Goal: Task Accomplishment & Management: Use online tool/utility

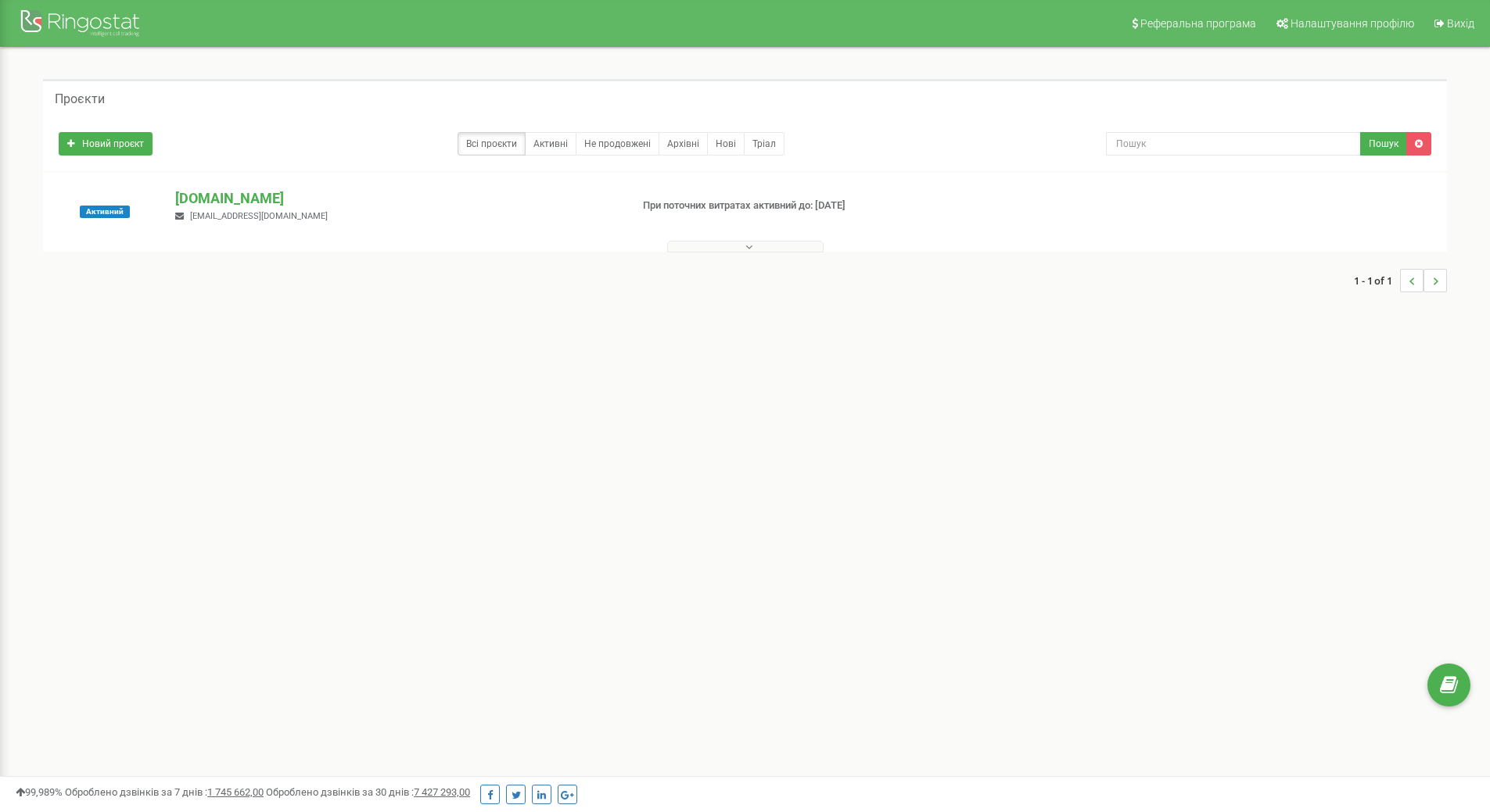
click at [707, 243] on button at bounding box center [745, 247] width 156 height 11
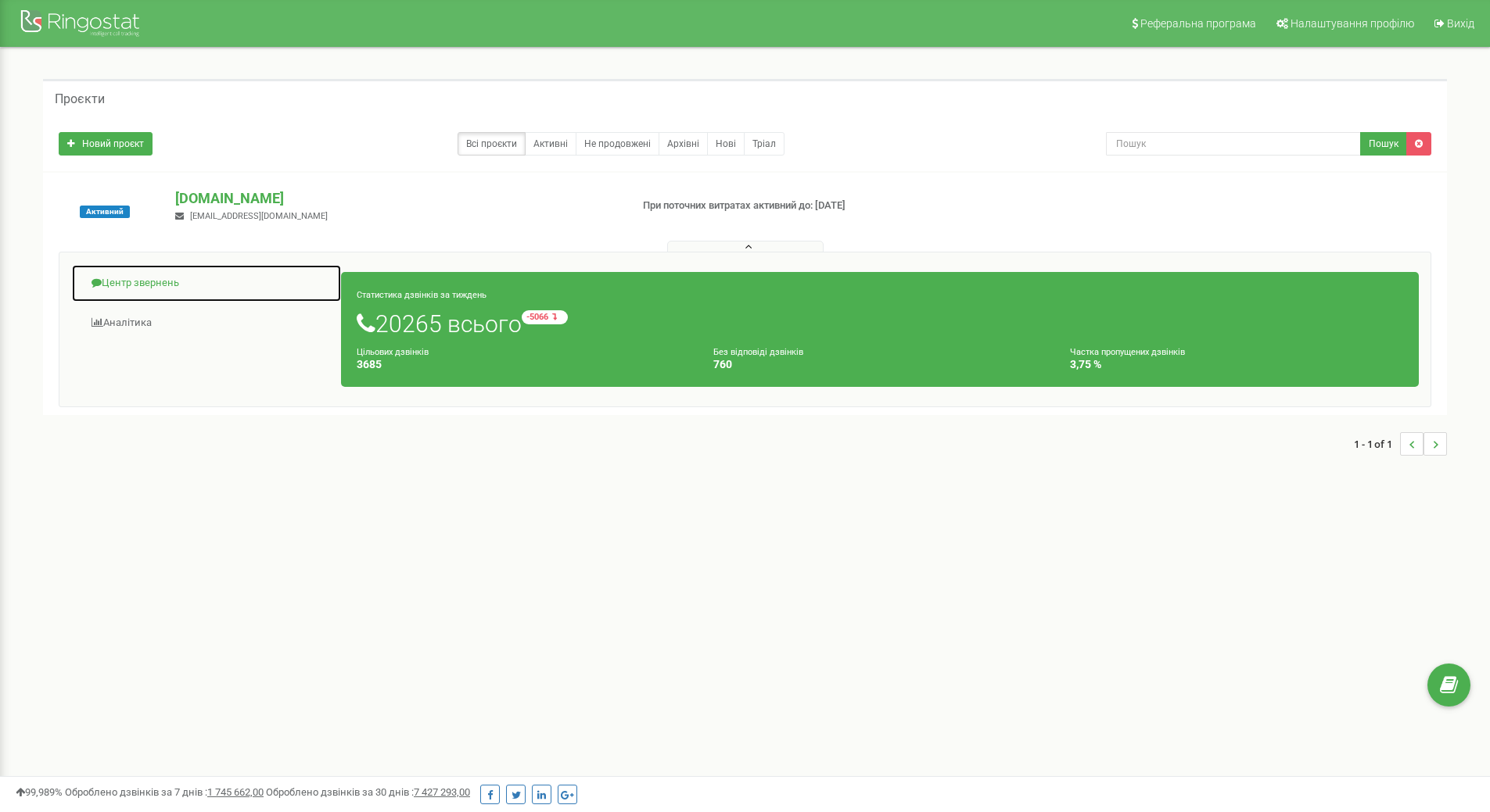
click at [151, 283] on link "Центр звернень" at bounding box center [206, 283] width 270 height 38
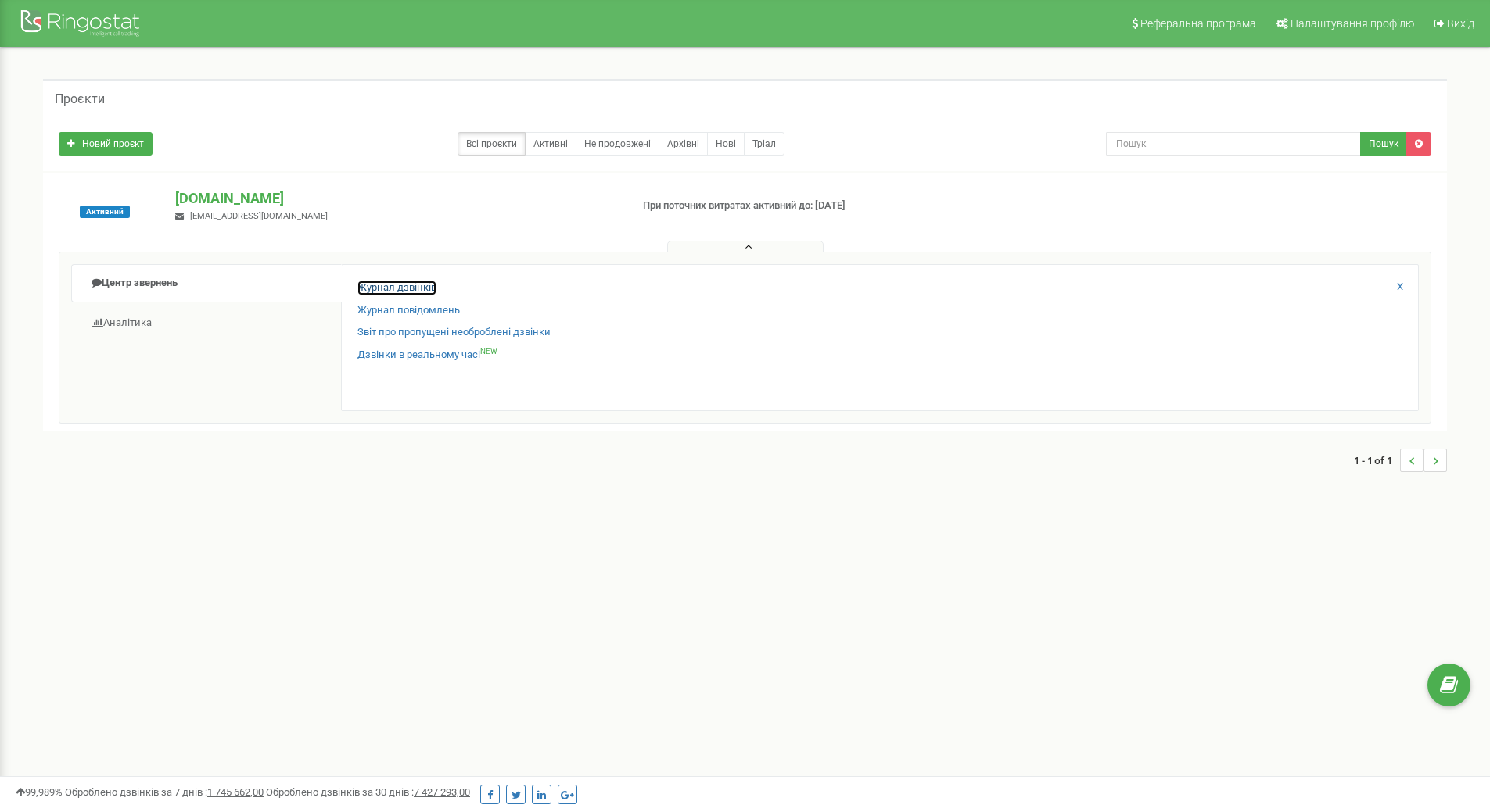
click at [409, 288] on link "Журнал дзвінків" at bounding box center [397, 288] width 79 height 15
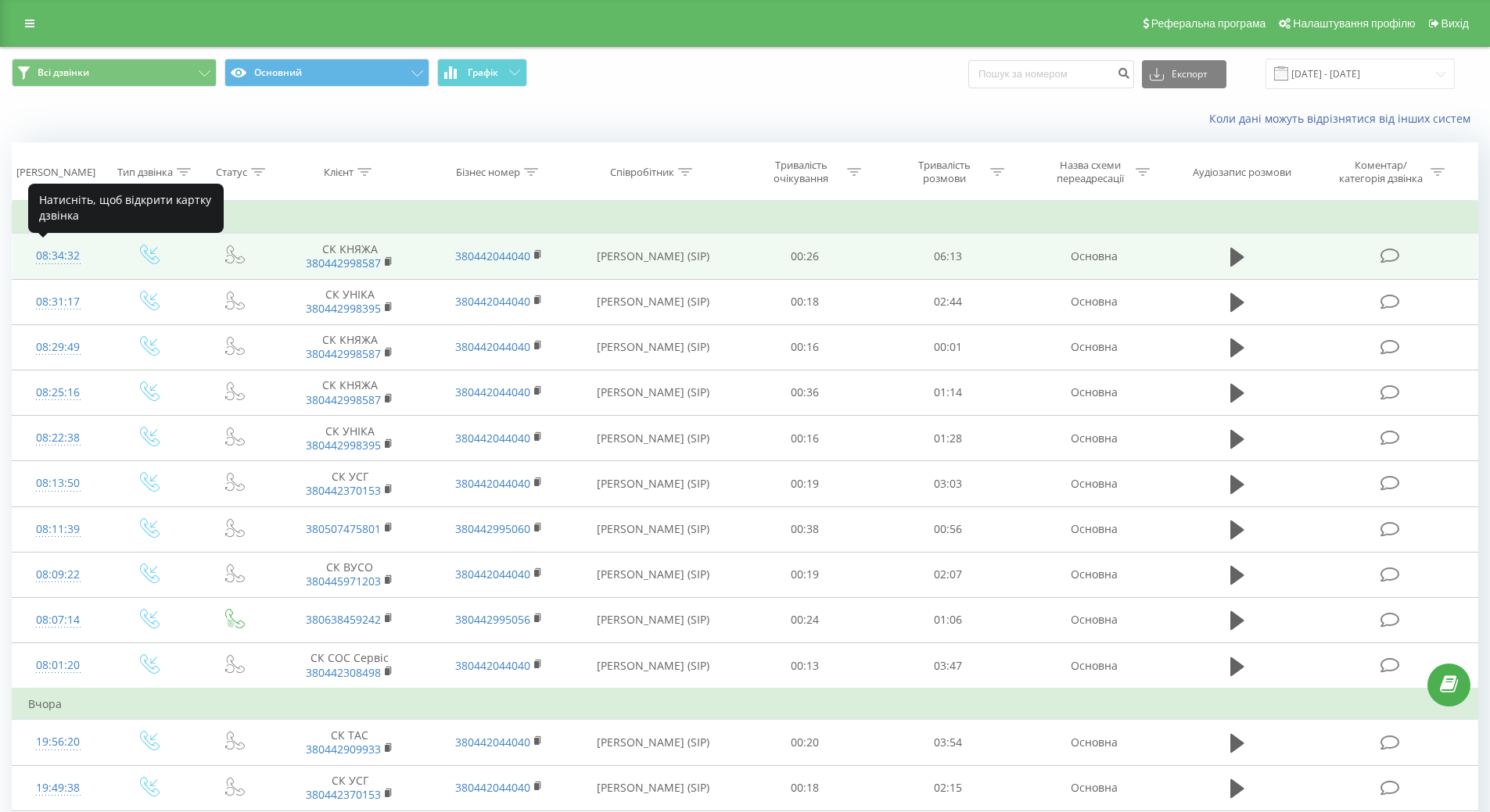
click at [54, 254] on div "08:34:32" at bounding box center [59, 256] width 60 height 30
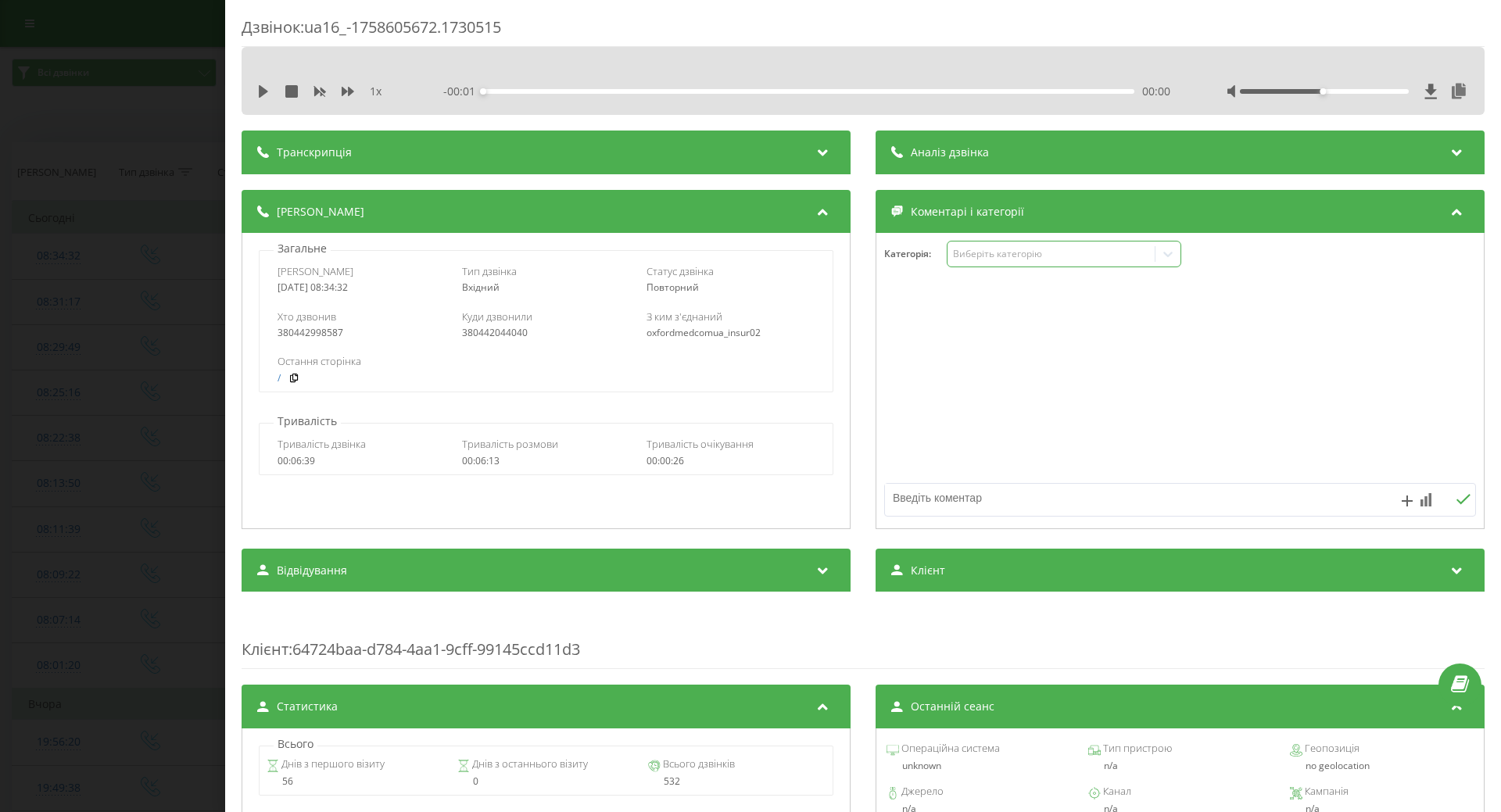
click at [1003, 252] on div "Виберіть категорію" at bounding box center [1051, 253] width 195 height 12
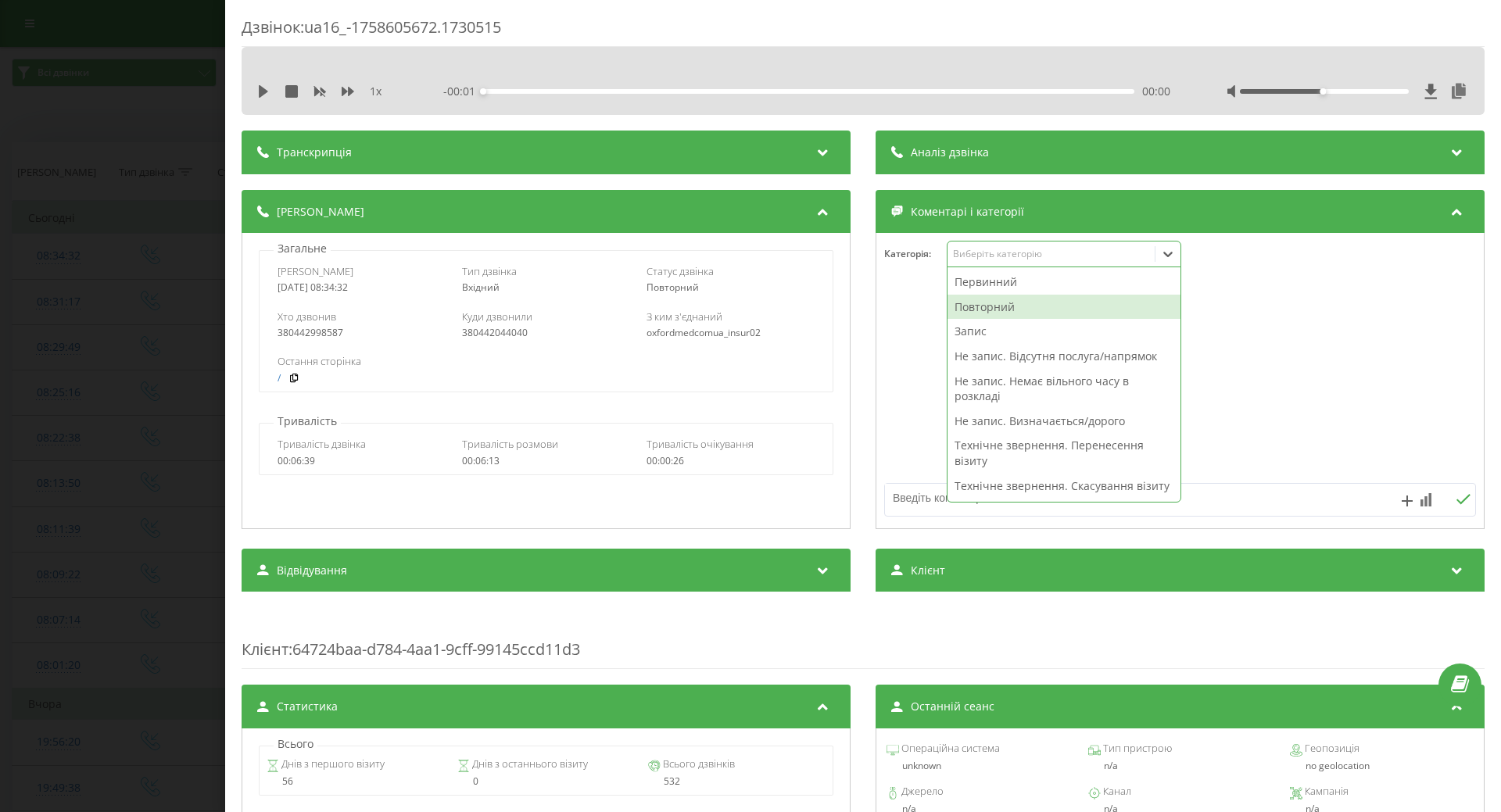
click at [992, 312] on div "Повторний" at bounding box center [1064, 307] width 233 height 25
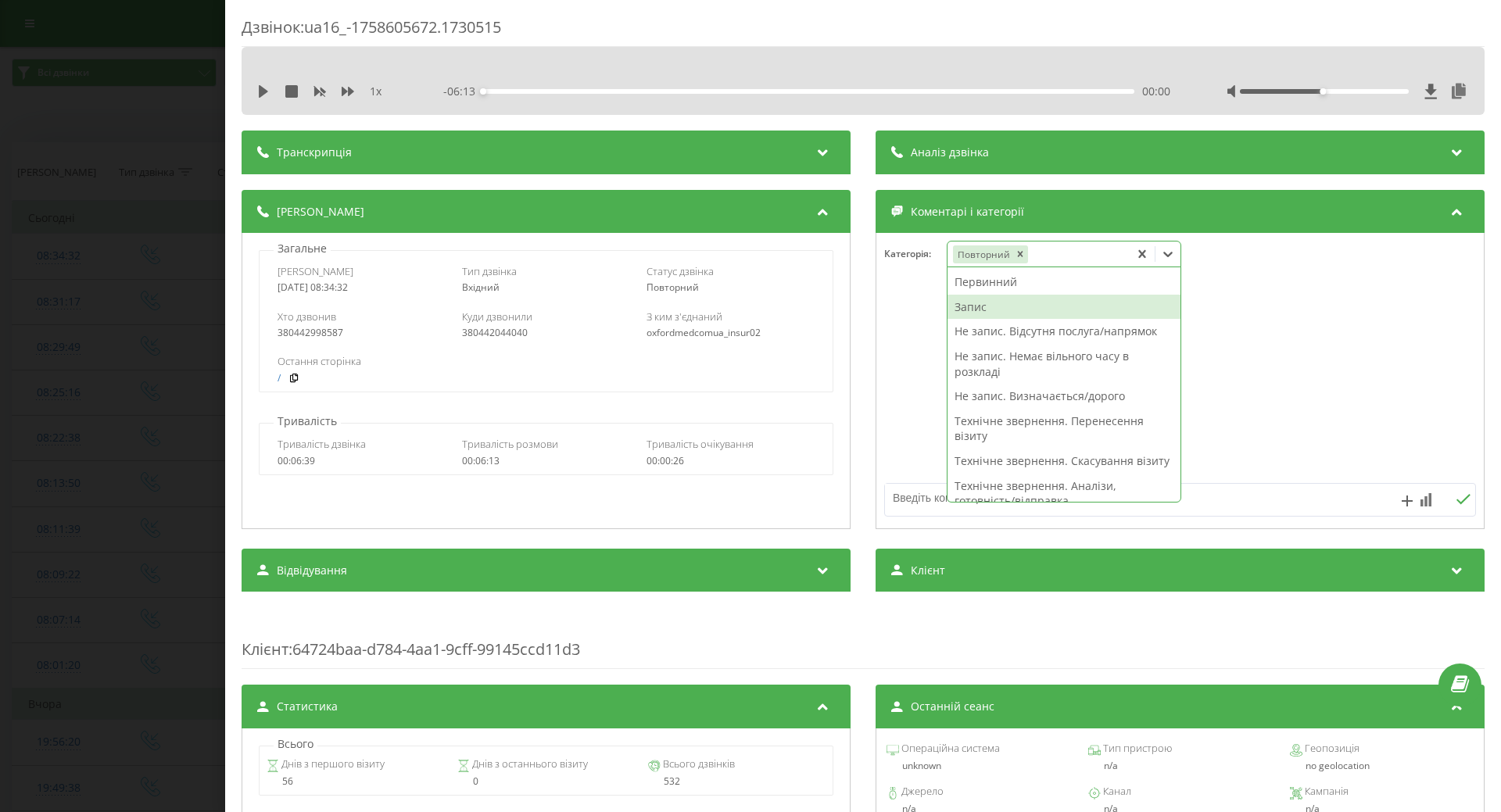
click at [972, 305] on div "Запис" at bounding box center [1064, 307] width 233 height 25
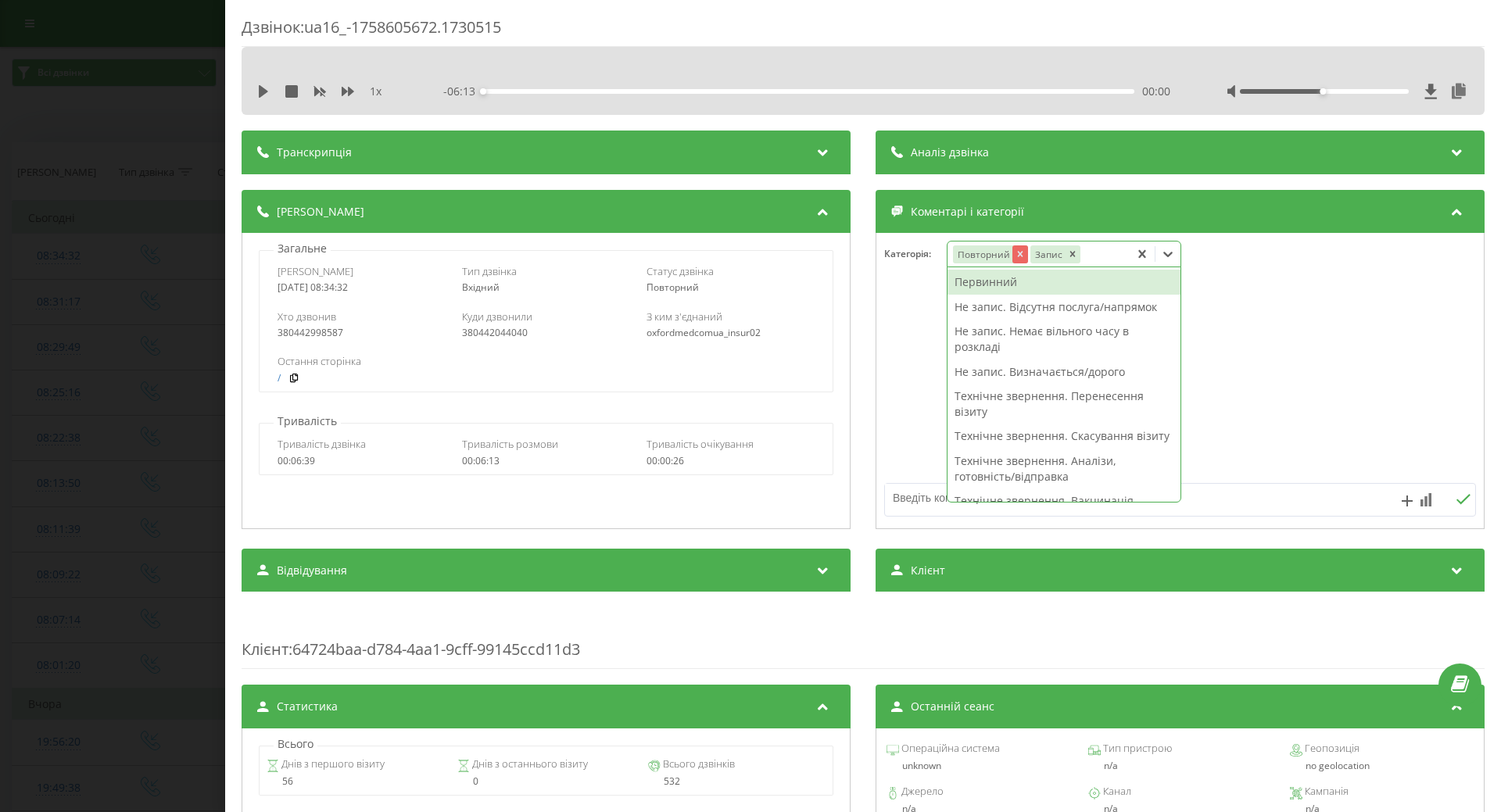
click at [1018, 257] on icon "Remove Повторний" at bounding box center [1020, 254] width 6 height 6
click at [976, 283] on div "Первинний" at bounding box center [1064, 282] width 233 height 25
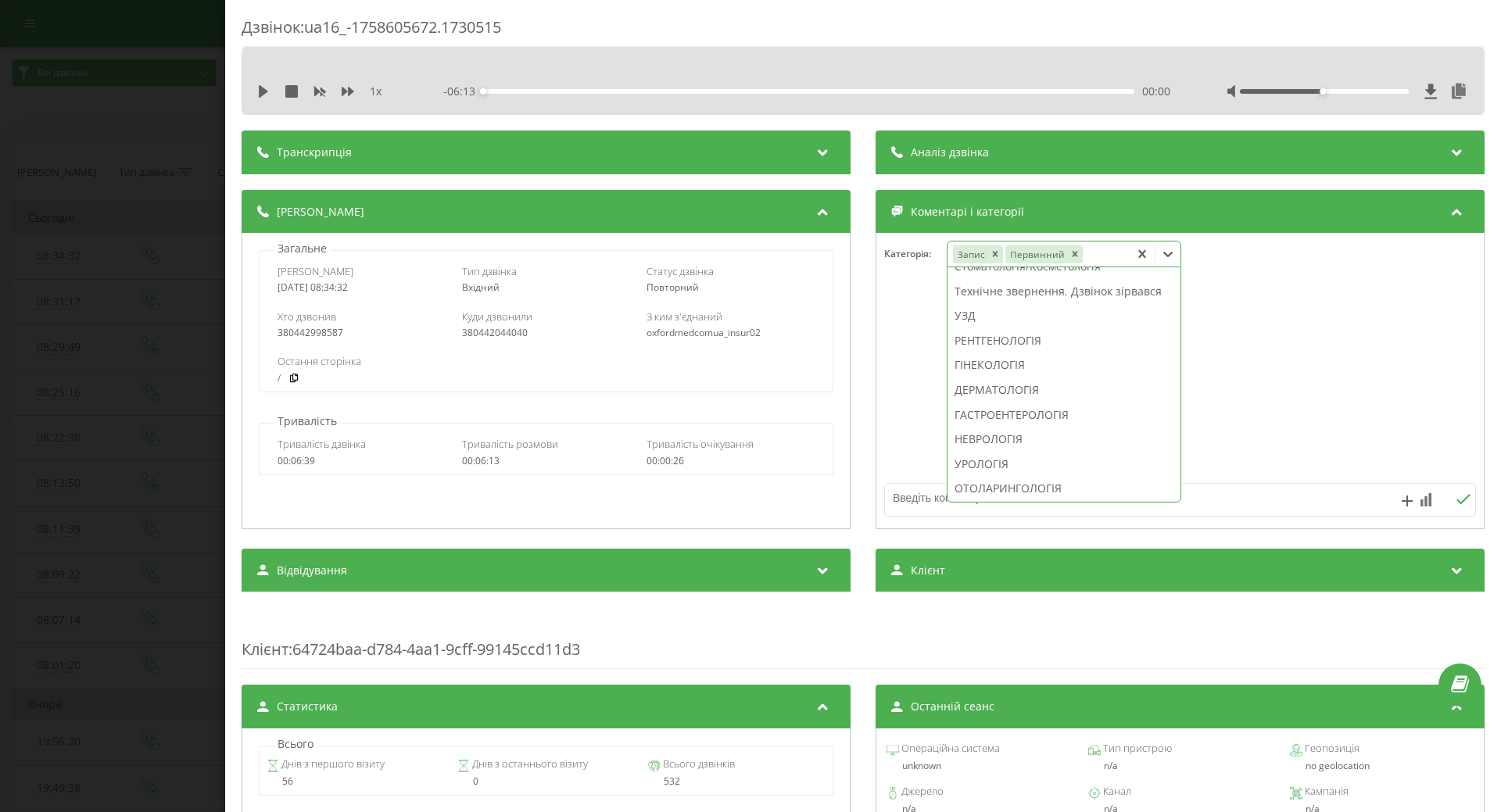
scroll to position [600, 0]
click at [989, 296] on div "НЕВРОЛОГІЯ" at bounding box center [1064, 283] width 233 height 25
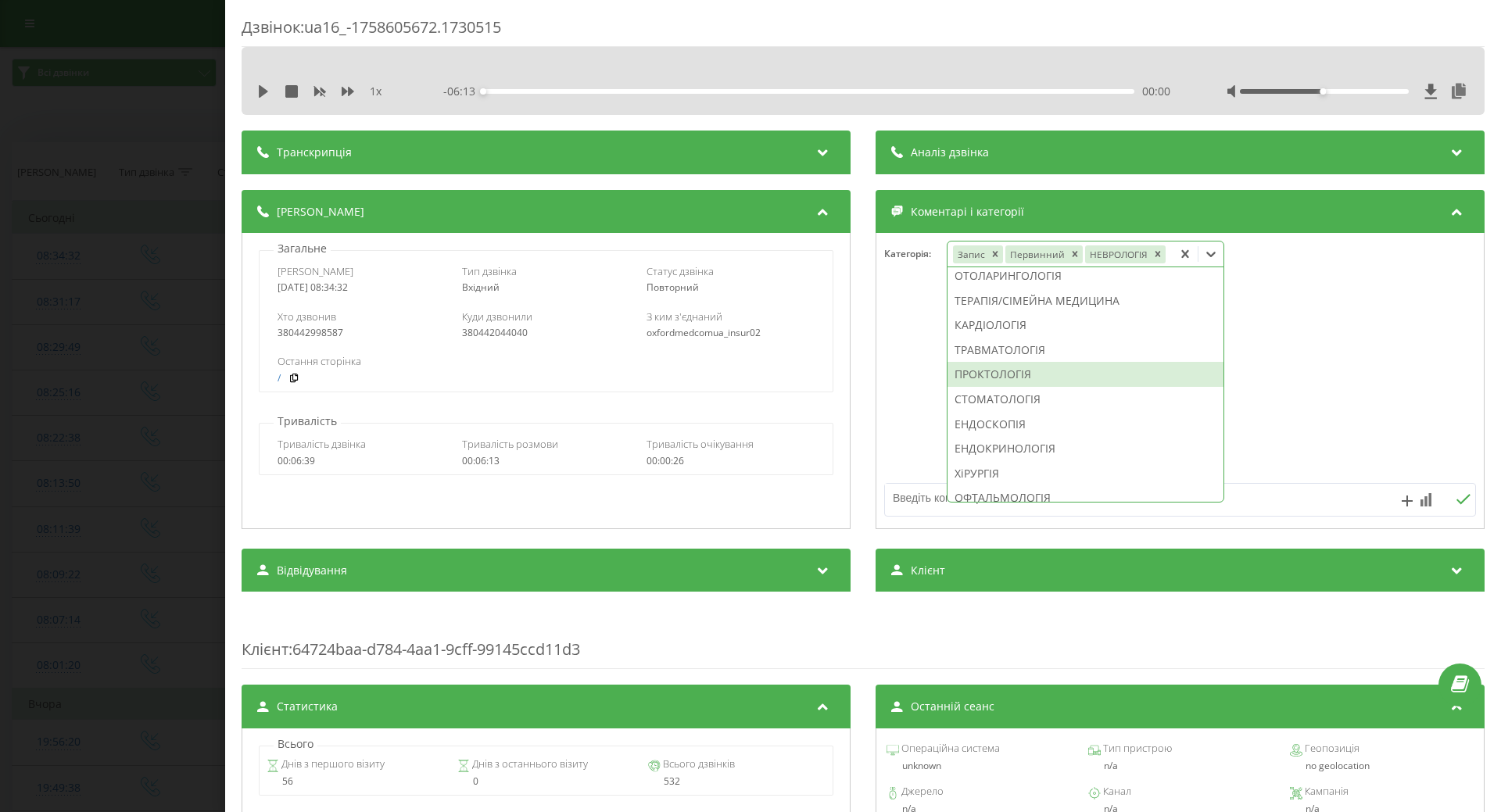
scroll to position [665, 0]
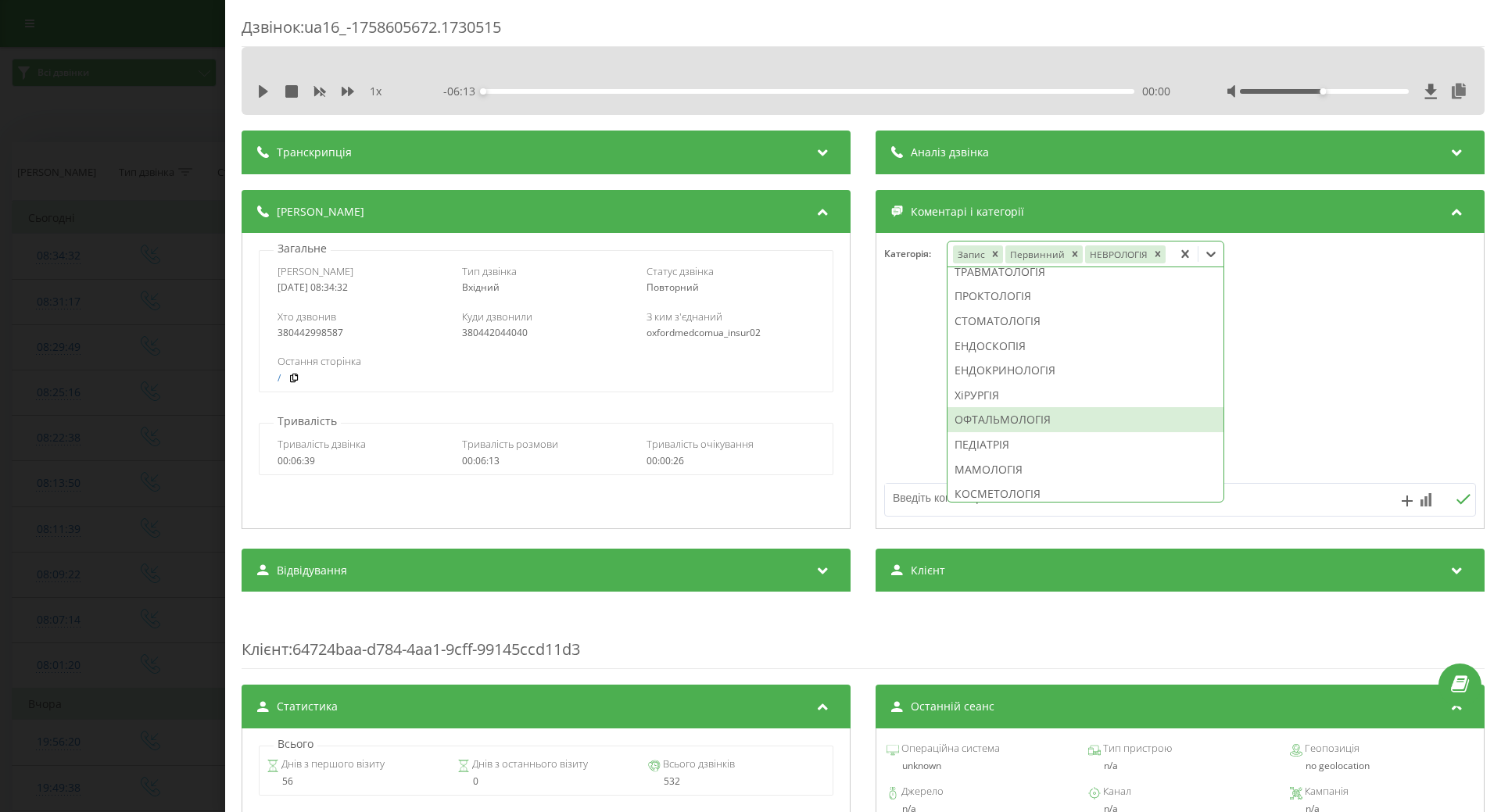
click at [978, 419] on div "ОФТАЛЬМОЛОГІЯ" at bounding box center [1086, 419] width 276 height 25
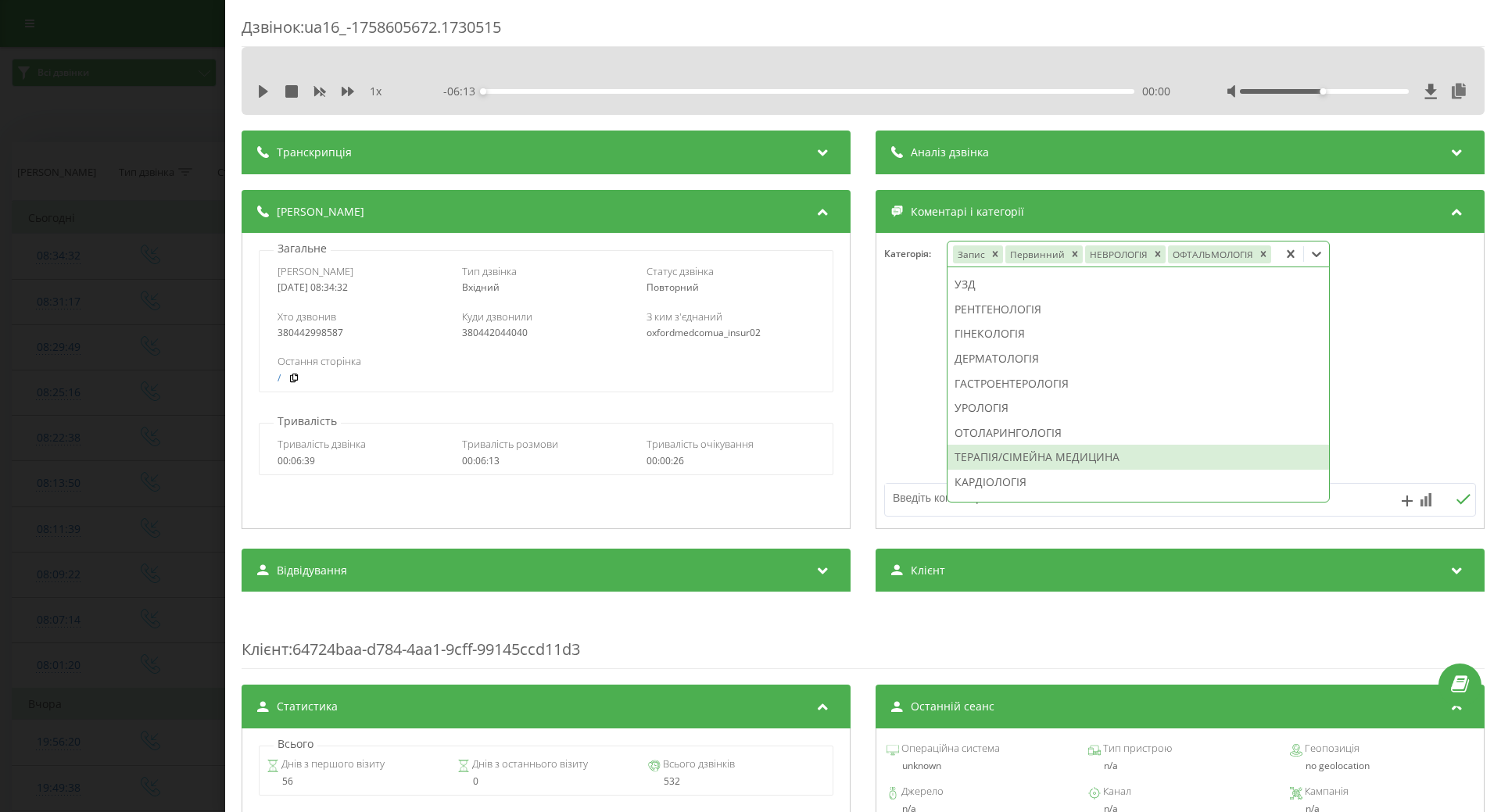
click at [973, 459] on div "ТЕРАПІЯ/СІМЕЙНА МЕДИЦИНА" at bounding box center [1139, 457] width 381 height 25
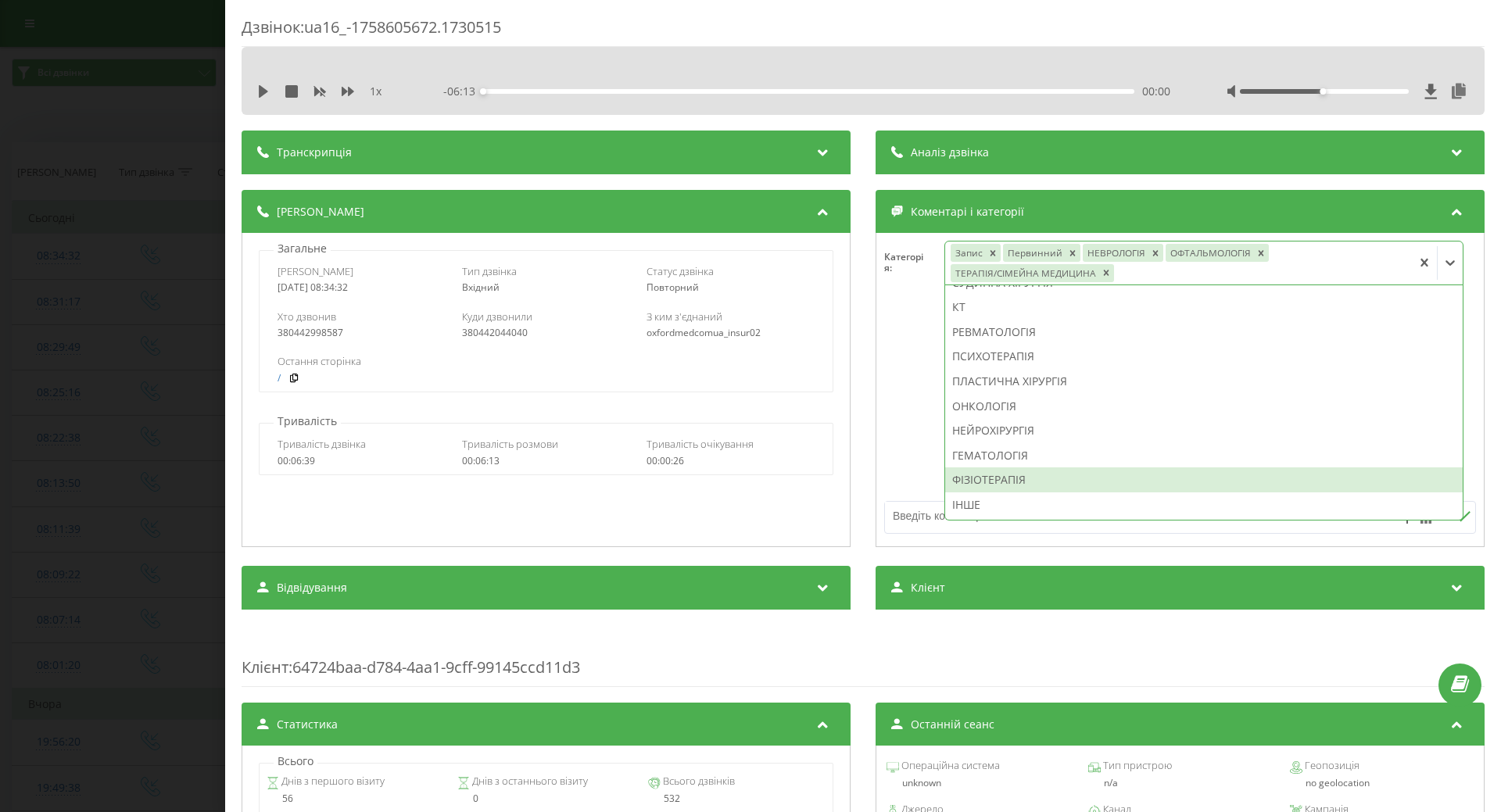
scroll to position [857, 0]
click at [972, 486] on div "ФІЗІОТЕРАПІЯ" at bounding box center [1205, 480] width 518 height 25
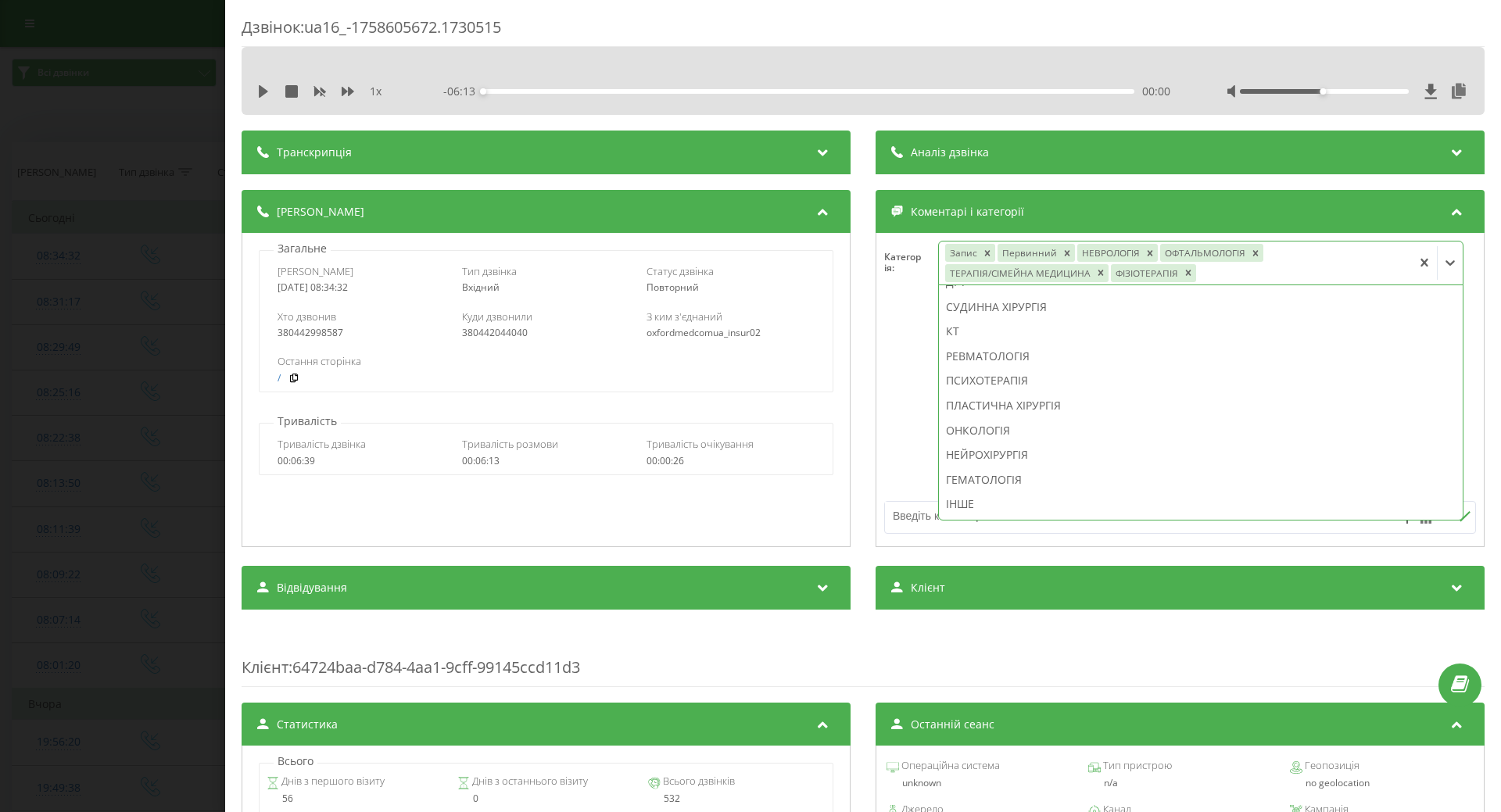
scroll to position [832, 0]
click at [1186, 273] on icon "Remove ФІЗІОТЕРАПІЯ" at bounding box center [1188, 273] width 6 height 6
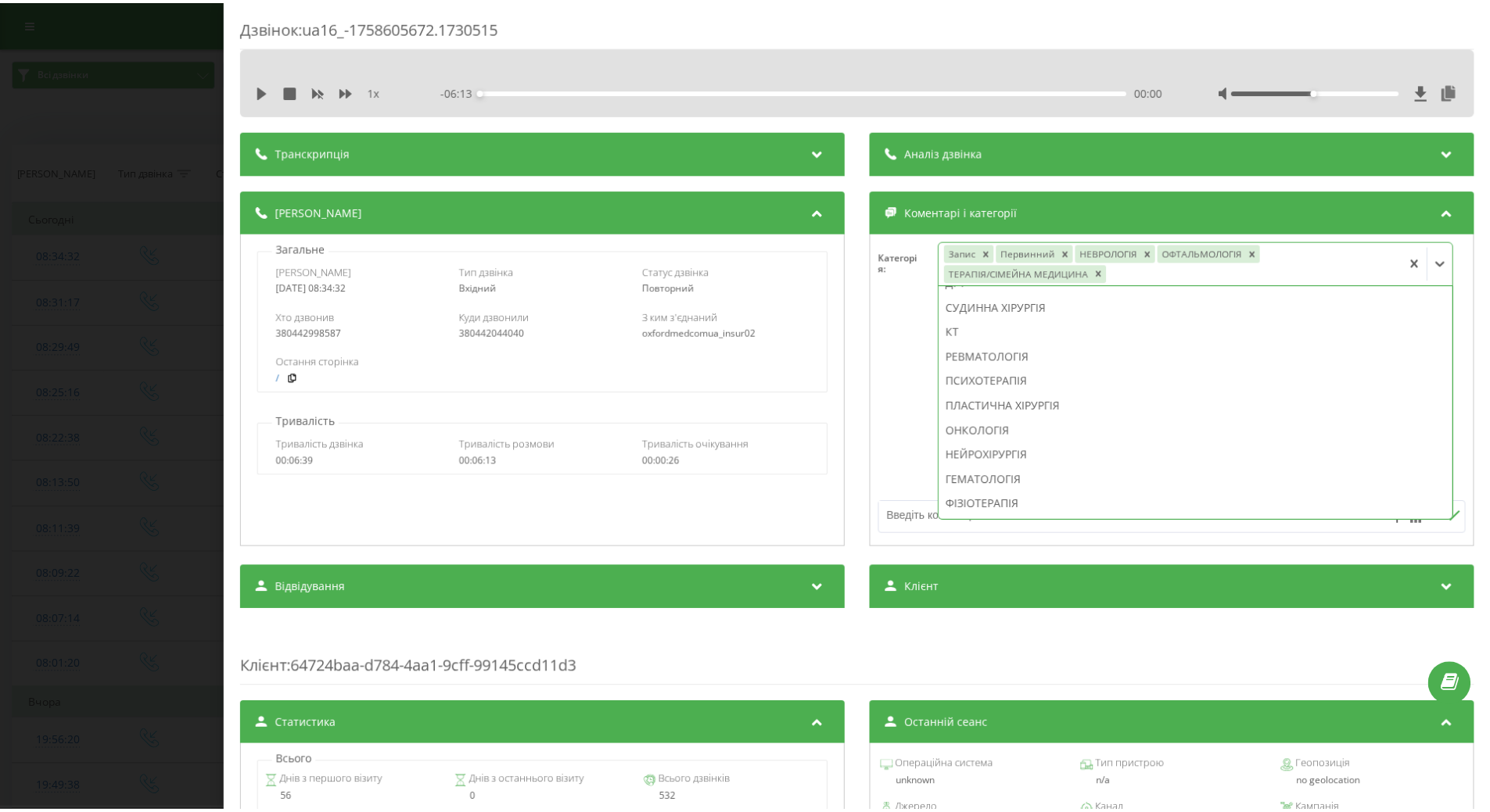
scroll to position [857, 0]
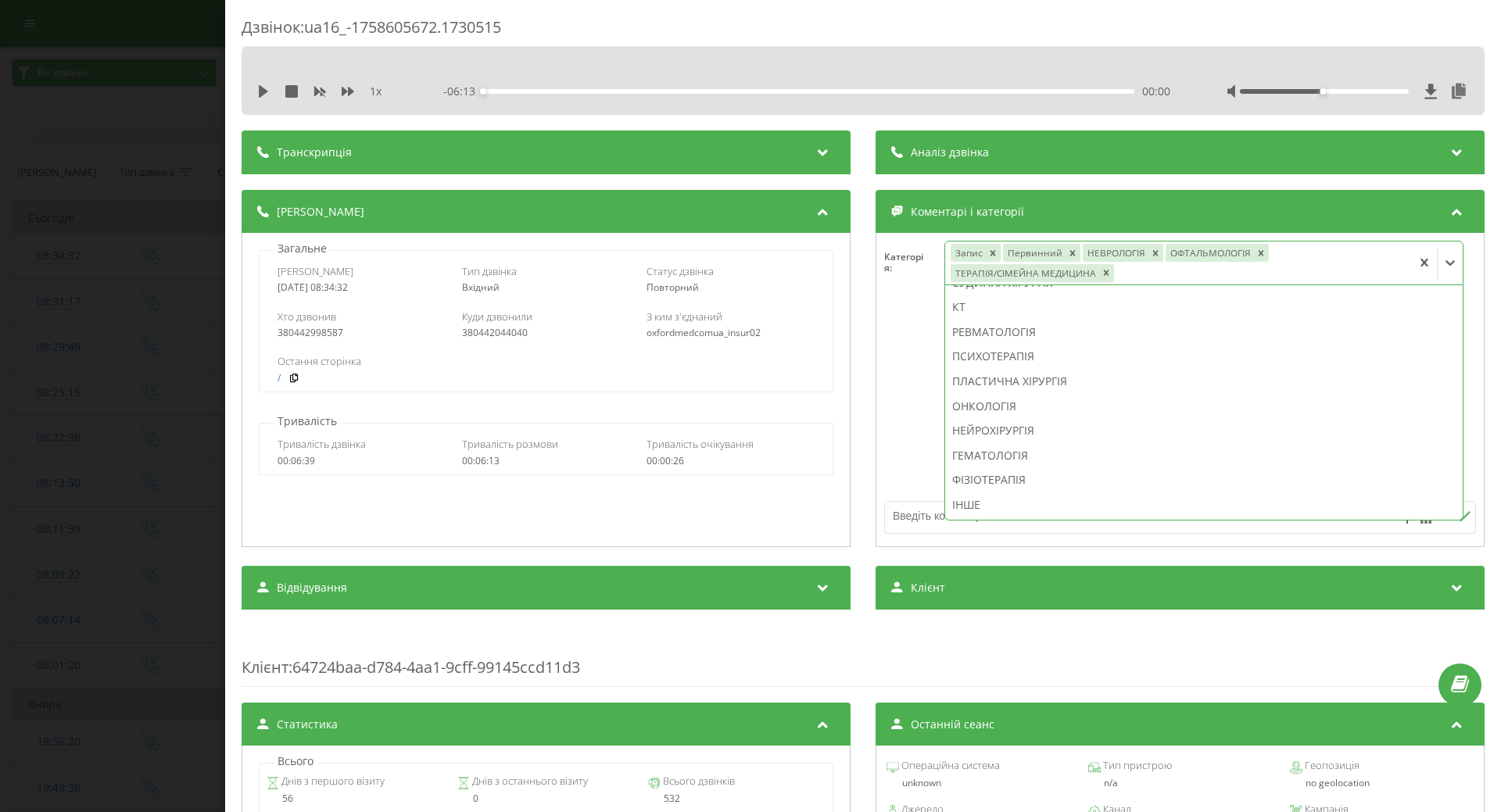
click at [968, 506] on div "ІНШЕ" at bounding box center [1205, 505] width 518 height 25
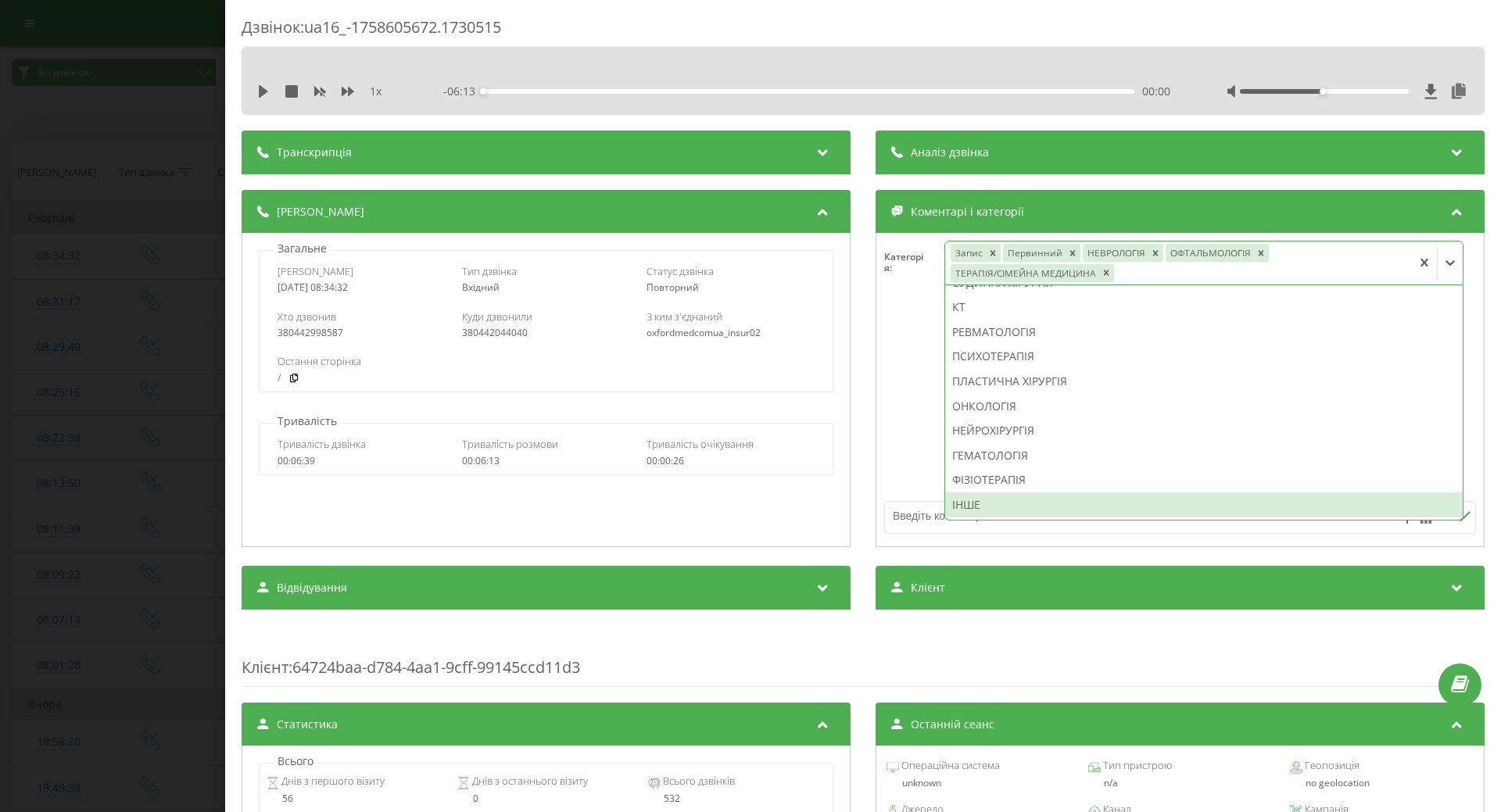
click at [911, 524] on textarea at bounding box center [1121, 516] width 472 height 29
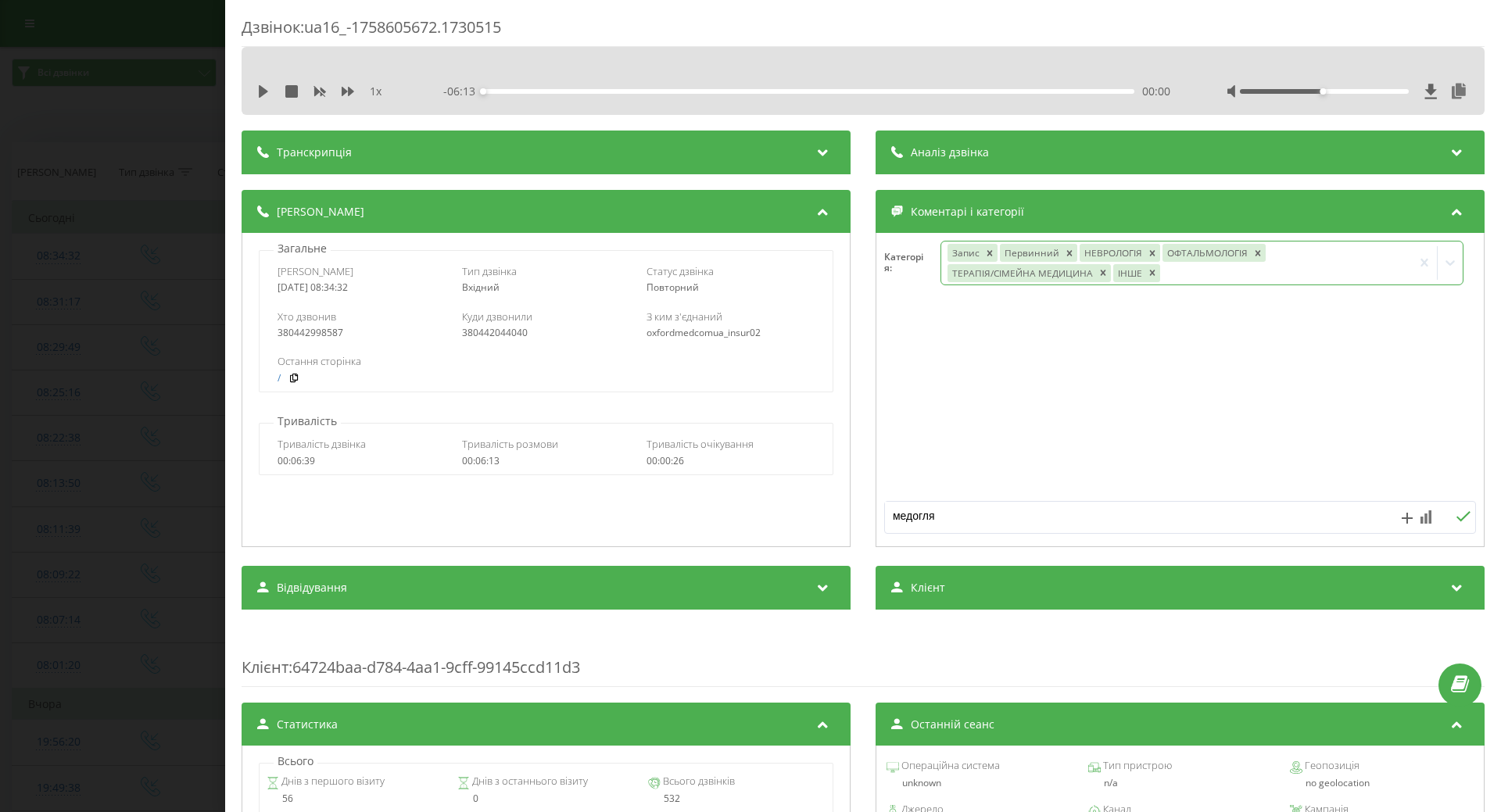
type textarea "медогляд"
click at [167, 393] on div "Дзвінок : ua16_-1758605672.1730515 1 x - 06:13 00:00 00:00 Транскрипція Для AI-…" at bounding box center [750, 406] width 1501 height 812
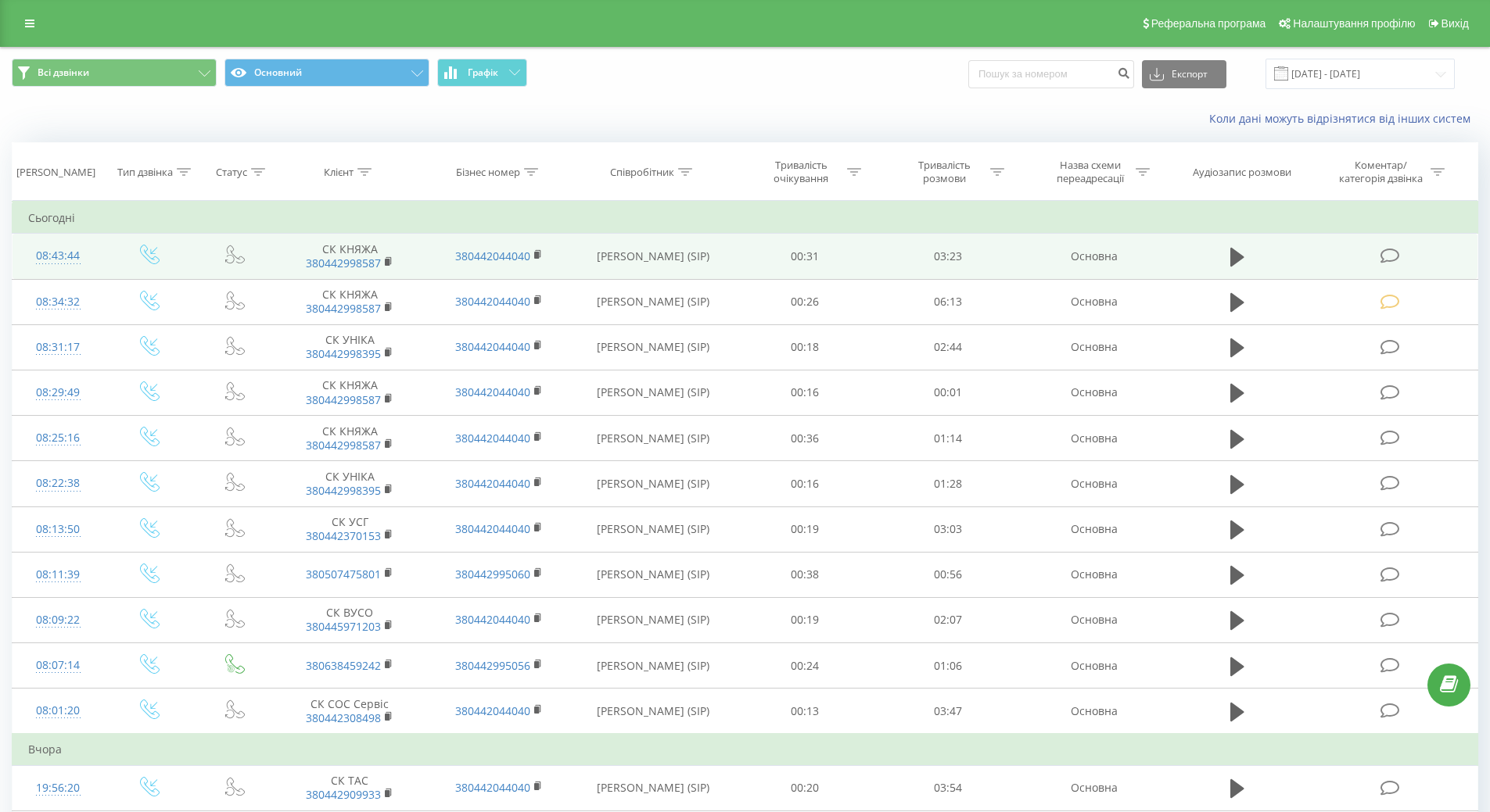
click at [54, 257] on div "08:43:44" at bounding box center [59, 256] width 60 height 30
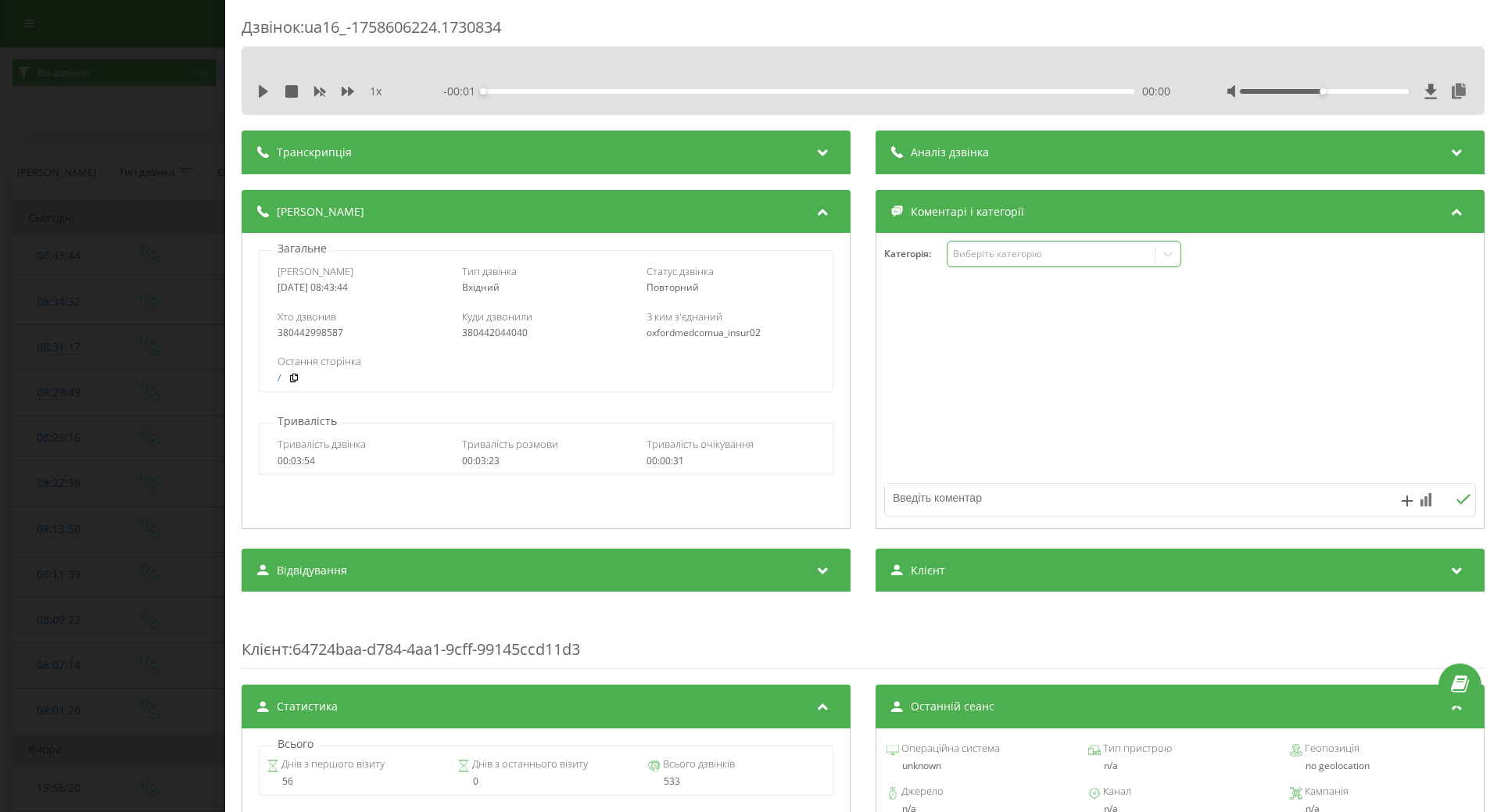
click at [985, 258] on div "Виберіть категорію" at bounding box center [1051, 253] width 195 height 12
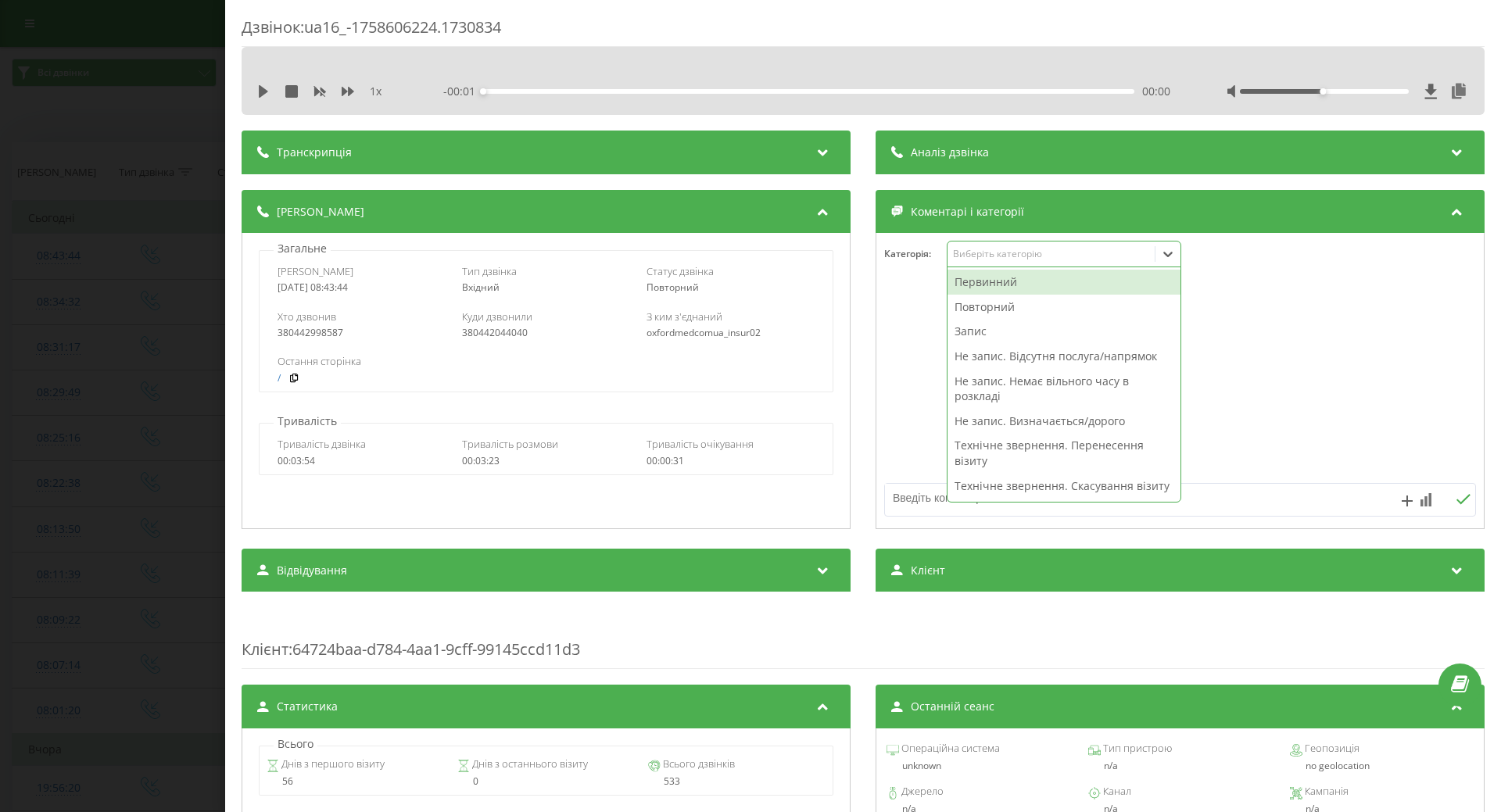
click at [965, 285] on div "Первинний" at bounding box center [1064, 282] width 233 height 25
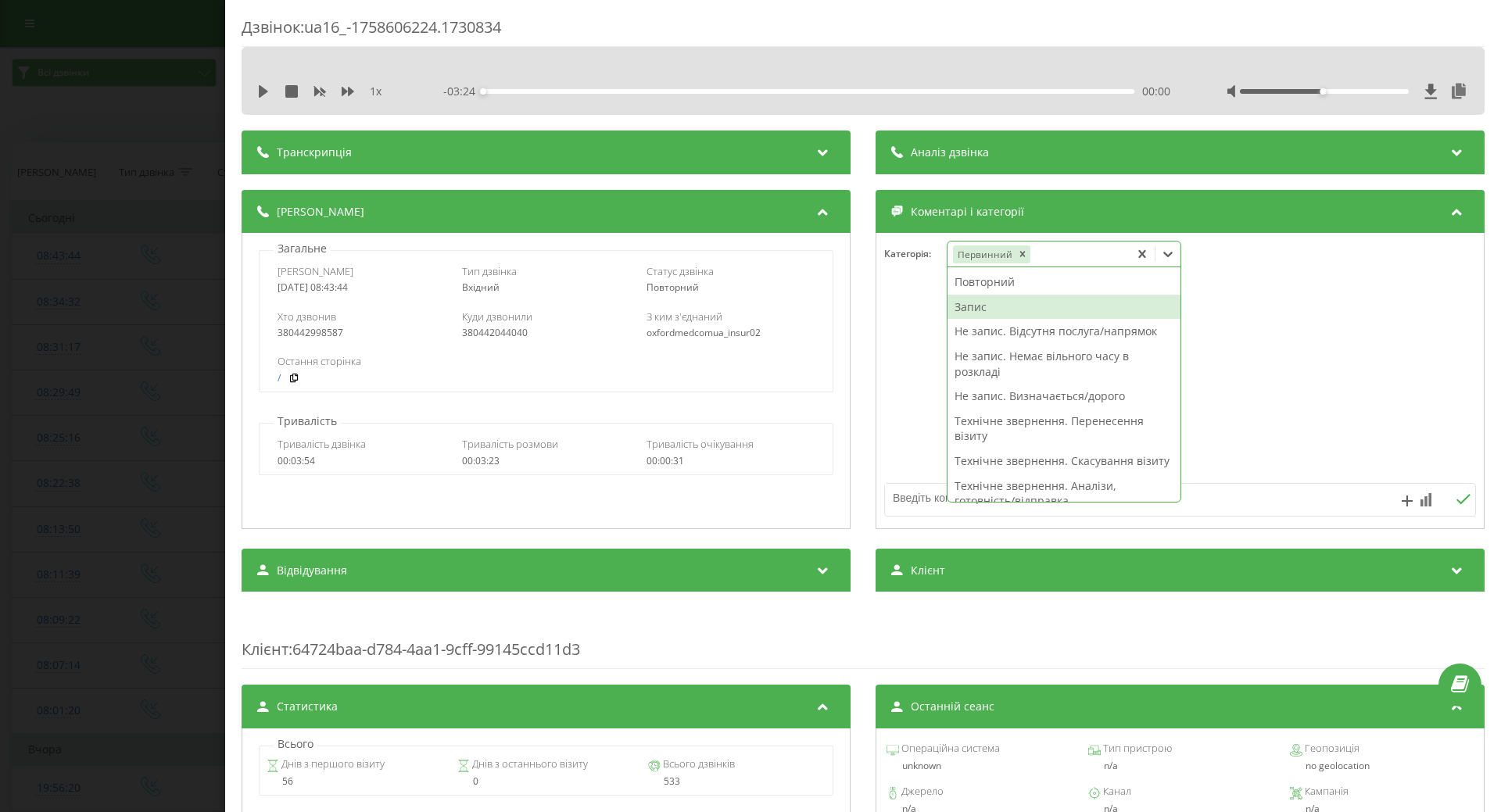
click at [973, 306] on div "Запис" at bounding box center [1064, 307] width 233 height 25
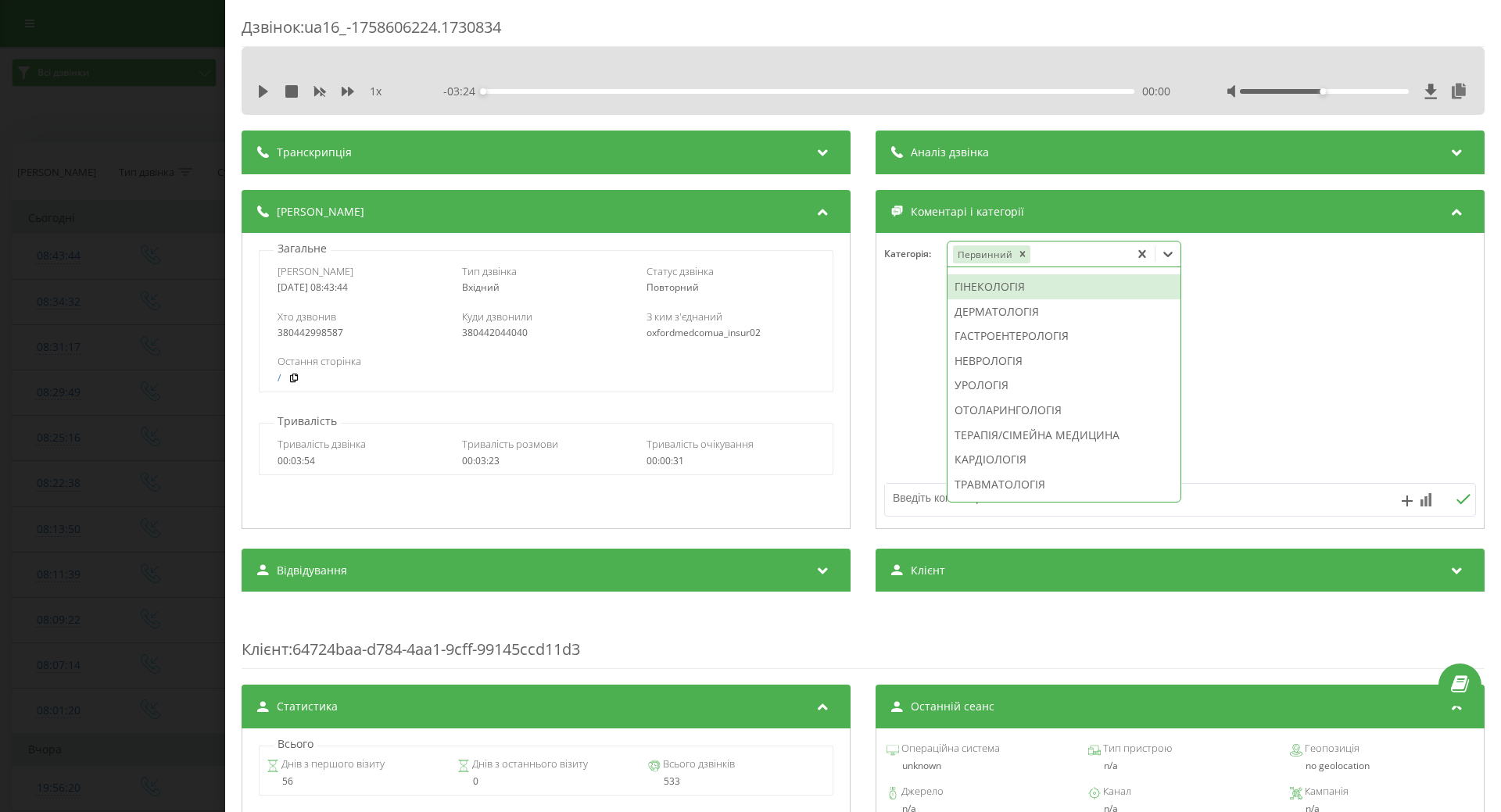
scroll to position [600, 0]
click at [970, 296] on div "НЕВРОЛОГІЯ" at bounding box center [1064, 283] width 233 height 25
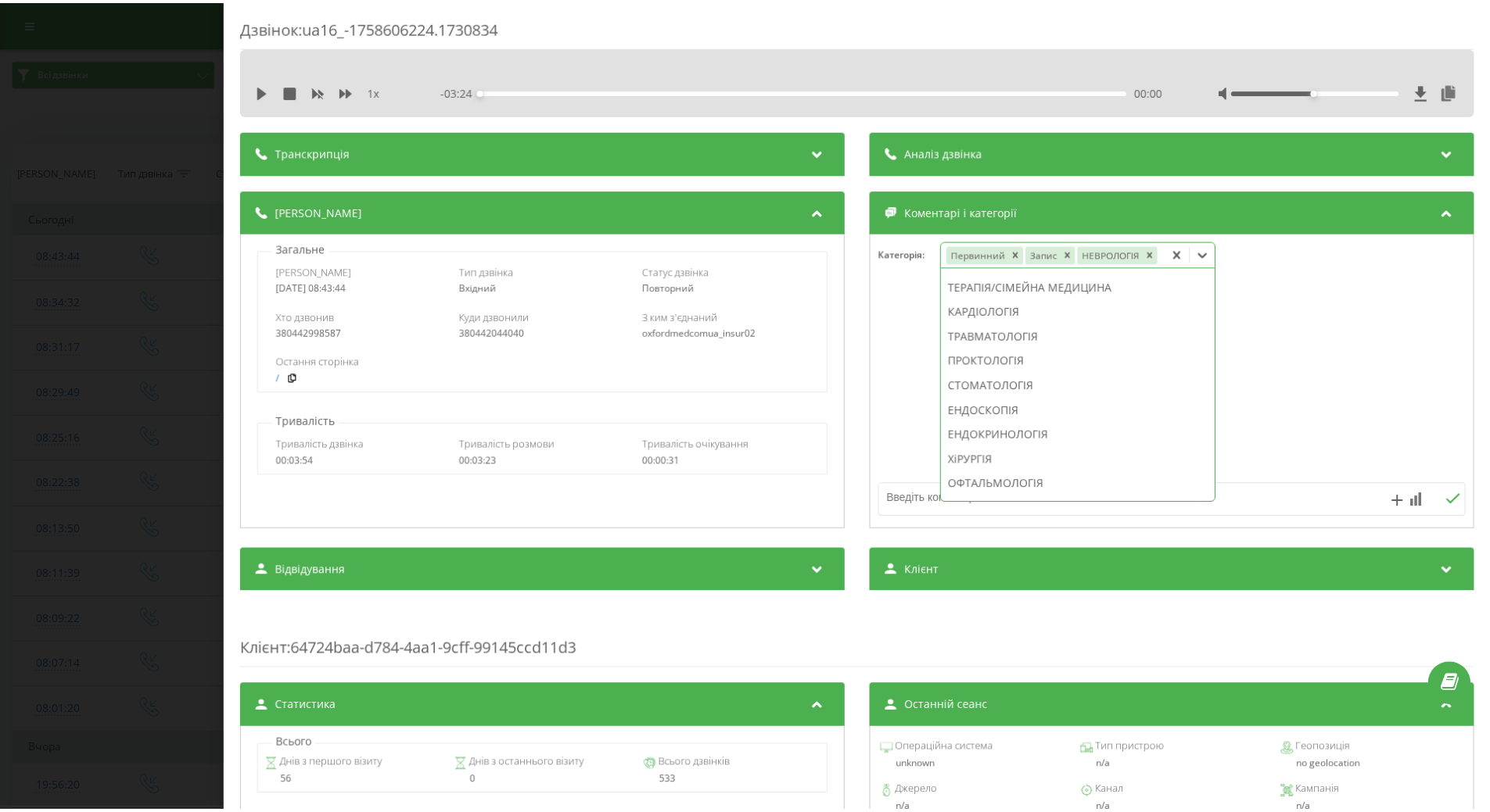
scroll to position [508, 0]
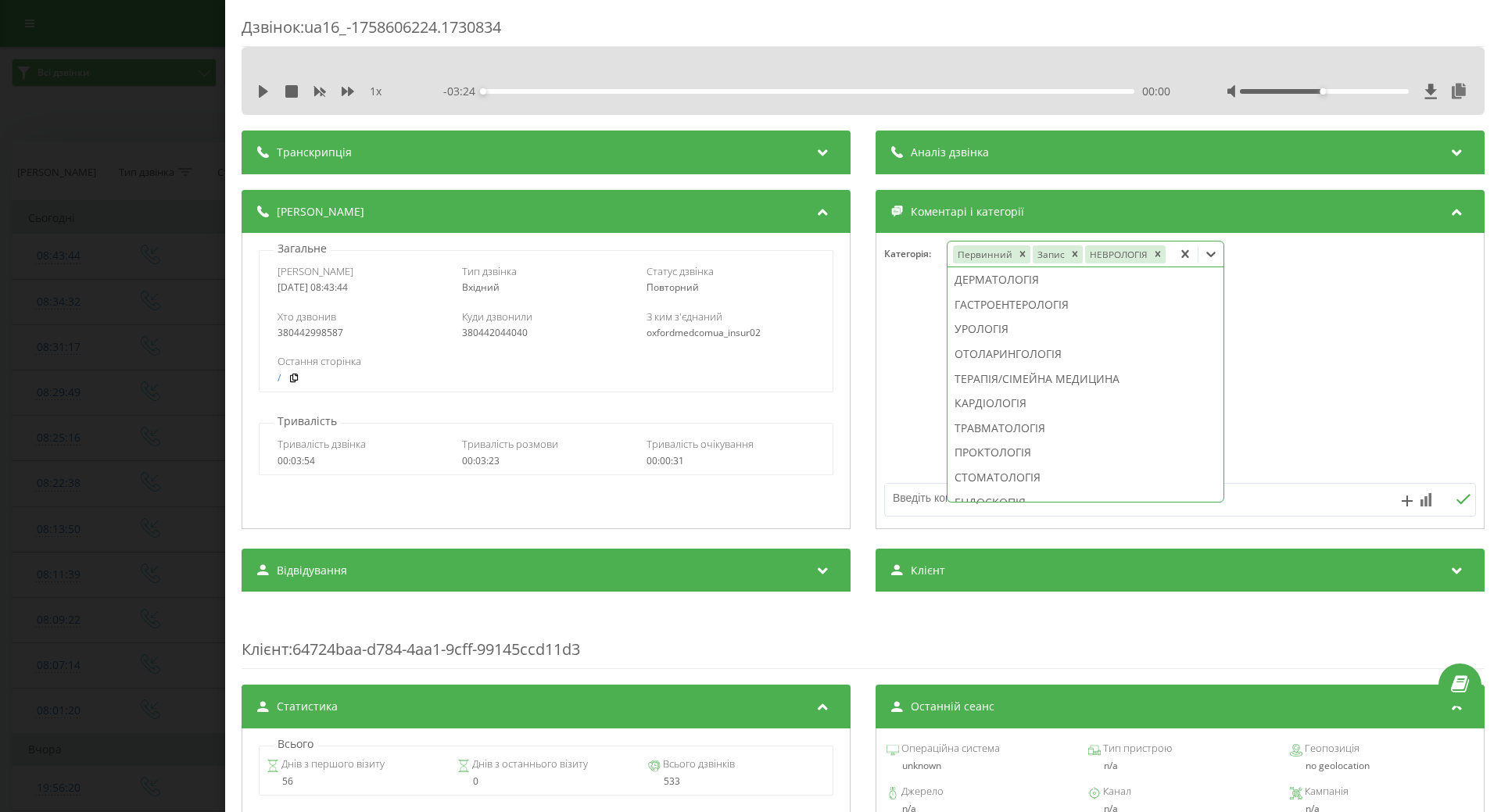
click at [886, 370] on div at bounding box center [1180, 381] width 608 height 187
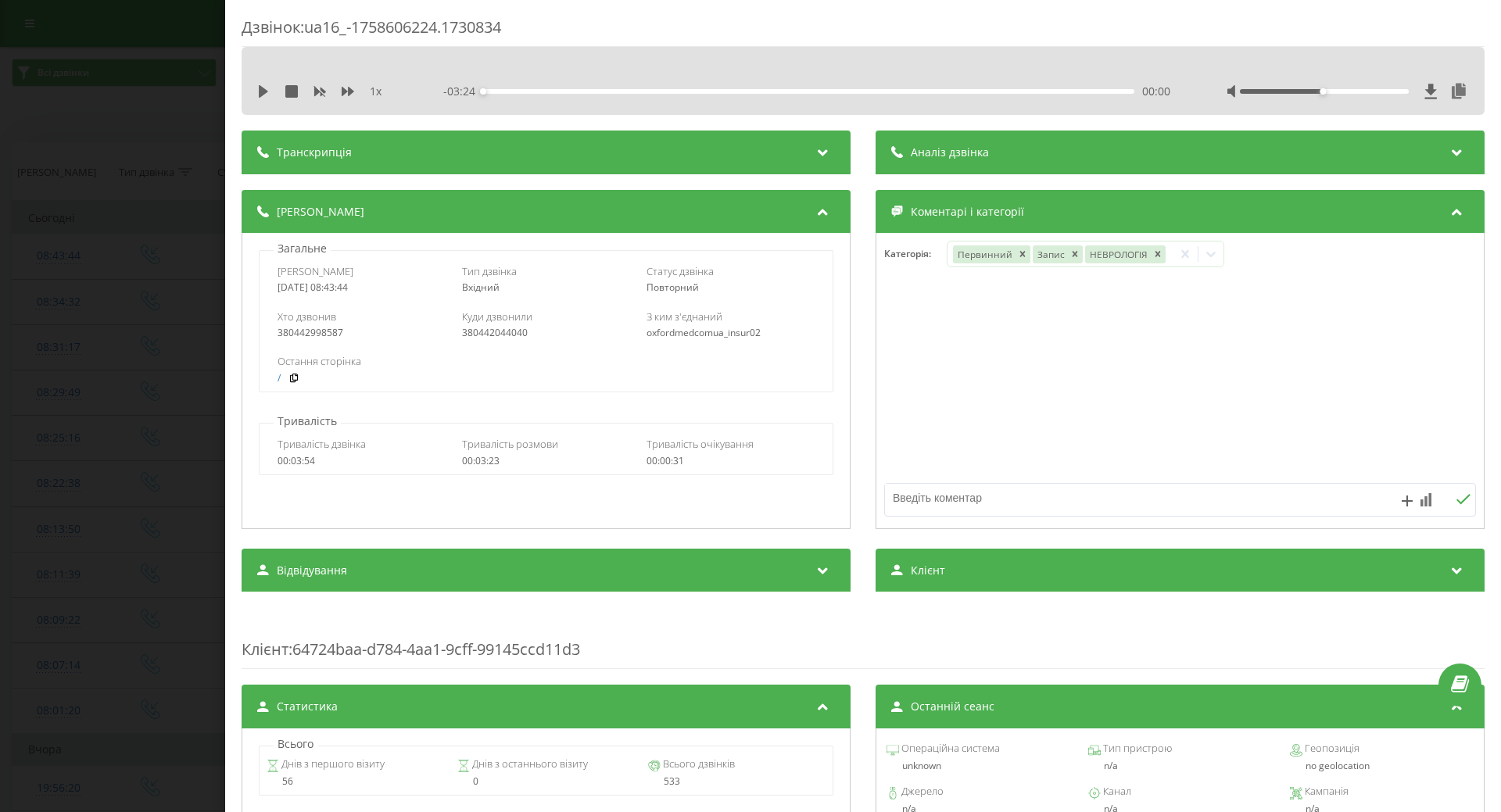
click at [138, 533] on div "Дзвінок : ua16_-1758606224.1730834 1 x - 03:24 00:00 00:00 Транскрипція Для AI-…" at bounding box center [750, 406] width 1501 height 812
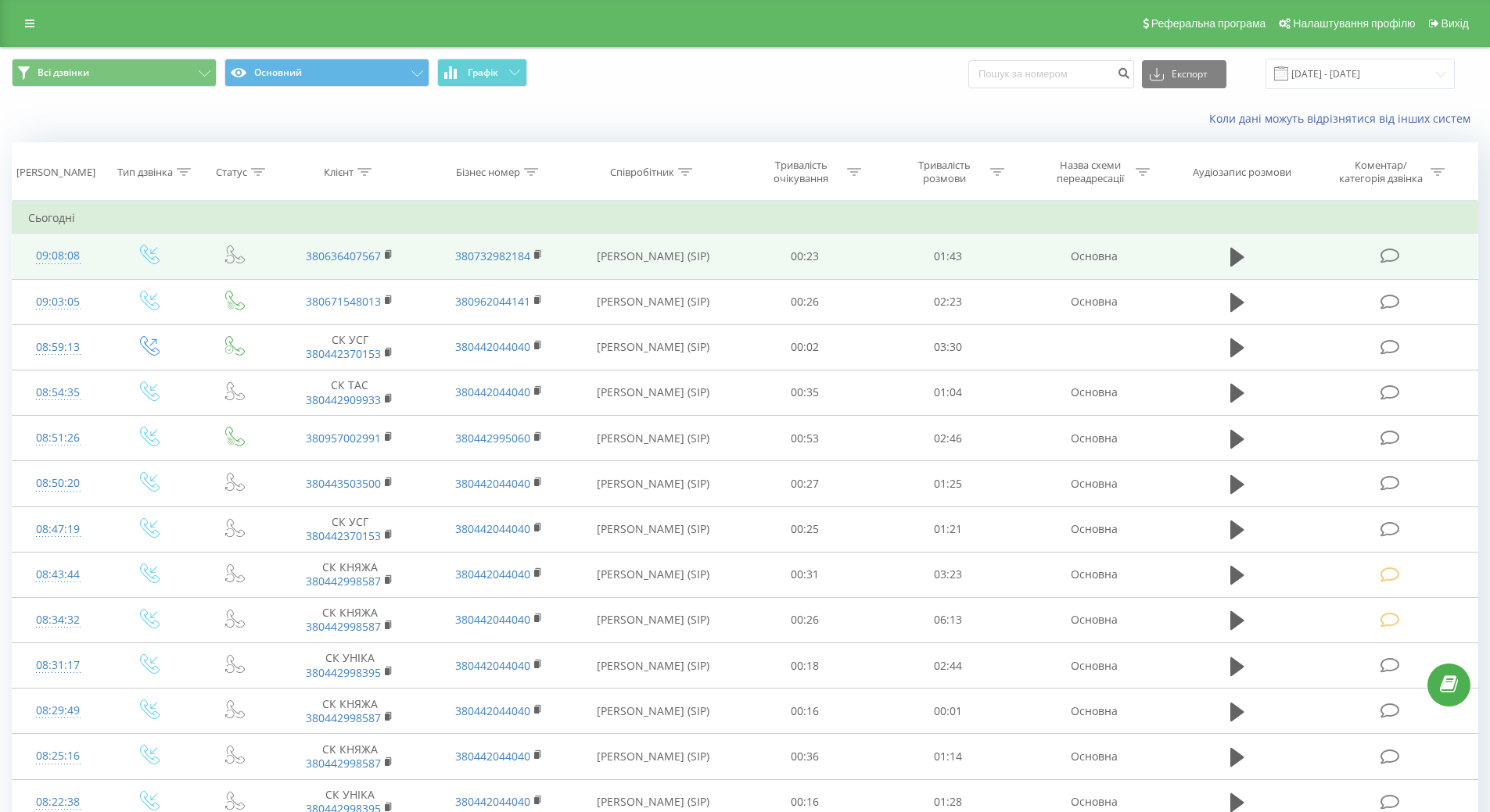
click at [63, 269] on div "09:08:08" at bounding box center [59, 256] width 60 height 30
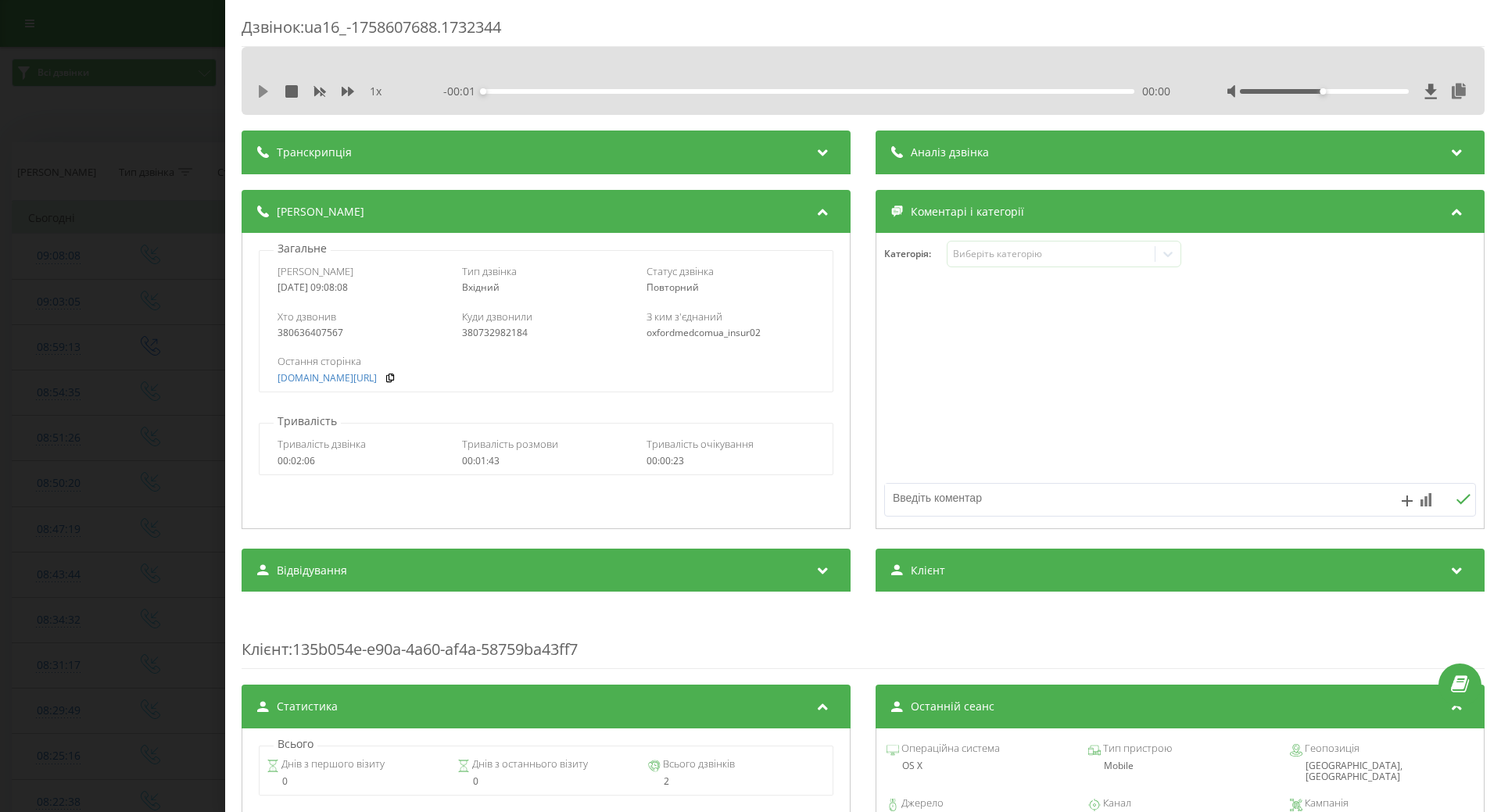
click at [264, 92] on icon at bounding box center [264, 91] width 10 height 12
drag, startPoint x: 265, startPoint y: 94, endPoint x: 425, endPoint y: 159, distance: 172.7
click at [268, 96] on icon at bounding box center [263, 91] width 12 height 12
drag, startPoint x: 1049, startPoint y: 255, endPoint x: 1048, endPoint y: 264, distance: 9.1
click at [1049, 259] on div "Виберіть категорію" at bounding box center [1051, 253] width 195 height 12
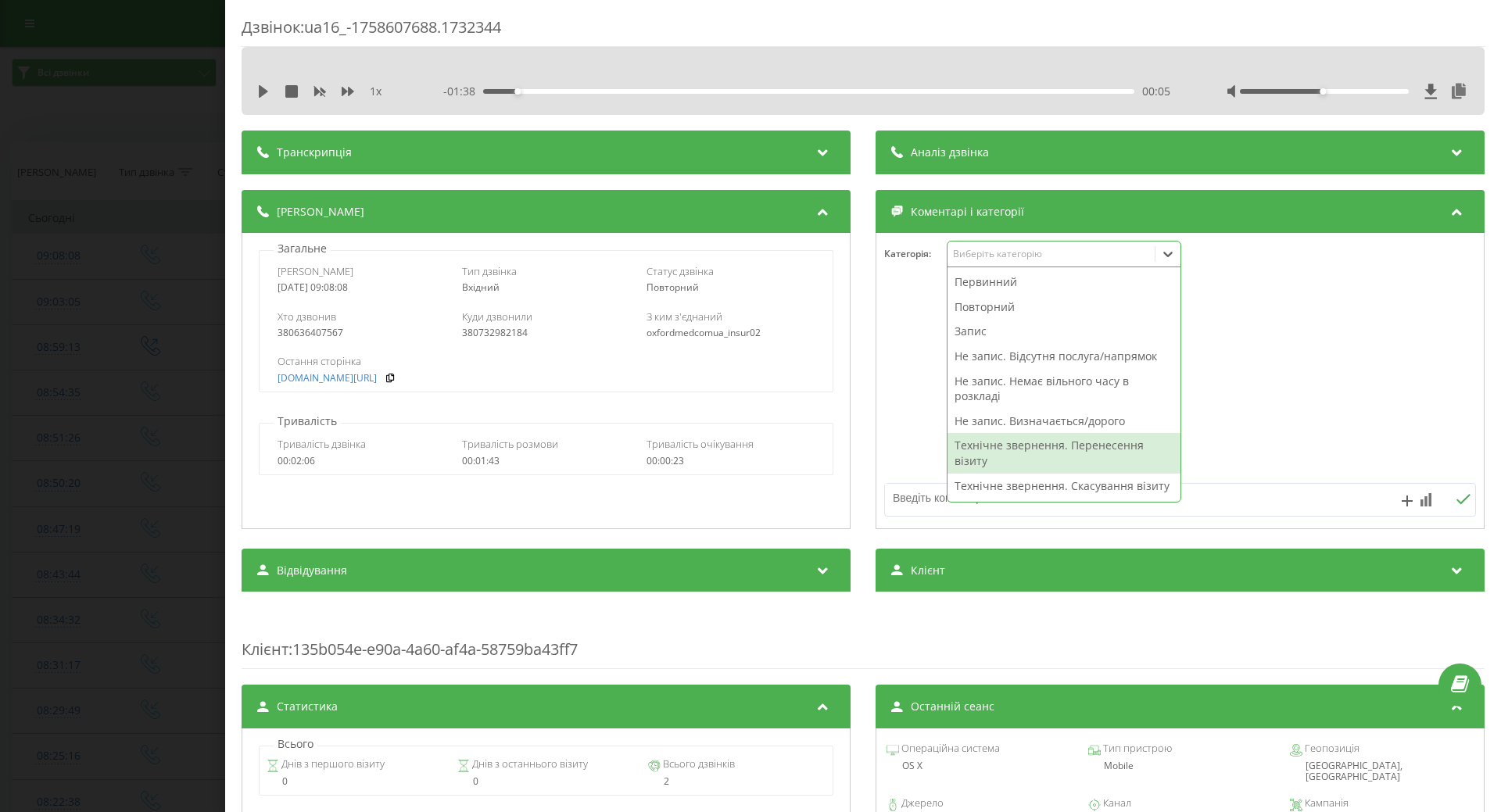
click at [1010, 440] on div "Технічне звернення. Перенесення візиту" at bounding box center [1064, 453] width 233 height 40
click at [886, 446] on div at bounding box center [1180, 381] width 608 height 187
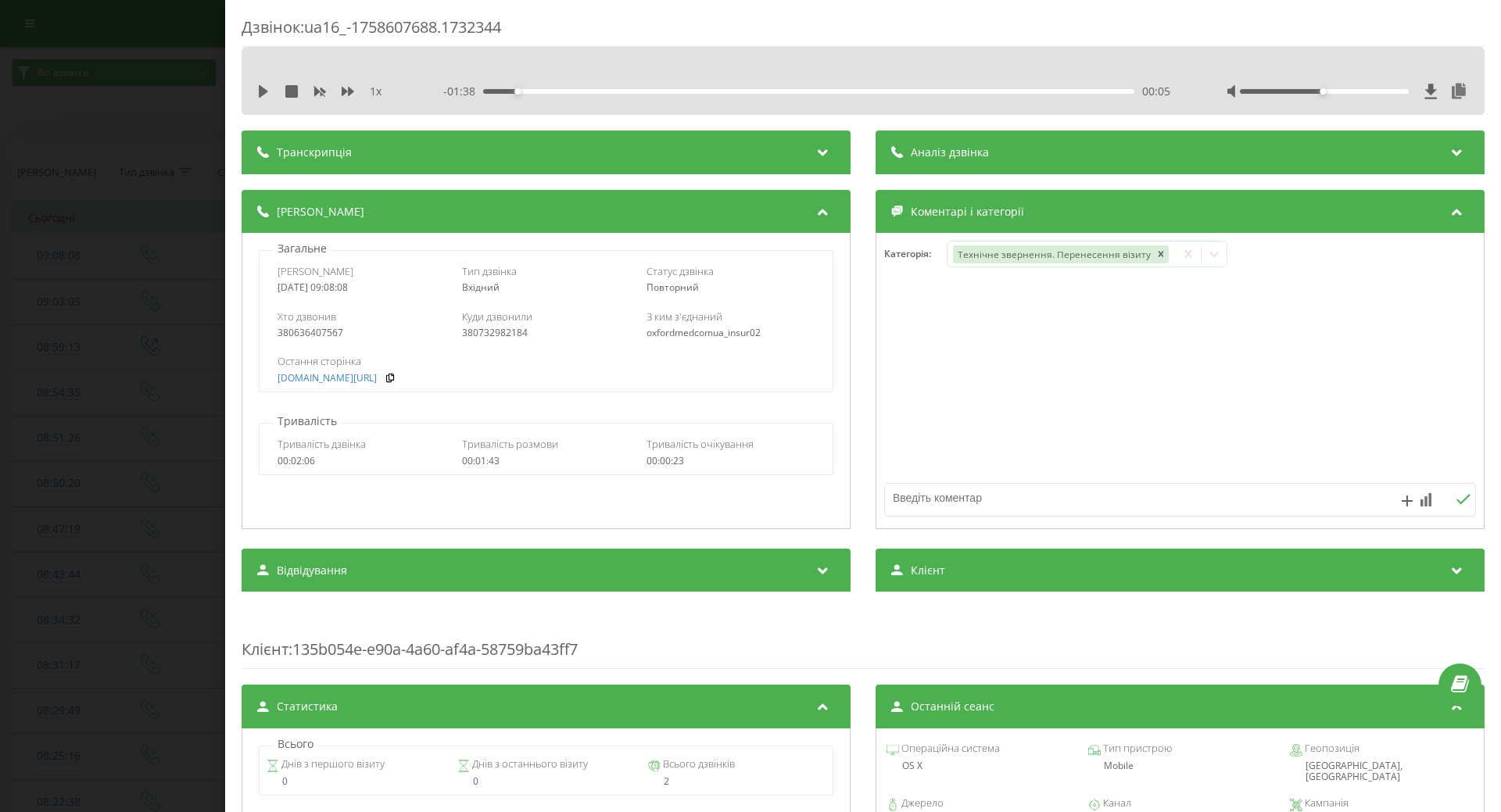
click at [163, 381] on div "Дзвінок : ua16_-1758607688.1732344 1 x - 01:38 00:05 00:05 Транскрипція Для AI-…" at bounding box center [750, 406] width 1501 height 812
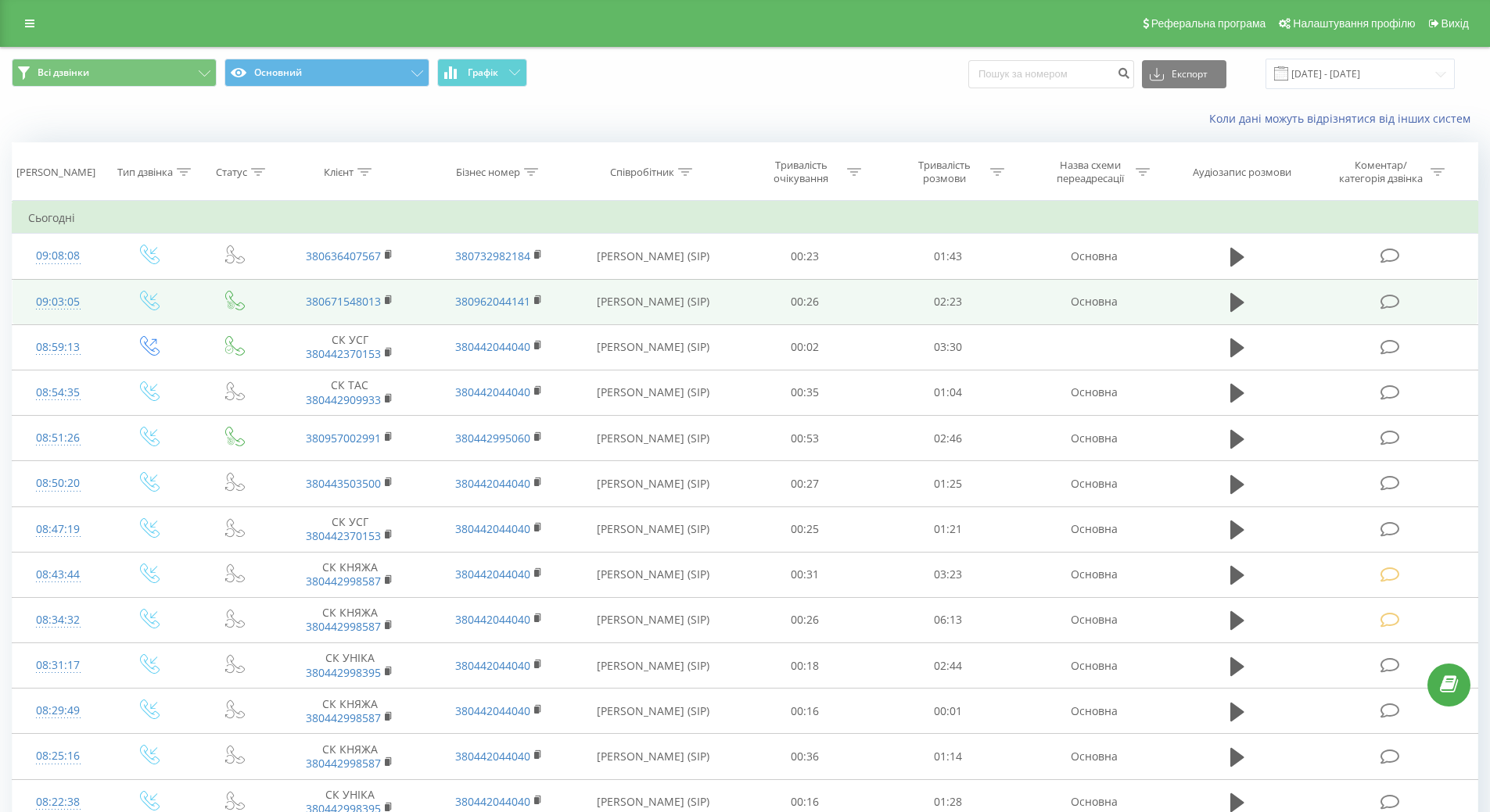
click at [53, 305] on div "09:03:05" at bounding box center [59, 301] width 60 height 30
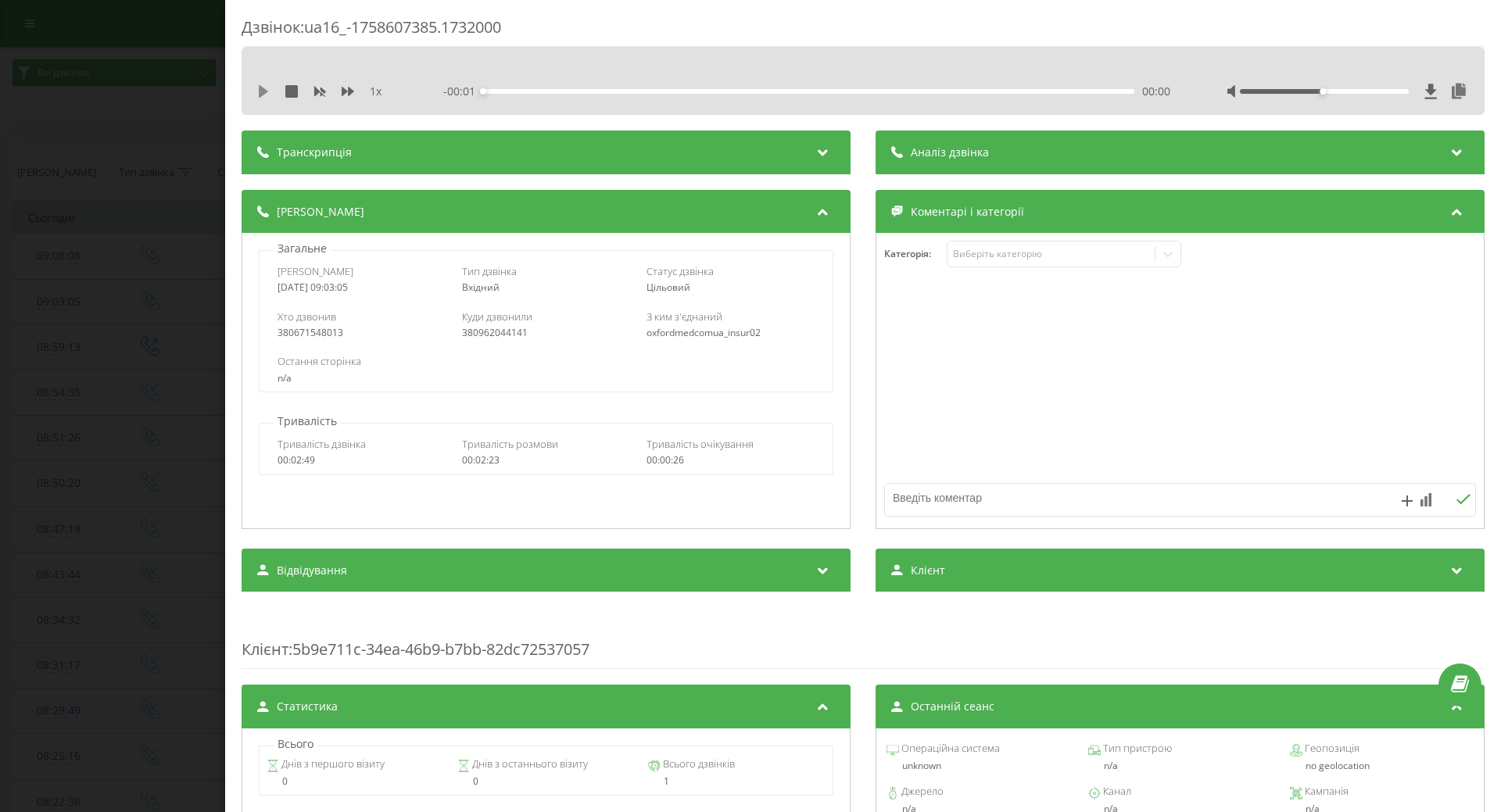
click at [264, 89] on icon at bounding box center [264, 91] width 10 height 12
click at [1015, 265] on div "Виберіть категорію" at bounding box center [1064, 254] width 235 height 27
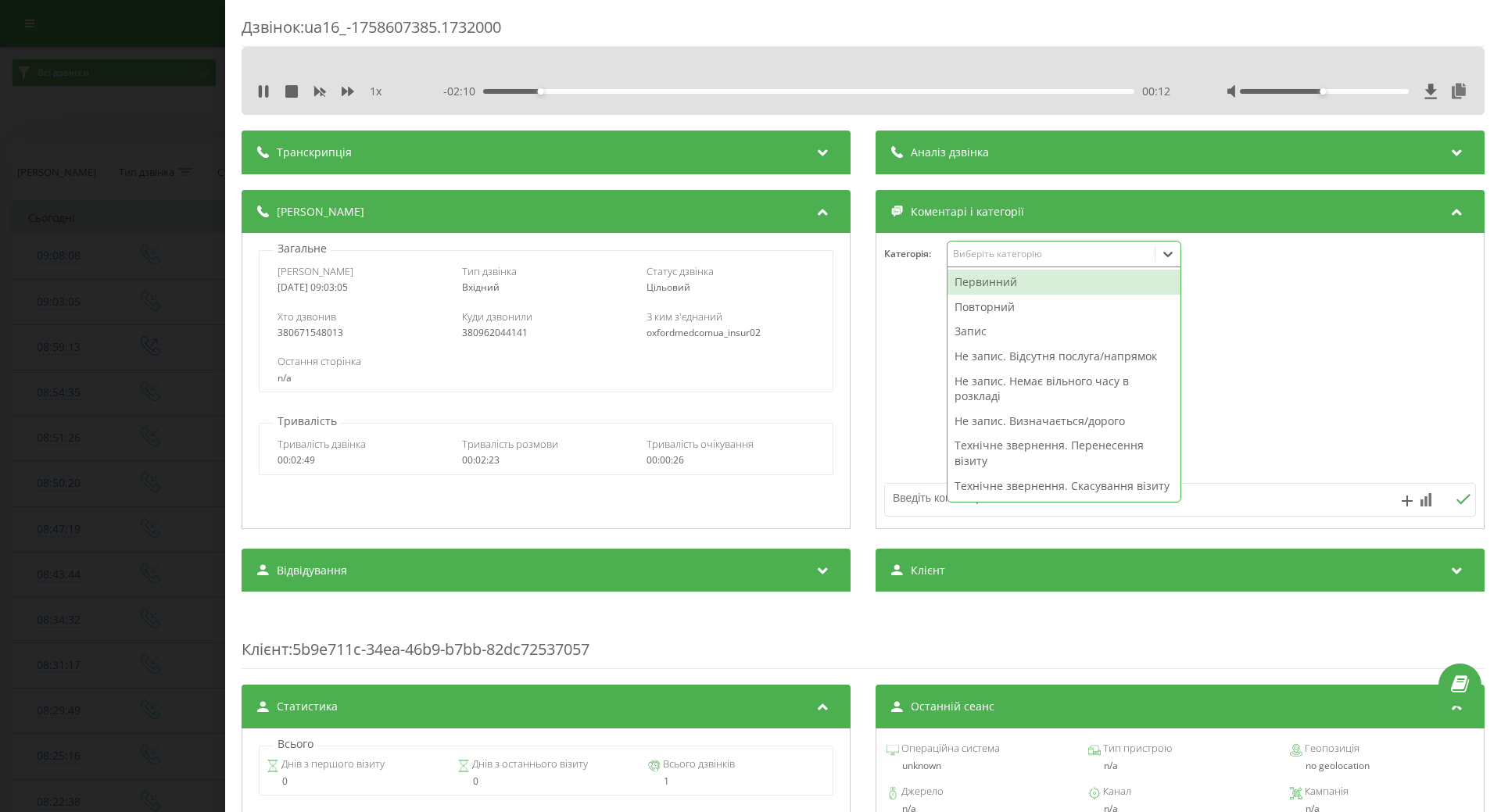
drag, startPoint x: 959, startPoint y: 450, endPoint x: 890, endPoint y: 436, distance: 70.4
click at [958, 450] on div "Технічне звернення. Перенесення візиту" at bounding box center [1064, 453] width 233 height 40
click at [885, 432] on div at bounding box center [1180, 381] width 608 height 187
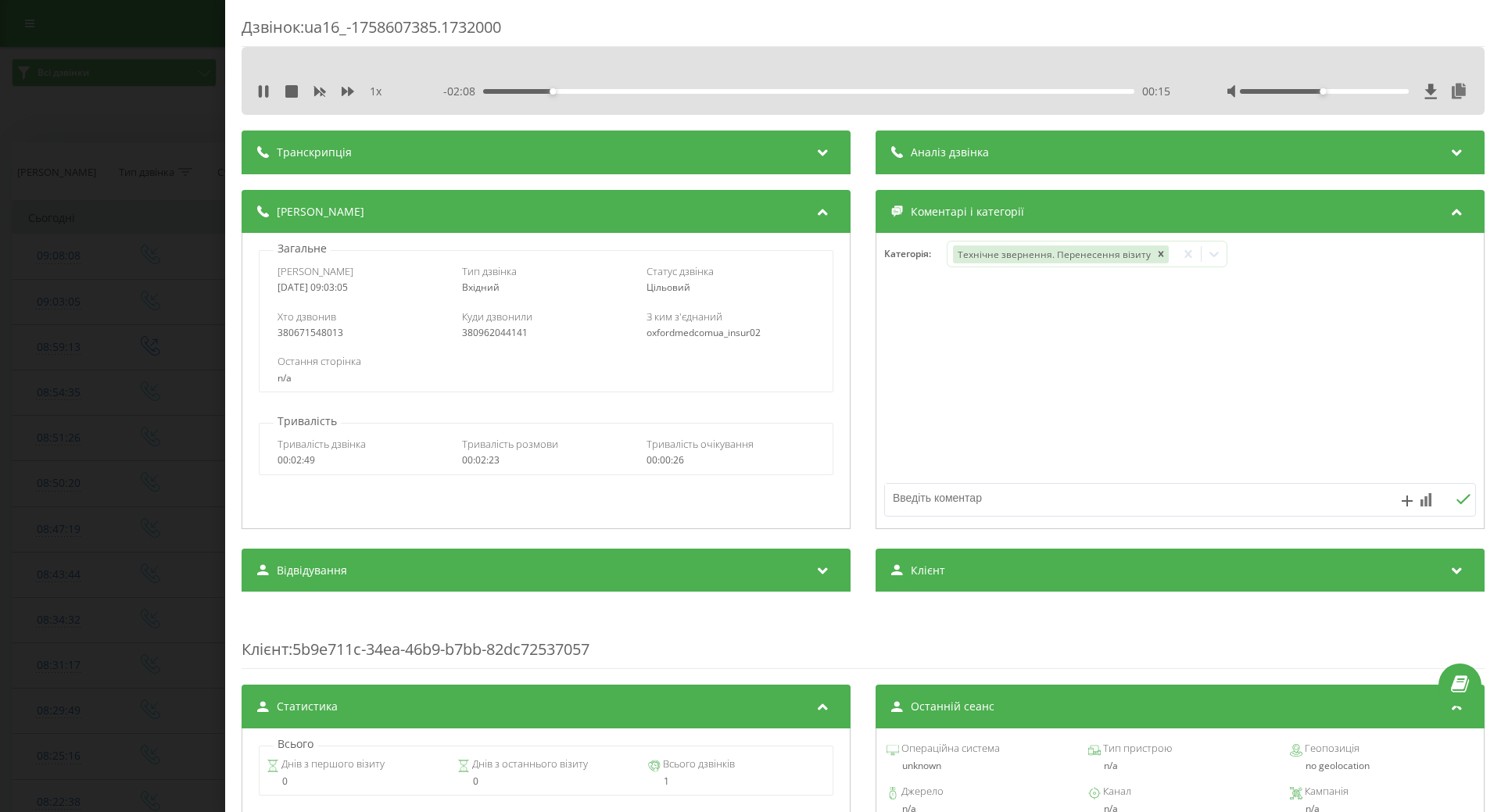
click at [174, 358] on div "Дзвінок : ua16_-1758607385.1732000 1 x - 02:08 00:15 00:15 Транскрипція Для AI-…" at bounding box center [750, 406] width 1501 height 812
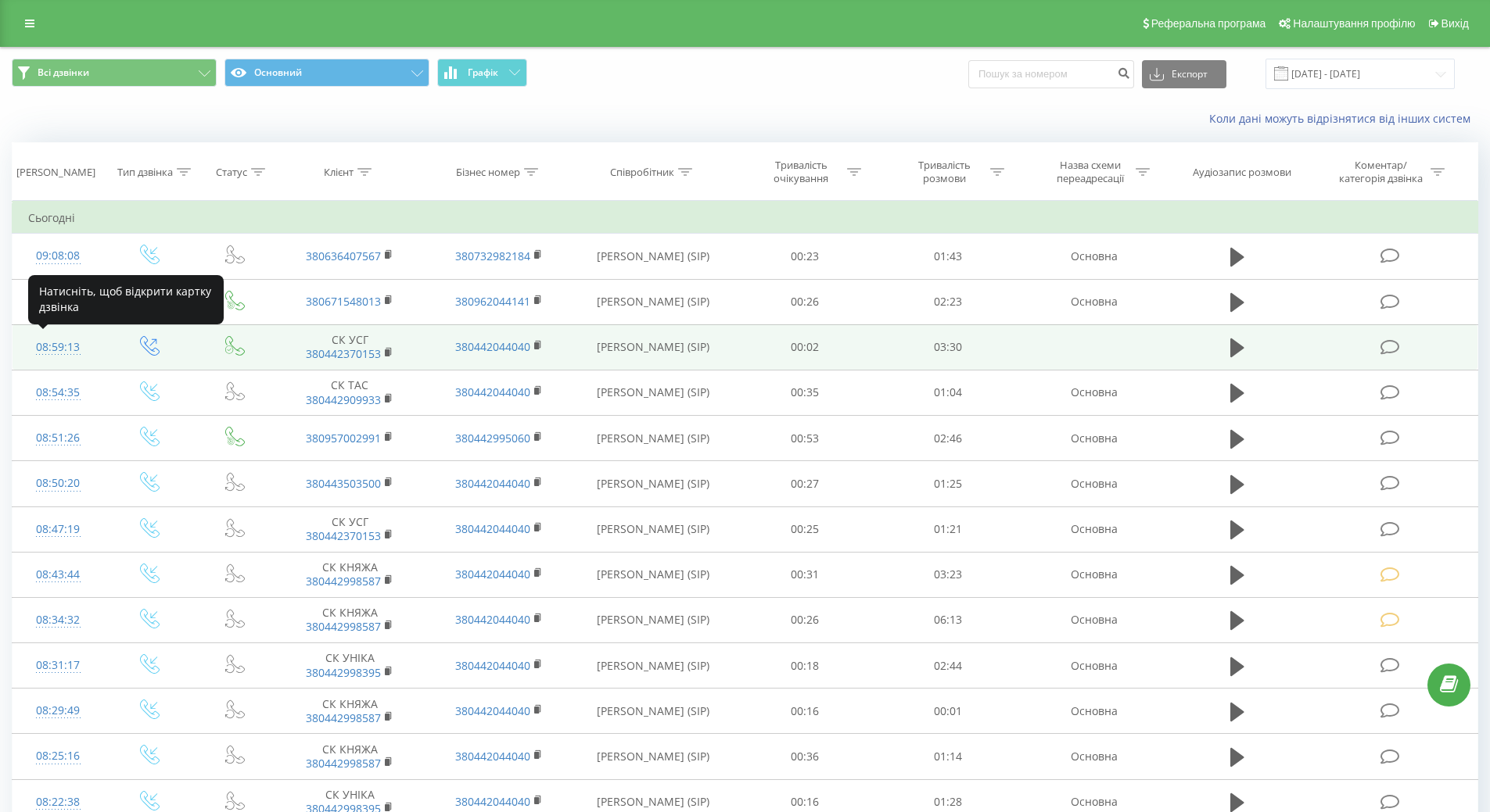
click at [46, 350] on div "08:59:13" at bounding box center [59, 347] width 60 height 30
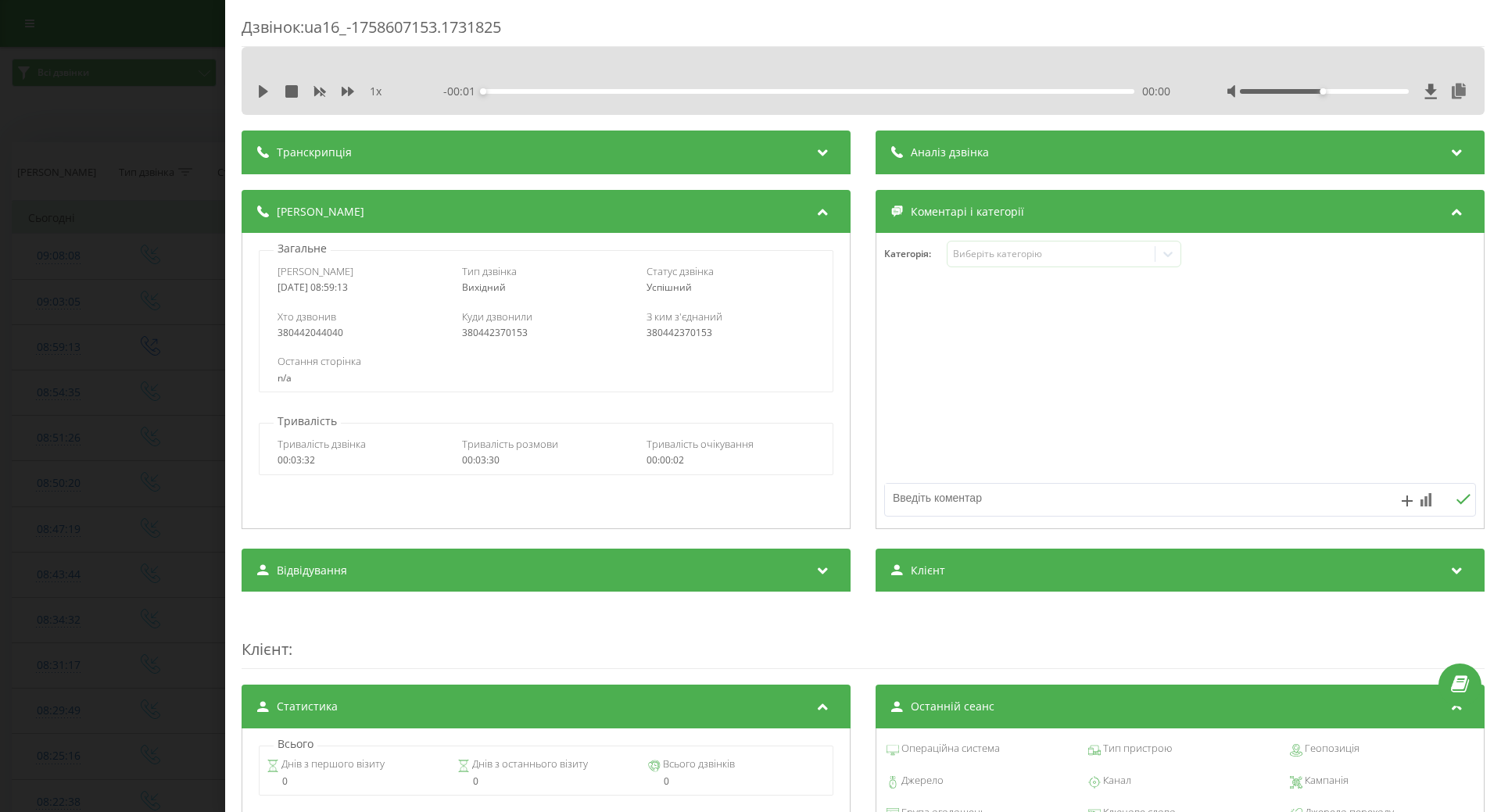
click at [257, 94] on div "1 x - 00:01 00:00 00:00" at bounding box center [863, 91] width 1220 height 24
click at [261, 90] on icon at bounding box center [264, 91] width 10 height 12
click at [1014, 254] on div "Виберіть категорію" at bounding box center [1051, 253] width 195 height 12
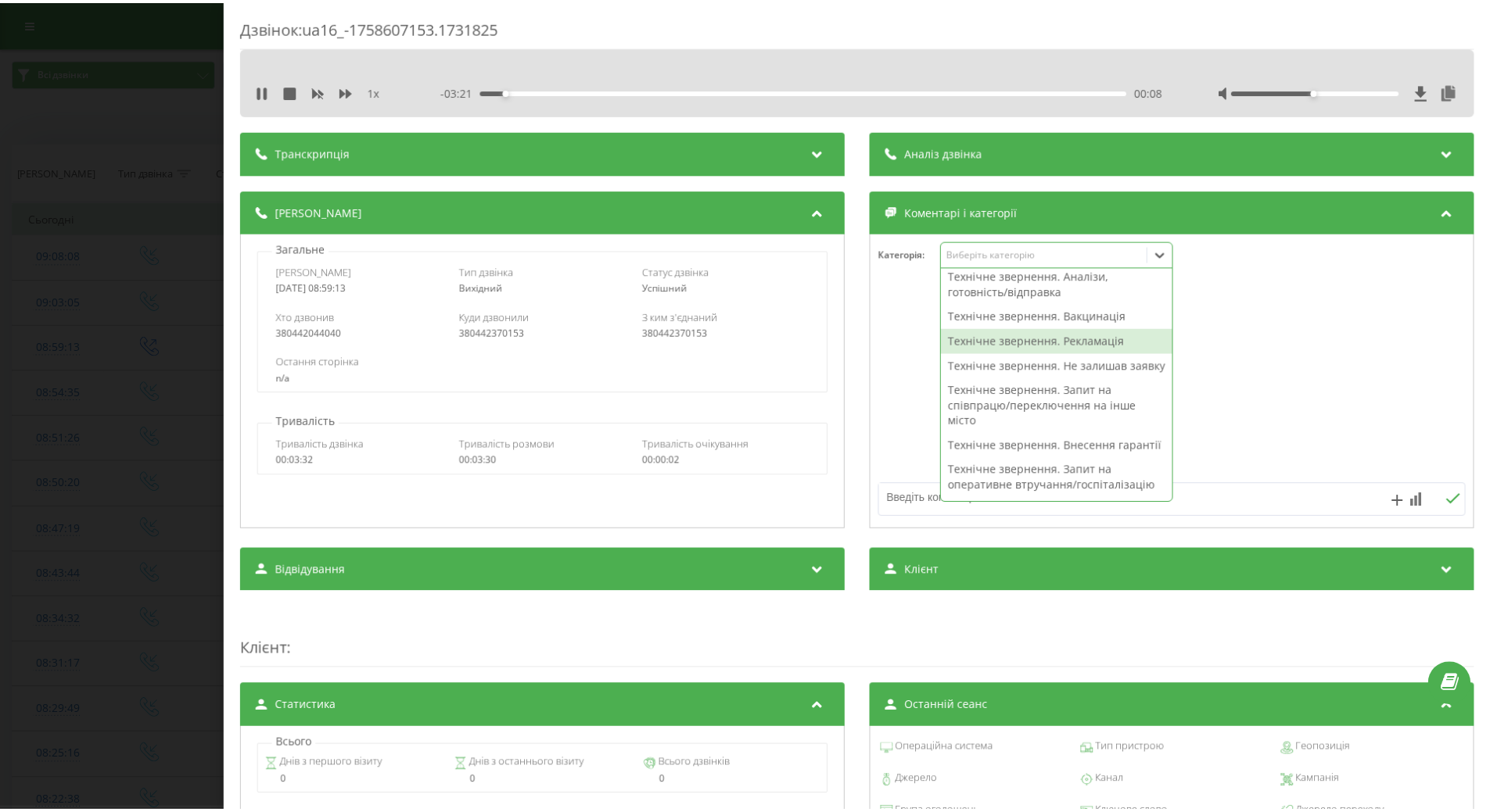
scroll to position [313, 0]
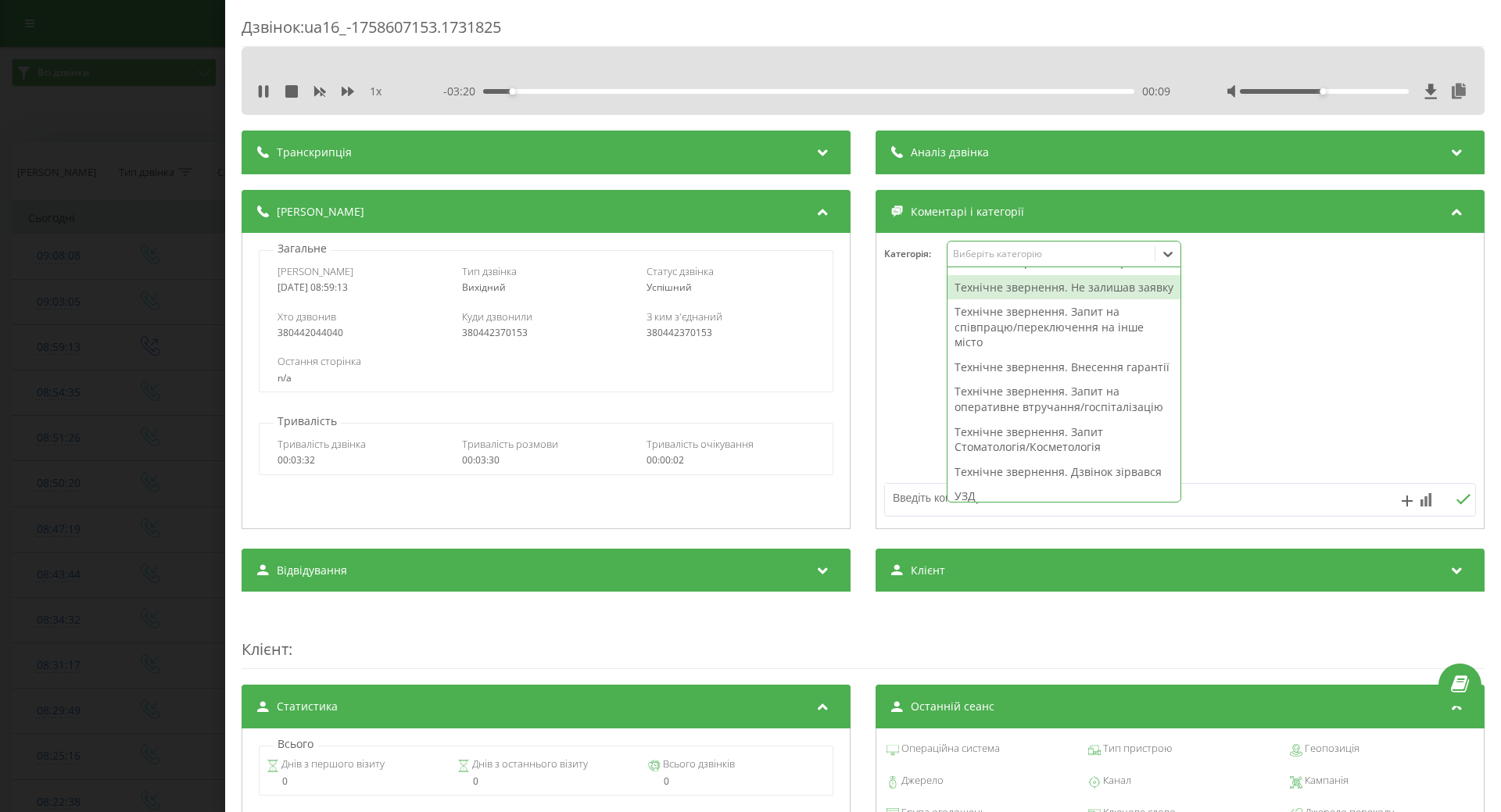
click at [968, 301] on div "Технічне звернення. Не залишав заявку" at bounding box center [1064, 287] width 233 height 25
click at [898, 347] on div at bounding box center [1180, 381] width 608 height 187
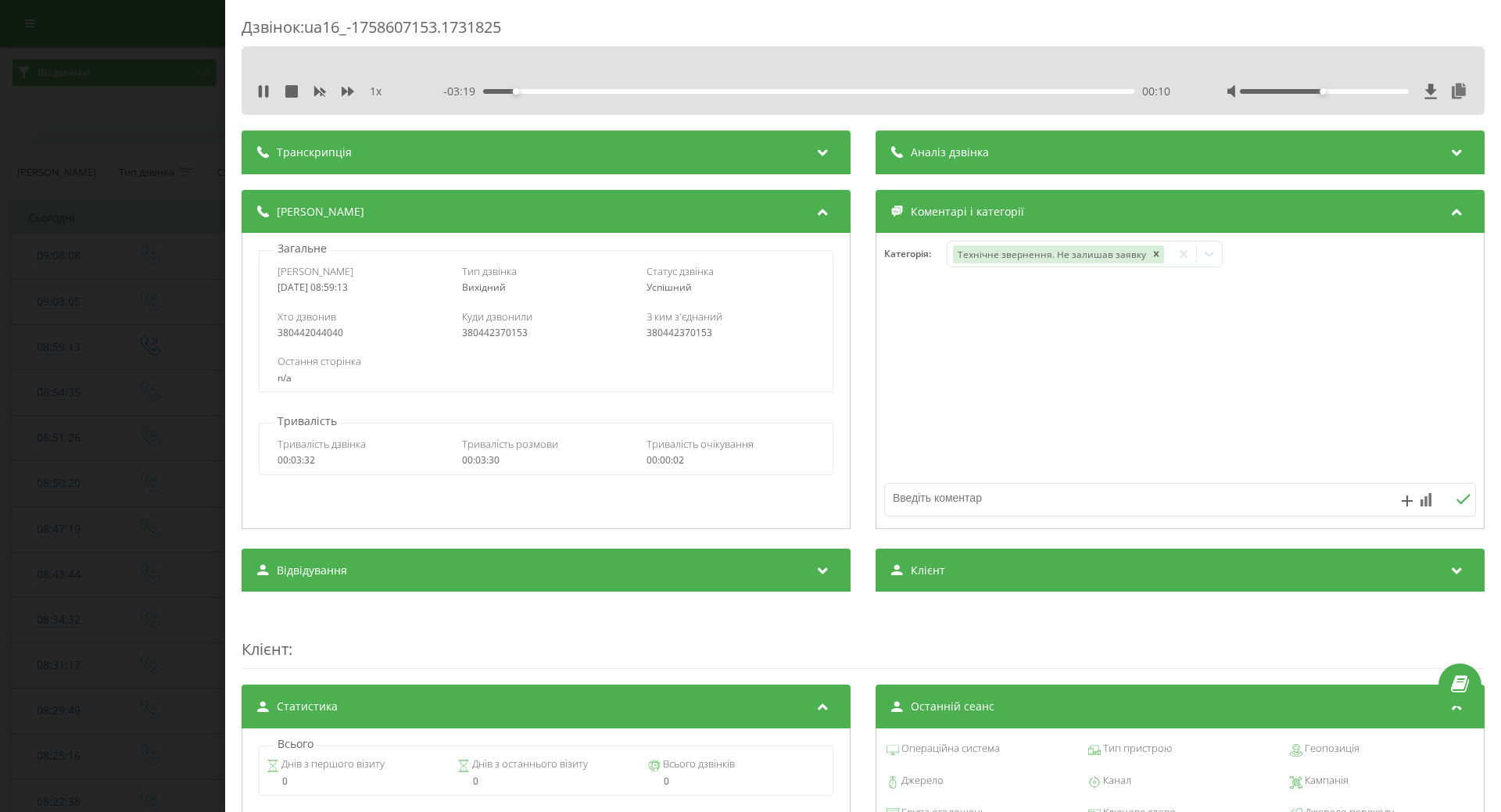
click at [904, 506] on textarea at bounding box center [1121, 498] width 472 height 29
type textarea "заміна препаратів"
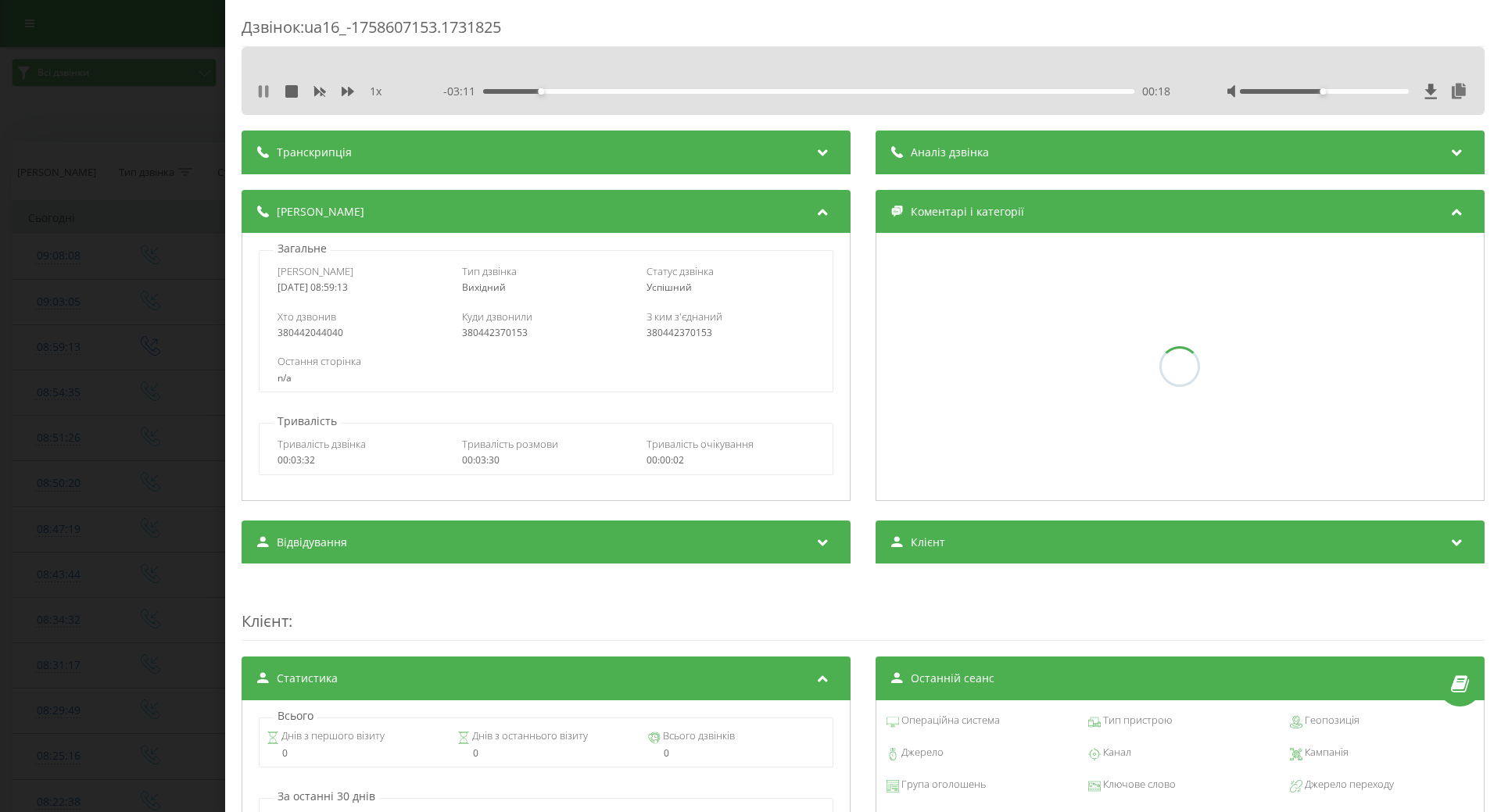
click at [268, 95] on icon at bounding box center [266, 91] width 3 height 12
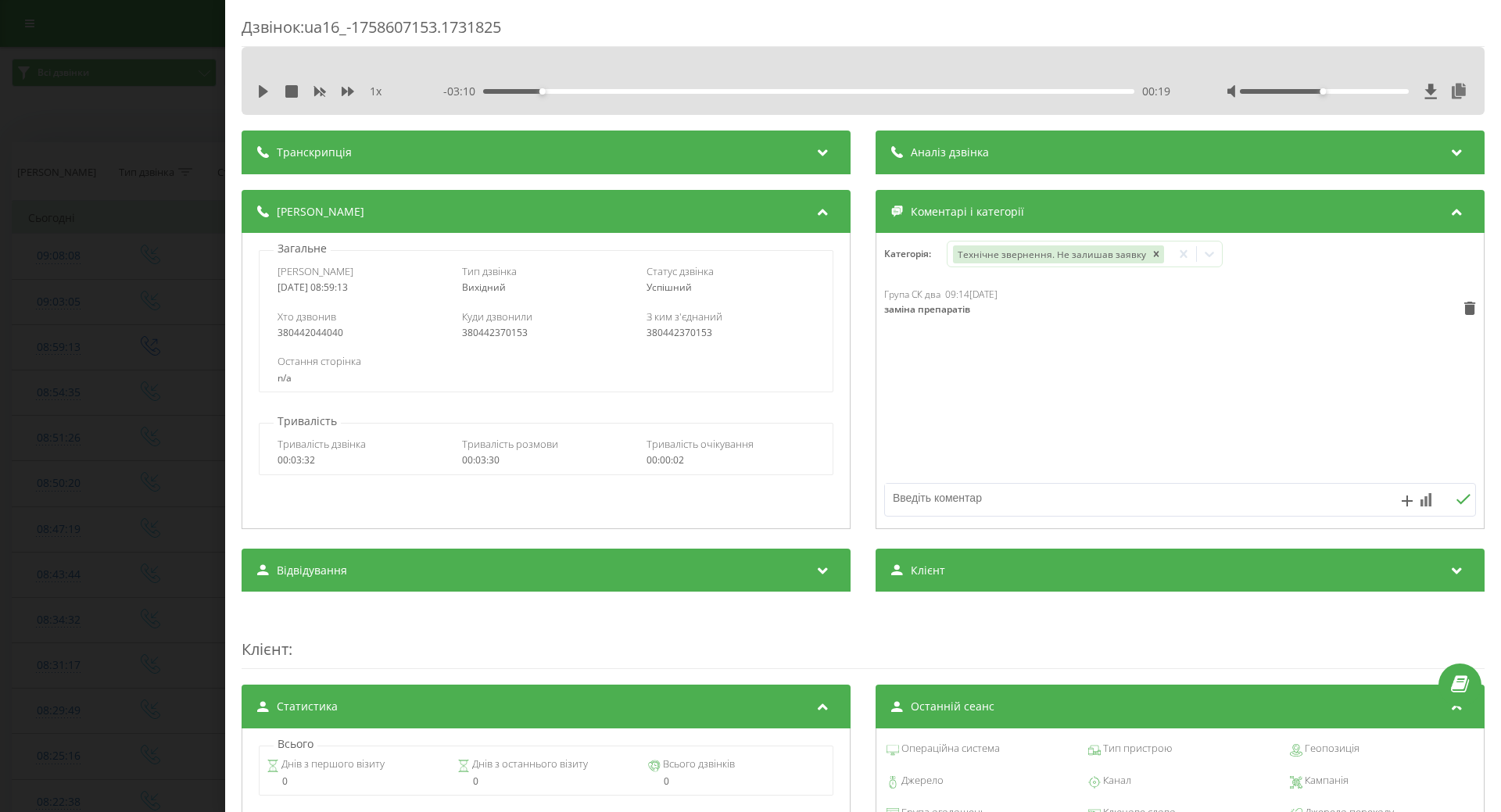
click at [55, 431] on div "Дзвінок : ua16_-1758607153.1731825 1 x - 03:10 00:19 00:19 Транскрипція Для AI-…" at bounding box center [750, 406] width 1501 height 812
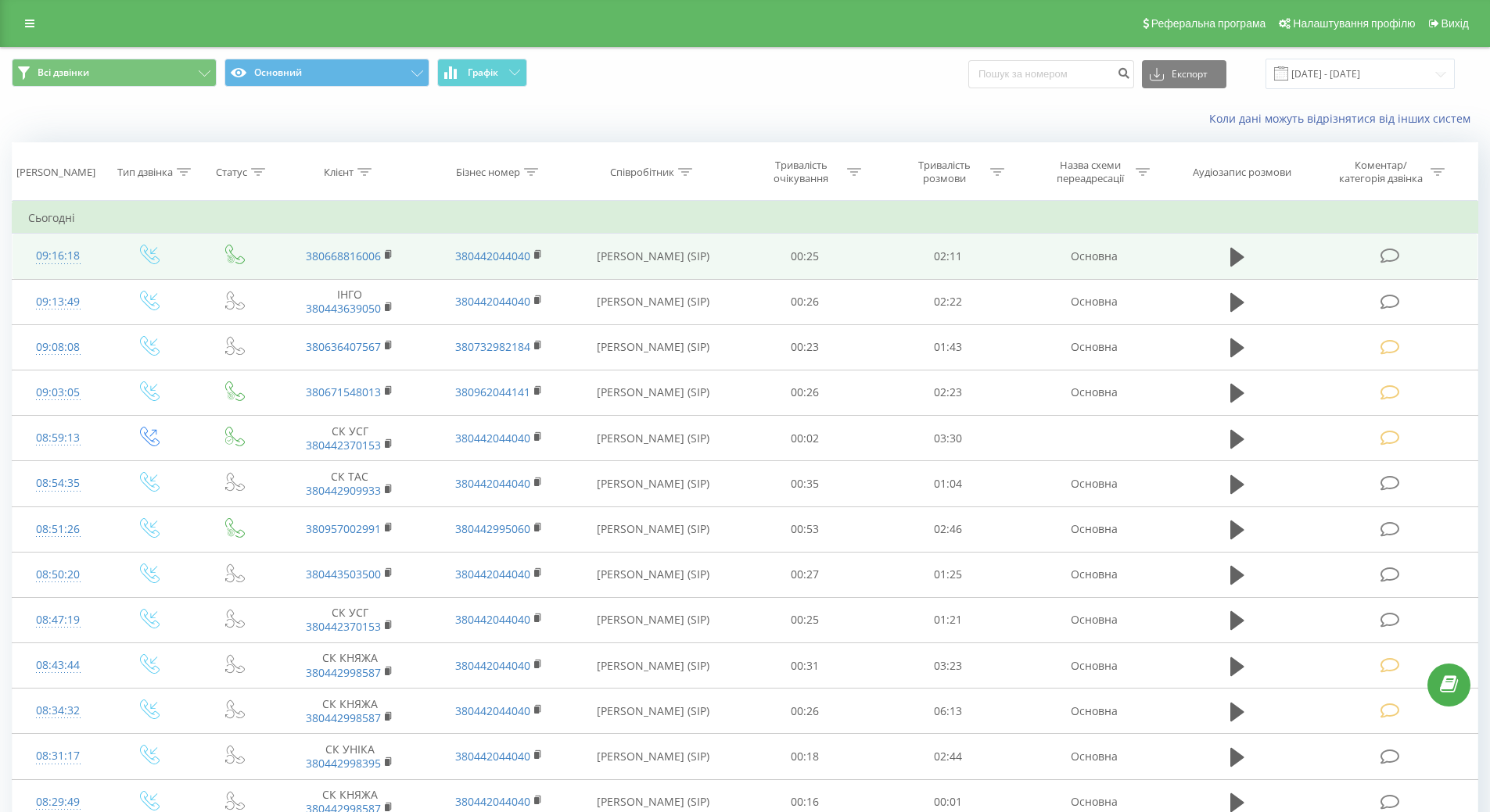
click at [62, 259] on div "09:16:18" at bounding box center [59, 256] width 60 height 30
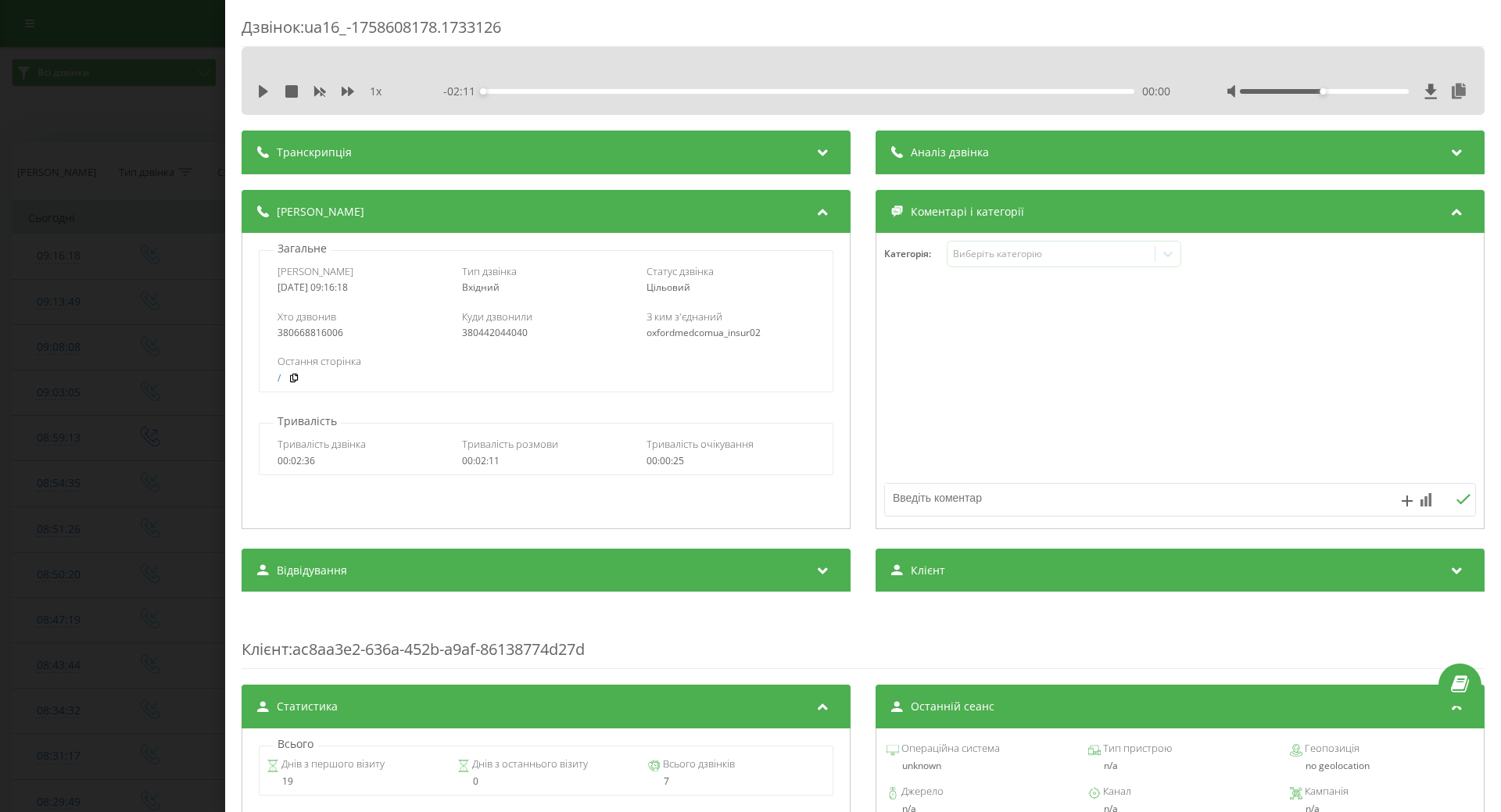
click at [257, 93] on div "1 x - 02:11 00:00 00:00" at bounding box center [863, 91] width 1220 height 24
click at [261, 90] on icon at bounding box center [264, 91] width 10 height 12
click at [968, 260] on div "Виберіть категорію" at bounding box center [1051, 253] width 195 height 12
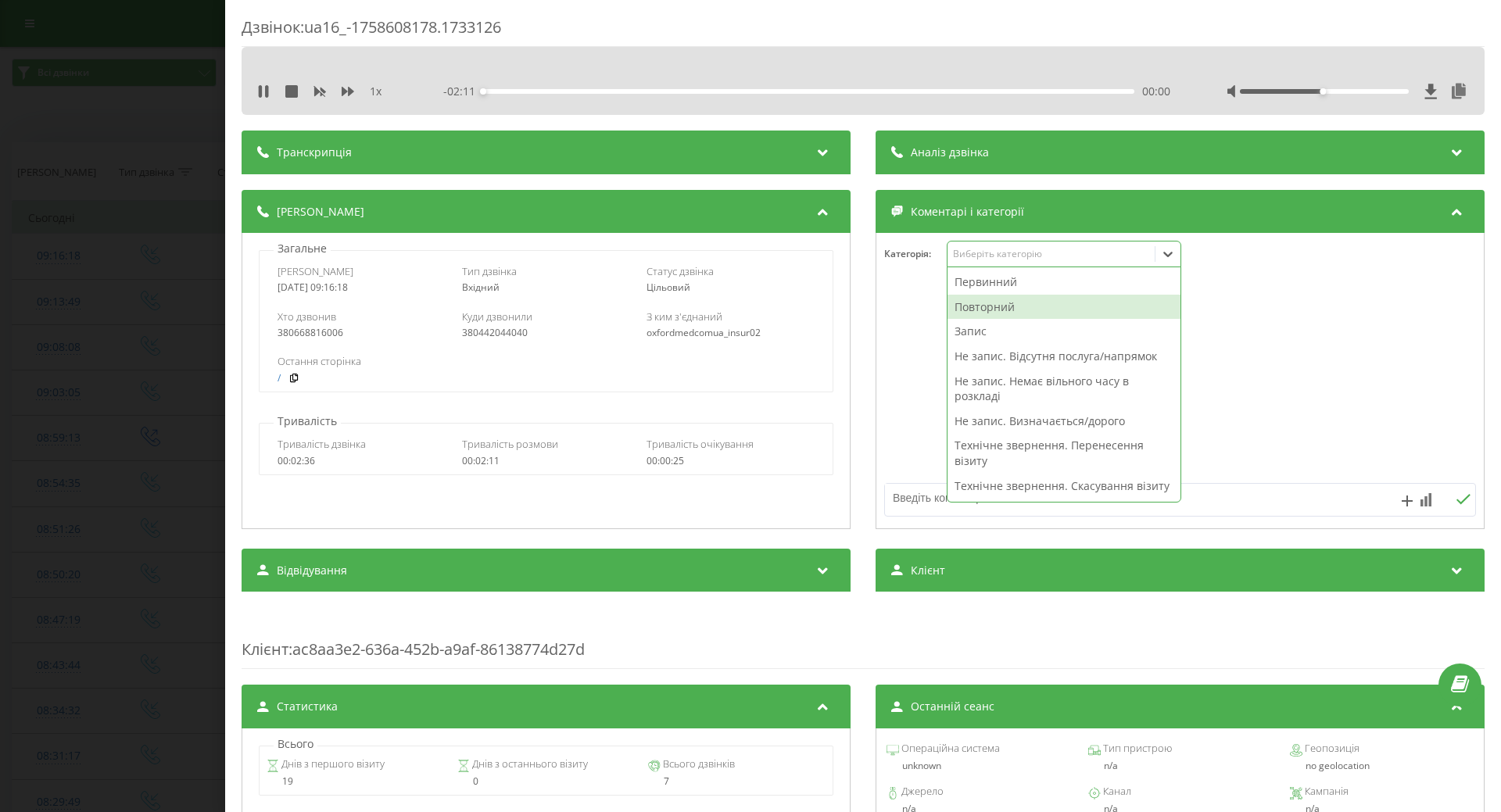
click at [973, 309] on div "Повторний" at bounding box center [1064, 307] width 233 height 25
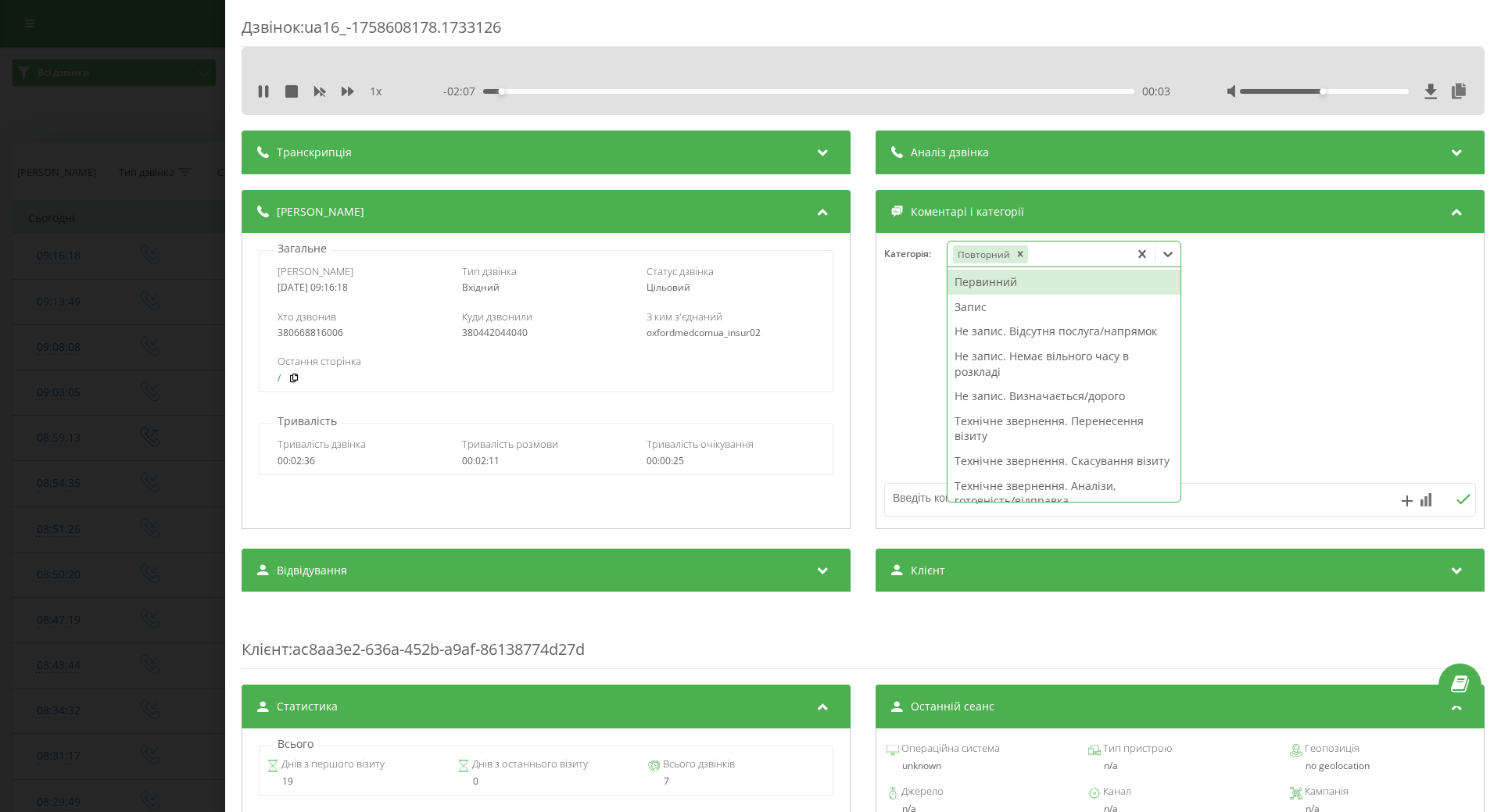
click at [969, 309] on div "Запис" at bounding box center [1064, 307] width 233 height 25
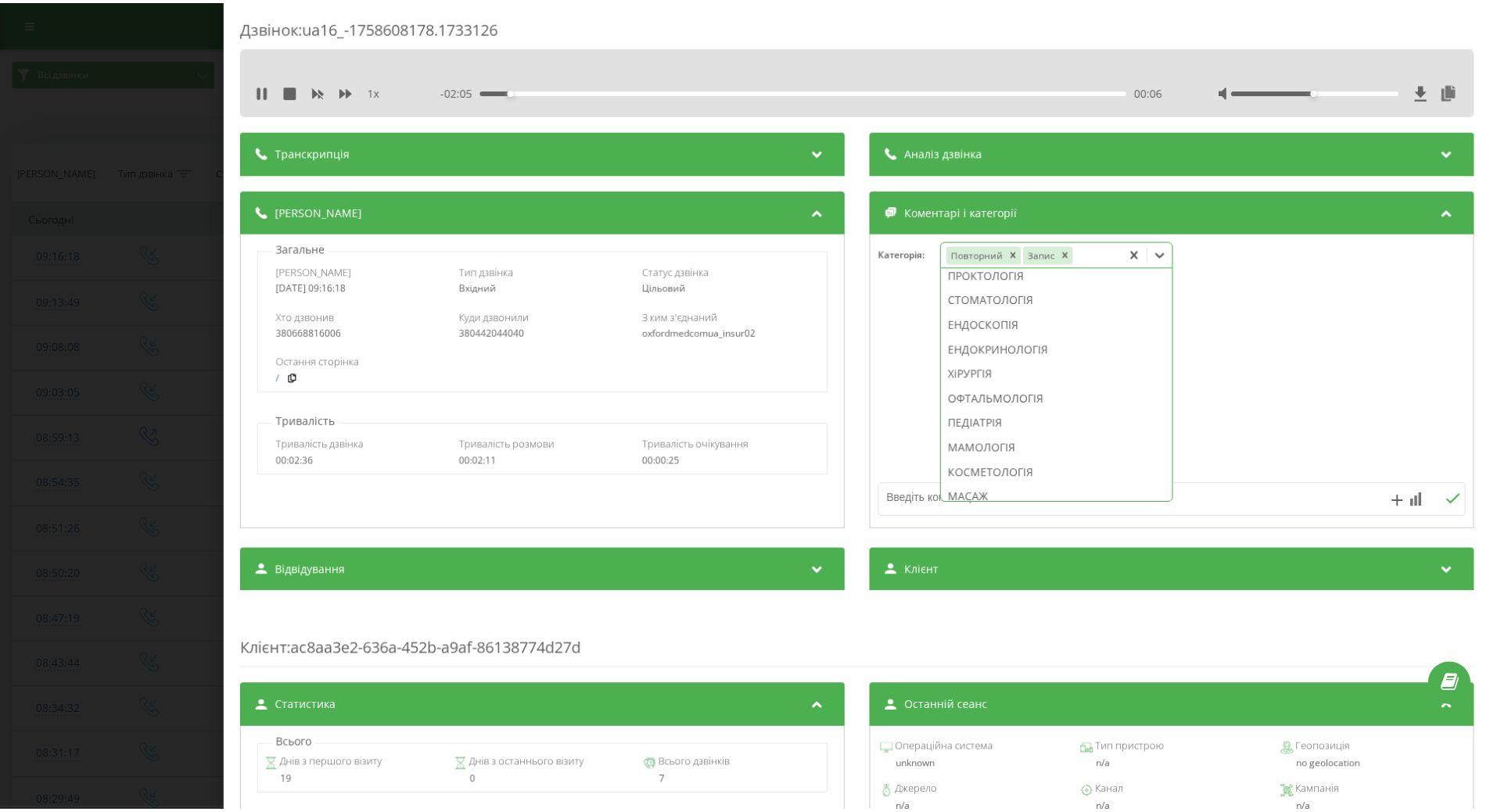
scroll to position [522, 0]
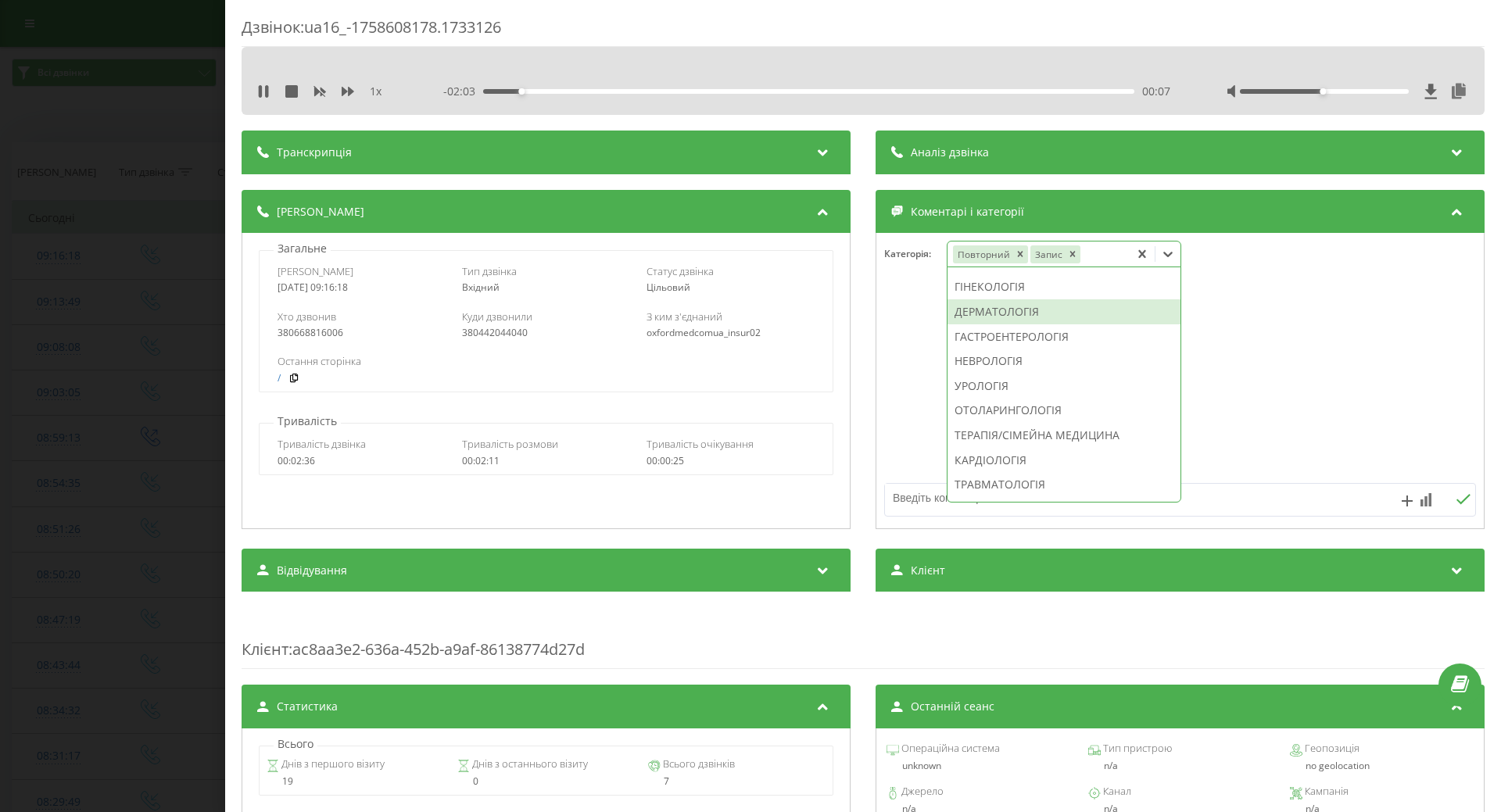
drag, startPoint x: 977, startPoint y: 352, endPoint x: 948, endPoint y: 356, distance: 29.3
click at [976, 324] on div "ДЕРМАТОЛОГІЯ" at bounding box center [1064, 312] width 233 height 25
click at [904, 367] on div at bounding box center [1180, 381] width 608 height 187
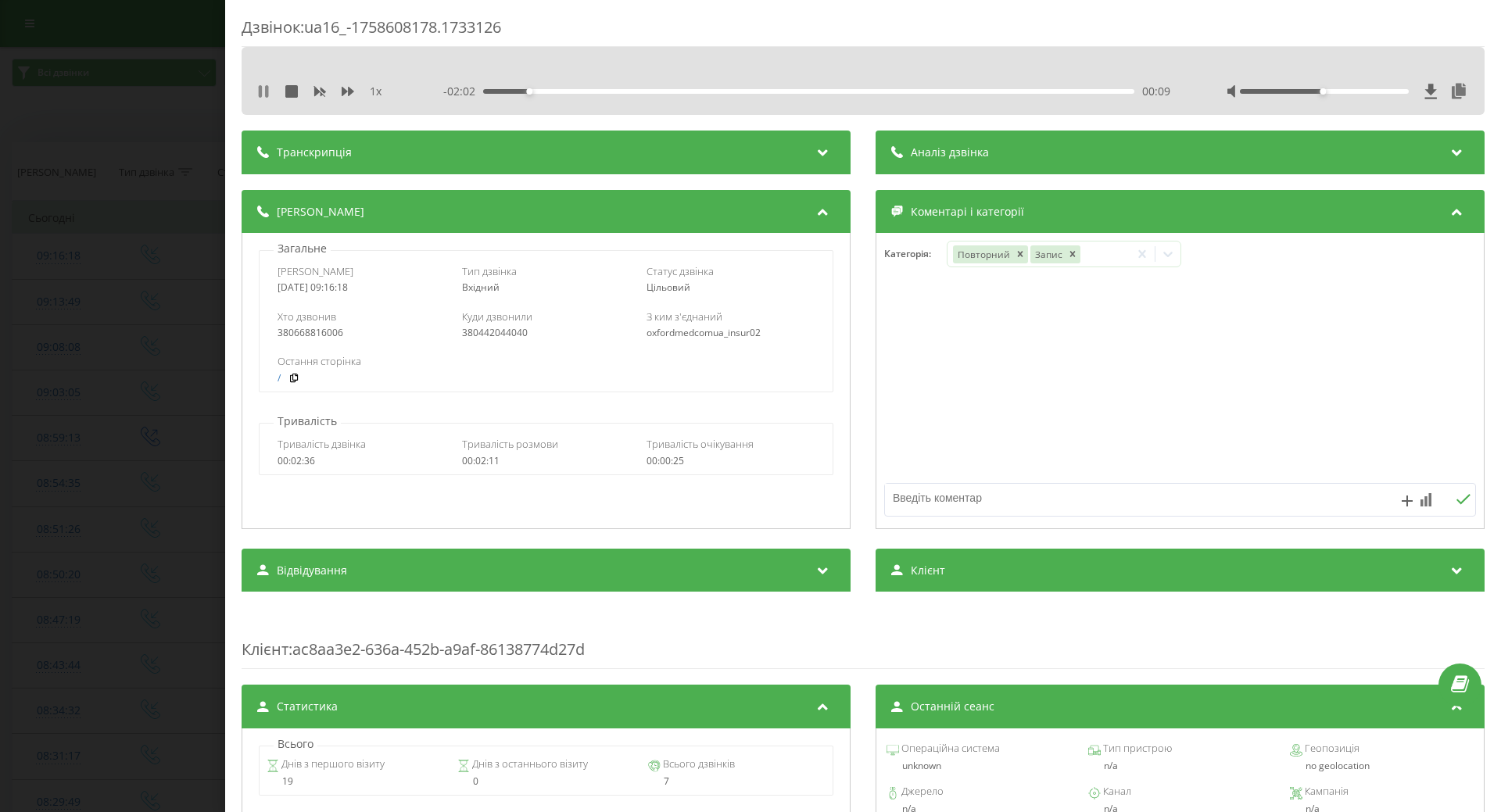
click at [261, 88] on icon at bounding box center [261, 91] width 3 height 12
click at [178, 229] on div "Дзвінок : ua16_-1758608178.1733126 1 x - 02:01 00:09 00:09 Транскрипція Для AI-…" at bounding box center [750, 406] width 1501 height 812
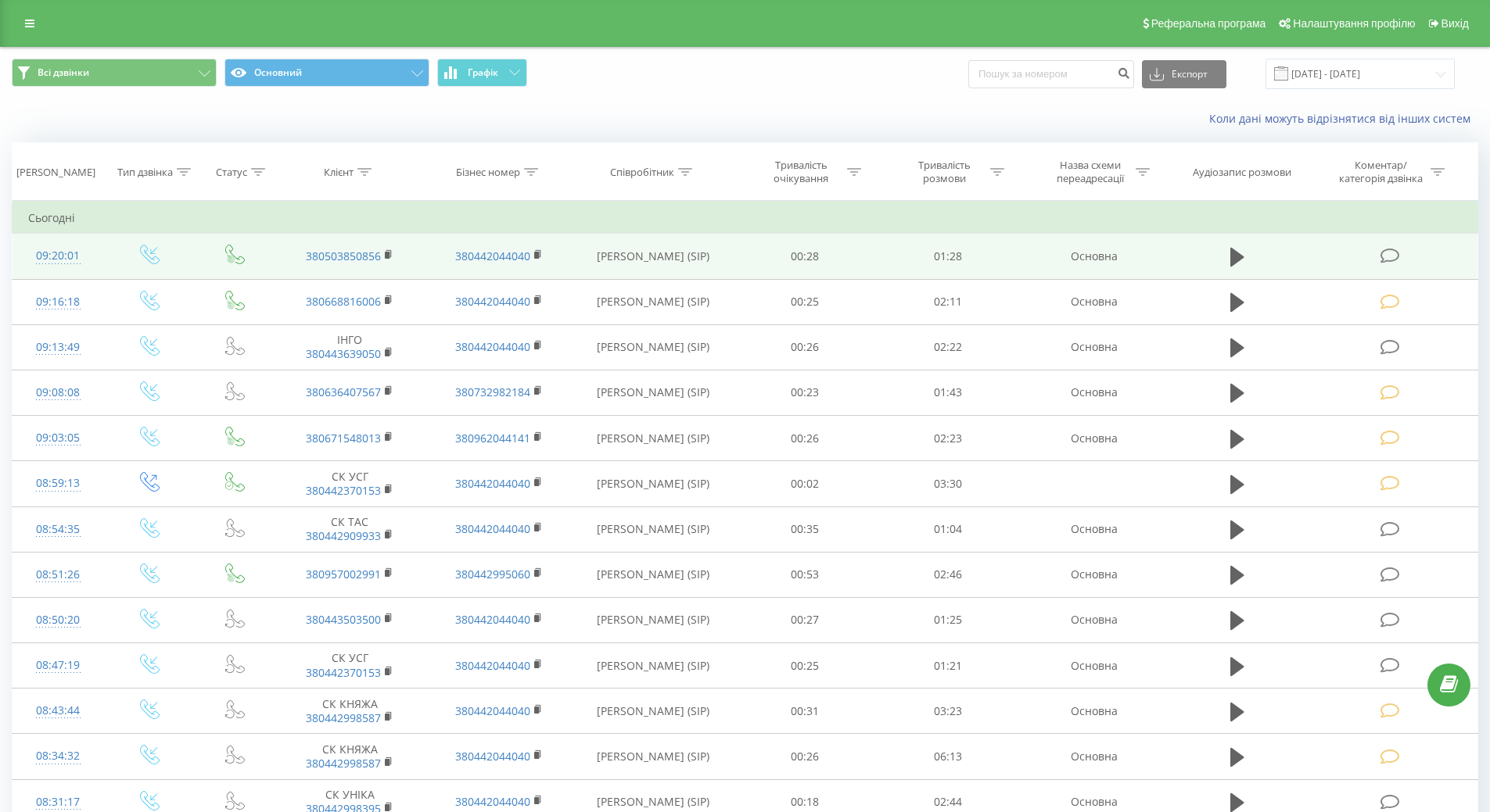
click at [48, 262] on div "09:20:01" at bounding box center [59, 256] width 60 height 30
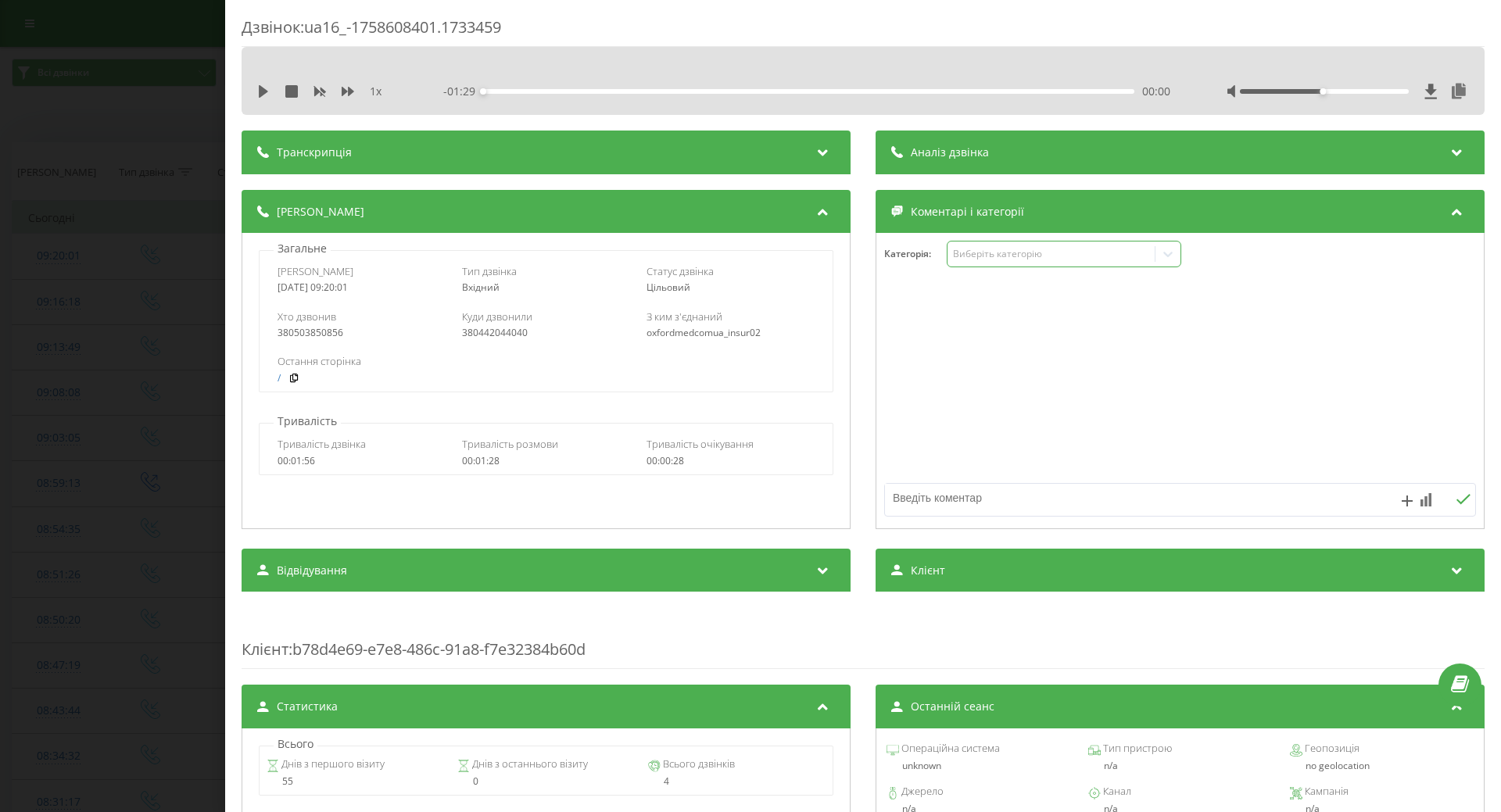
click at [988, 252] on div "Виберіть категорію" at bounding box center [1051, 253] width 195 height 12
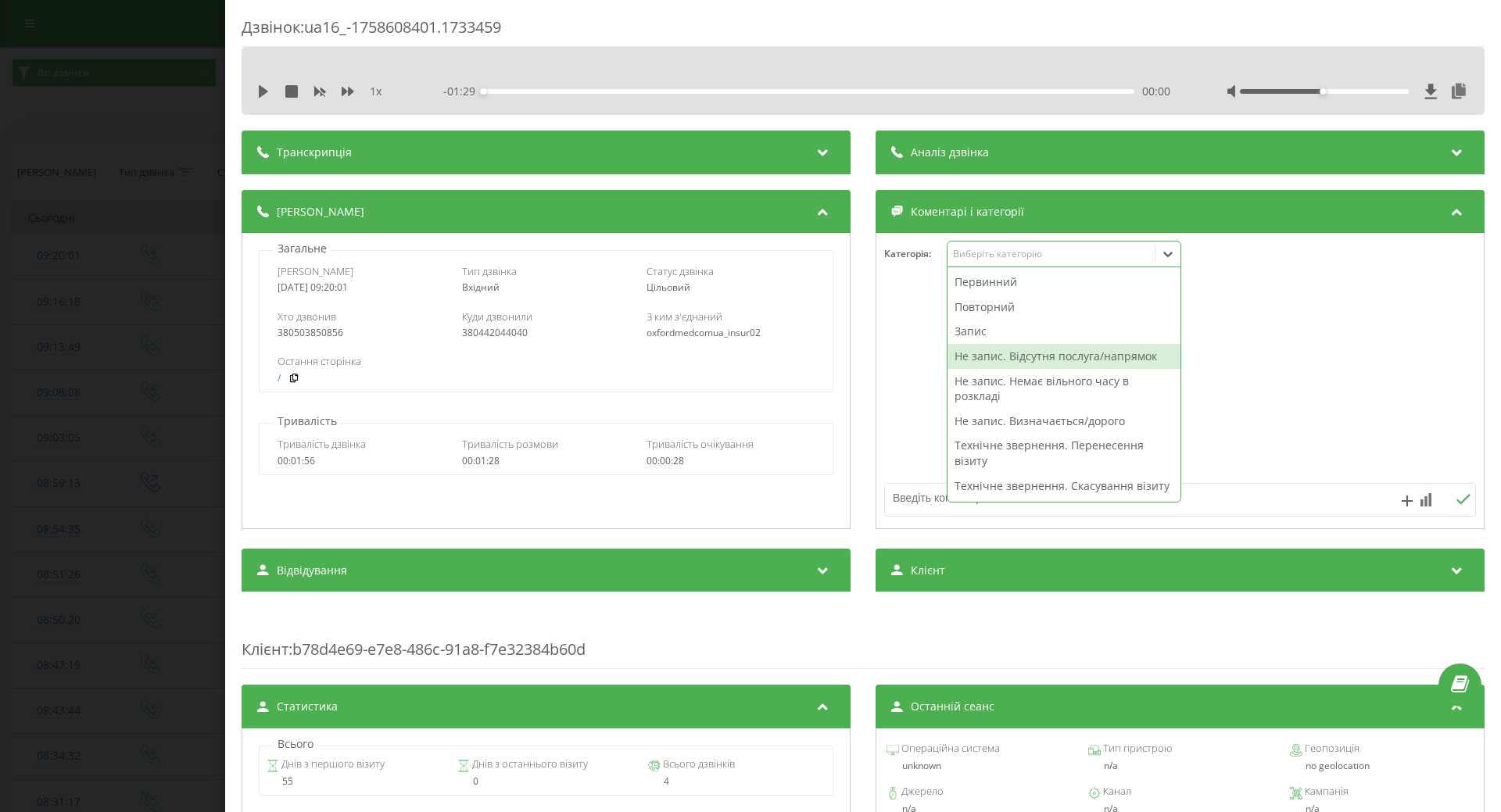
click at [975, 358] on div "Не запис. Відсутня послуга/напрямок" at bounding box center [1064, 356] width 233 height 25
click at [896, 395] on div at bounding box center [1180, 381] width 608 height 187
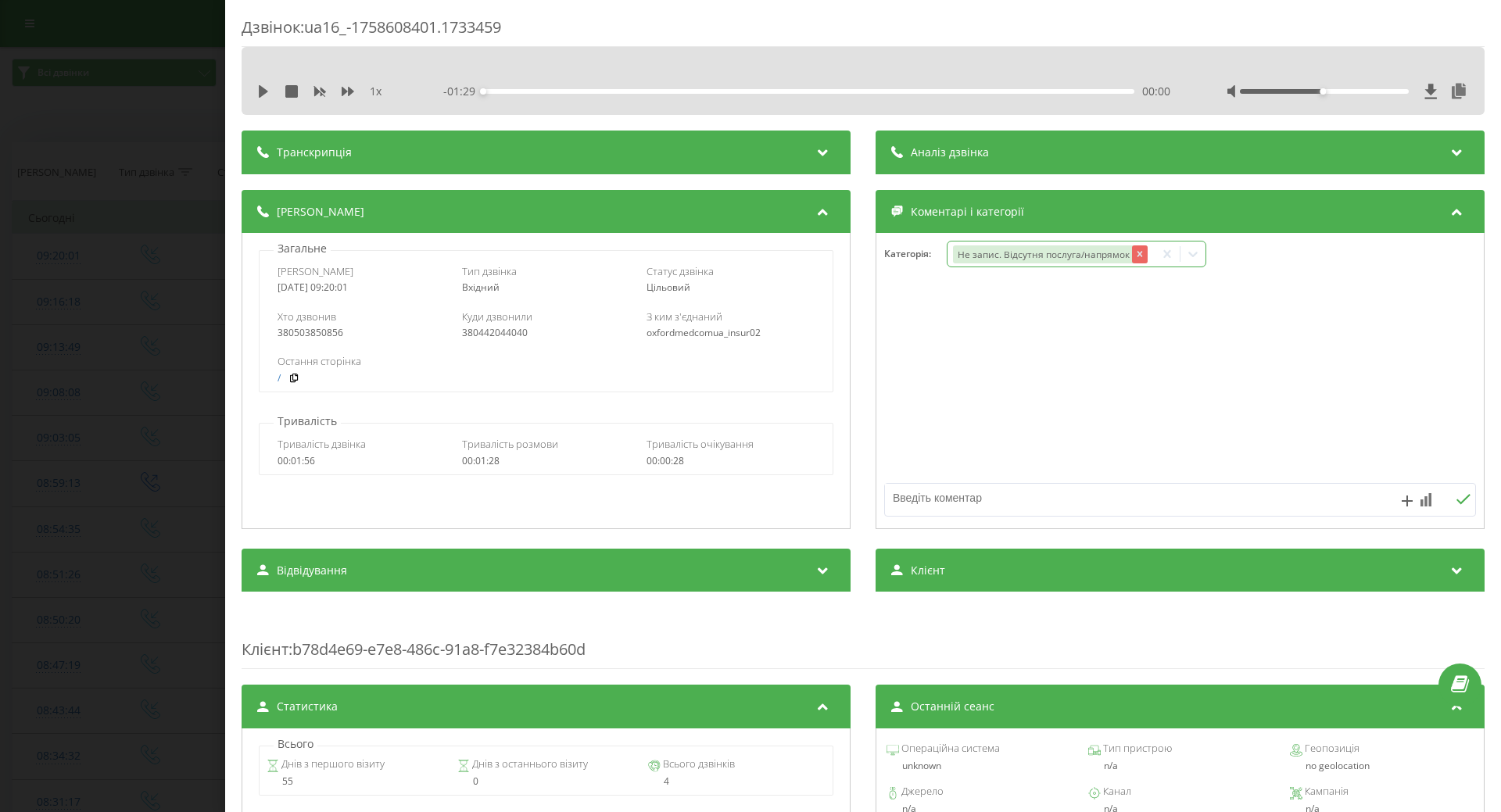
click at [1138, 256] on icon "Remove Не запис. Відсутня послуга/напрямок" at bounding box center [1140, 254] width 6 height 6
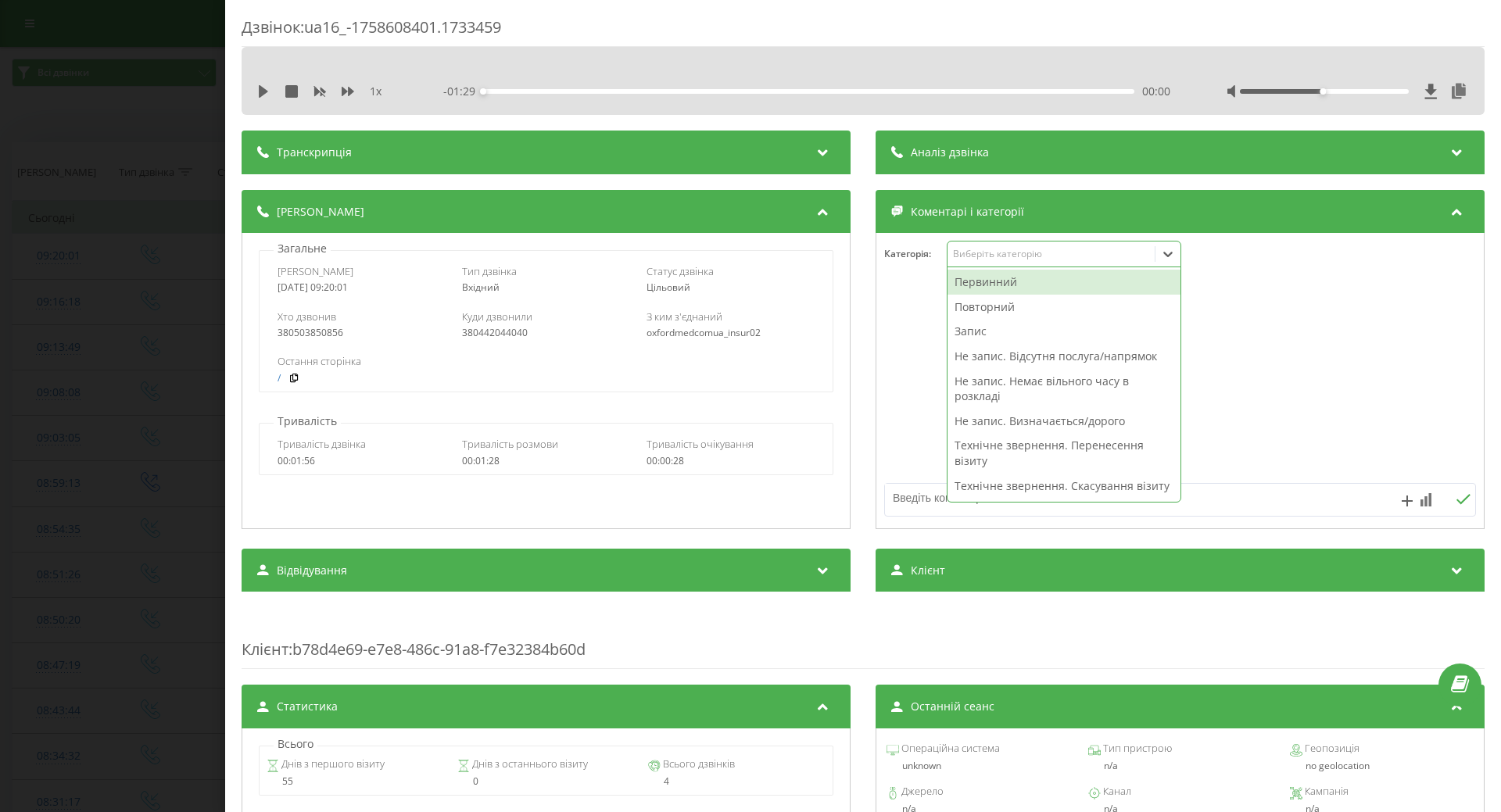
click at [1090, 252] on div "Виберіть категорію" at bounding box center [1051, 253] width 195 height 12
drag, startPoint x: 981, startPoint y: 419, endPoint x: 906, endPoint y: 420, distance: 75.0
click at [963, 419] on div "Не запис. Визначається/дорого" at bounding box center [1064, 421] width 233 height 25
drag, startPoint x: 902, startPoint y: 420, endPoint x: 910, endPoint y: 446, distance: 27.2
click at [902, 424] on div at bounding box center [1180, 381] width 608 height 187
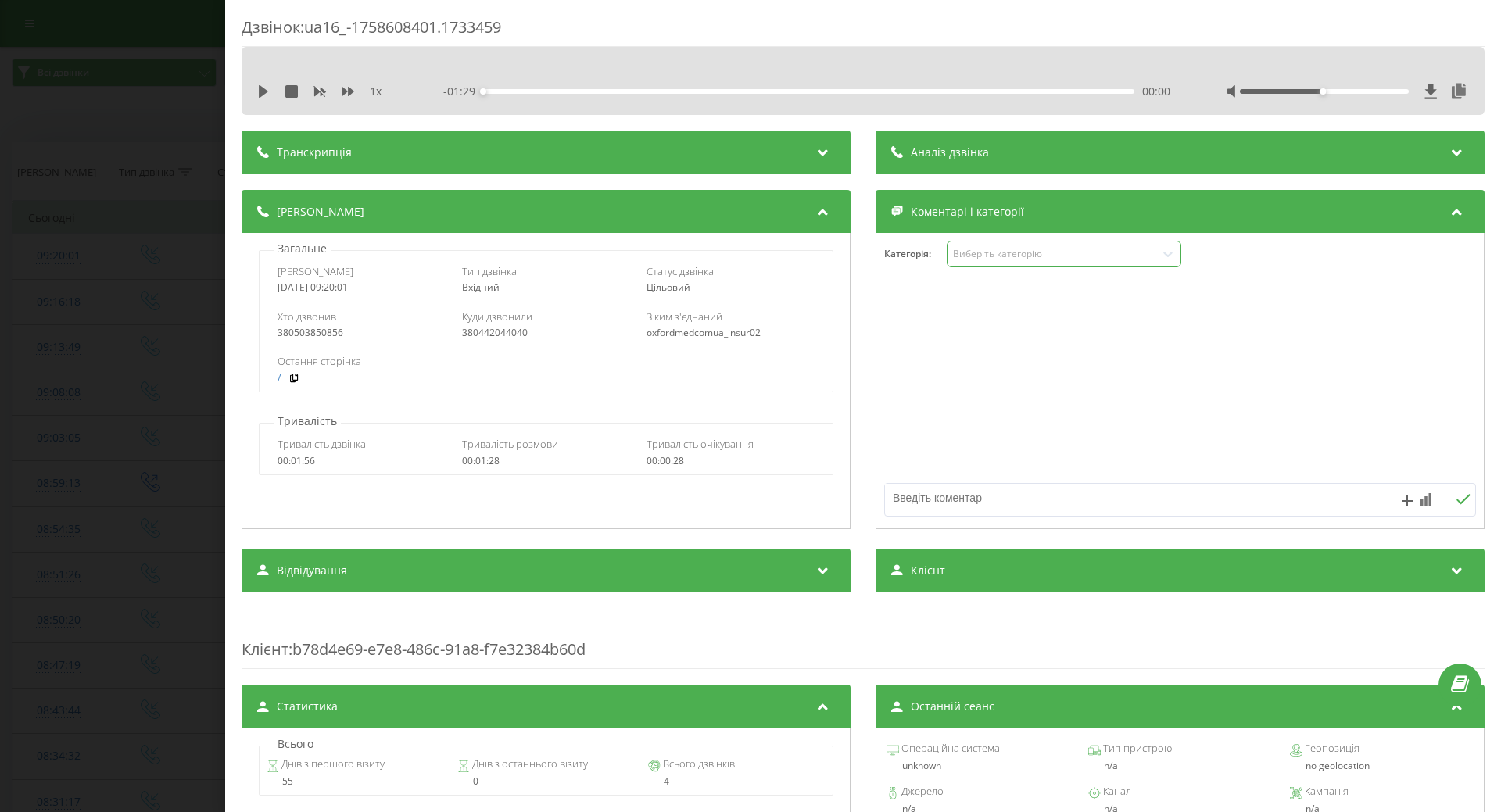
click at [913, 500] on textarea at bounding box center [1121, 498] width 472 height 29
type textarea "зняття швів тільки з консультацією"
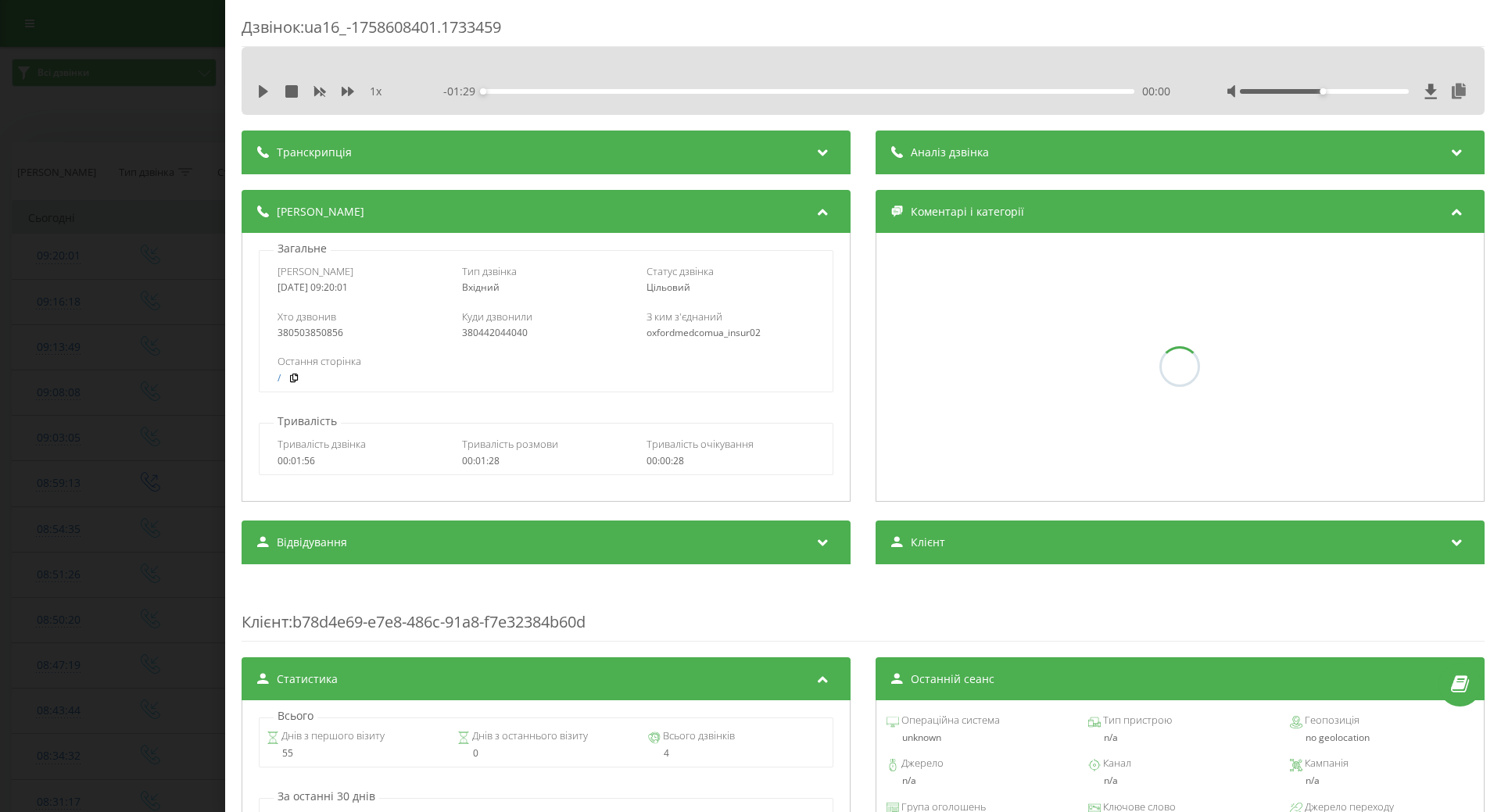
click at [107, 362] on div "Дзвінок : ua16_-1758608401.1733459 1 x - 01:29 00:00 00:00 Транскрипція Для AI-…" at bounding box center [750, 406] width 1501 height 812
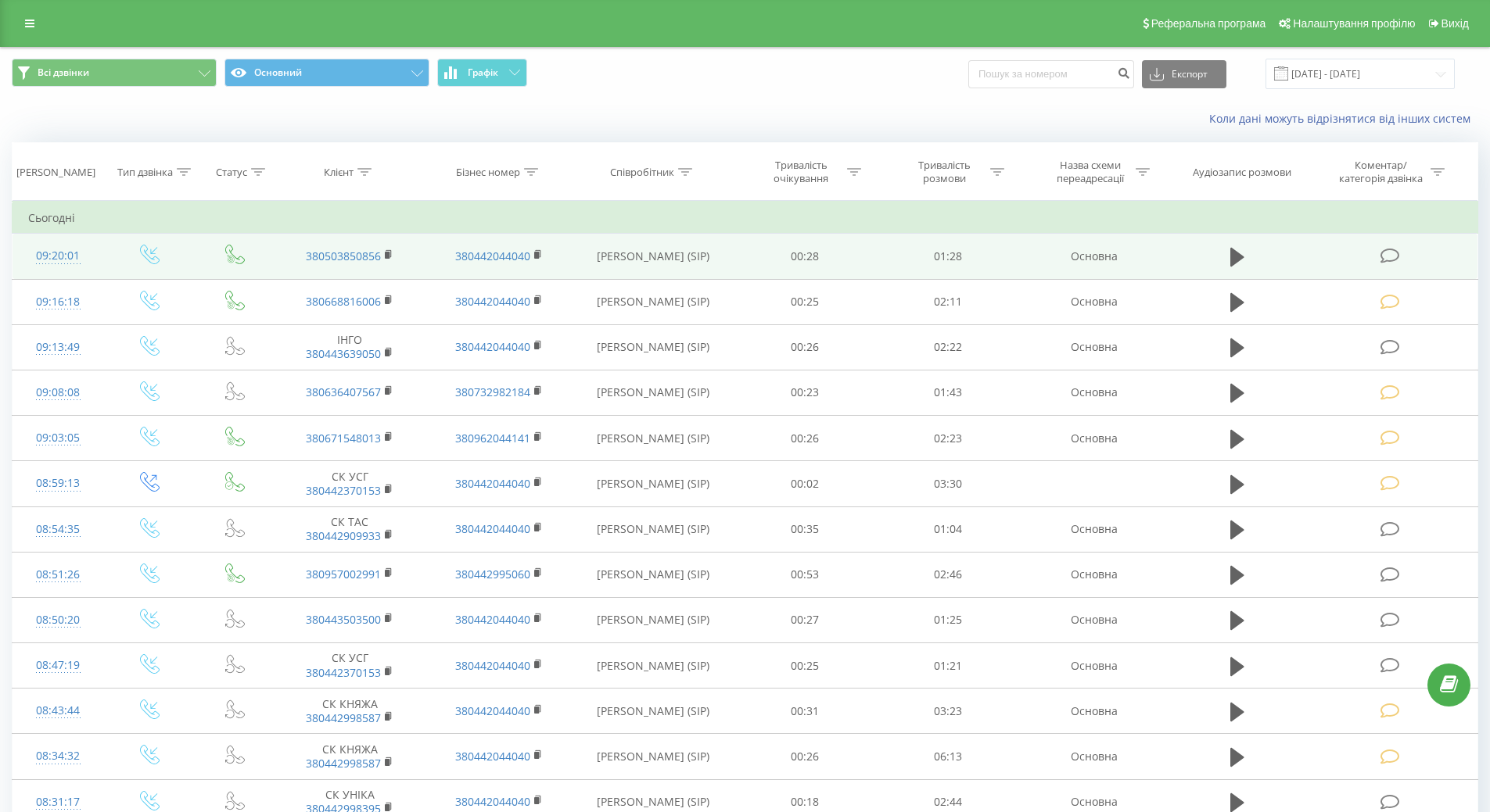
click at [56, 257] on div "09:20:01" at bounding box center [59, 256] width 60 height 30
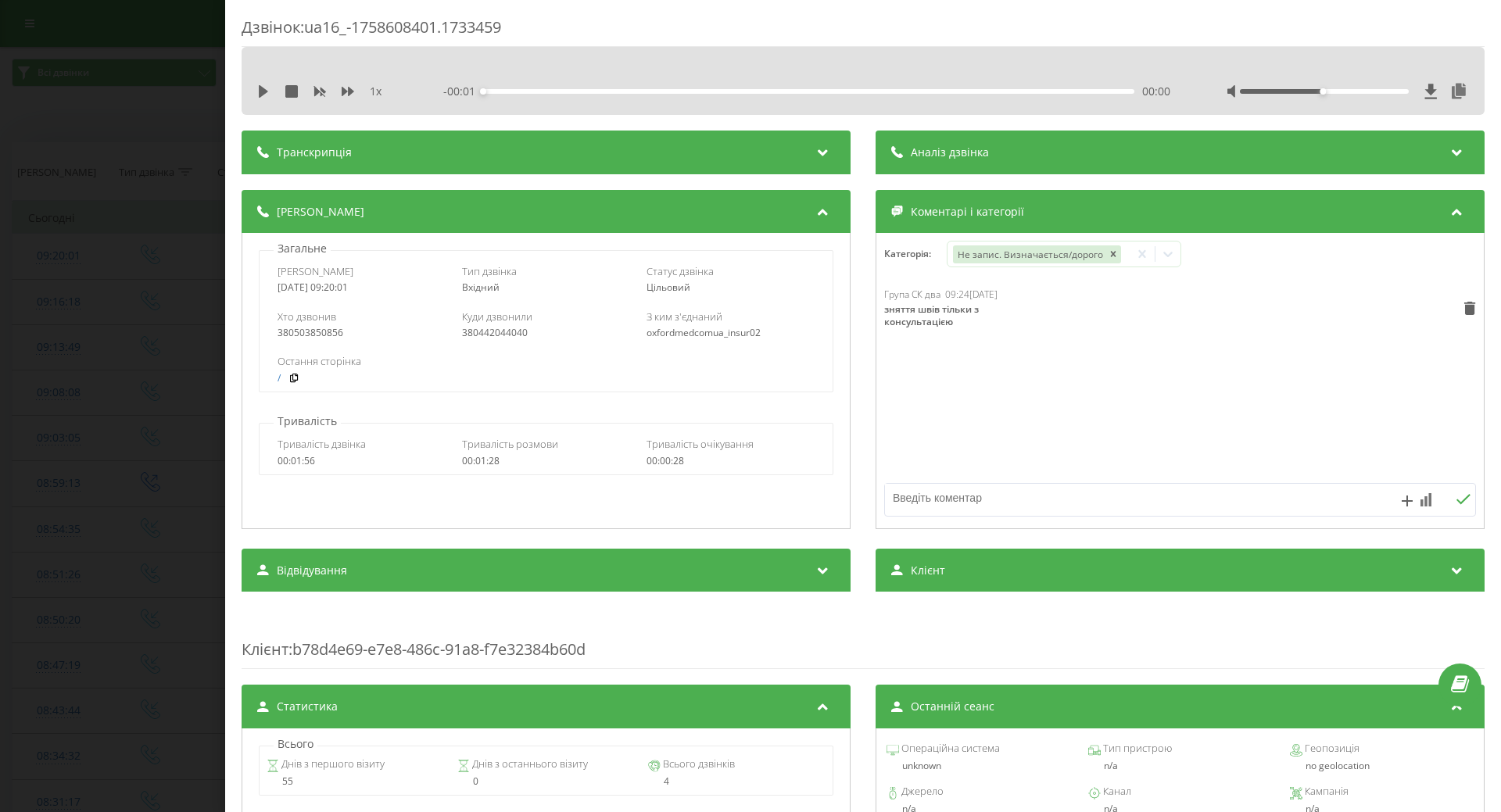
click at [112, 332] on div "Дзвінок : ua16_-1758608401.1733459 1 x - 00:01 00:00 00:00 Транскрипція Для AI-…" at bounding box center [750, 406] width 1501 height 812
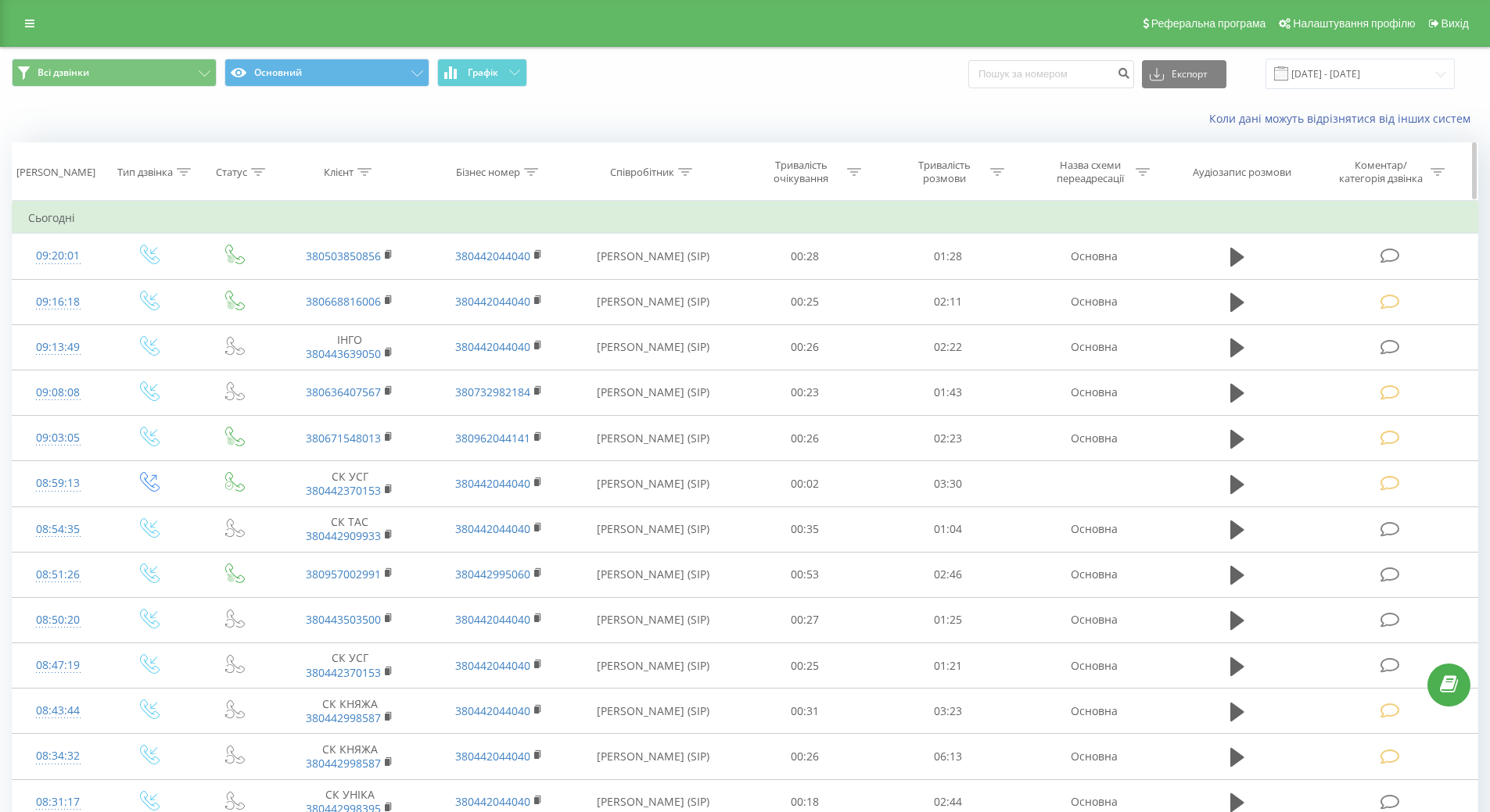
click at [112, 173] on span "Тип дзвінка" at bounding box center [150, 173] width 81 height 13
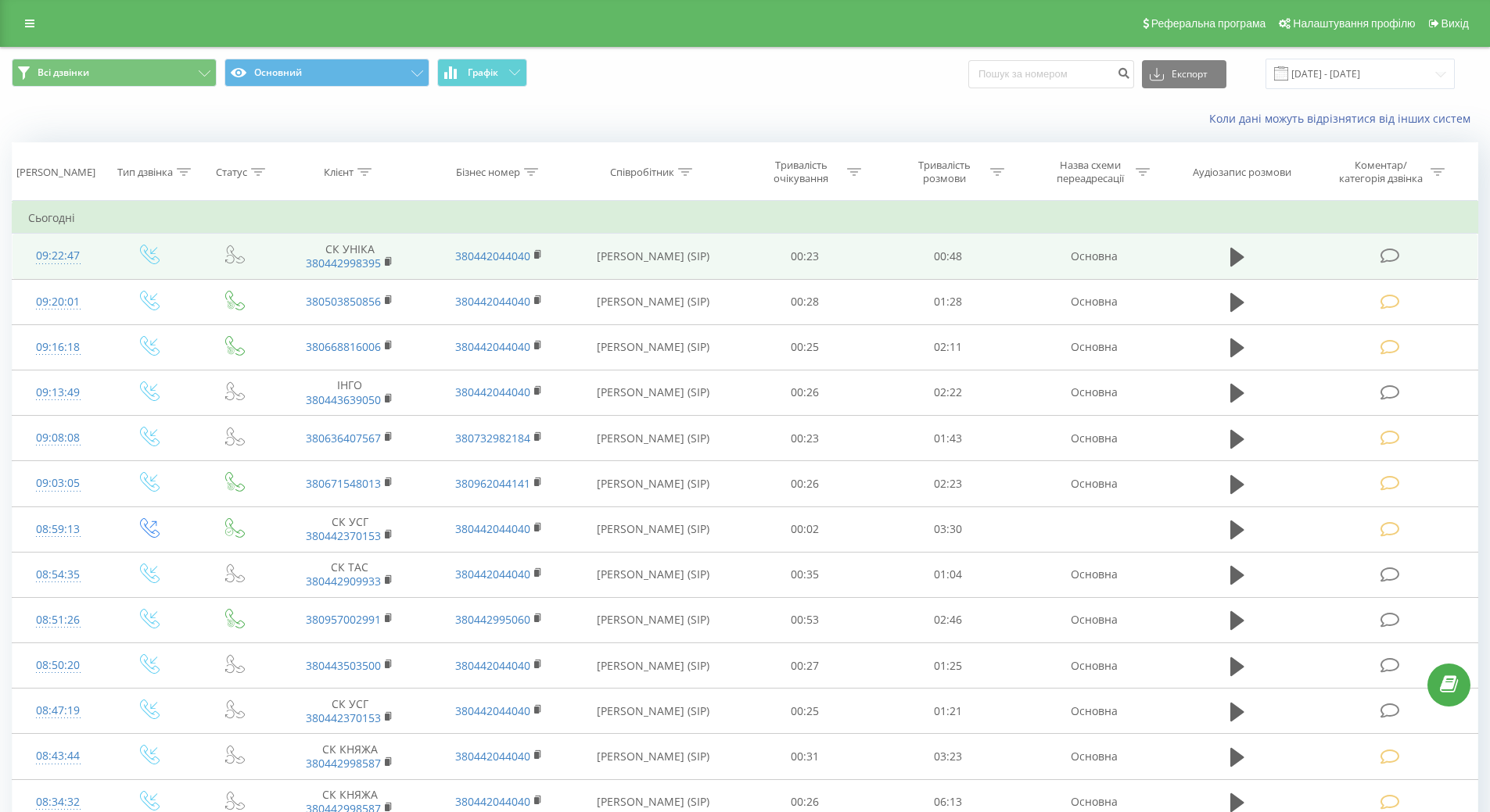
click at [58, 250] on div "09:22:47" at bounding box center [59, 256] width 60 height 30
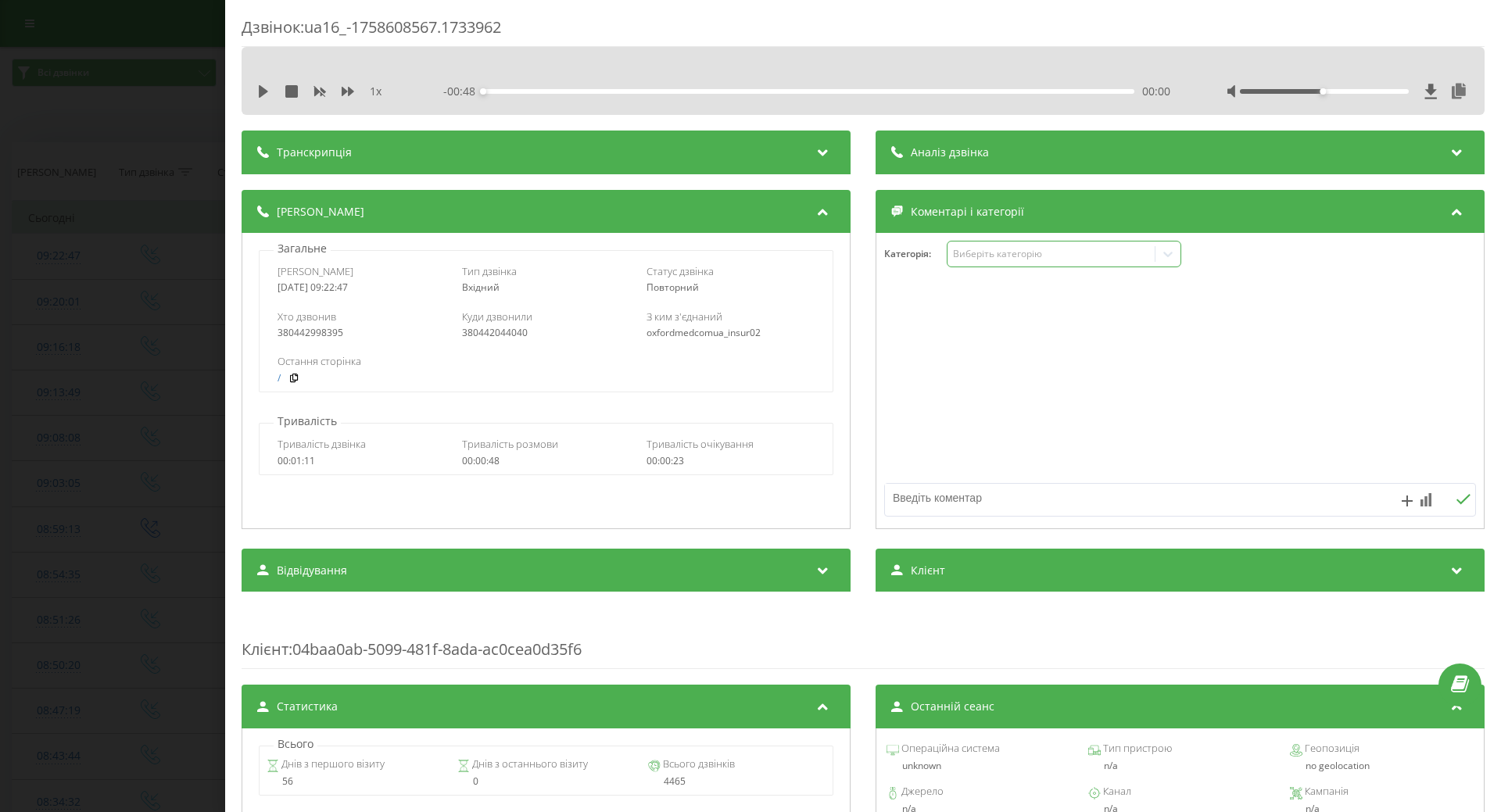
click at [1011, 256] on div "Виберіть категорію" at bounding box center [1051, 253] width 195 height 12
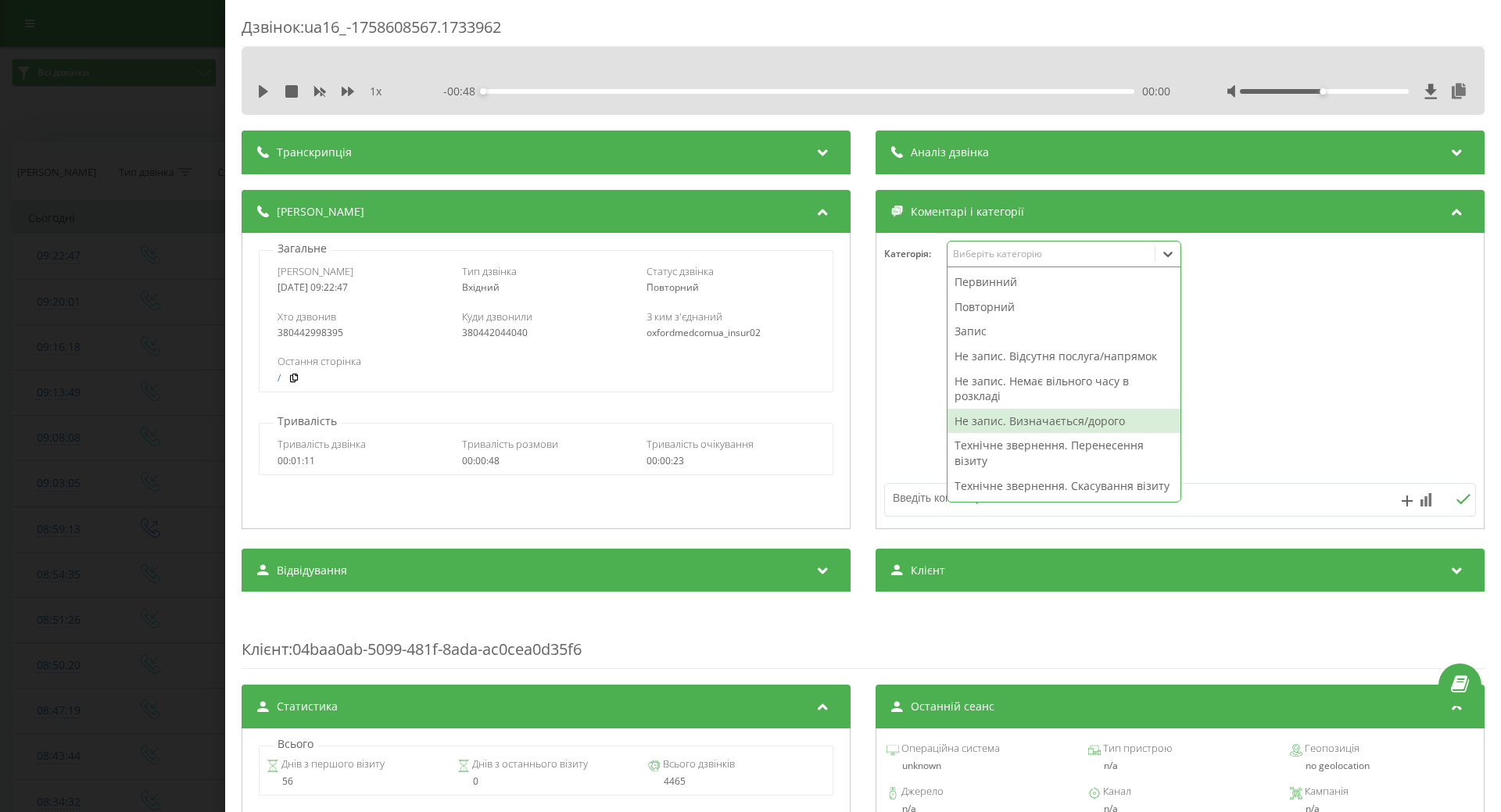
drag, startPoint x: 957, startPoint y: 419, endPoint x: 872, endPoint y: 422, distance: 85.1
click at [957, 420] on div "Не запис. Визначається/дорого" at bounding box center [1064, 421] width 233 height 25
click at [876, 432] on div at bounding box center [1180, 381] width 608 height 187
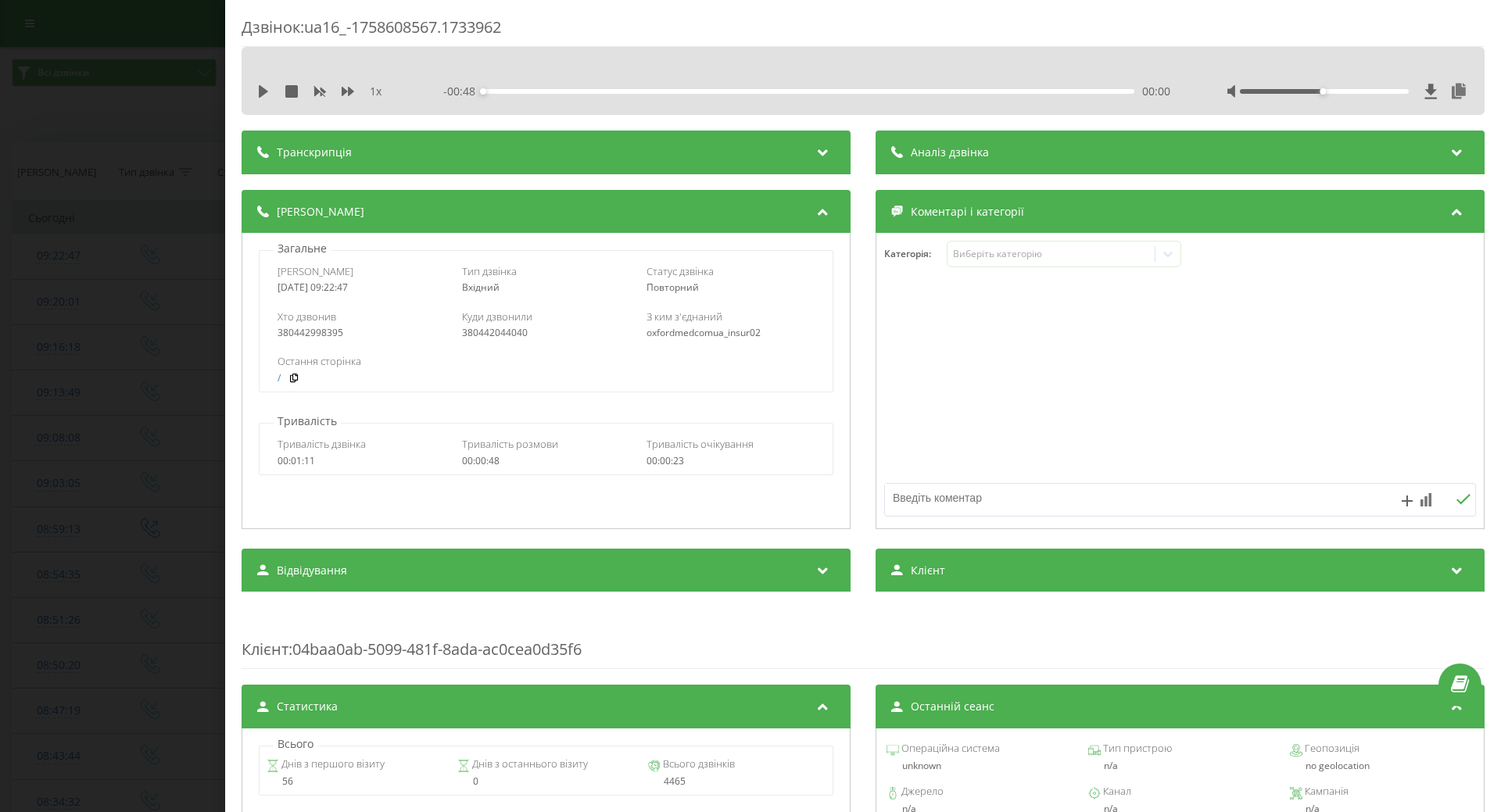
click at [918, 505] on textarea at bounding box center [1121, 498] width 472 height 29
type textarea "гістероскопія за попередньою консультацією лікаря"
click at [69, 163] on div "Дзвінок : ua16_-1758608567.1733962 1 x - 00:48 00:00 00:00 Транскрипція Для AI-…" at bounding box center [750, 406] width 1501 height 812
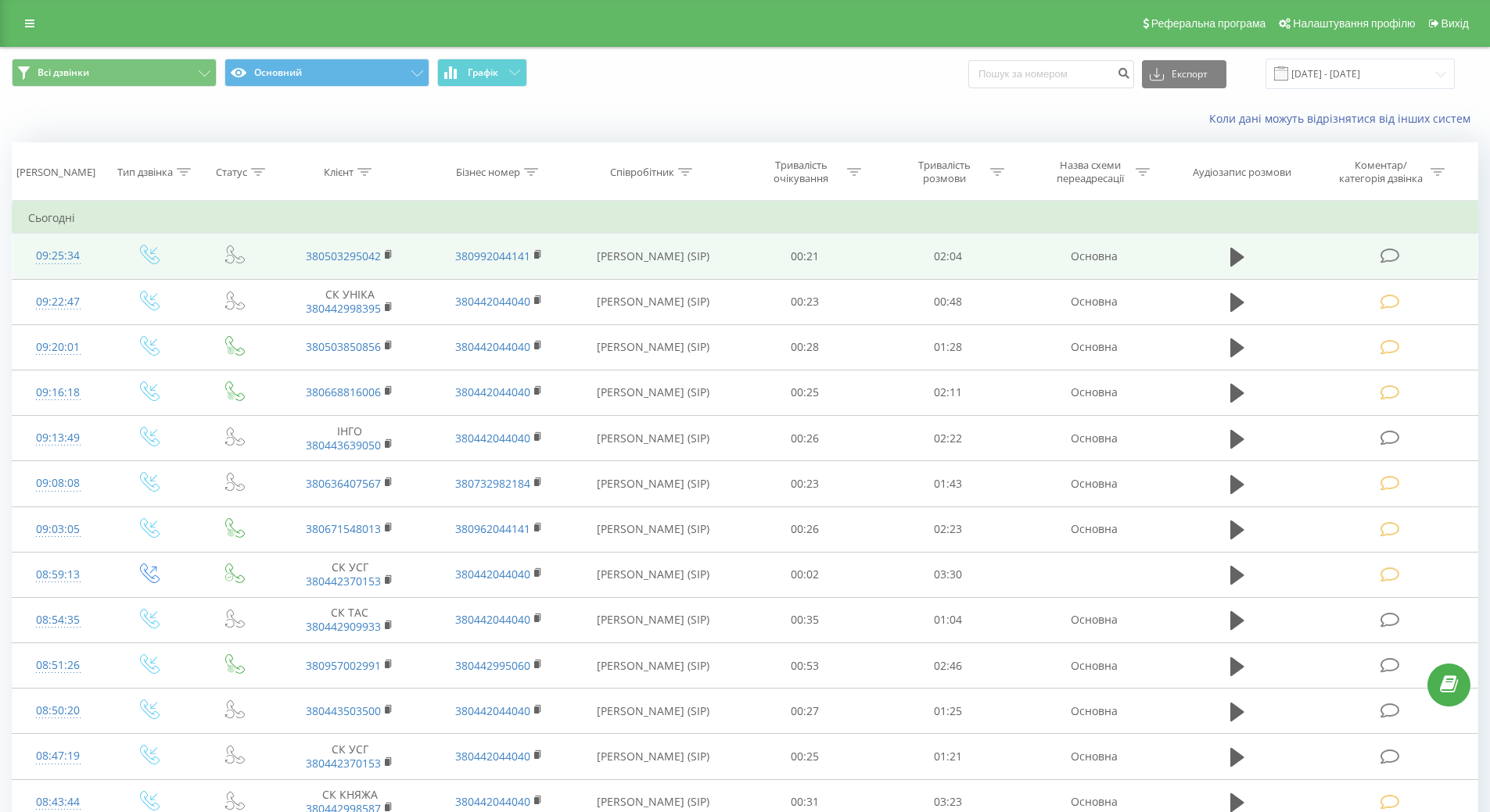
click at [69, 259] on div "09:25:34" at bounding box center [59, 256] width 60 height 30
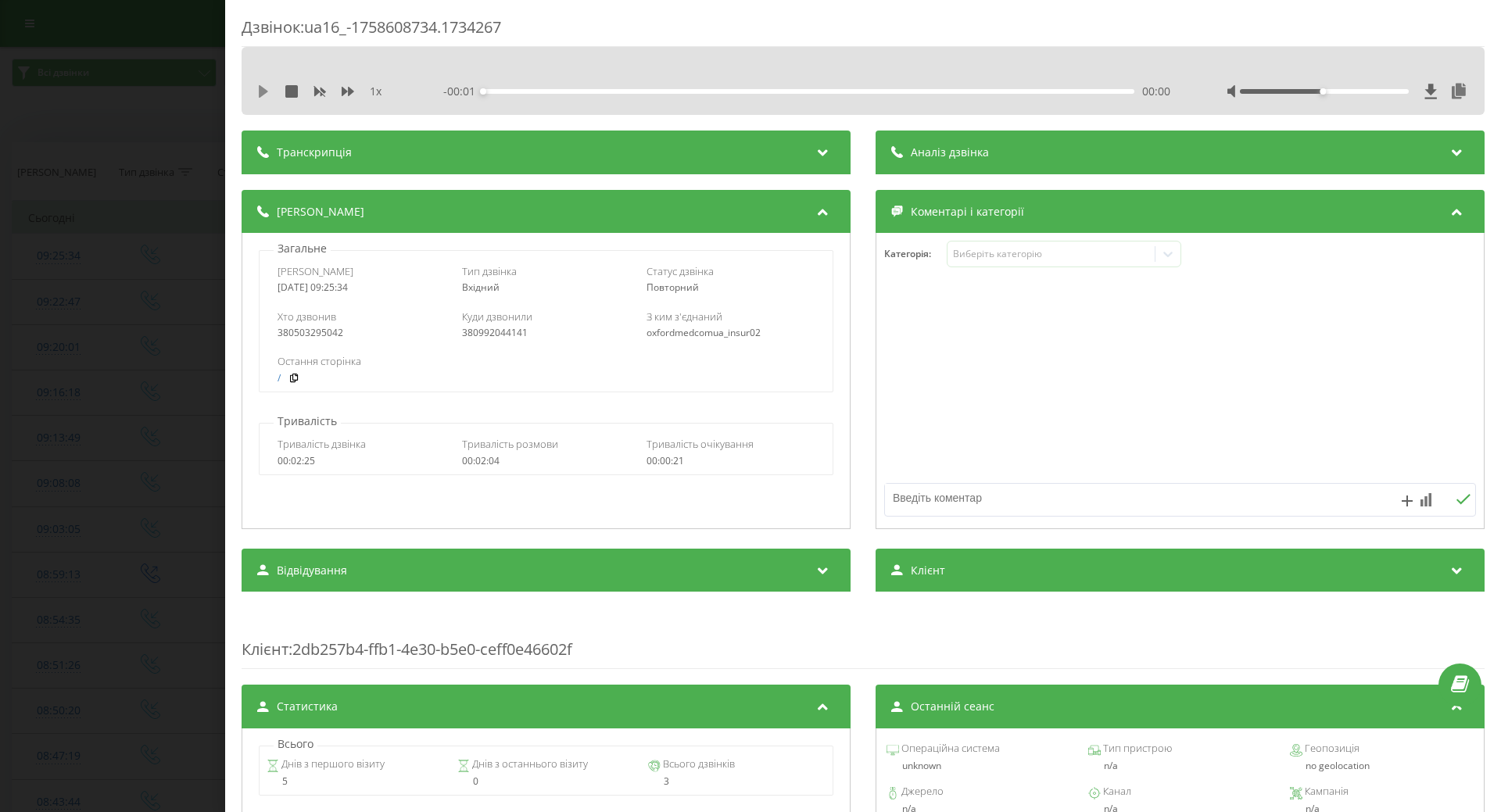
click at [264, 90] on icon at bounding box center [264, 91] width 10 height 12
click at [1042, 250] on div "Виберіть категорію" at bounding box center [1051, 253] width 195 height 12
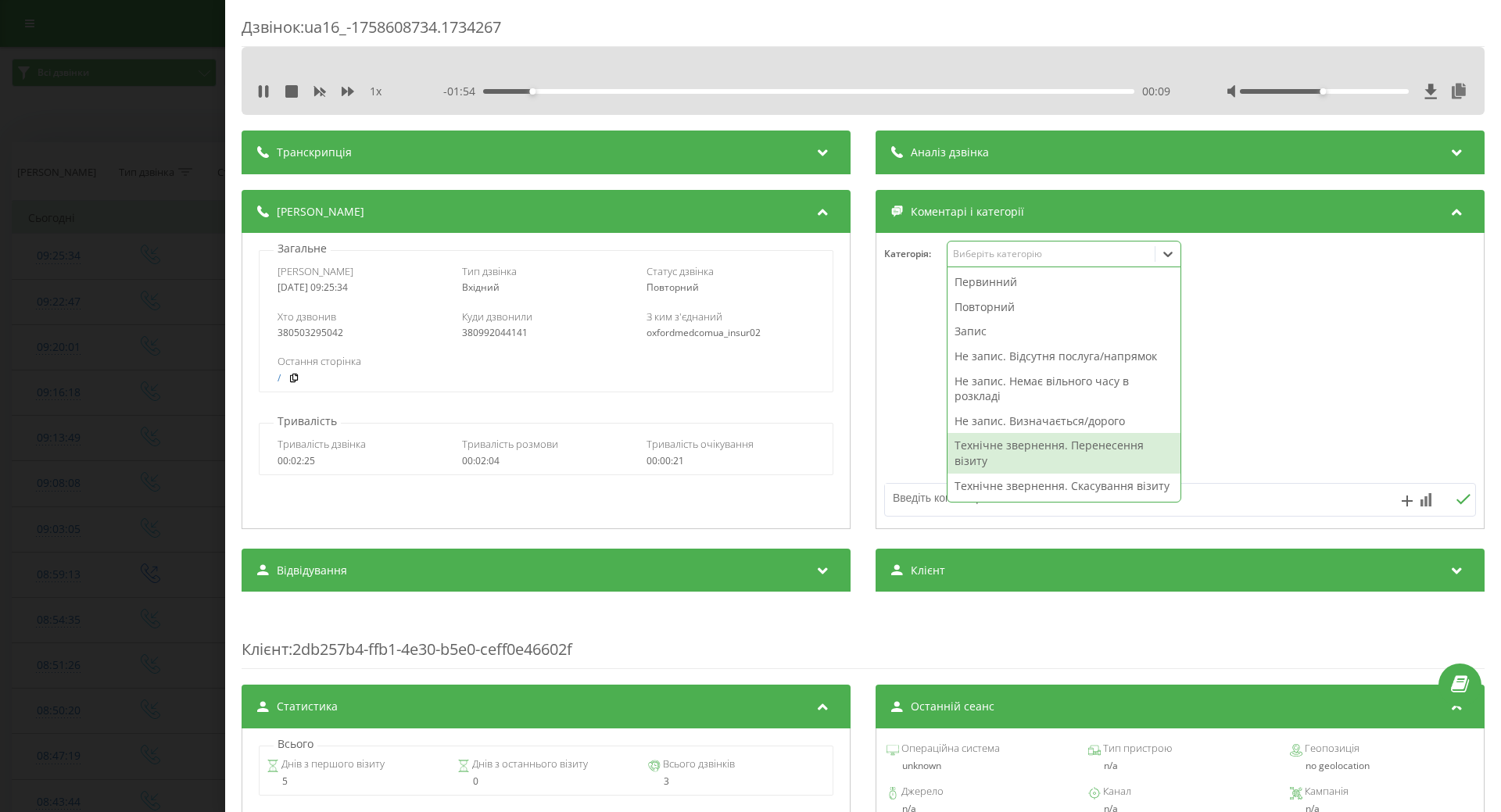
click at [997, 444] on div "Технічне звернення. Перенесення візиту" at bounding box center [1064, 453] width 233 height 40
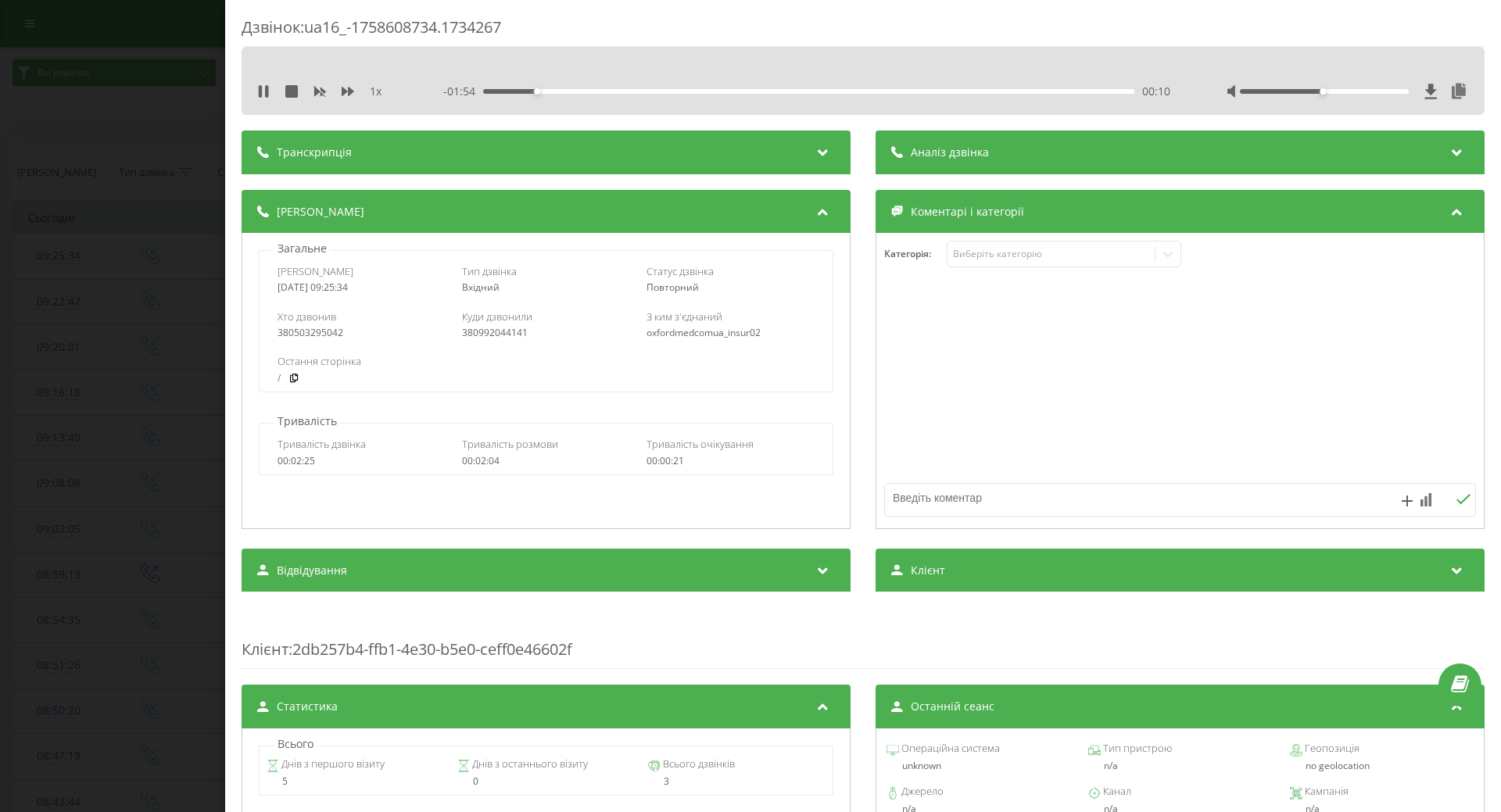
click at [909, 439] on div at bounding box center [1180, 381] width 608 height 187
click at [89, 357] on div "Дзвінок : ua16_-1758608734.1734267 1 x - 01:51 00:13 00:13 Транскрипція Для AI-…" at bounding box center [750, 406] width 1501 height 812
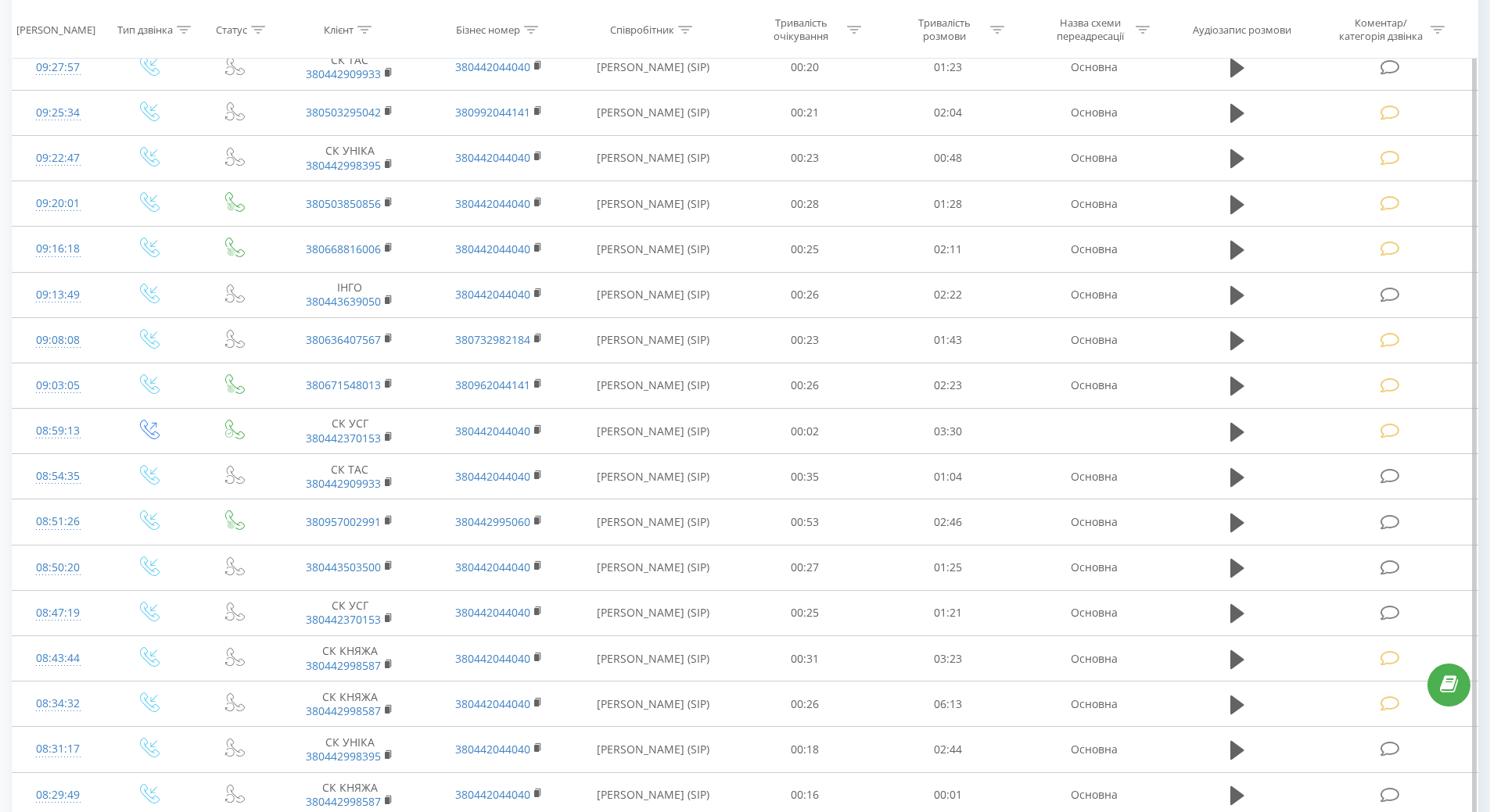
scroll to position [617, 0]
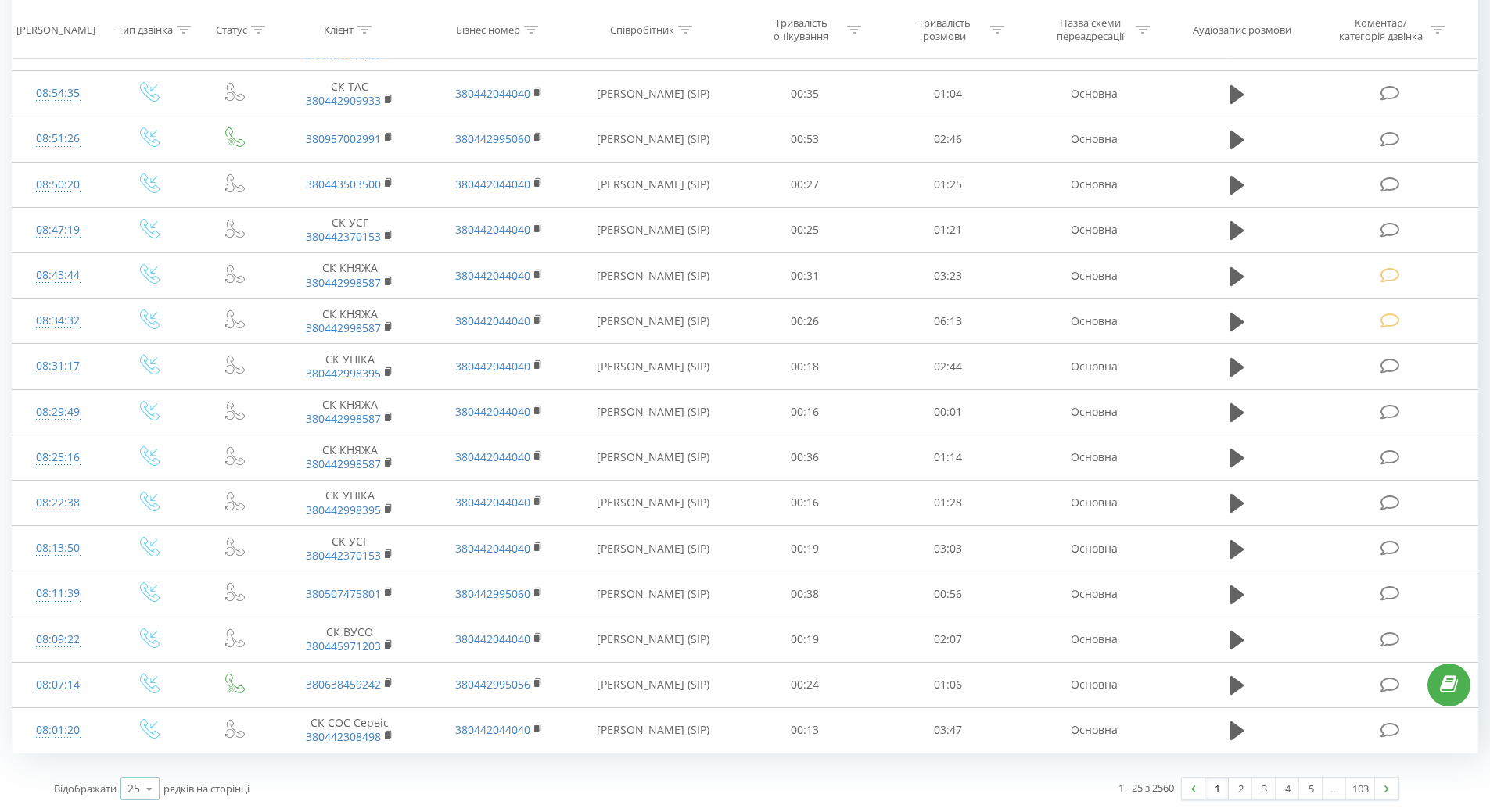
click at [149, 794] on icon at bounding box center [149, 788] width 24 height 30
click at [140, 767] on span "100" at bounding box center [136, 766] width 19 height 15
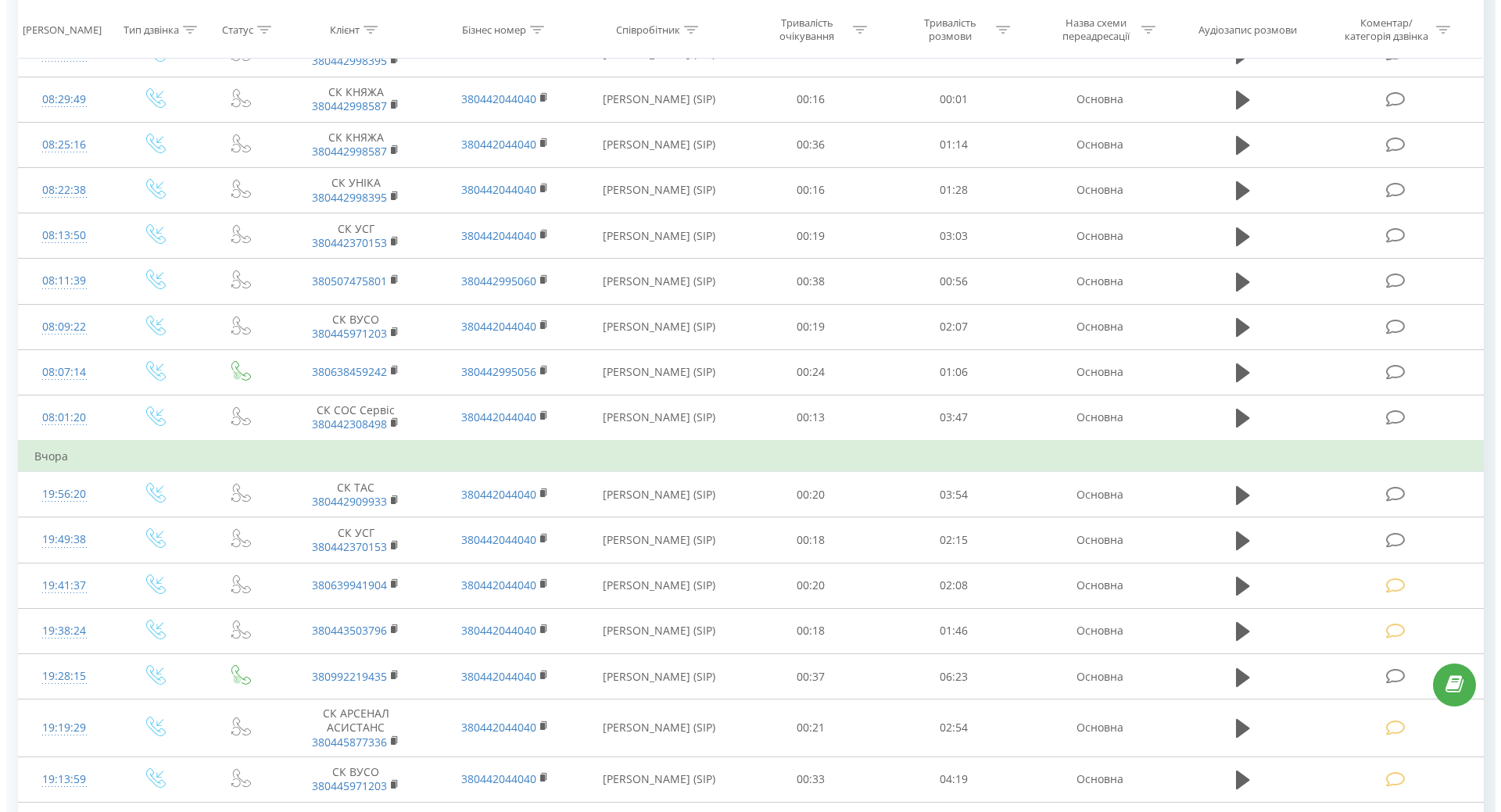
scroll to position [1086, 0]
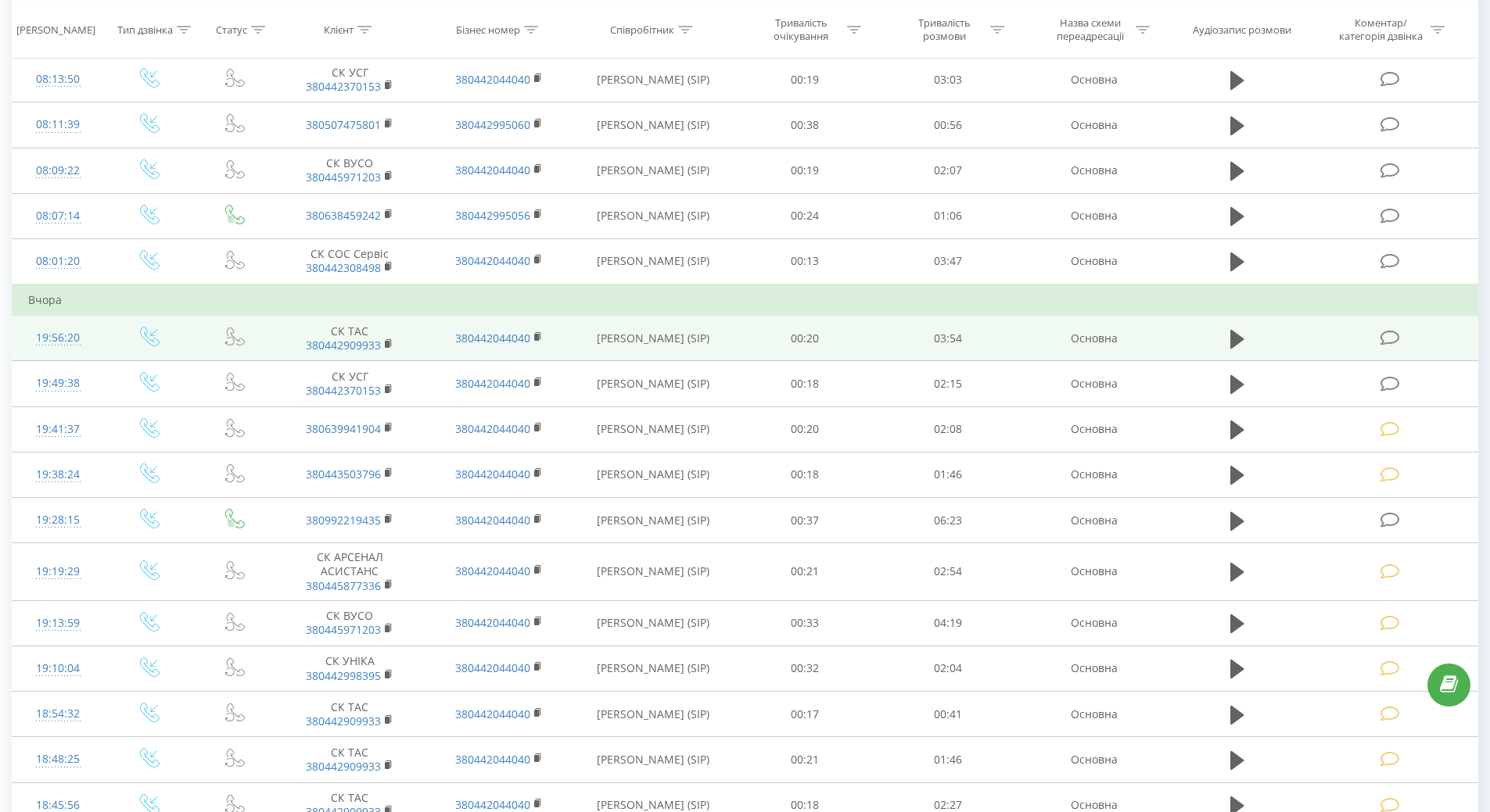
click at [58, 336] on div "19:56:20" at bounding box center [59, 337] width 60 height 30
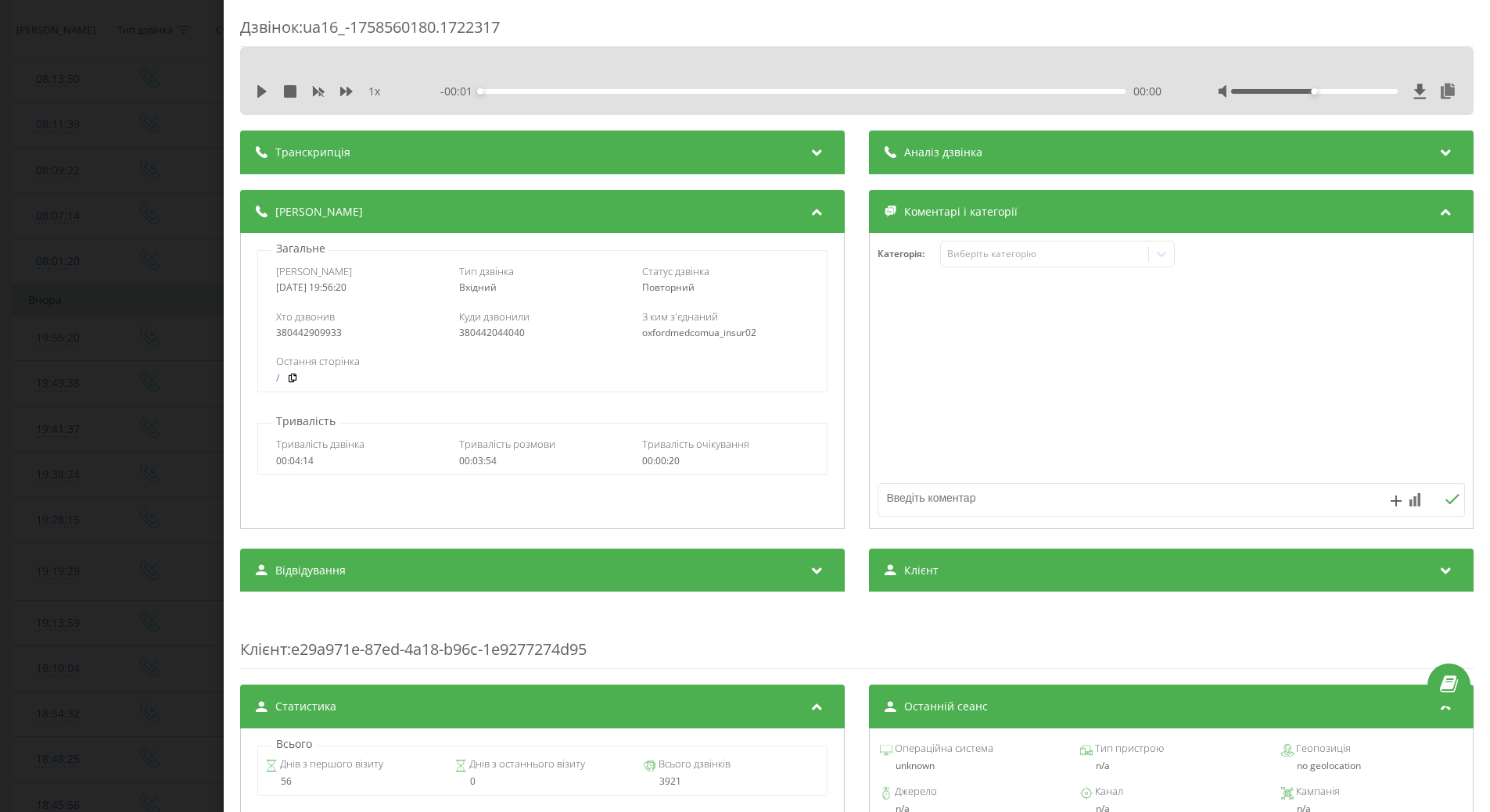
click at [254, 94] on div "1 x - 00:01 00:00 00:00" at bounding box center [856, 91] width 1210 height 24
click at [264, 94] on icon at bounding box center [264, 91] width 10 height 12
click at [1046, 257] on div "Виберіть категорію" at bounding box center [1051, 253] width 196 height 12
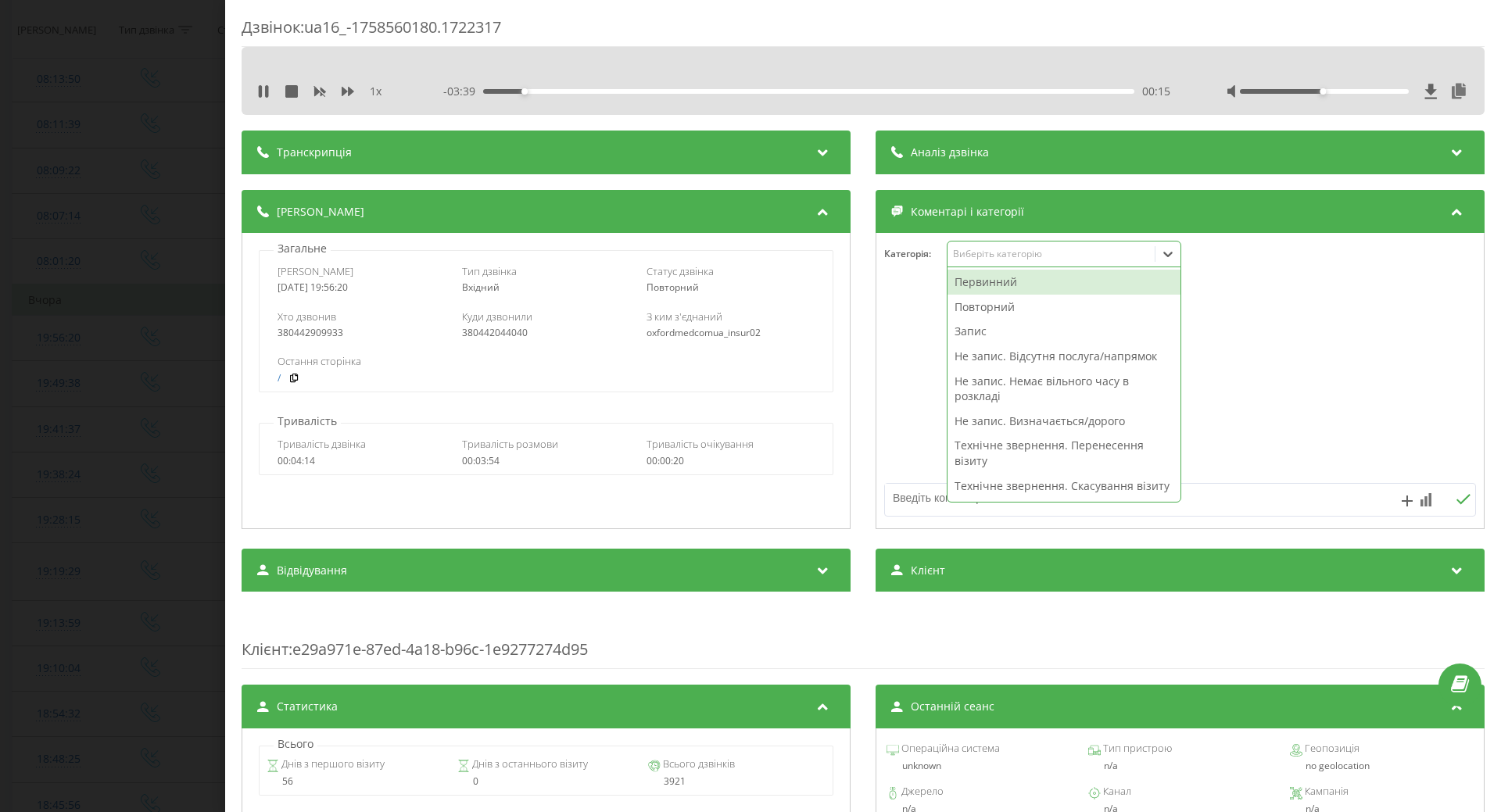
click at [976, 308] on div "Повторний" at bounding box center [1064, 307] width 233 height 25
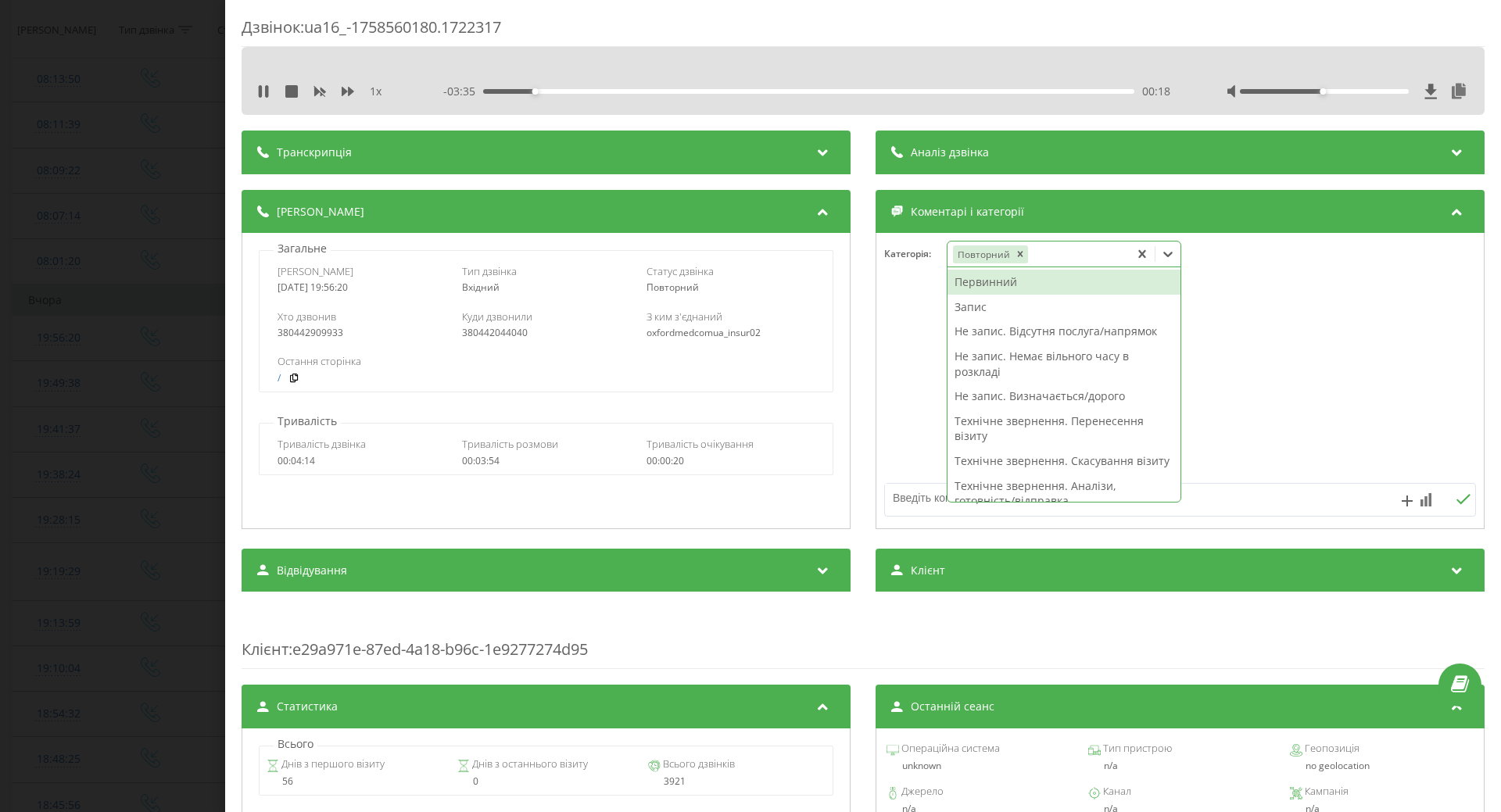
click at [960, 305] on div "Запис" at bounding box center [1064, 307] width 233 height 25
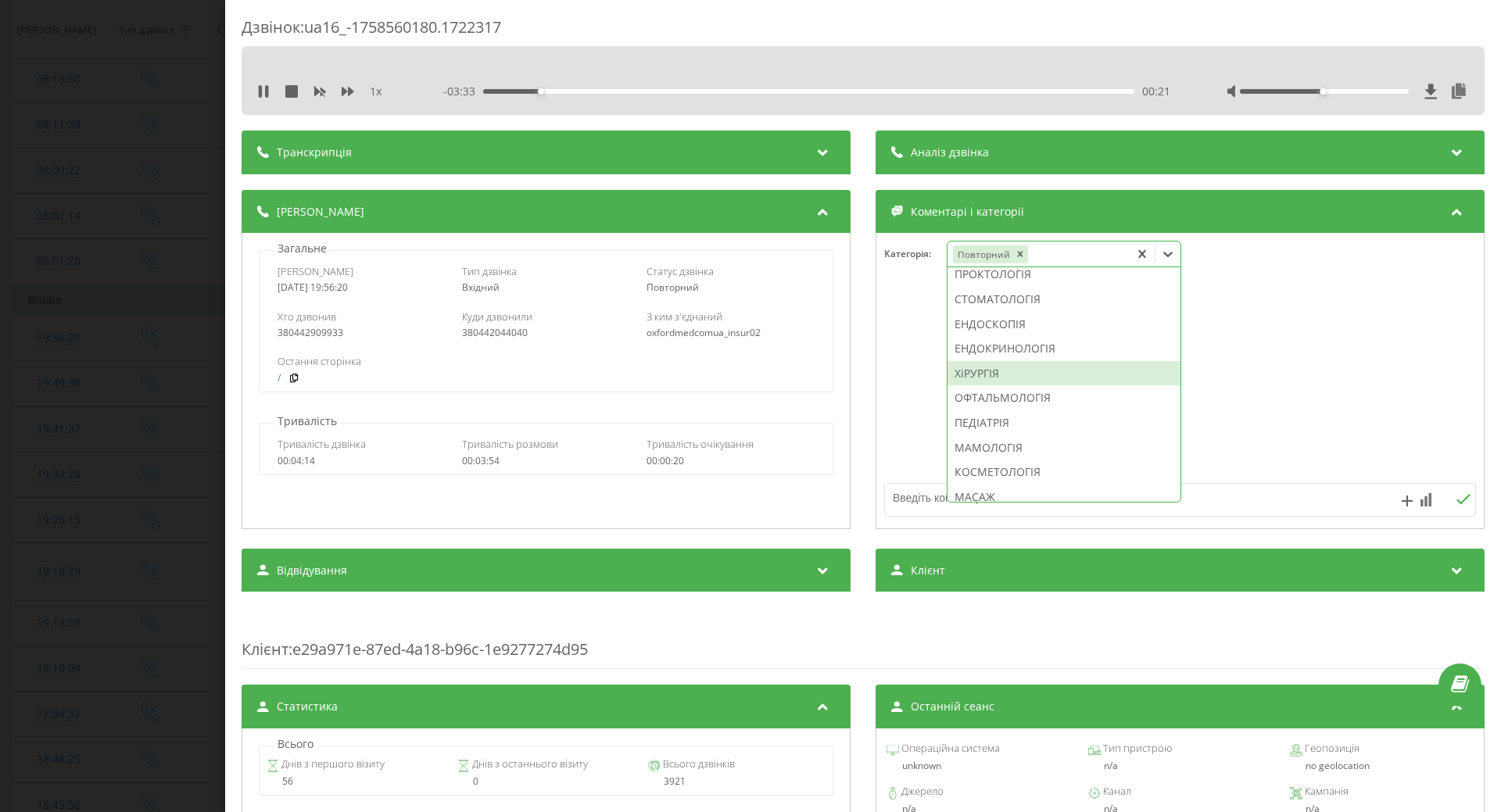
scroll to position [469, 0]
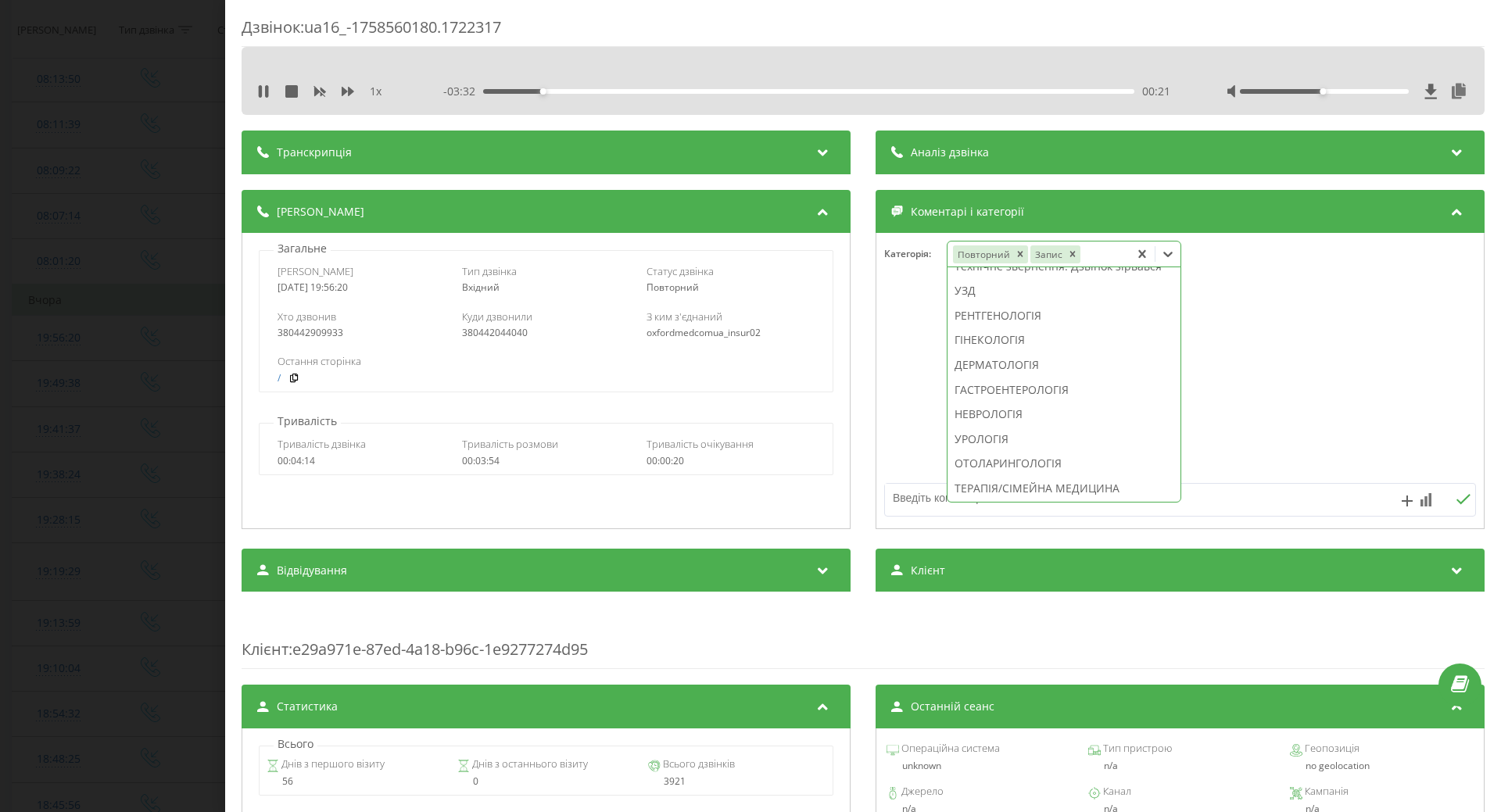
click at [966, 303] on div "УЗД" at bounding box center [1064, 291] width 233 height 25
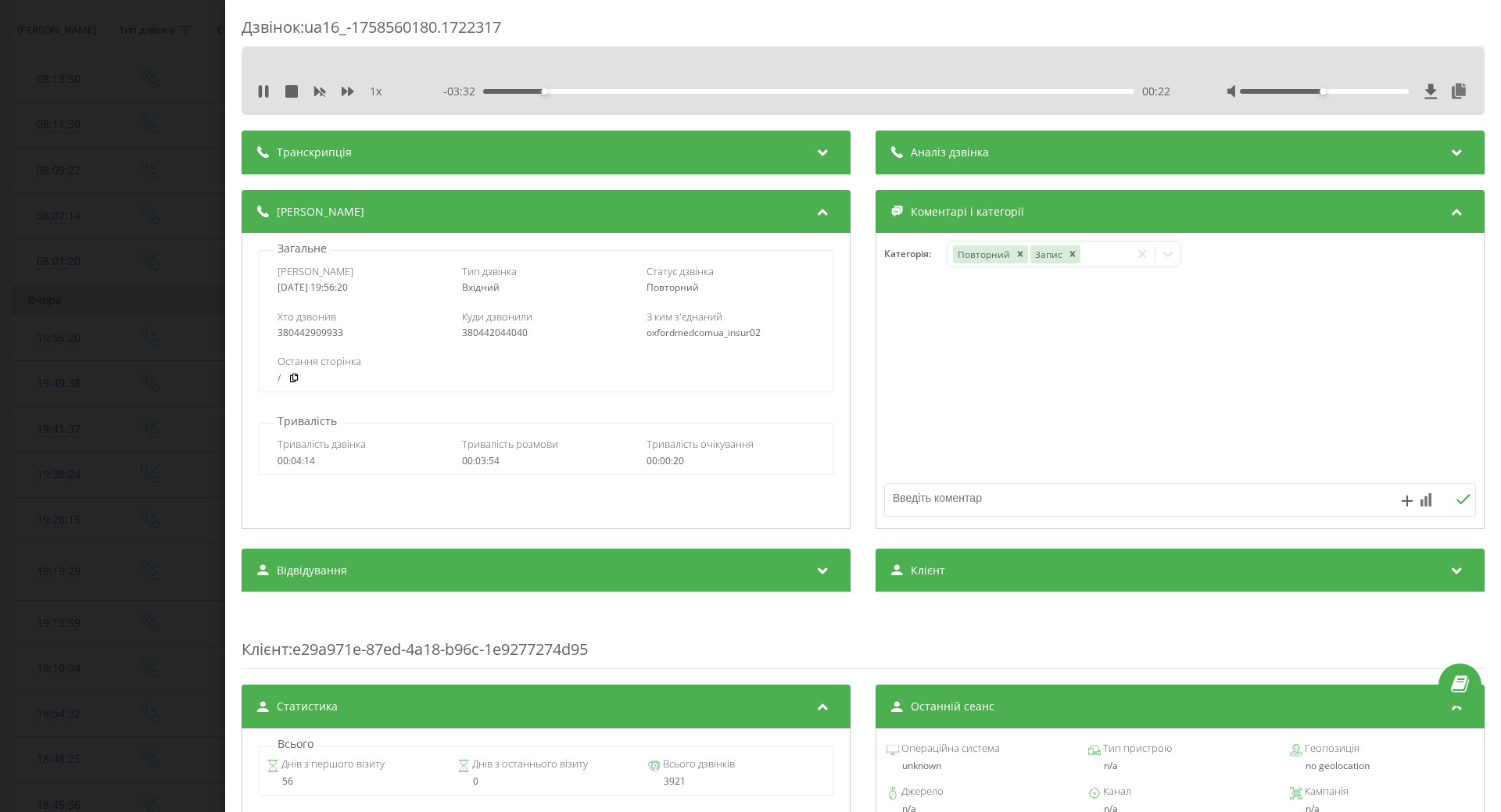
drag, startPoint x: 907, startPoint y: 374, endPoint x: 144, endPoint y: 250, distance: 773.0
click at [906, 374] on div at bounding box center [1180, 381] width 608 height 187
click at [75, 291] on div "Дзвінок : ua16_-1758560180.1722317 1 x - 03:31 00:22 00:22 Транскрипція Для AI-…" at bounding box center [750, 406] width 1501 height 812
click at [264, 94] on icon at bounding box center [263, 91] width 12 height 12
click at [181, 287] on div "Дзвінок : ua16_-1758560180.1722317 1 x - 03:27 00:26 00:26 Транскрипція Для AI-…" at bounding box center [750, 406] width 1501 height 812
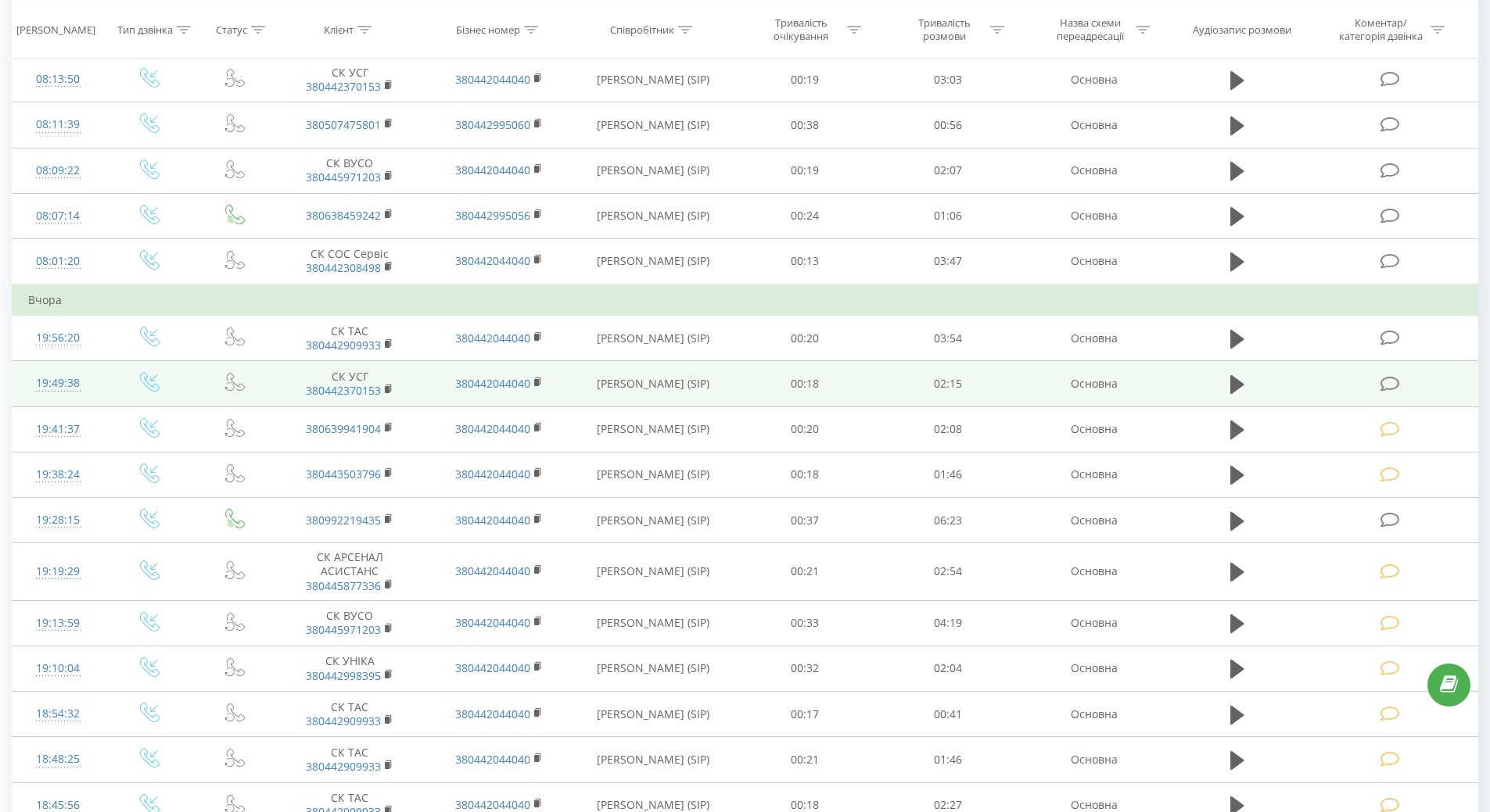
click at [64, 385] on div "19:49:38" at bounding box center [59, 383] width 60 height 30
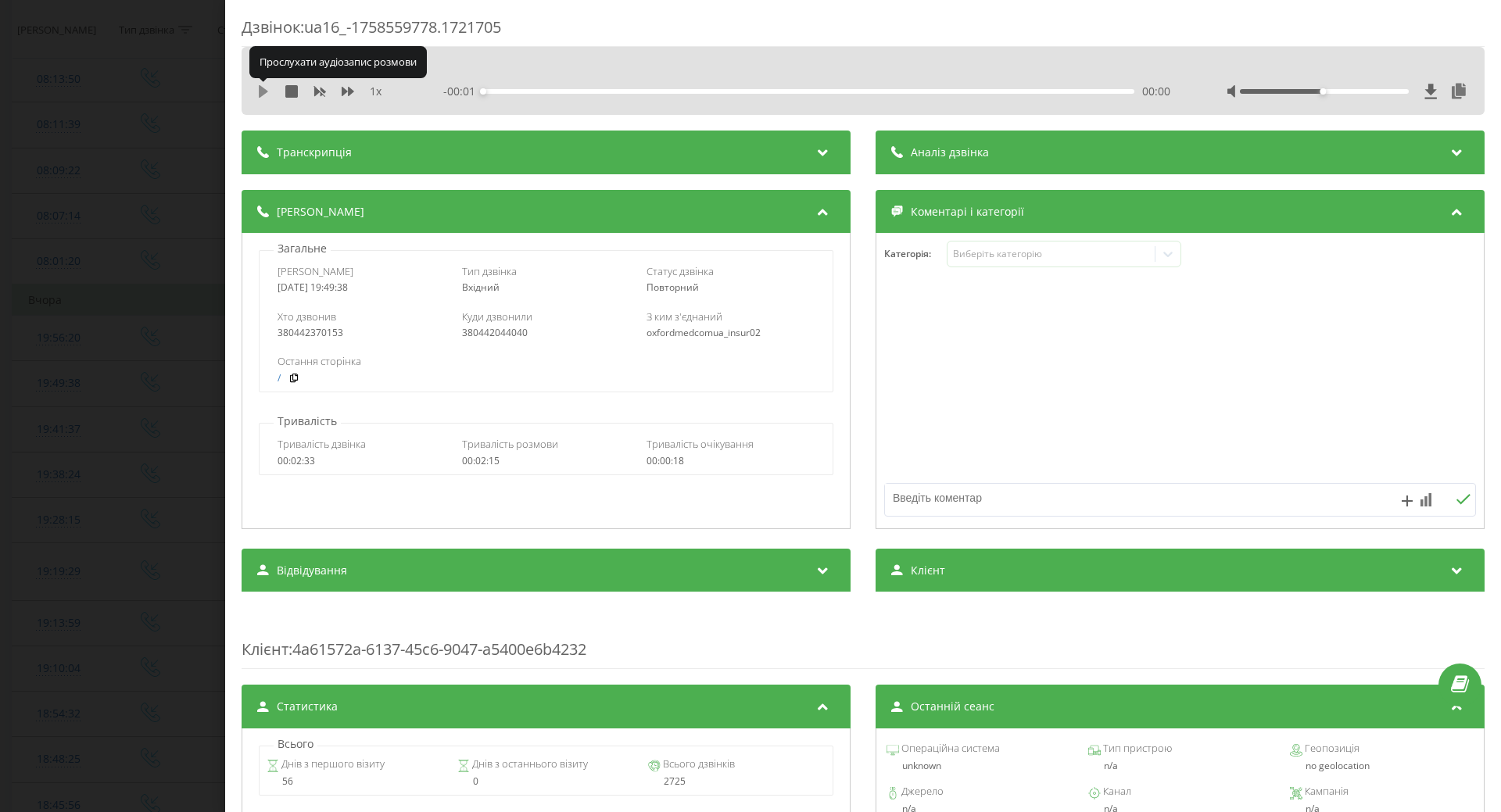
click at [261, 94] on icon at bounding box center [264, 91] width 10 height 12
click at [995, 257] on div "Виберіть категорію" at bounding box center [1051, 253] width 195 height 12
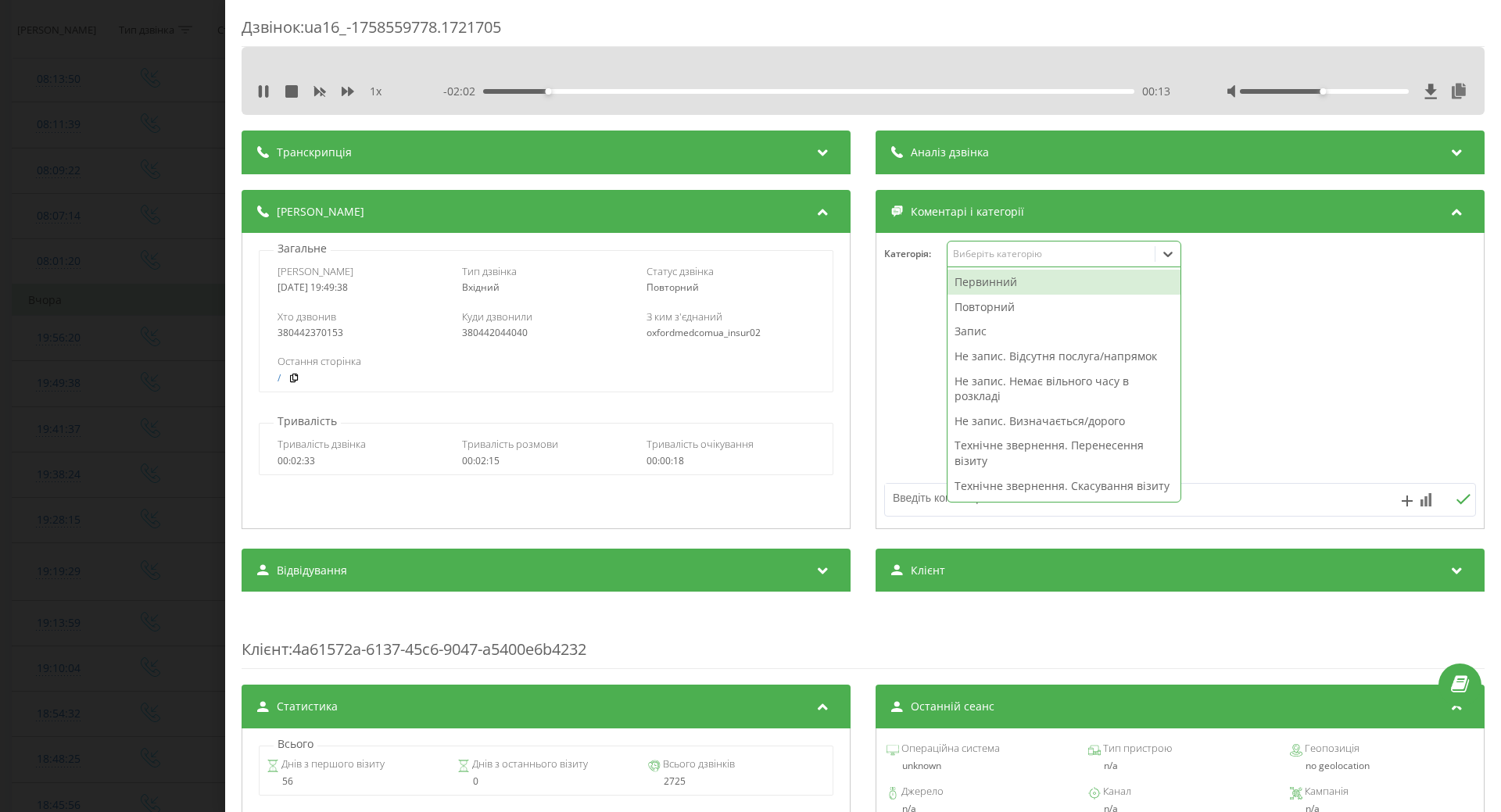
click at [965, 309] on div "Повторний" at bounding box center [1064, 307] width 233 height 25
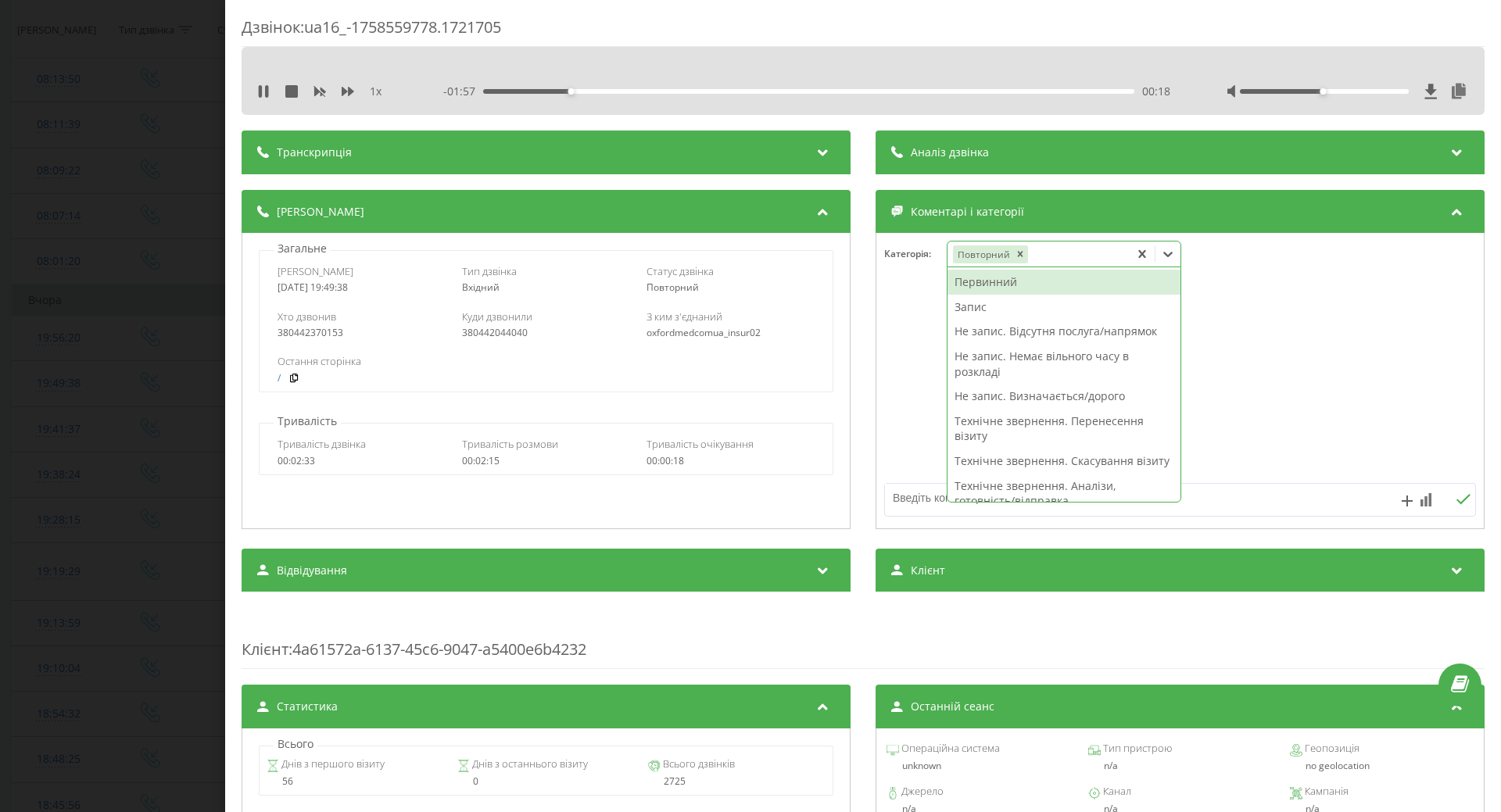
click at [965, 314] on div "Запис" at bounding box center [1064, 307] width 233 height 25
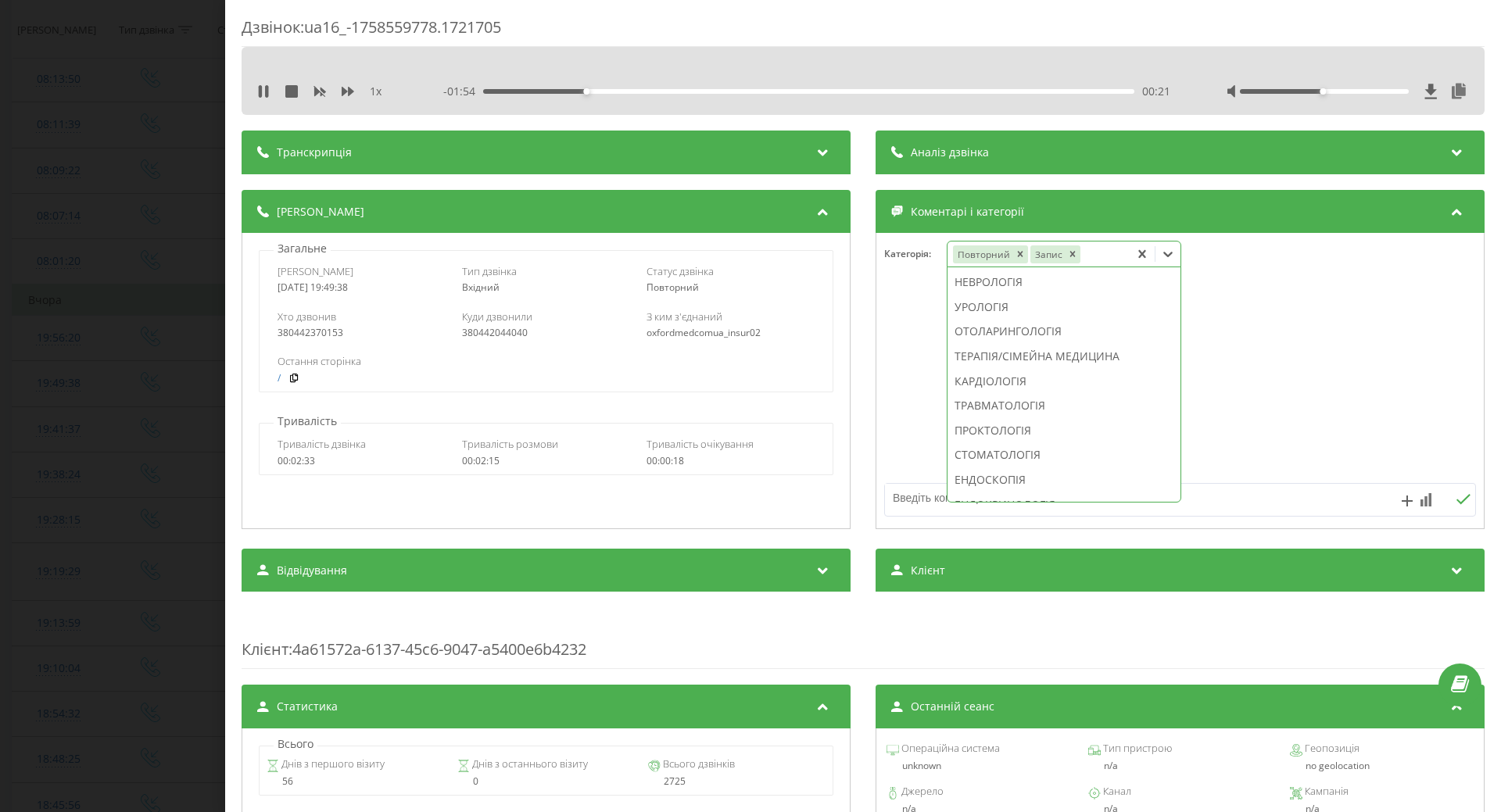
scroll to position [523, 0]
click at [967, 299] on div "ГІНЕКОЛОГІЯ" at bounding box center [1064, 286] width 233 height 25
click at [907, 347] on div at bounding box center [1180, 381] width 608 height 187
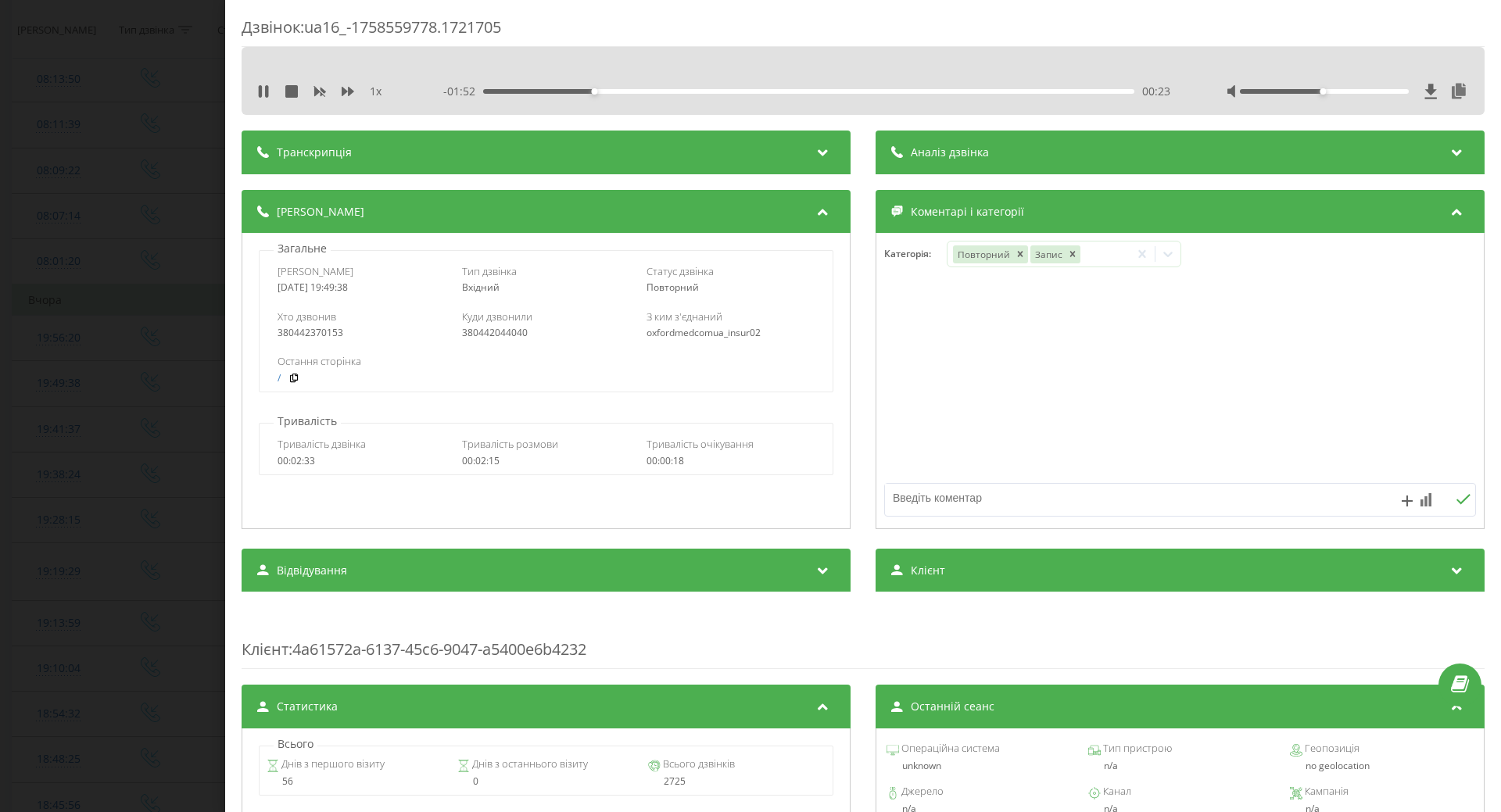
click at [177, 359] on div "Дзвінок : ua16_-1758559778.1721705 1 x - 01:52 00:23 00:23 Транскрипція Для AI-…" at bounding box center [750, 406] width 1501 height 812
click at [120, 413] on td at bounding box center [151, 429] width 92 height 46
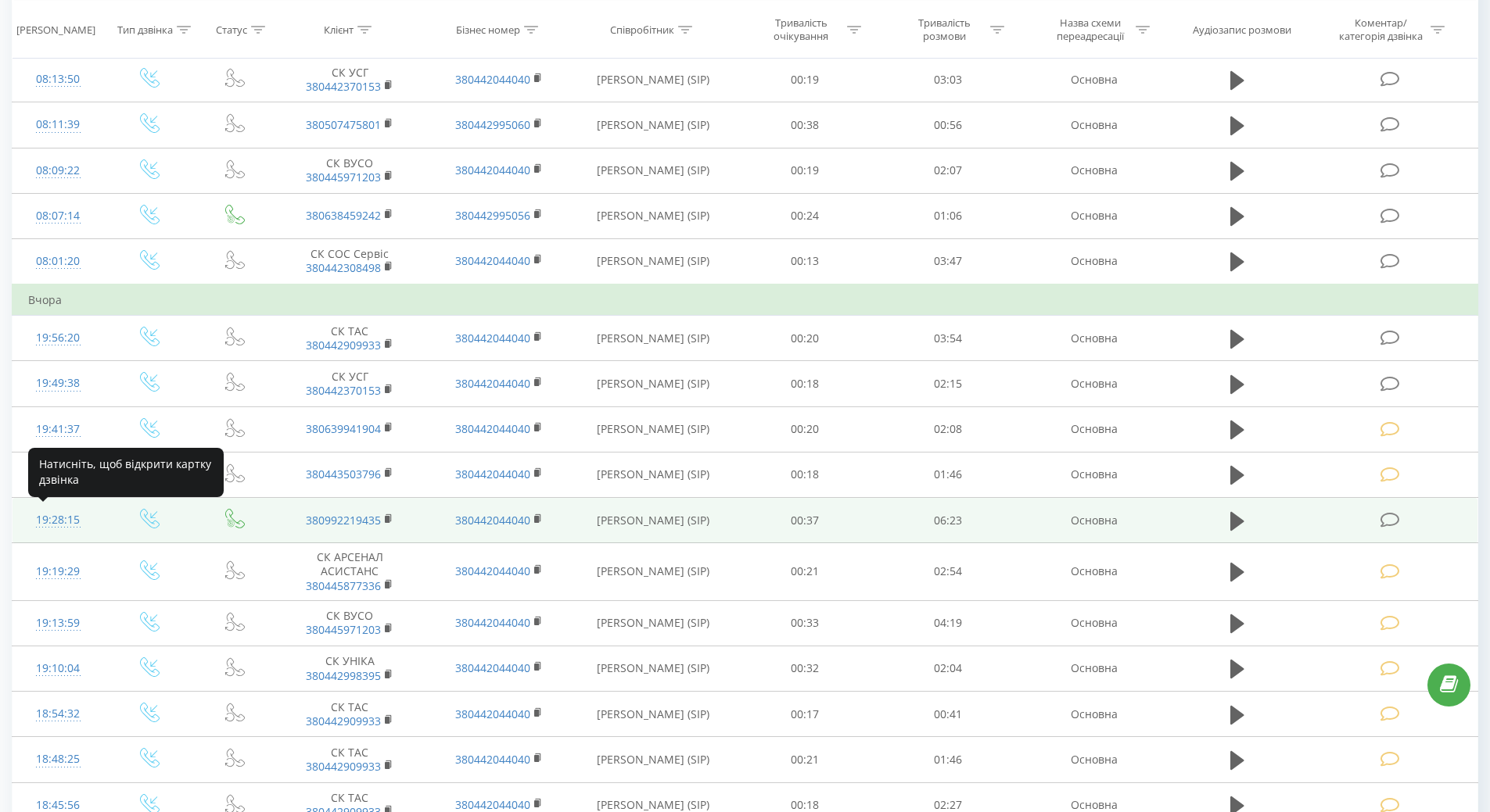
click at [70, 519] on div "19:28:15" at bounding box center [59, 520] width 60 height 30
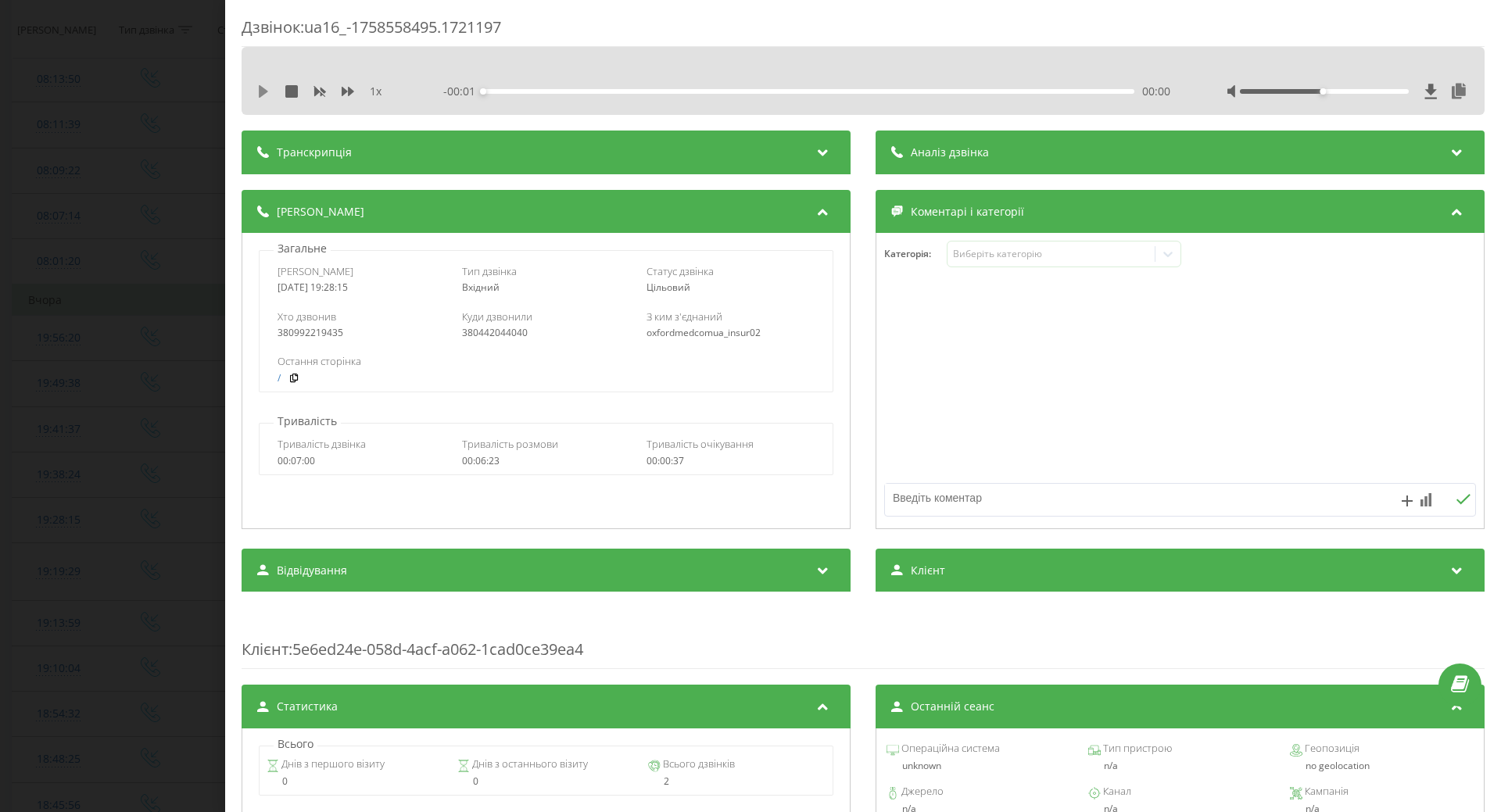
click at [261, 90] on icon at bounding box center [264, 91] width 10 height 12
click at [267, 86] on icon at bounding box center [266, 91] width 3 height 12
click at [261, 90] on icon at bounding box center [264, 91] width 10 height 12
click at [729, 90] on div "00:04" at bounding box center [809, 91] width 652 height 5
click at [811, 94] on div "- 03:55 02:28 02:28" at bounding box center [806, 91] width 727 height 15
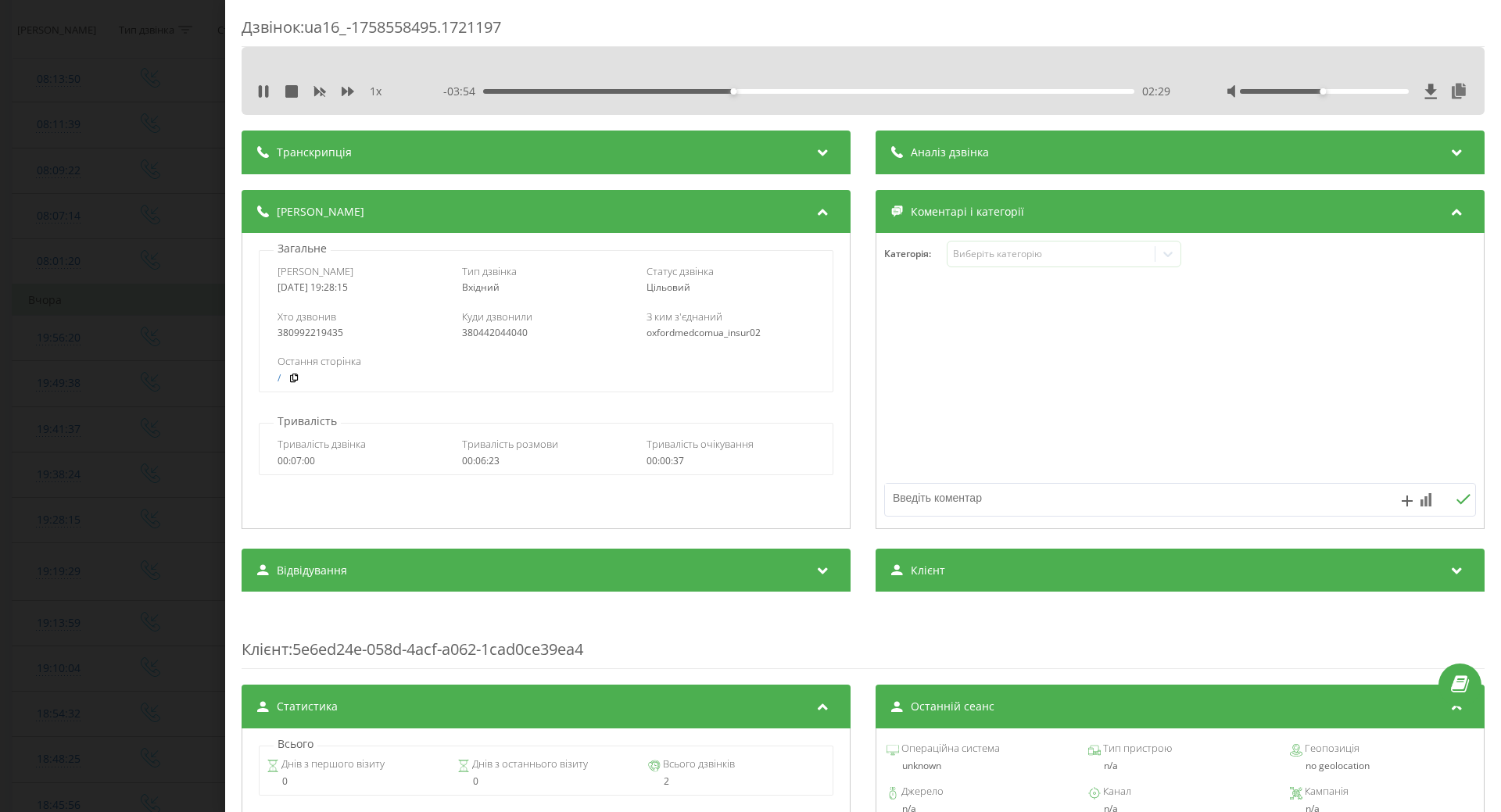
click at [813, 90] on div "02:29" at bounding box center [809, 91] width 652 height 5
click at [262, 94] on icon at bounding box center [261, 91] width 3 height 12
click at [1103, 260] on div "Виберіть категорію" at bounding box center [1051, 253] width 195 height 12
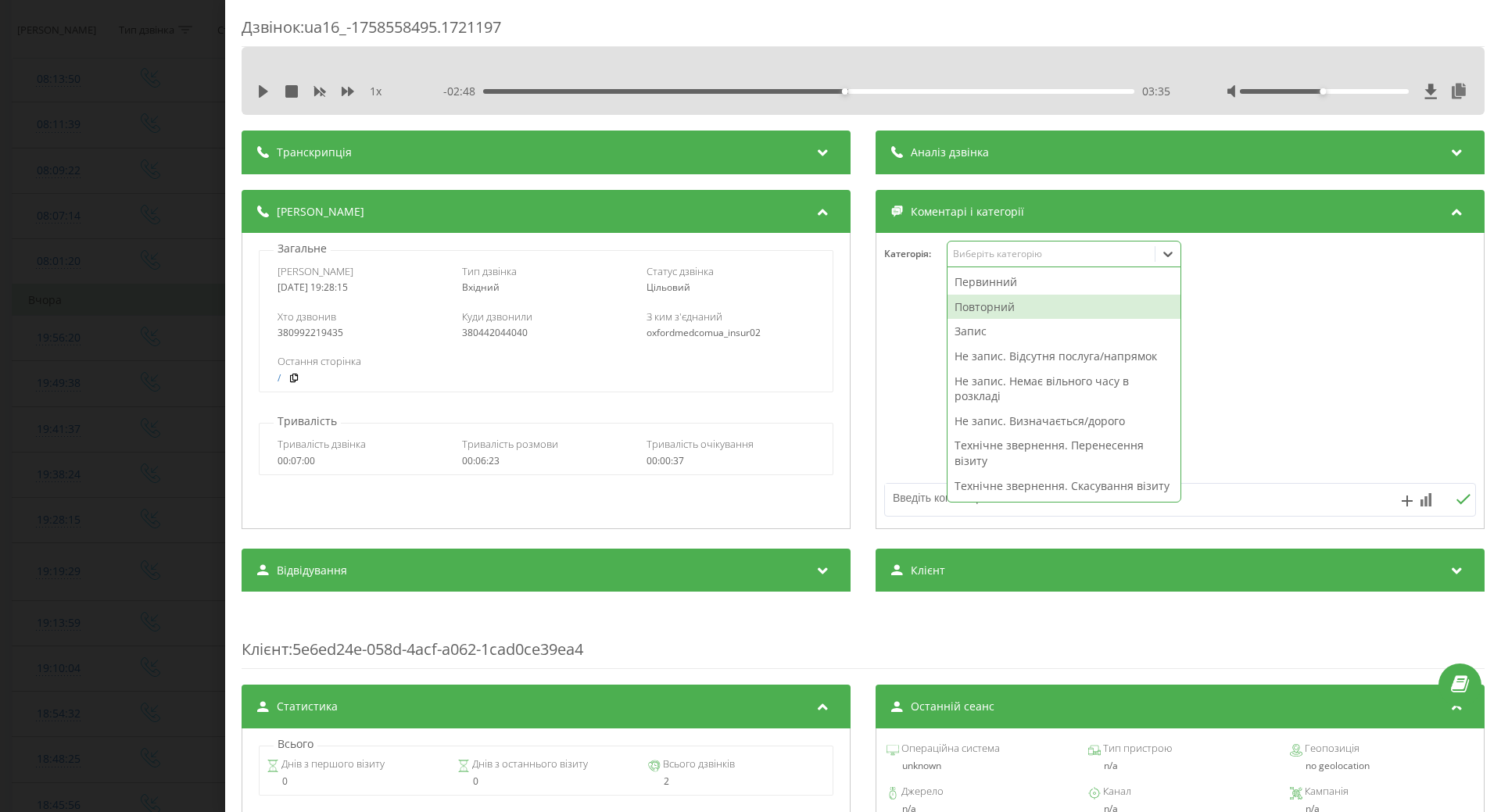
click at [967, 308] on div "Повторний" at bounding box center [1064, 307] width 233 height 25
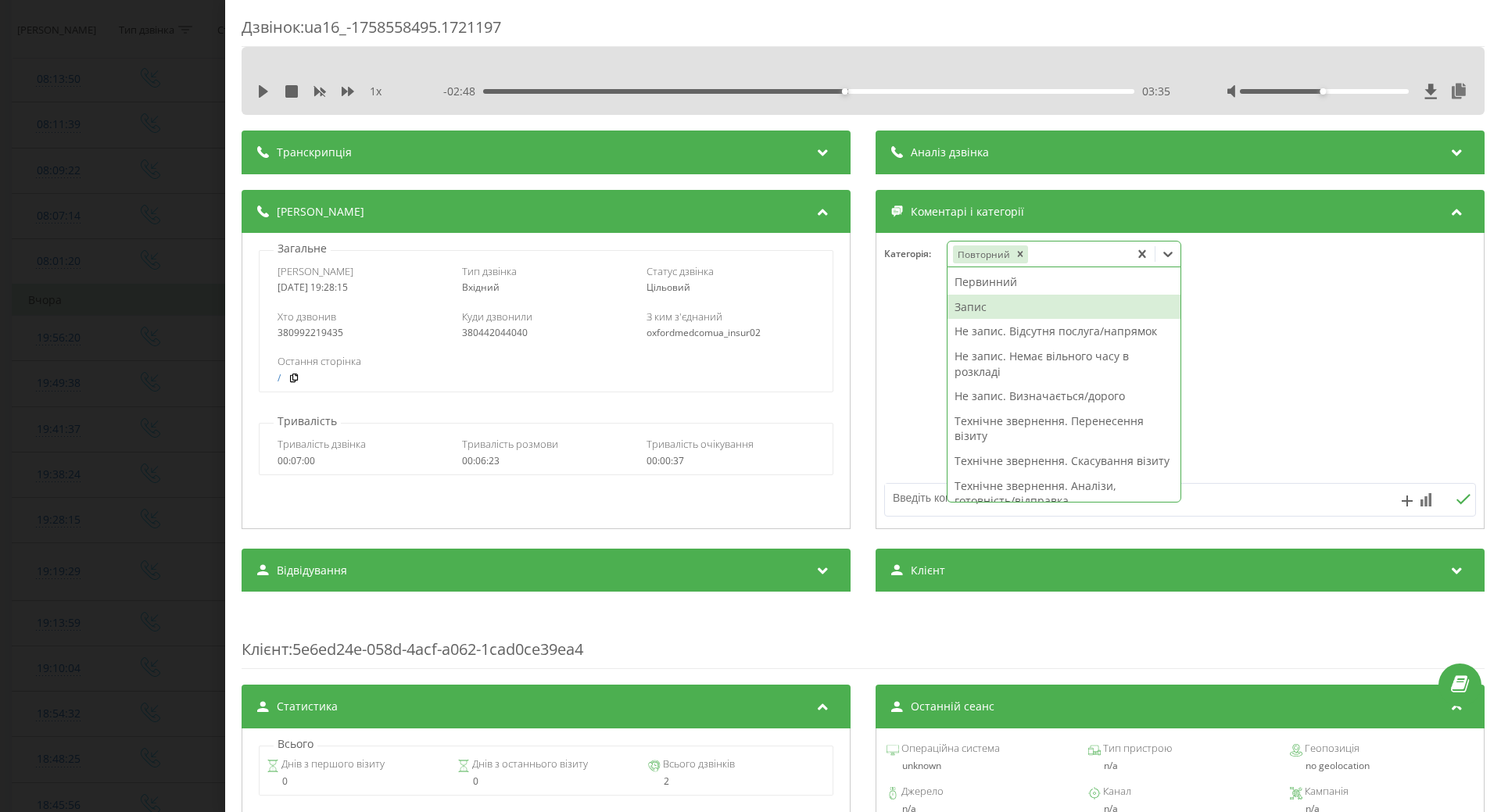
click at [968, 311] on div "Запис" at bounding box center [1064, 307] width 233 height 25
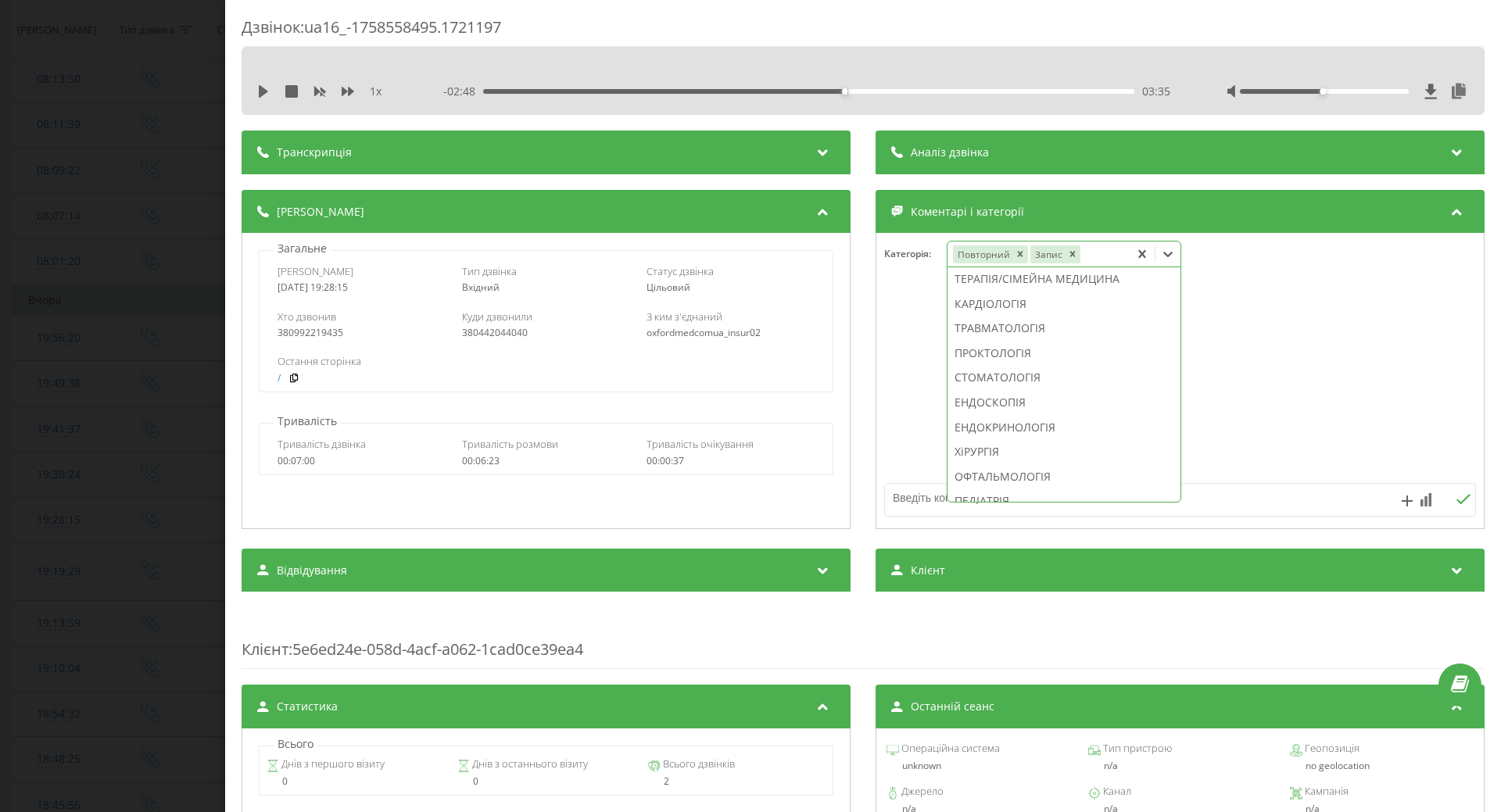
scroll to position [600, 0]
click at [1015, 252] on icon "Remove Повторний" at bounding box center [1020, 253] width 11 height 11
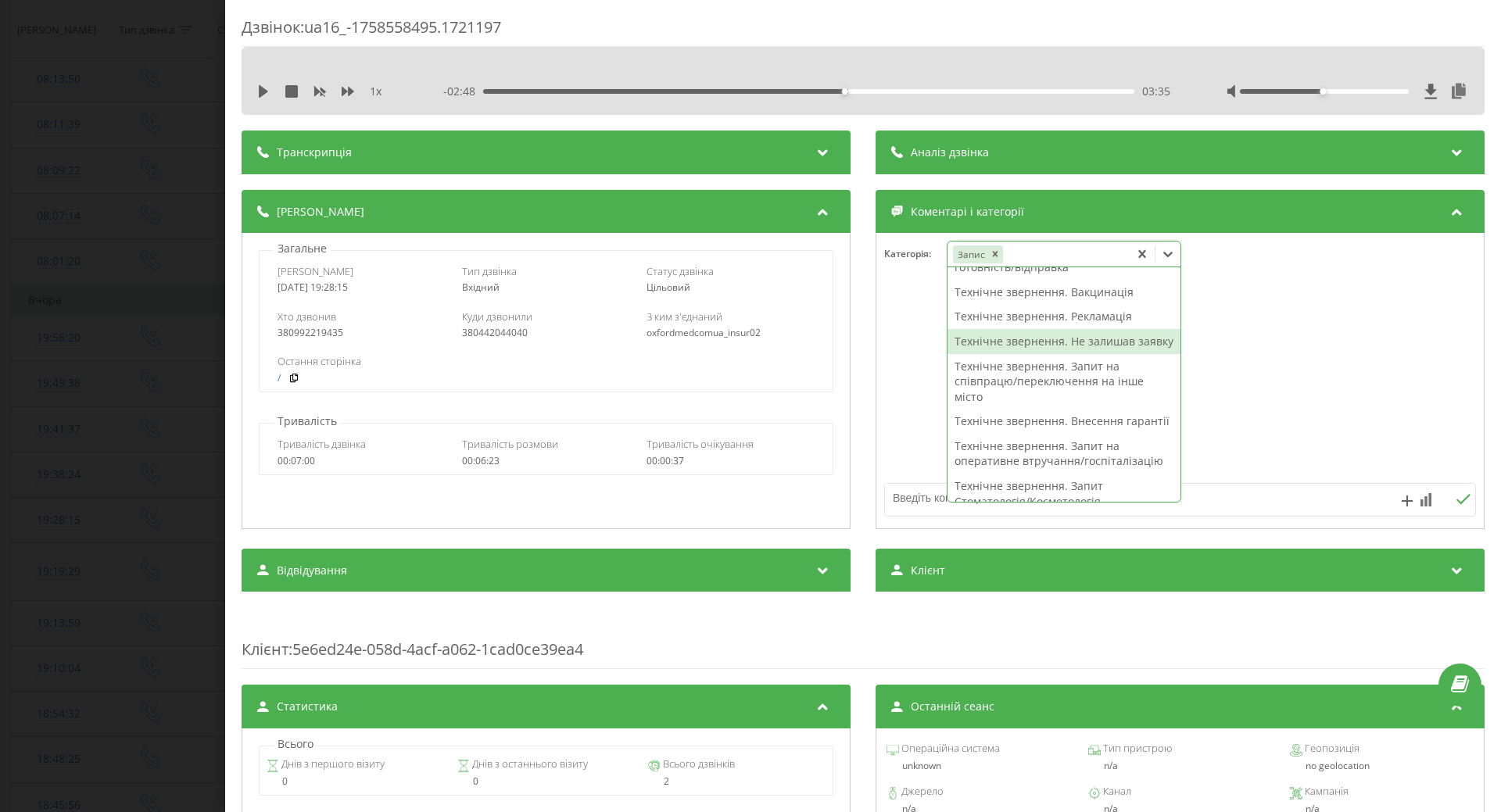
scroll to position [0, 0]
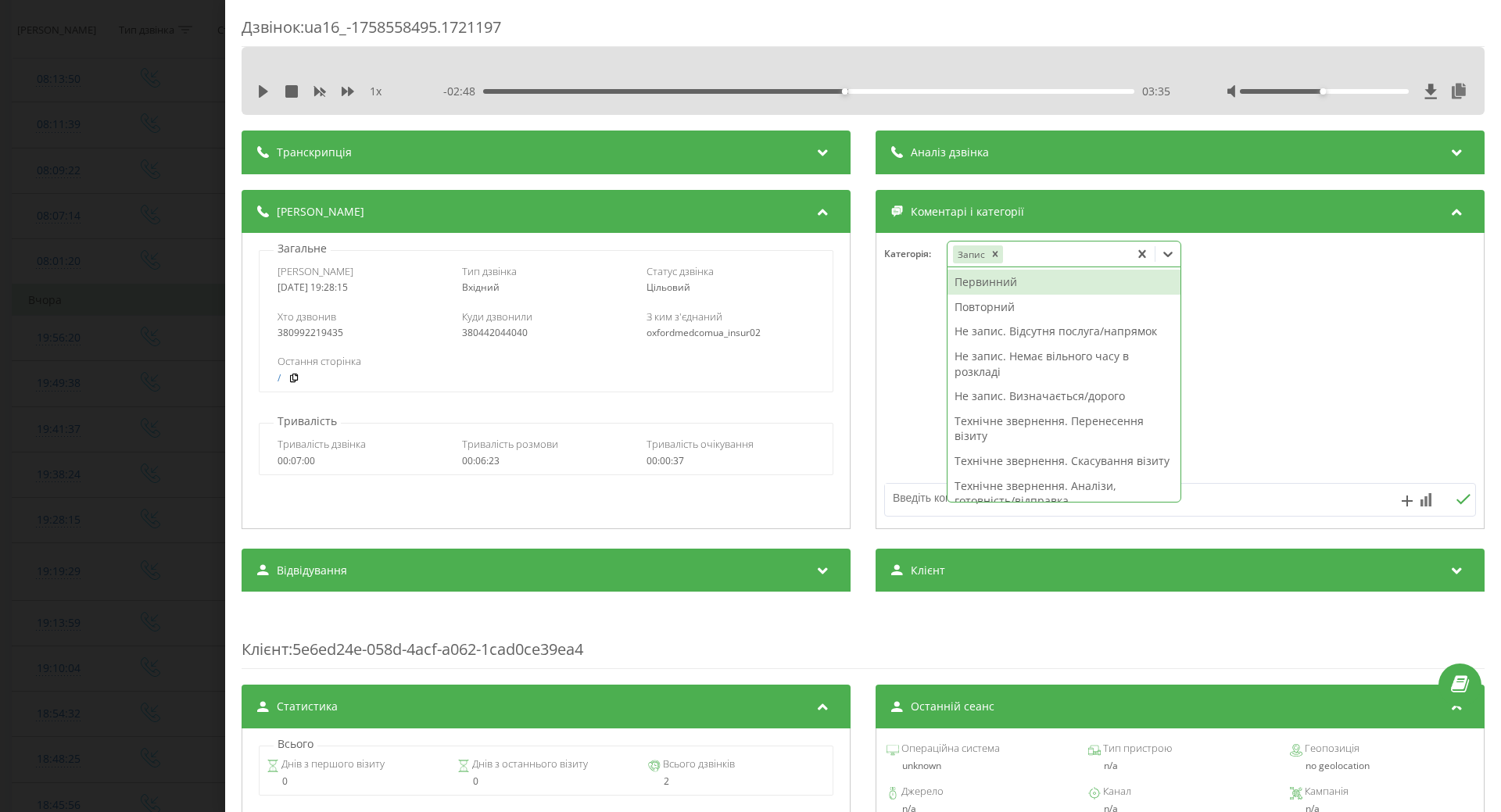
click at [990, 283] on div "Первинний" at bounding box center [1064, 282] width 233 height 25
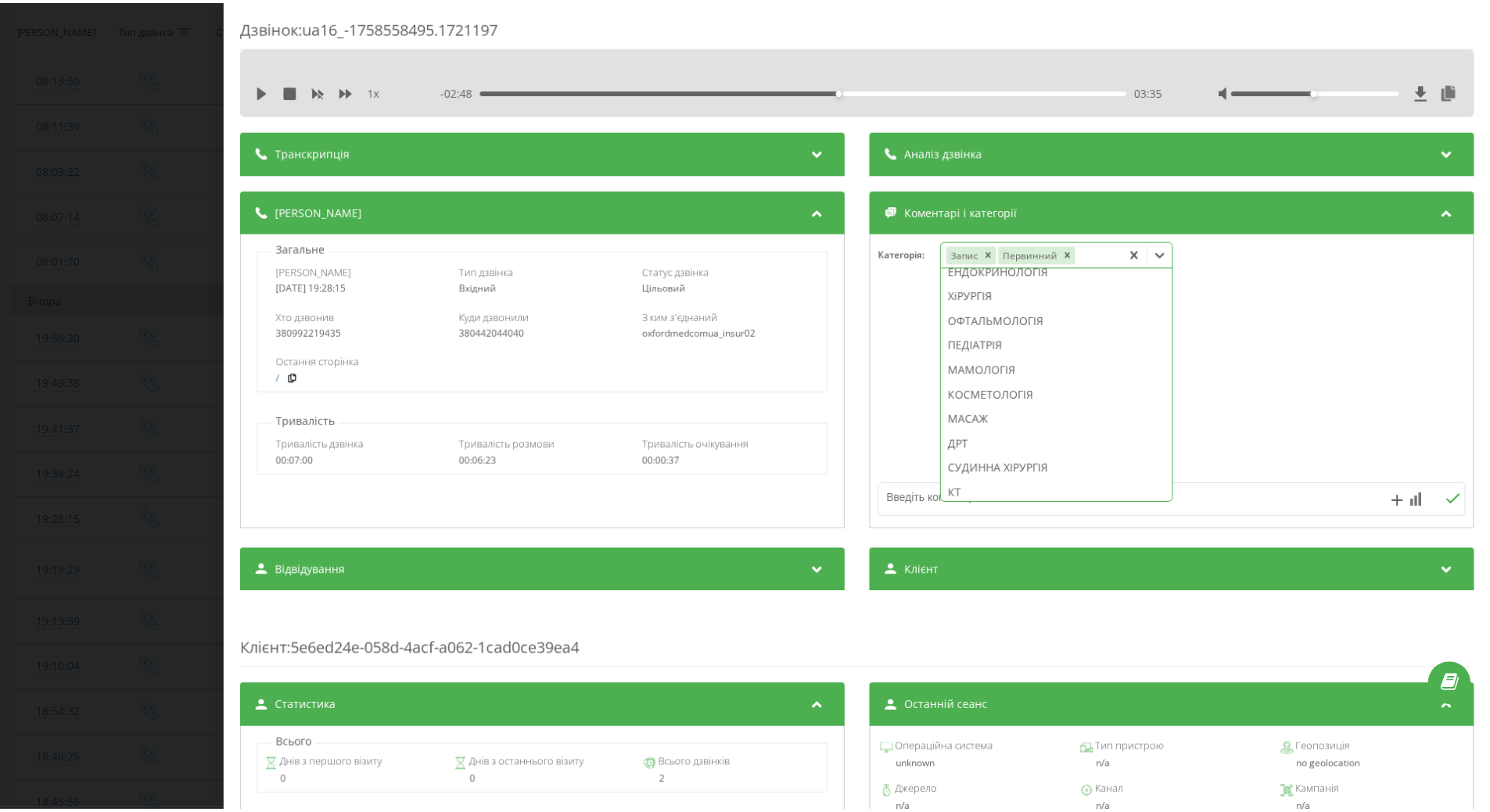
scroll to position [913, 0]
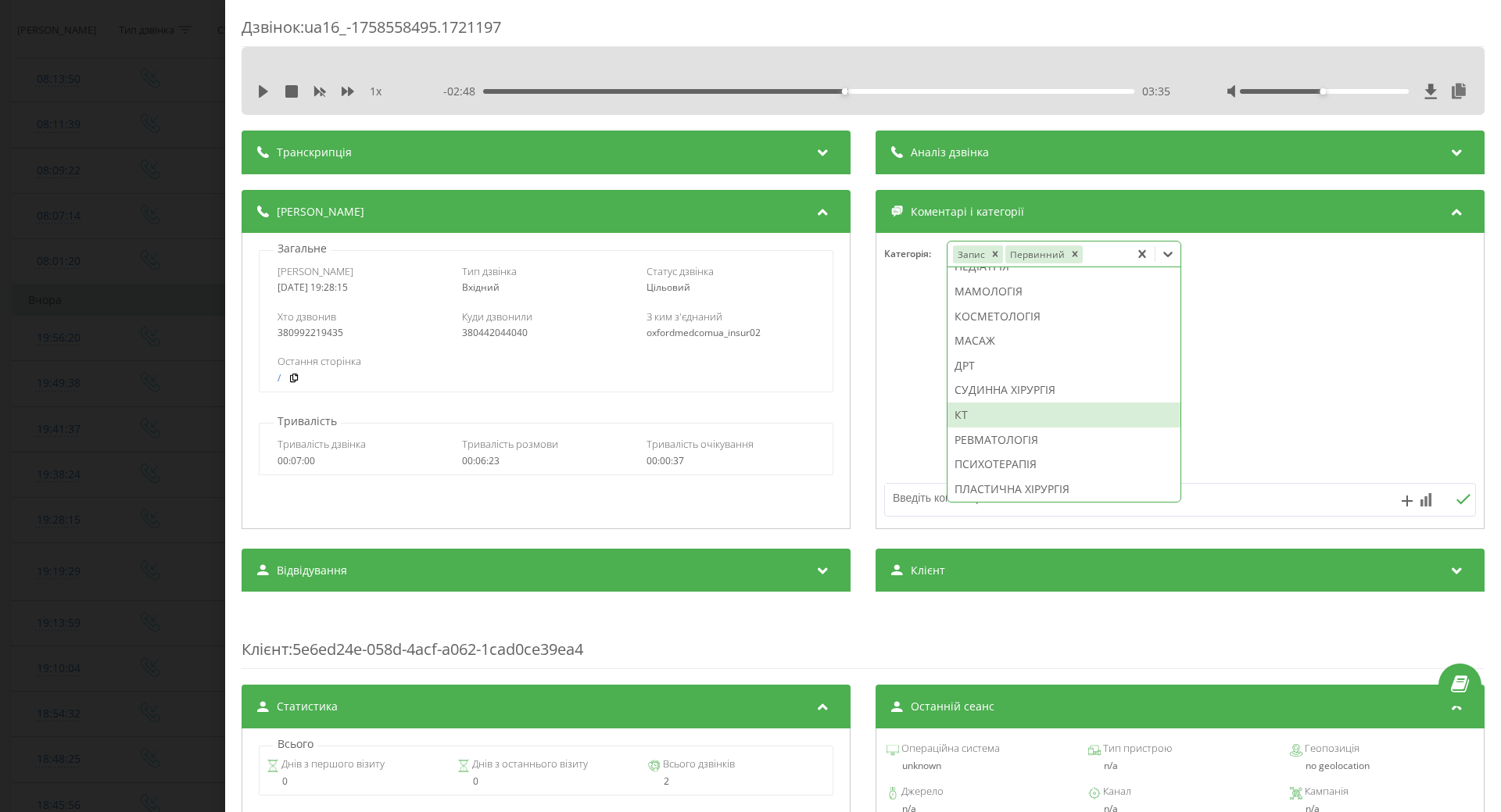
click at [956, 428] on div "КТ" at bounding box center [1064, 415] width 233 height 25
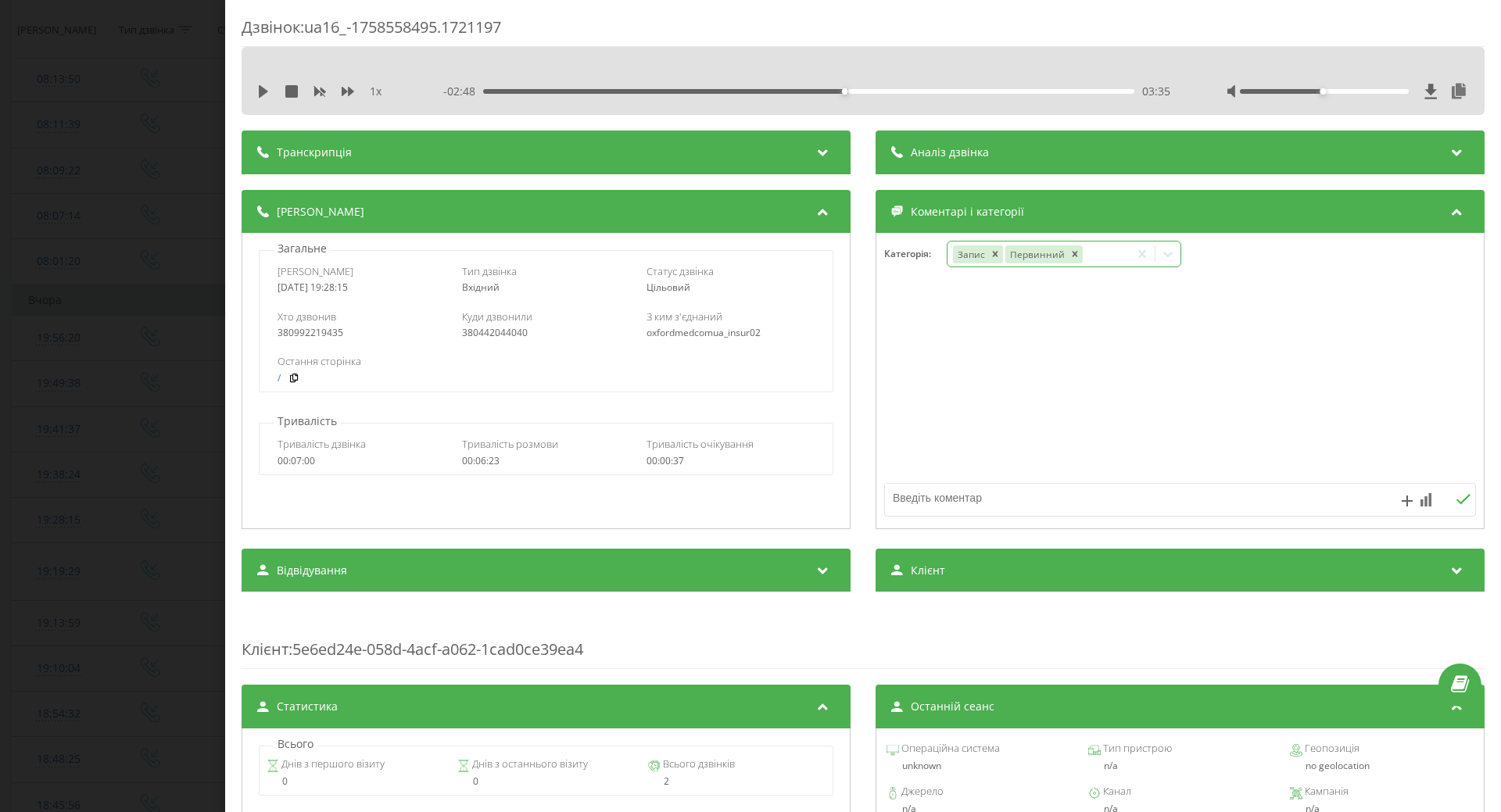
click at [907, 453] on div at bounding box center [1180, 381] width 608 height 187
click at [26, 366] on div "Дзвінок : ua16_-1758558495.1721197 1 x - 02:48 03:35 03:35 Транскрипція Для AI-…" at bounding box center [750, 406] width 1501 height 812
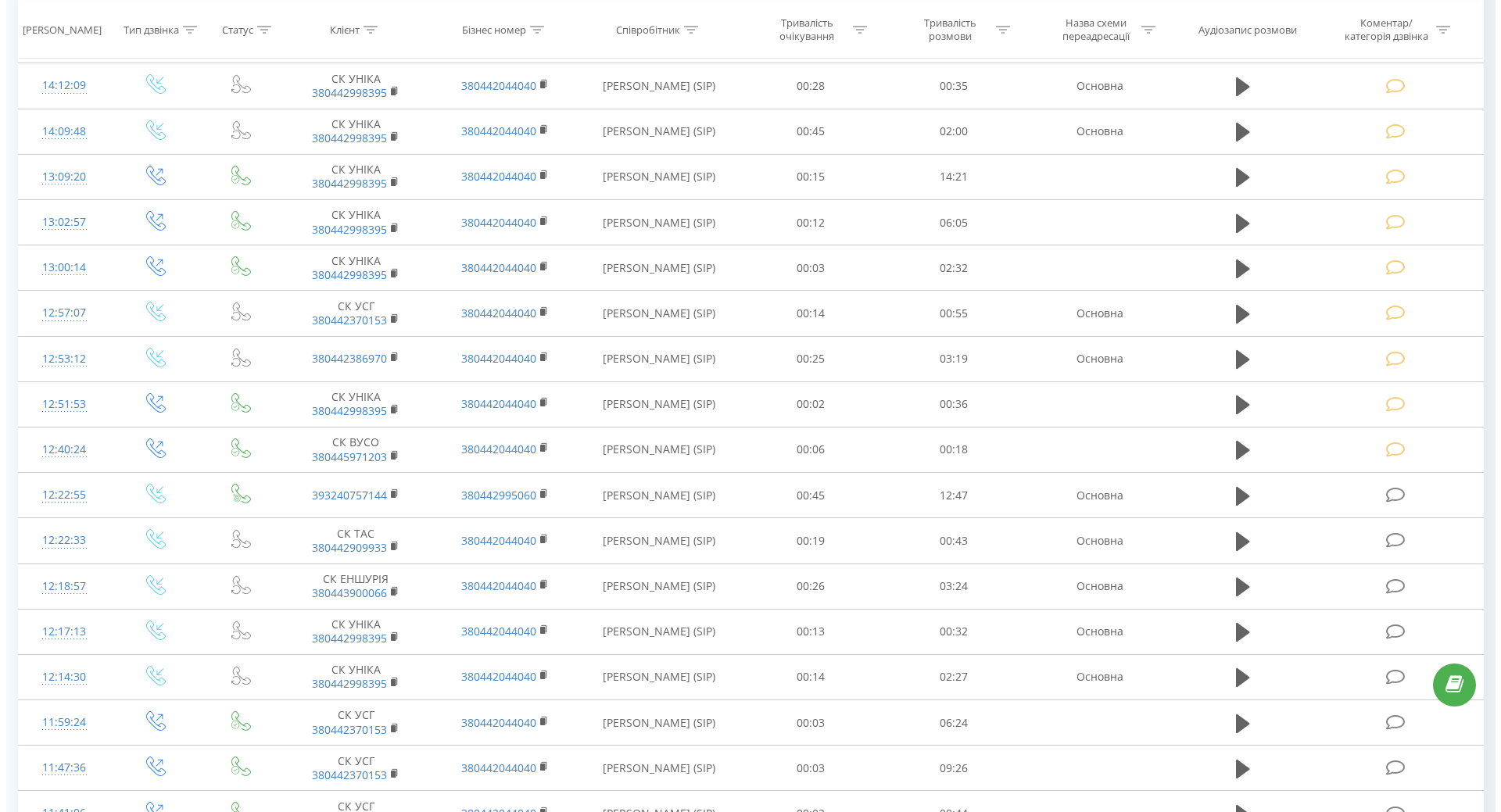
scroll to position [4121, 0]
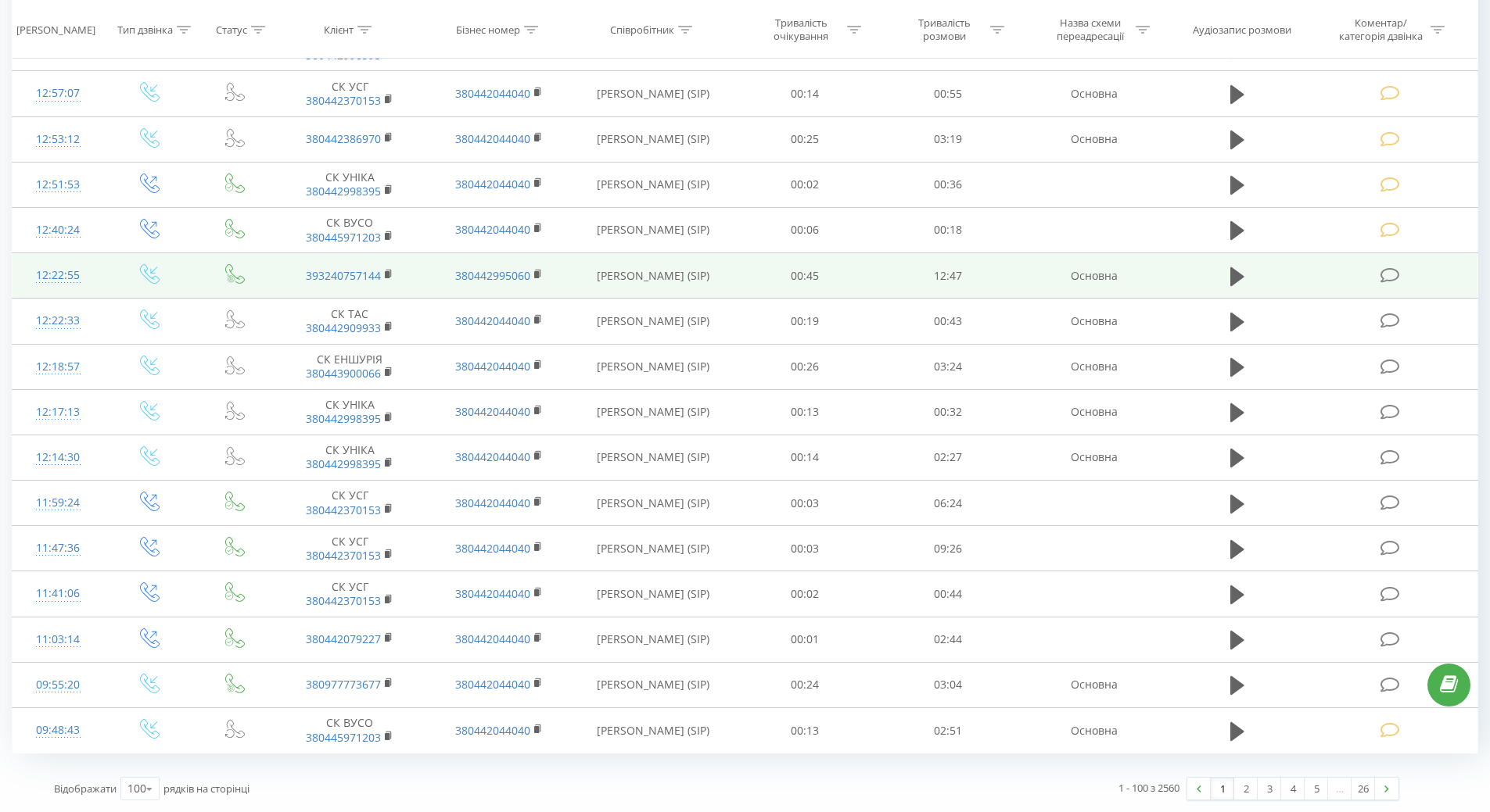
click at [49, 278] on div "12:22:55" at bounding box center [59, 275] width 60 height 30
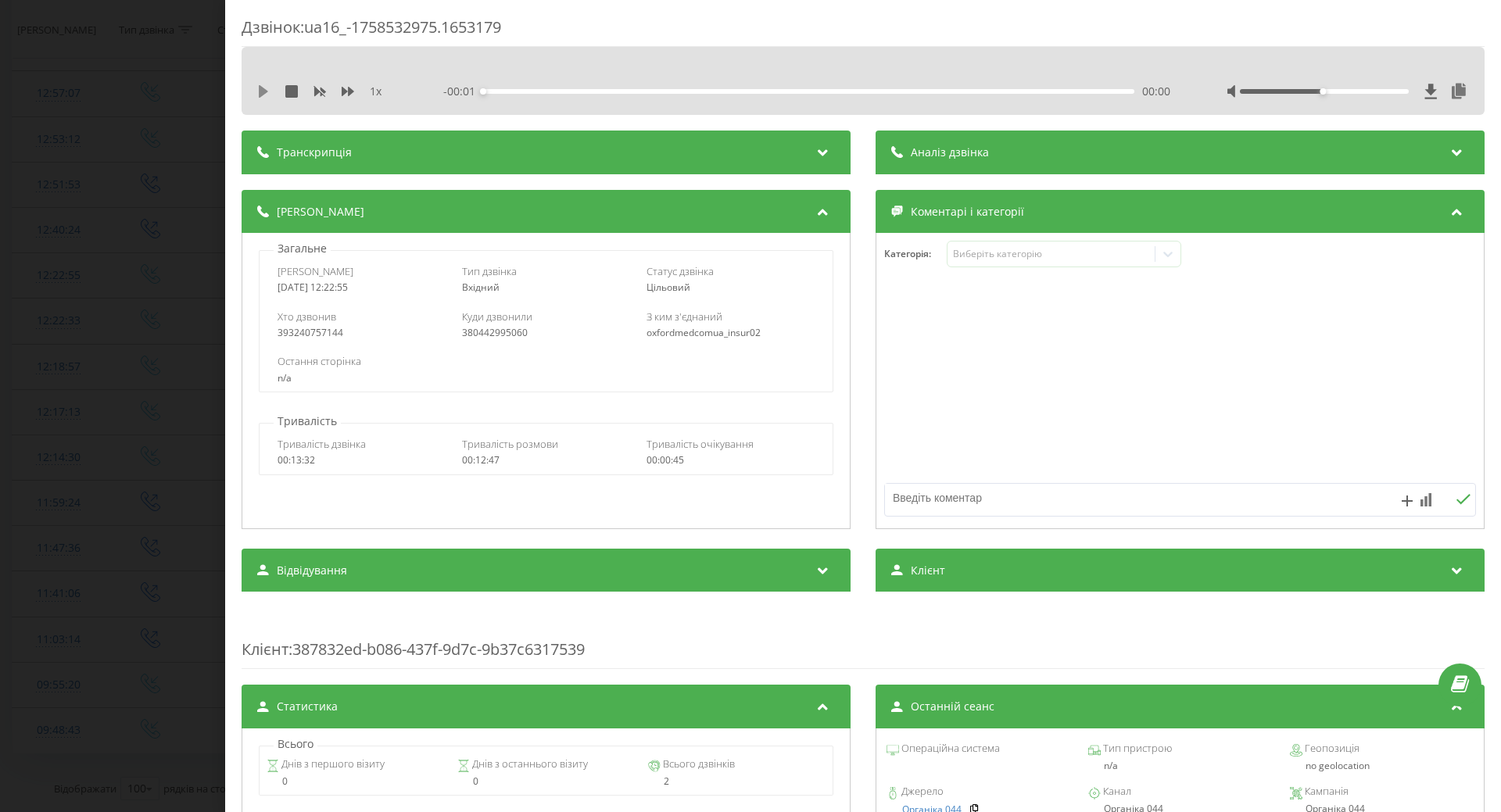
click at [260, 93] on icon at bounding box center [264, 91] width 10 height 12
click at [262, 90] on icon at bounding box center [261, 91] width 3 height 12
click at [1000, 252] on div "Виберіть категорію" at bounding box center [1051, 253] width 195 height 12
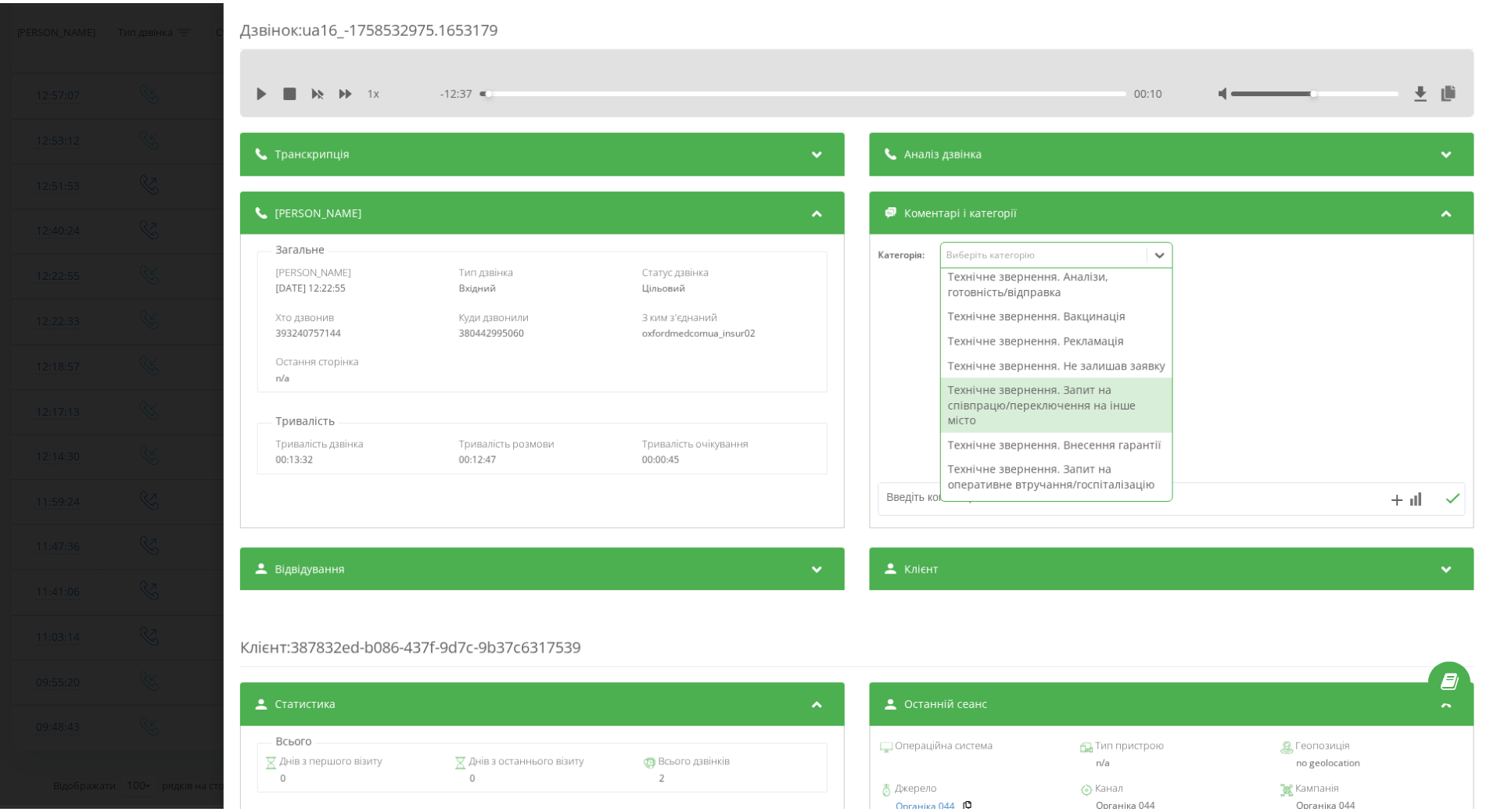
scroll to position [156, 0]
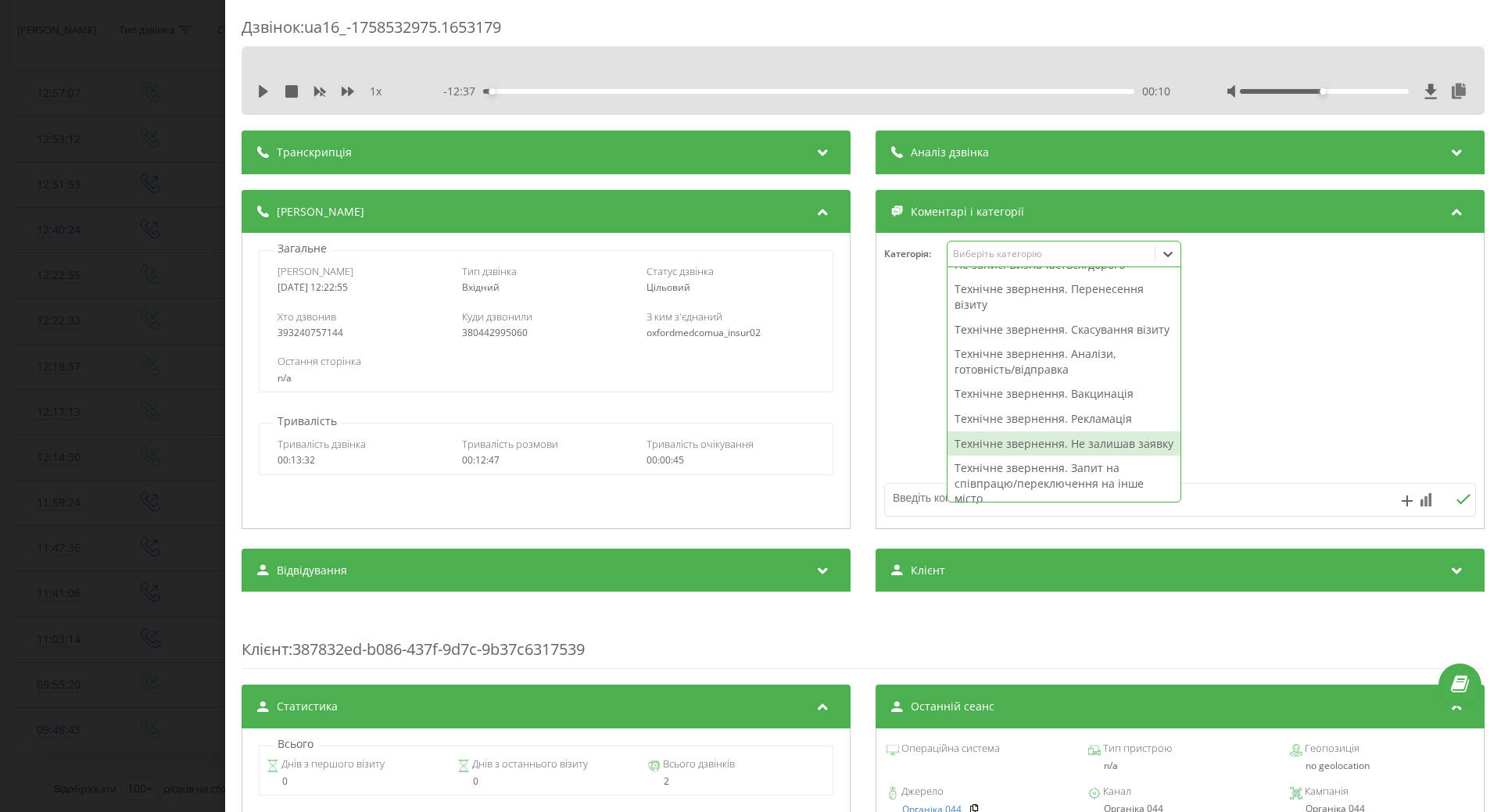
drag, startPoint x: 966, startPoint y: 465, endPoint x: 922, endPoint y: 463, distance: 44.0
click at [963, 457] on div "Технічне звернення. Не залишав заявку" at bounding box center [1064, 444] width 233 height 25
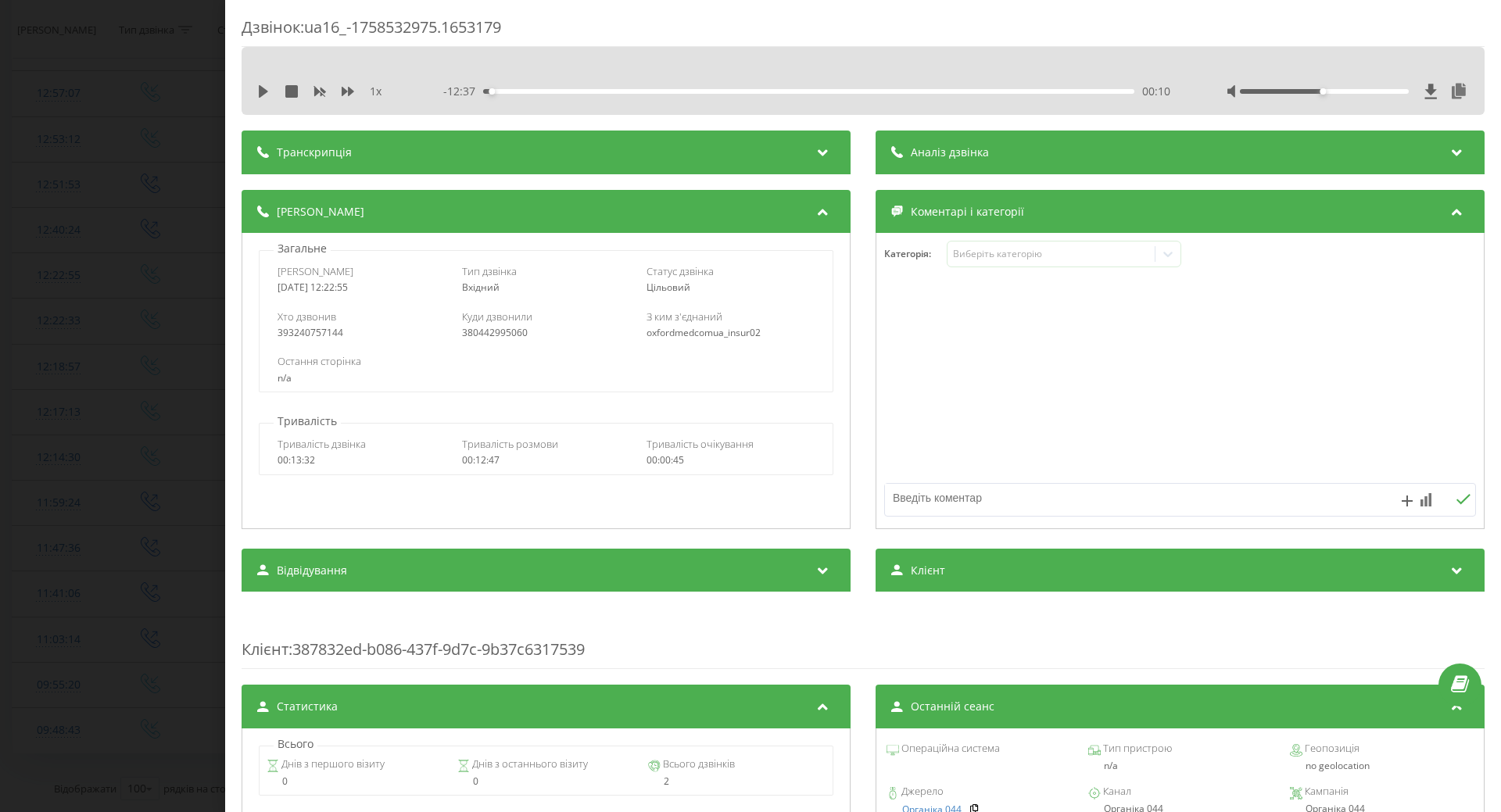
click at [913, 463] on div at bounding box center [1180, 381] width 608 height 187
click at [902, 498] on textarea at bounding box center [1121, 498] width 472 height 29
type textarea "чекап, передано колегам на чати"
click at [119, 539] on div "Дзвінок : ua16_-1758532975.1653179 1 x - 12:37 00:10 00:10 Транскрипція Для AI-…" at bounding box center [750, 406] width 1501 height 812
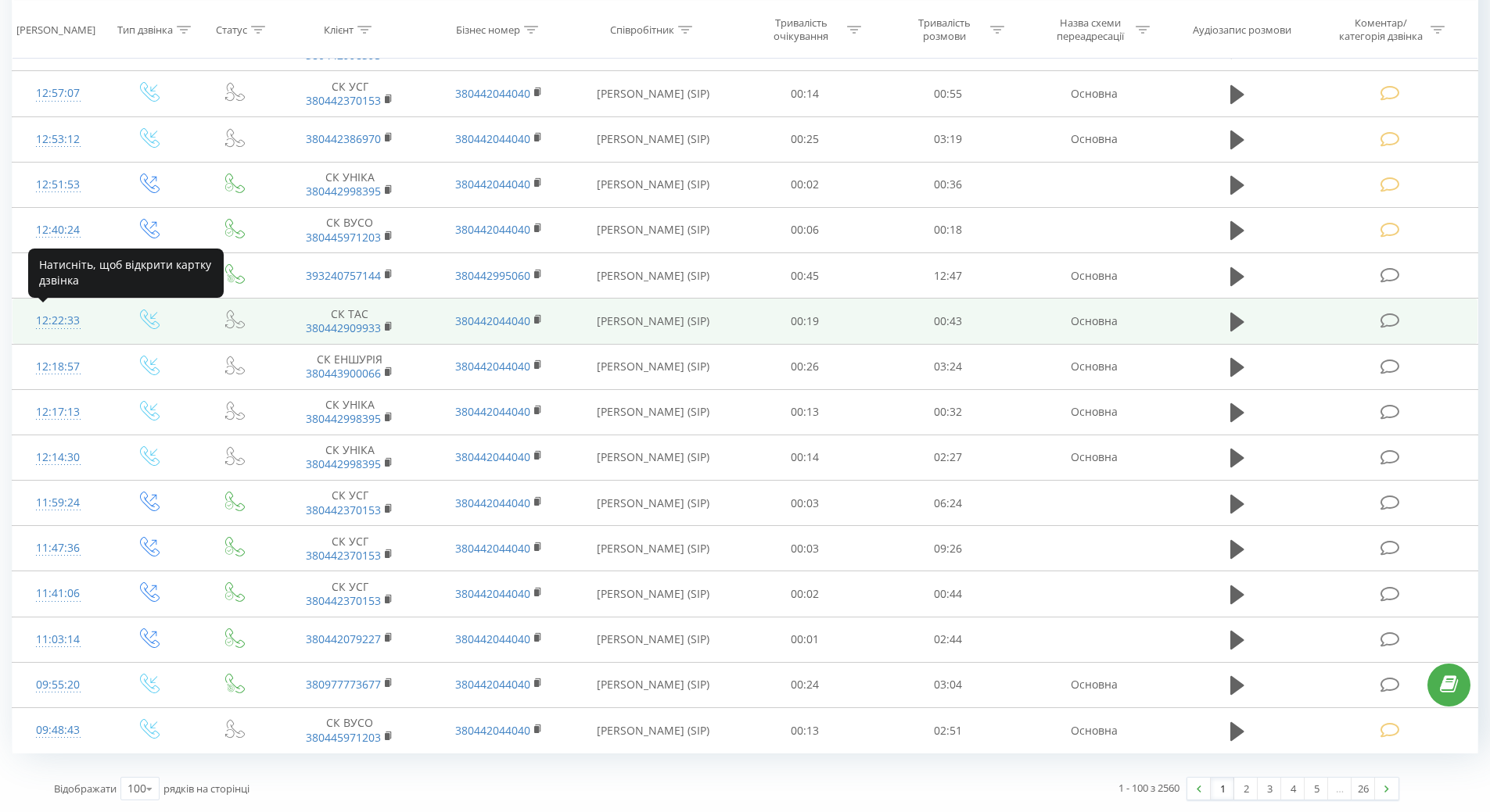
click at [59, 324] on div "12:22:33" at bounding box center [59, 320] width 60 height 30
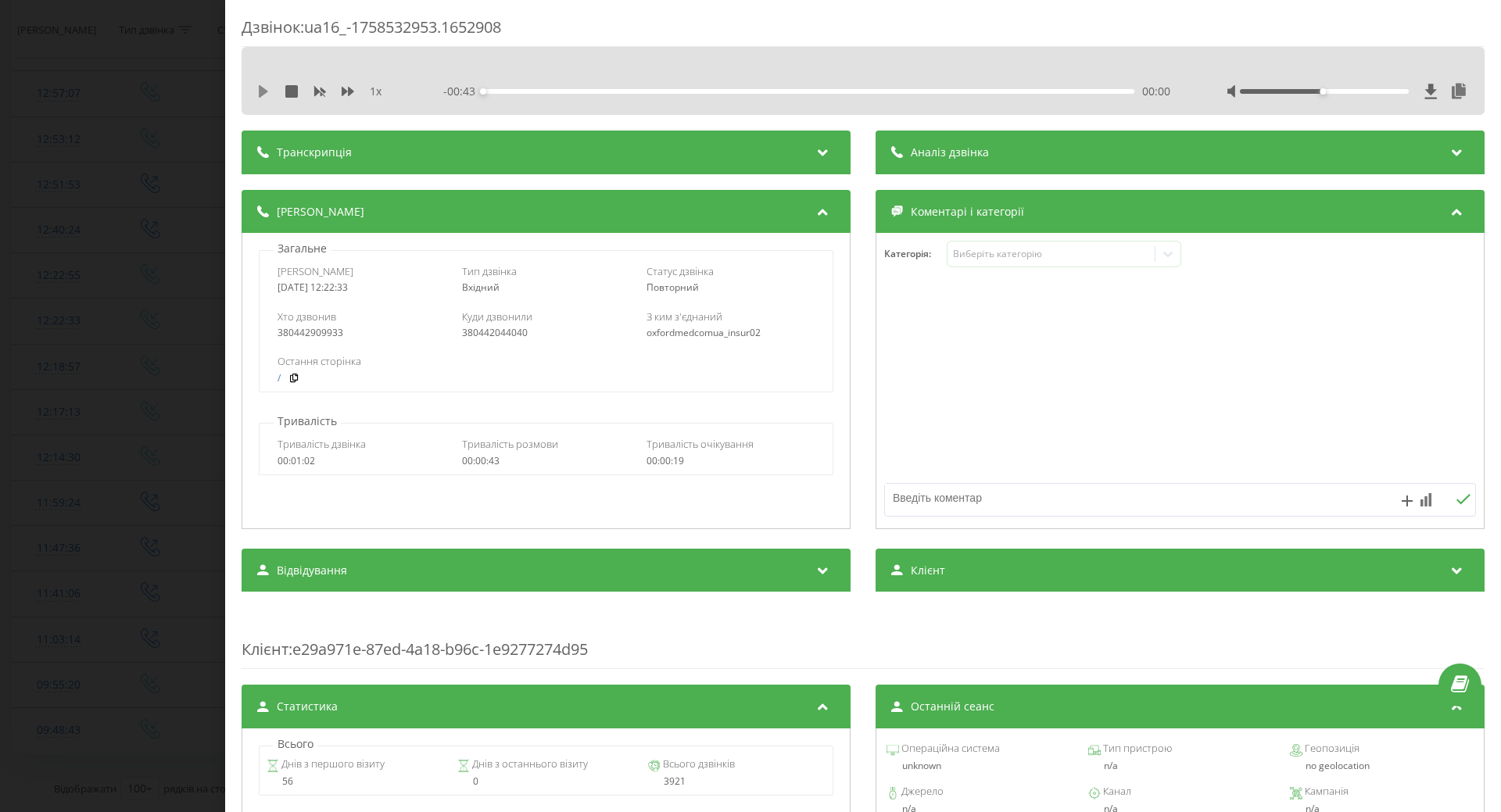
click at [264, 89] on icon at bounding box center [264, 91] width 10 height 12
click at [258, 91] on icon at bounding box center [263, 91] width 12 height 12
click at [259, 85] on div "1 x" at bounding box center [330, 91] width 146 height 15
click at [257, 93] on icon at bounding box center [263, 91] width 12 height 12
click at [259, 89] on icon at bounding box center [261, 91] width 3 height 12
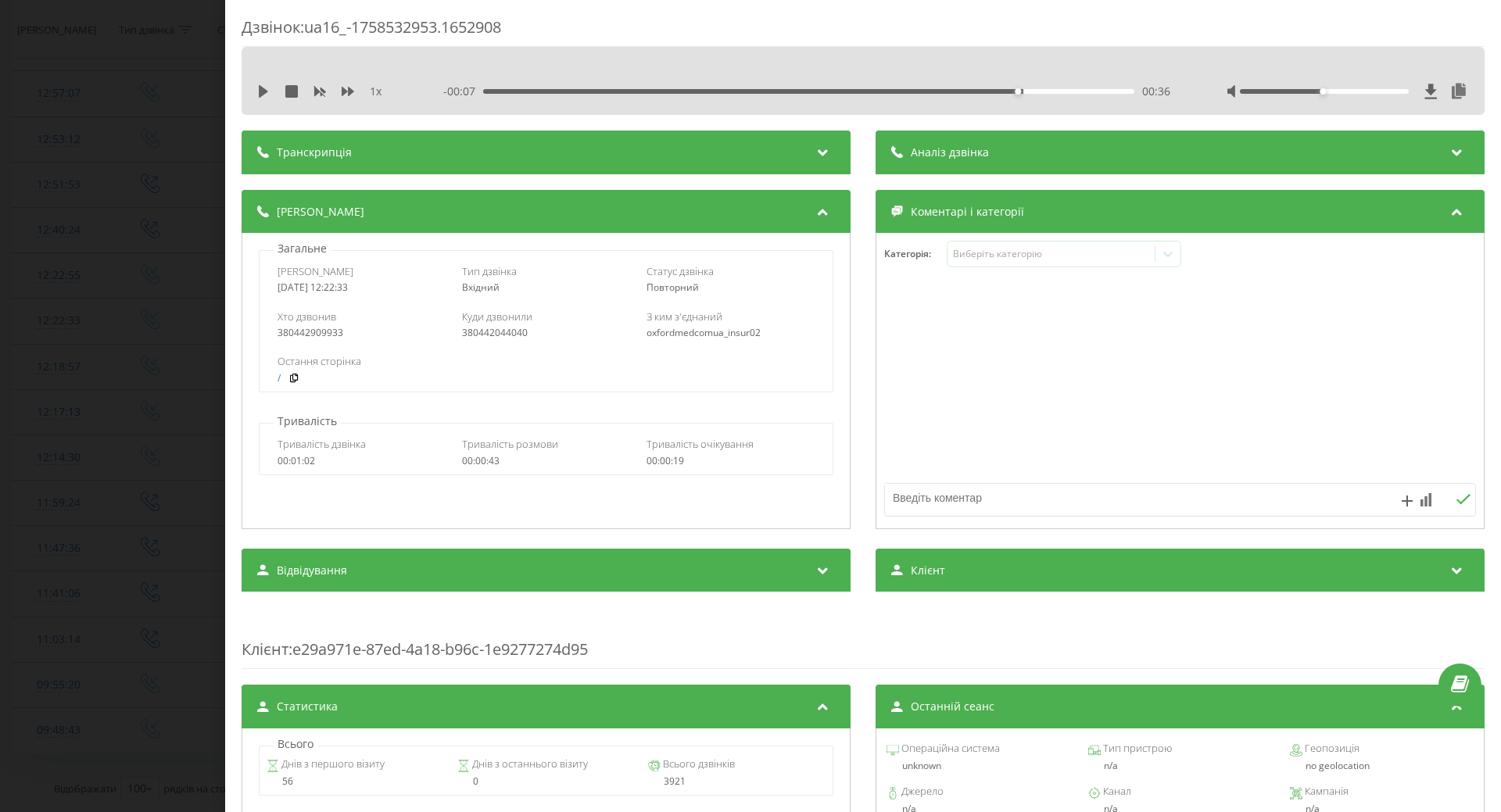
click at [28, 315] on div "Дзвінок : ua16_-1758532953.1652908 1 x - 00:07 00:36 00:36 Транскрипція Для AI-…" at bounding box center [750, 406] width 1501 height 812
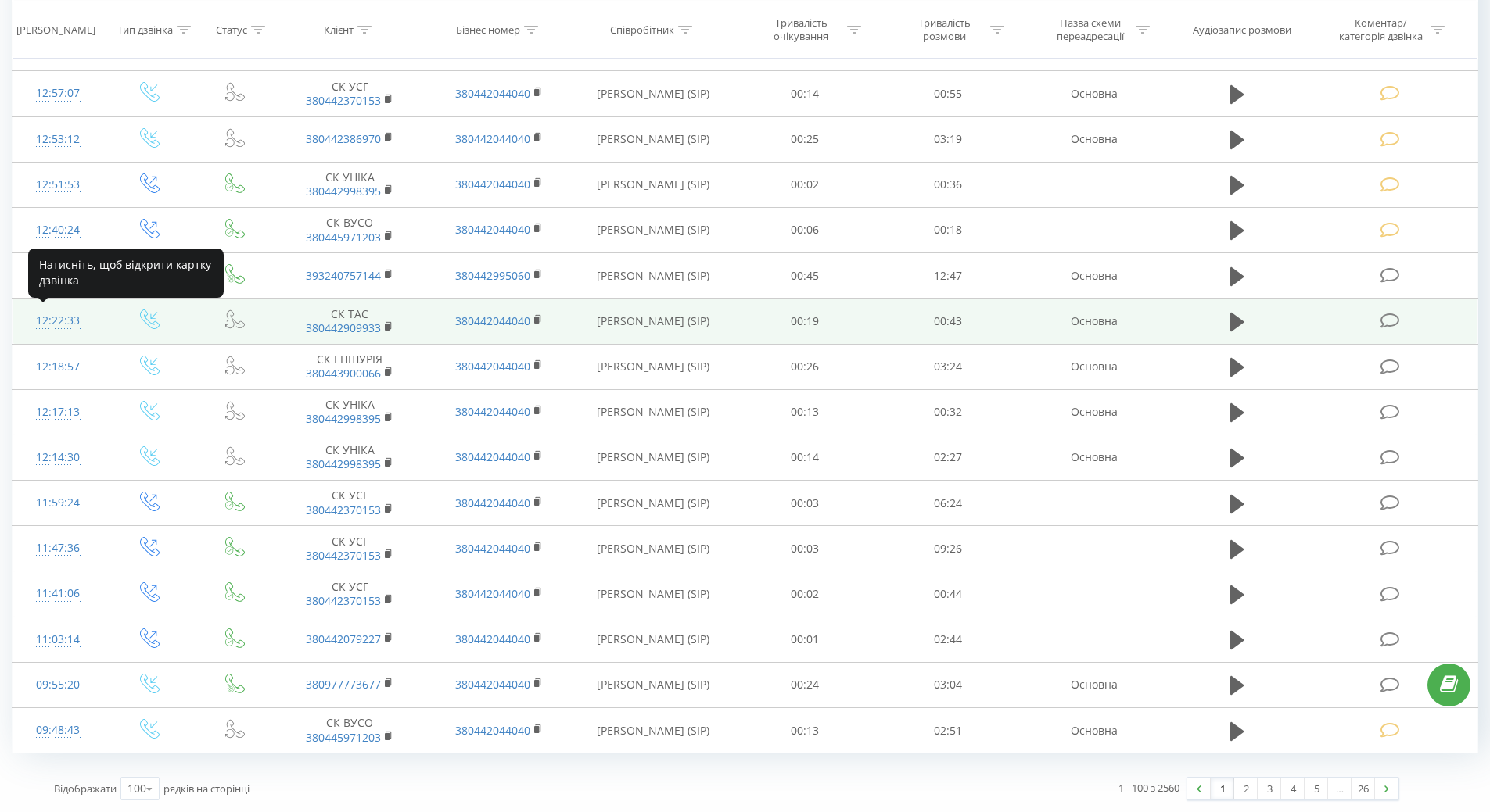
click at [73, 326] on div "12:22:33" at bounding box center [59, 320] width 60 height 30
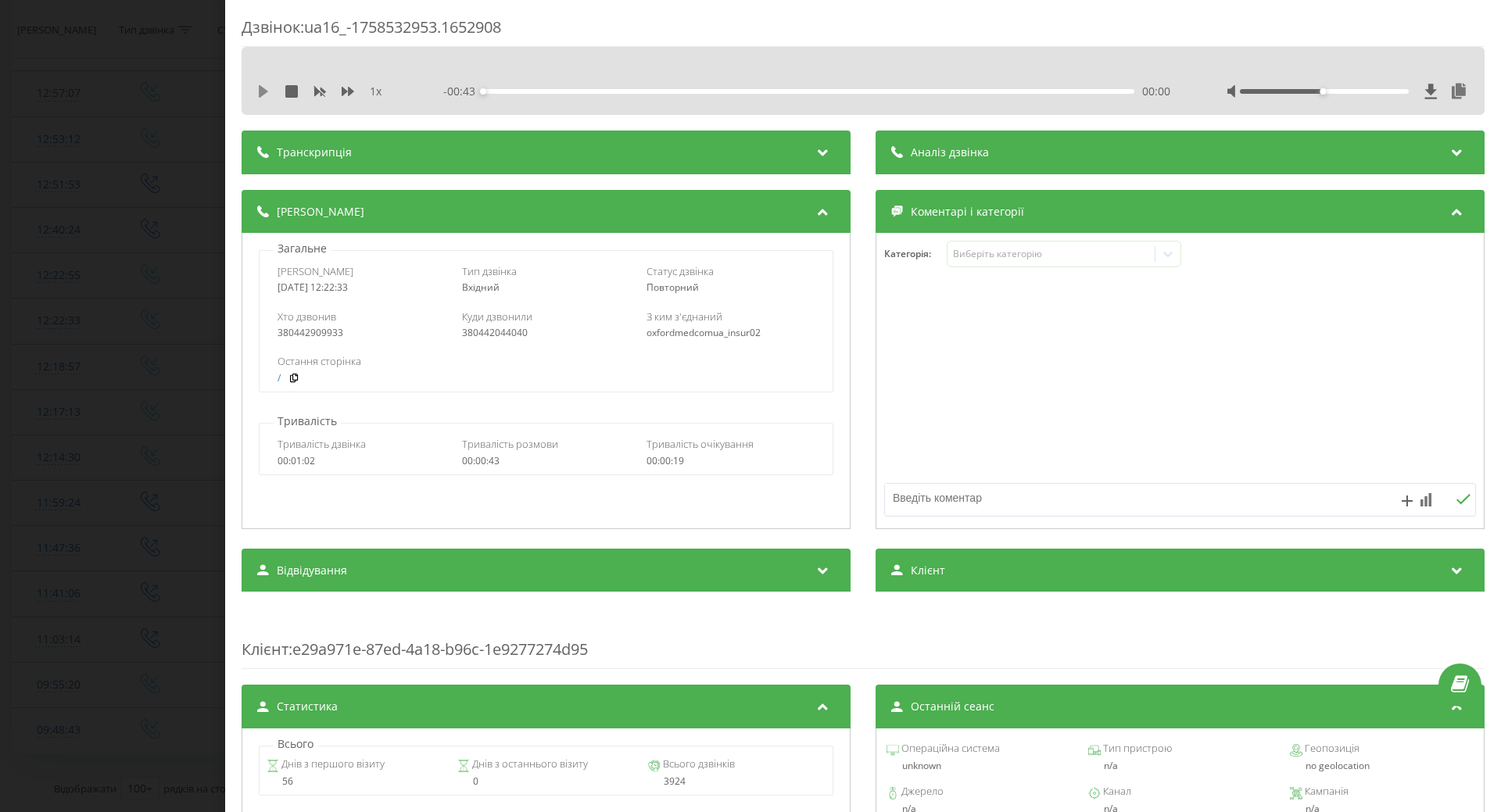
click at [262, 89] on icon at bounding box center [264, 91] width 10 height 12
click at [262, 89] on icon at bounding box center [261, 91] width 3 height 12
click at [270, 90] on div "1 x" at bounding box center [330, 91] width 146 height 15
click at [262, 92] on icon at bounding box center [264, 91] width 10 height 12
click at [497, 94] on div "- 00:32 00:11 00:11" at bounding box center [806, 91] width 727 height 15
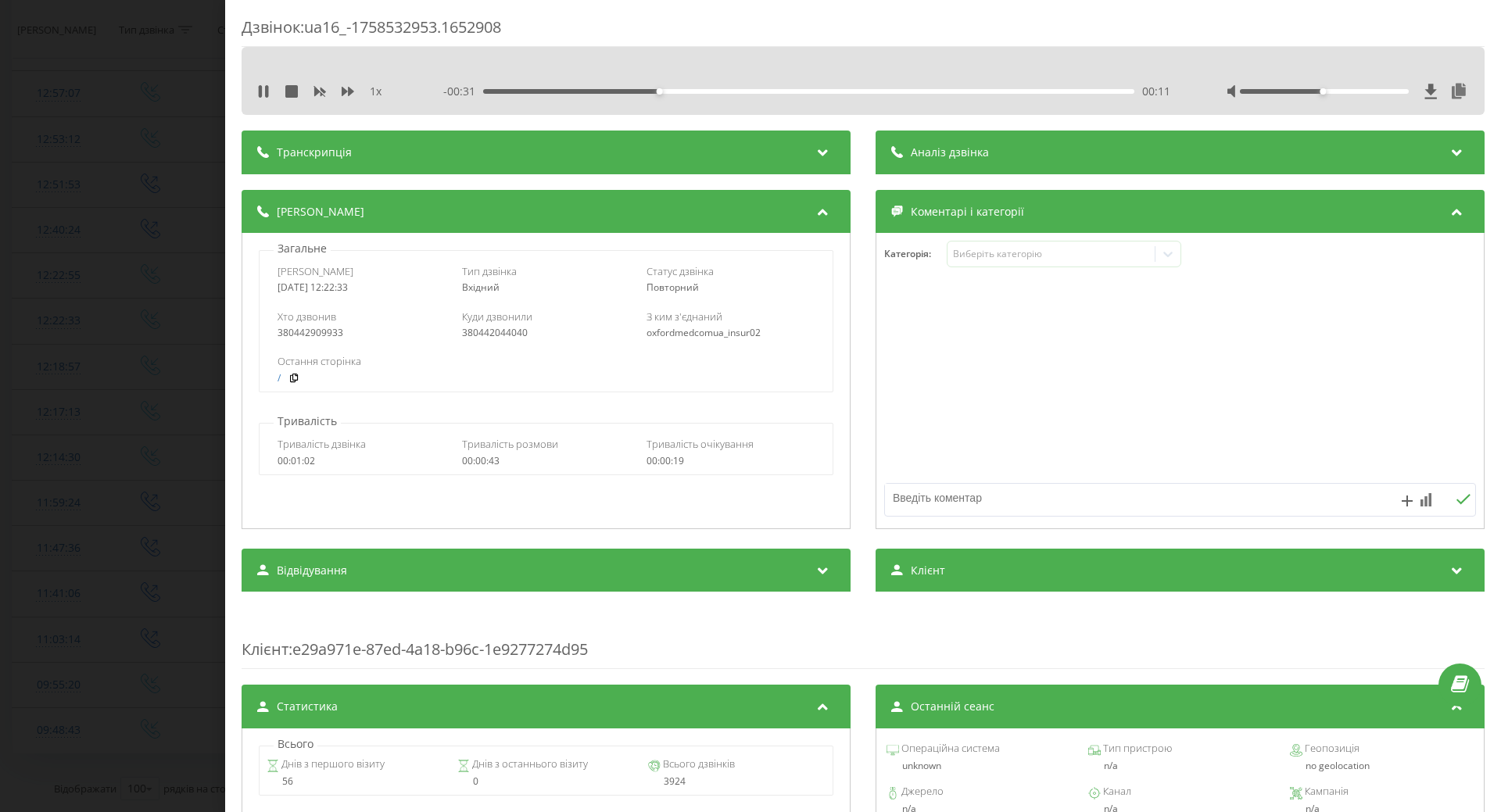
click at [486, 92] on div "00:11" at bounding box center [809, 91] width 652 height 5
click at [263, 90] on icon at bounding box center [263, 91] width 12 height 12
click at [261, 89] on icon at bounding box center [264, 91] width 10 height 12
click at [1025, 91] on div "00:36" at bounding box center [809, 91] width 652 height 5
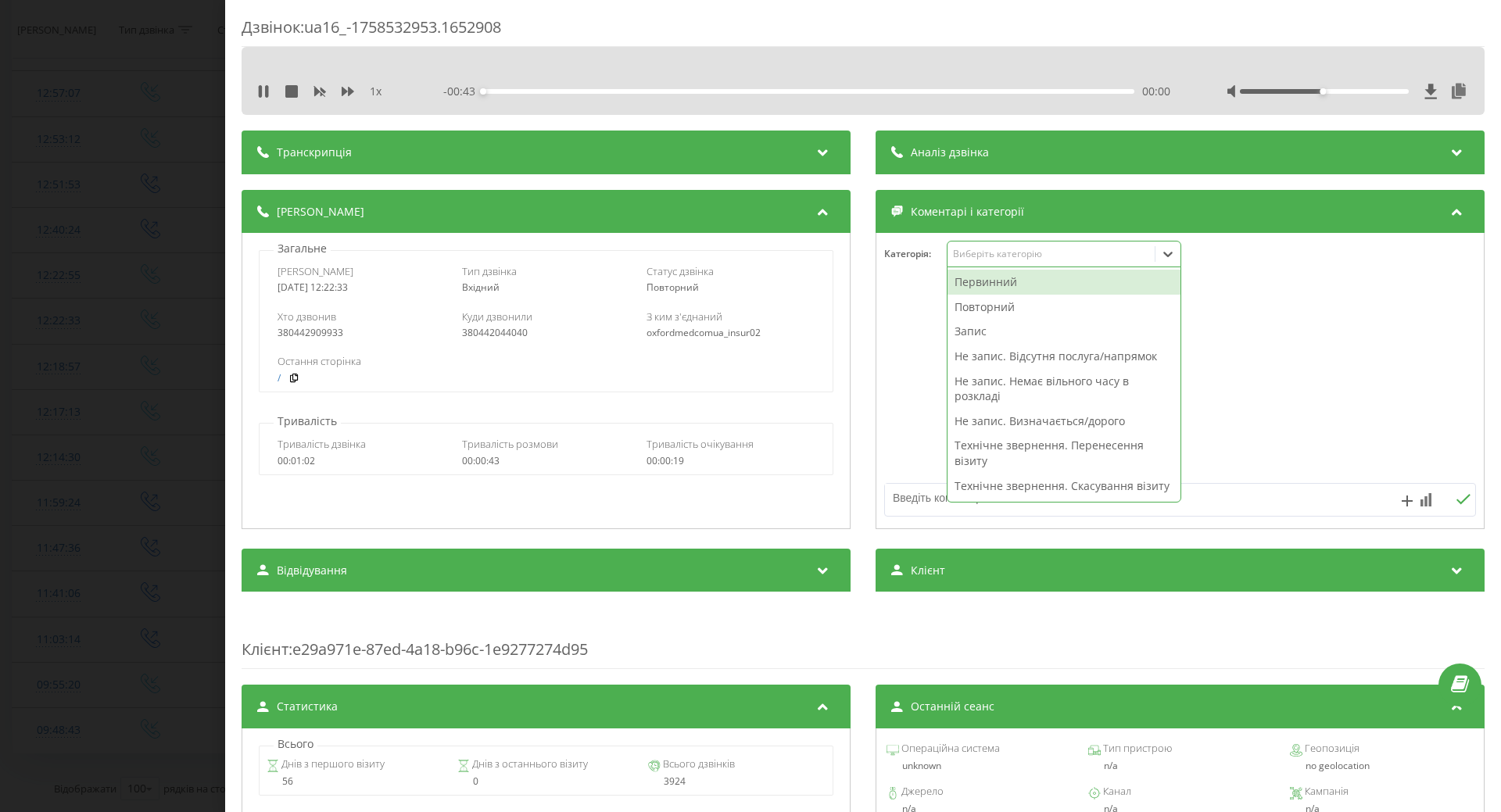
click at [1016, 256] on div "Виберіть категорію" at bounding box center [1051, 253] width 195 height 12
drag, startPoint x: 993, startPoint y: 422, endPoint x: 895, endPoint y: 428, distance: 98.2
click at [991, 422] on div "Не запис. Визначається/дорого" at bounding box center [1064, 421] width 233 height 25
click at [895, 428] on div at bounding box center [1180, 381] width 608 height 187
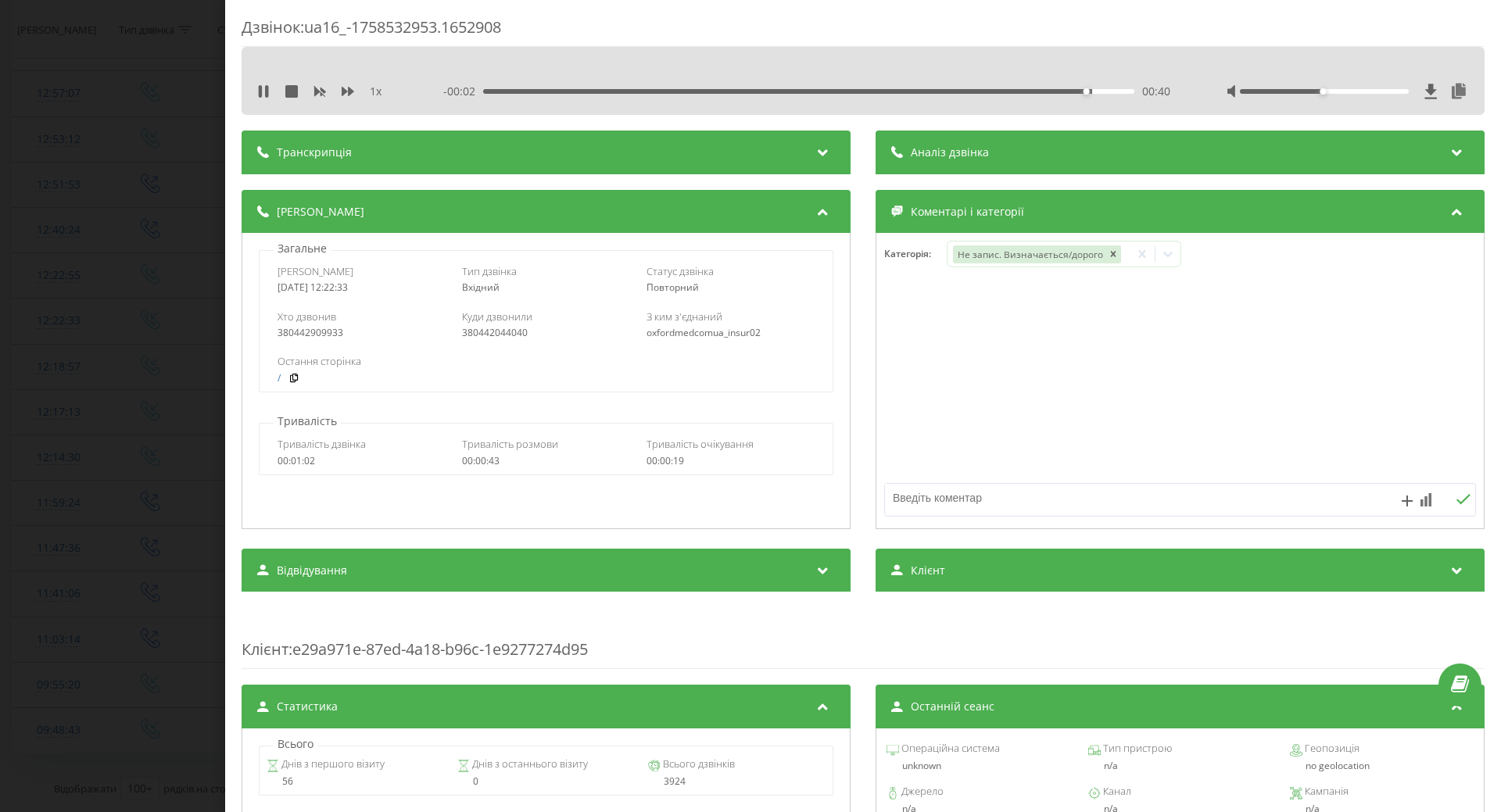
drag, startPoint x: 173, startPoint y: 244, endPoint x: 173, endPoint y: 262, distance: 18.0
click at [173, 244] on div "Дзвінок : ua16_-1758532953.1652908 1 x - 00:02 00:40 00:40 Транскрипція Для AI-…" at bounding box center [750, 406] width 1501 height 812
click at [262, 90] on div "1 x" at bounding box center [330, 91] width 146 height 15
click at [139, 209] on td at bounding box center [151, 230] width 92 height 46
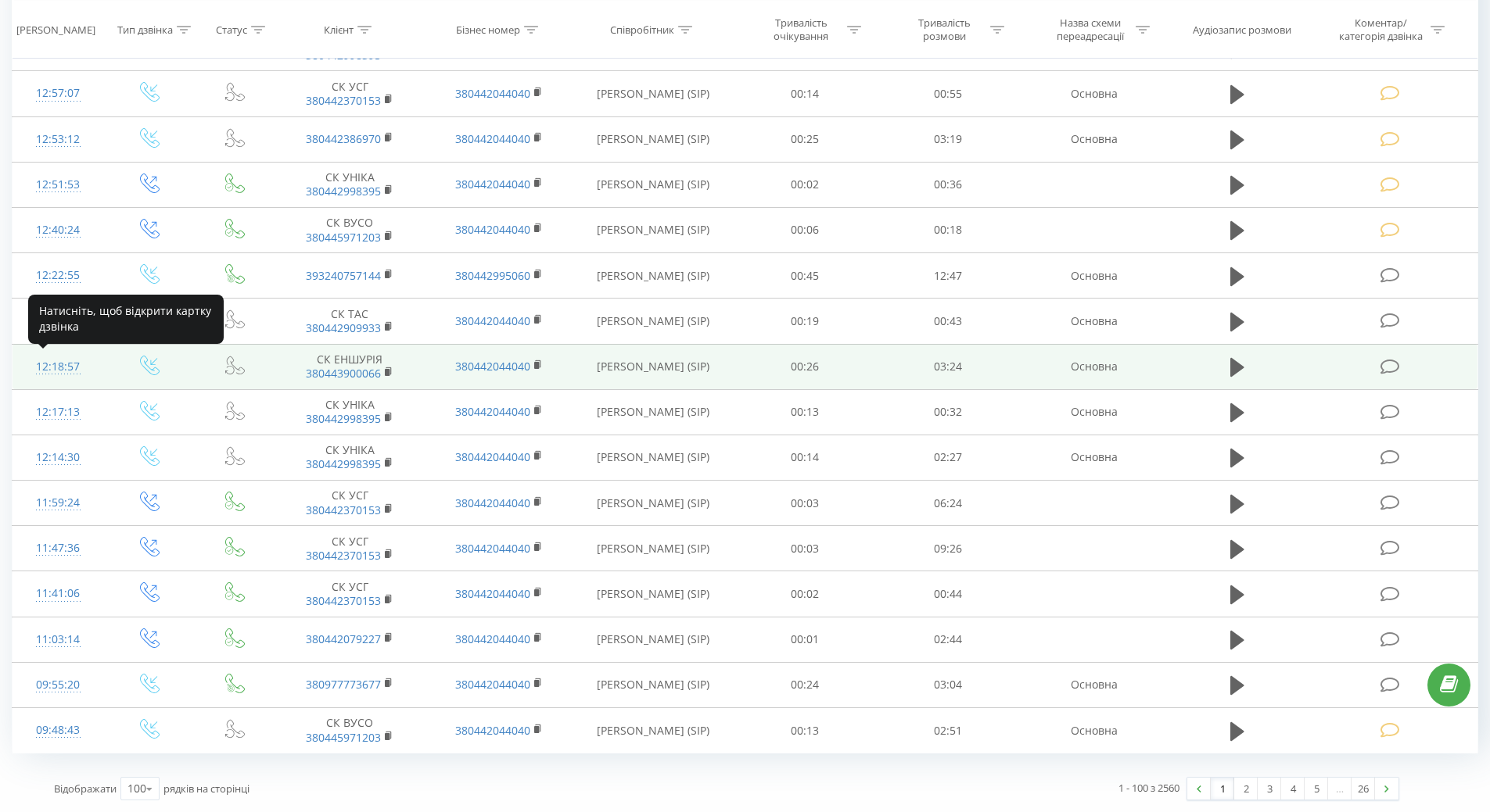
click at [54, 365] on div "12:18:57" at bounding box center [59, 366] width 60 height 30
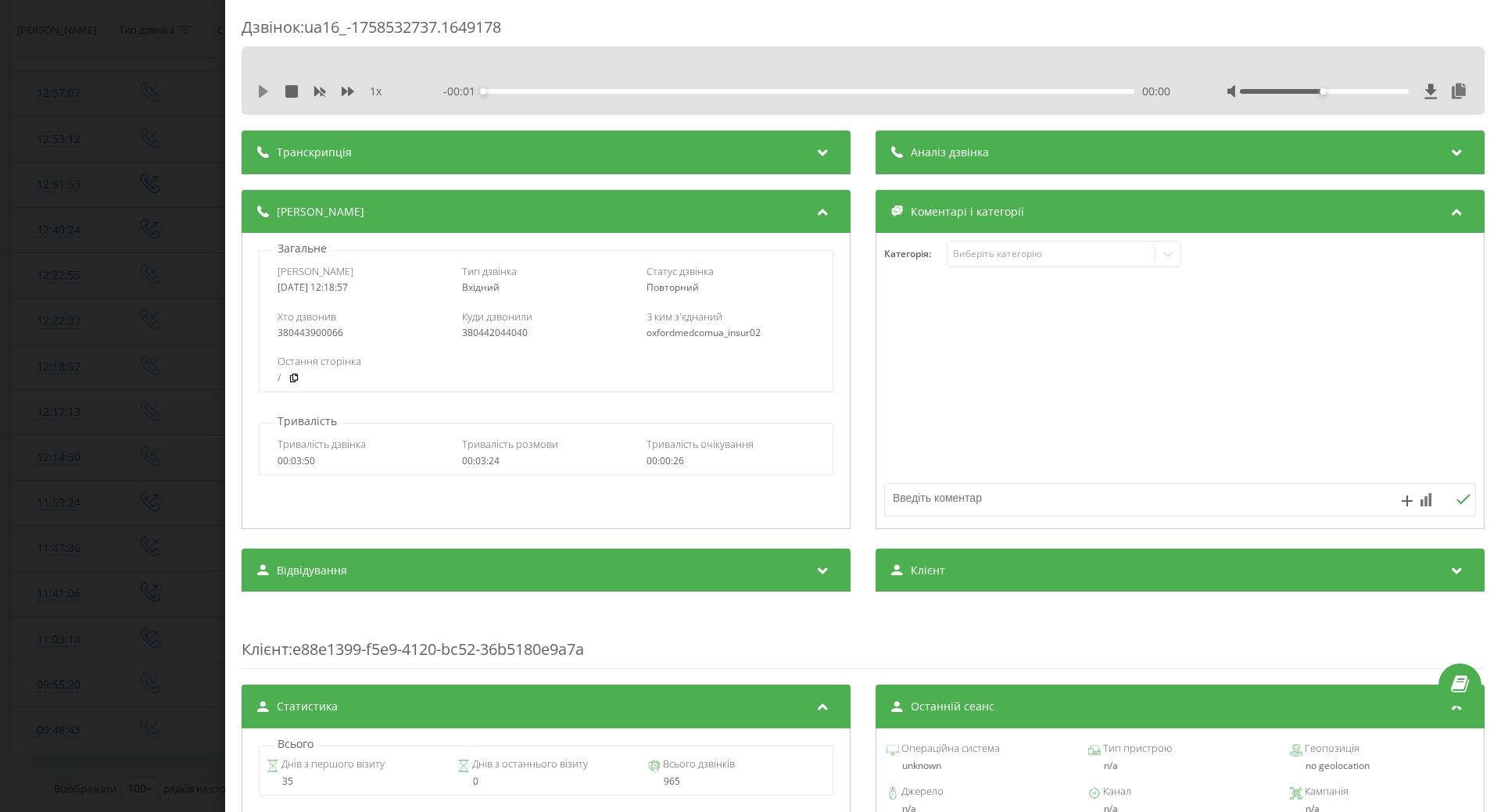
click at [261, 88] on icon at bounding box center [264, 91] width 10 height 12
click at [270, 90] on div "1 x" at bounding box center [330, 91] width 146 height 15
click at [259, 91] on icon at bounding box center [261, 91] width 3 height 12
click at [259, 95] on icon at bounding box center [263, 91] width 12 height 12
drag, startPoint x: 497, startPoint y: 92, endPoint x: 374, endPoint y: 92, distance: 123.0
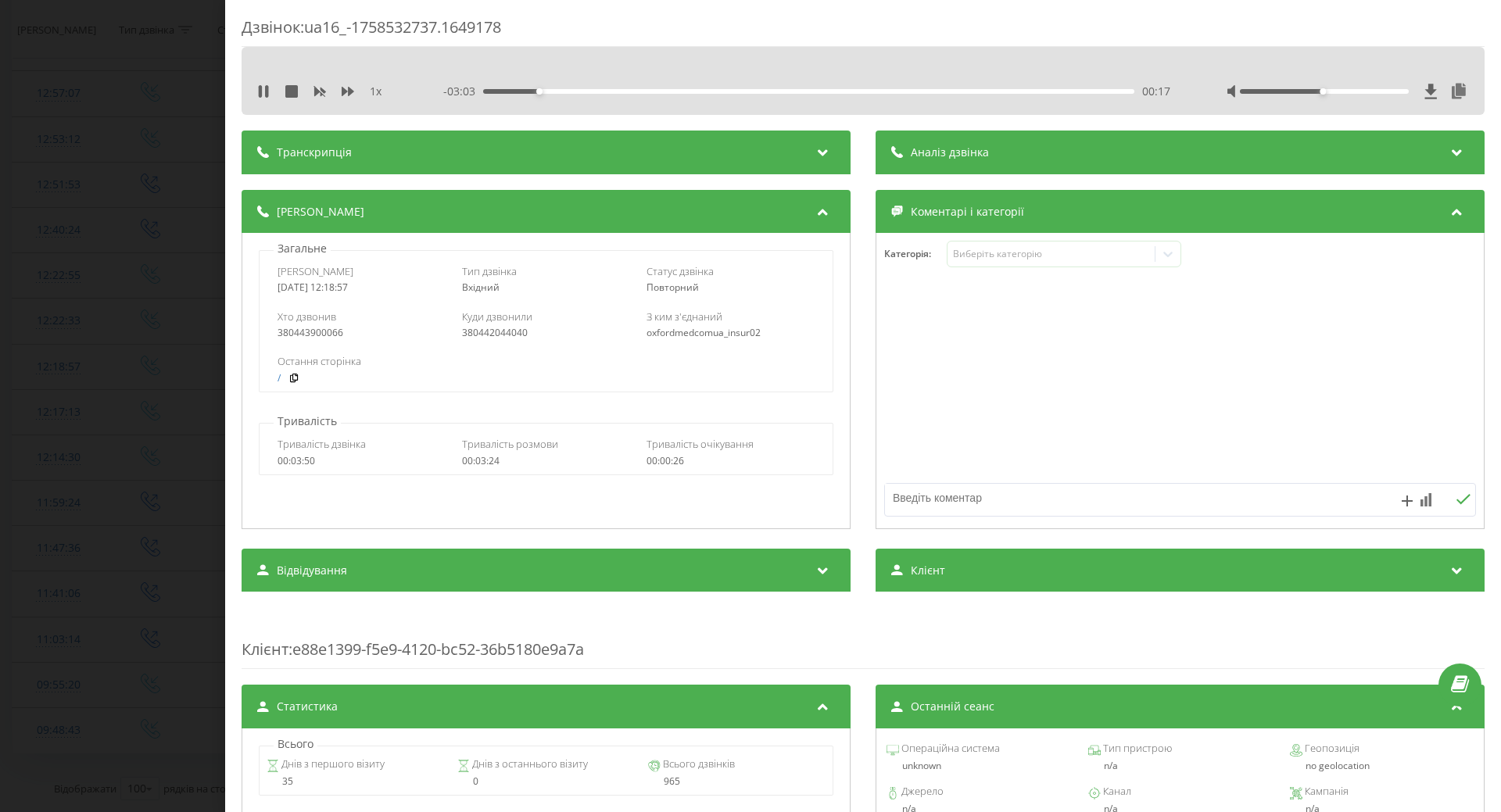
click at [475, 92] on div "- 03:03 00:17 00:17" at bounding box center [806, 91] width 727 height 15
click at [267, 94] on icon at bounding box center [266, 91] width 3 height 12
click at [260, 94] on icon at bounding box center [264, 91] width 10 height 12
click at [968, 98] on div "- 03:00 00:20 00:20" at bounding box center [806, 91] width 727 height 15
click at [968, 90] on div "00:20" at bounding box center [809, 91] width 652 height 5
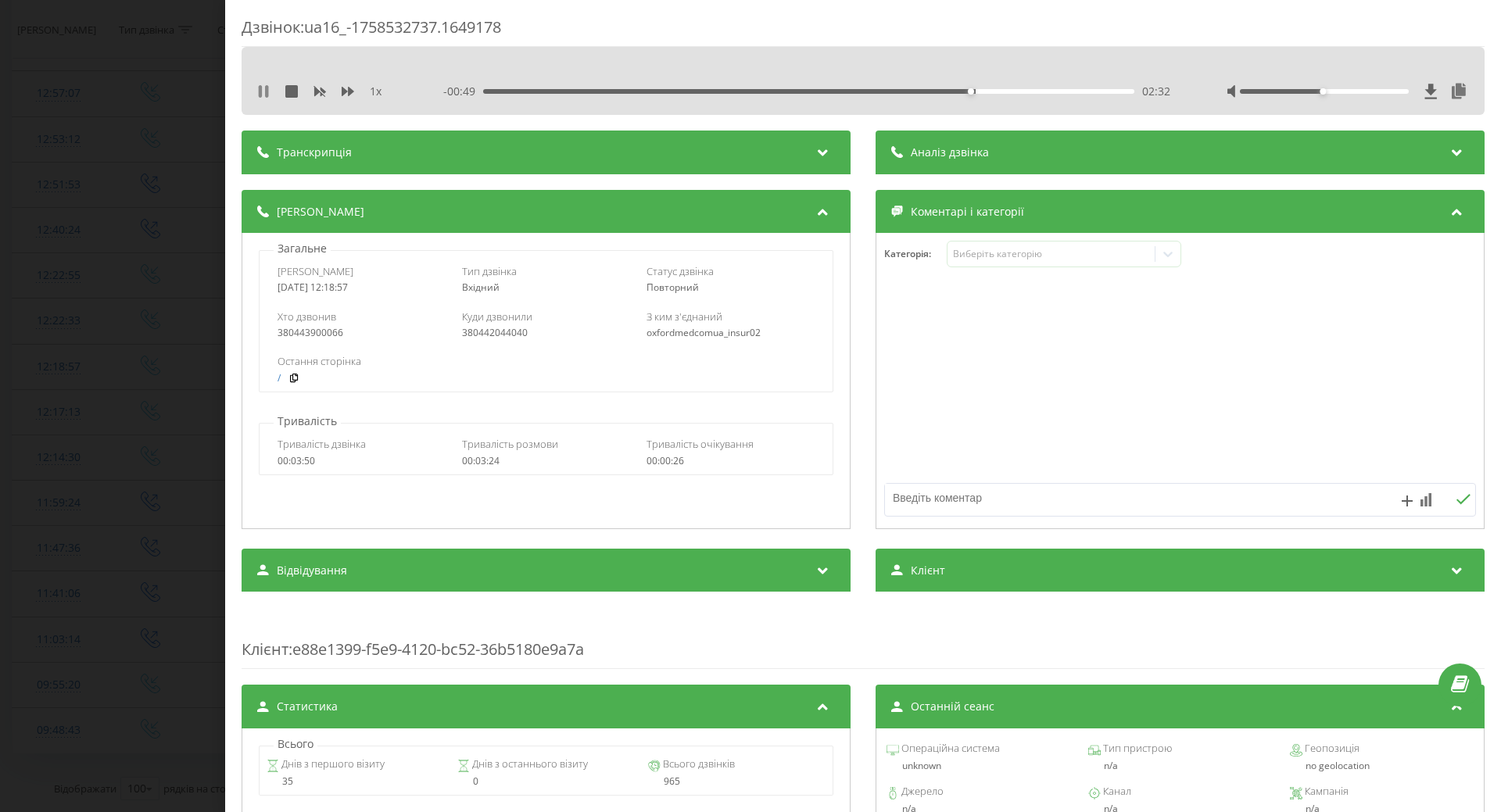
click at [265, 90] on icon at bounding box center [263, 91] width 12 height 12
click at [1067, 252] on div "Виберіть категорію" at bounding box center [1051, 253] width 195 height 12
click at [136, 265] on div "Дзвінок : ua16_-1758532737.1649178 1 x - 00:48 02:32 02:32 Транскрипція Для AI-…" at bounding box center [750, 406] width 1501 height 812
click at [259, 93] on td at bounding box center [237, 94] width 81 height 46
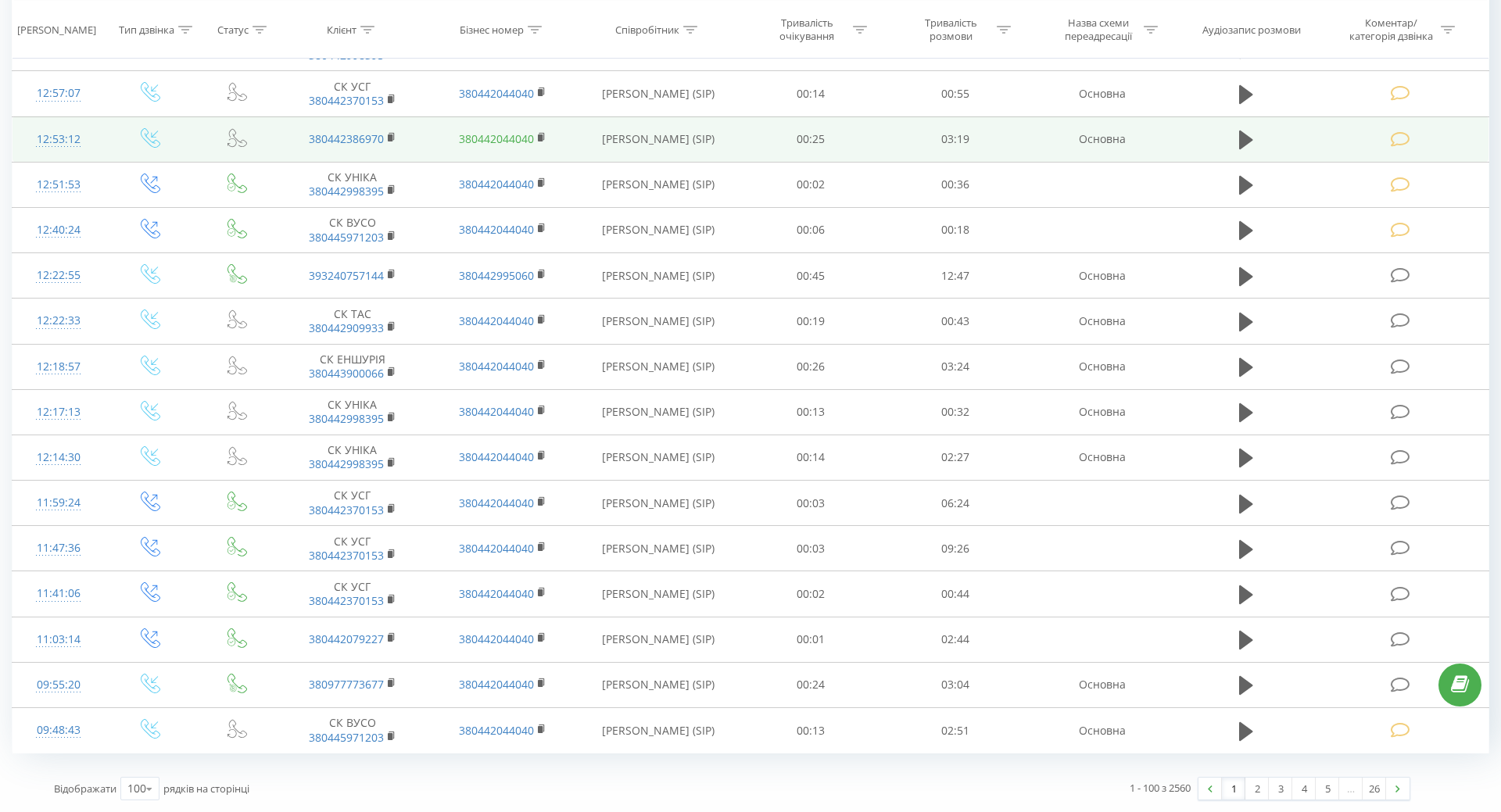
click at [260, 92] on td at bounding box center [237, 94] width 81 height 46
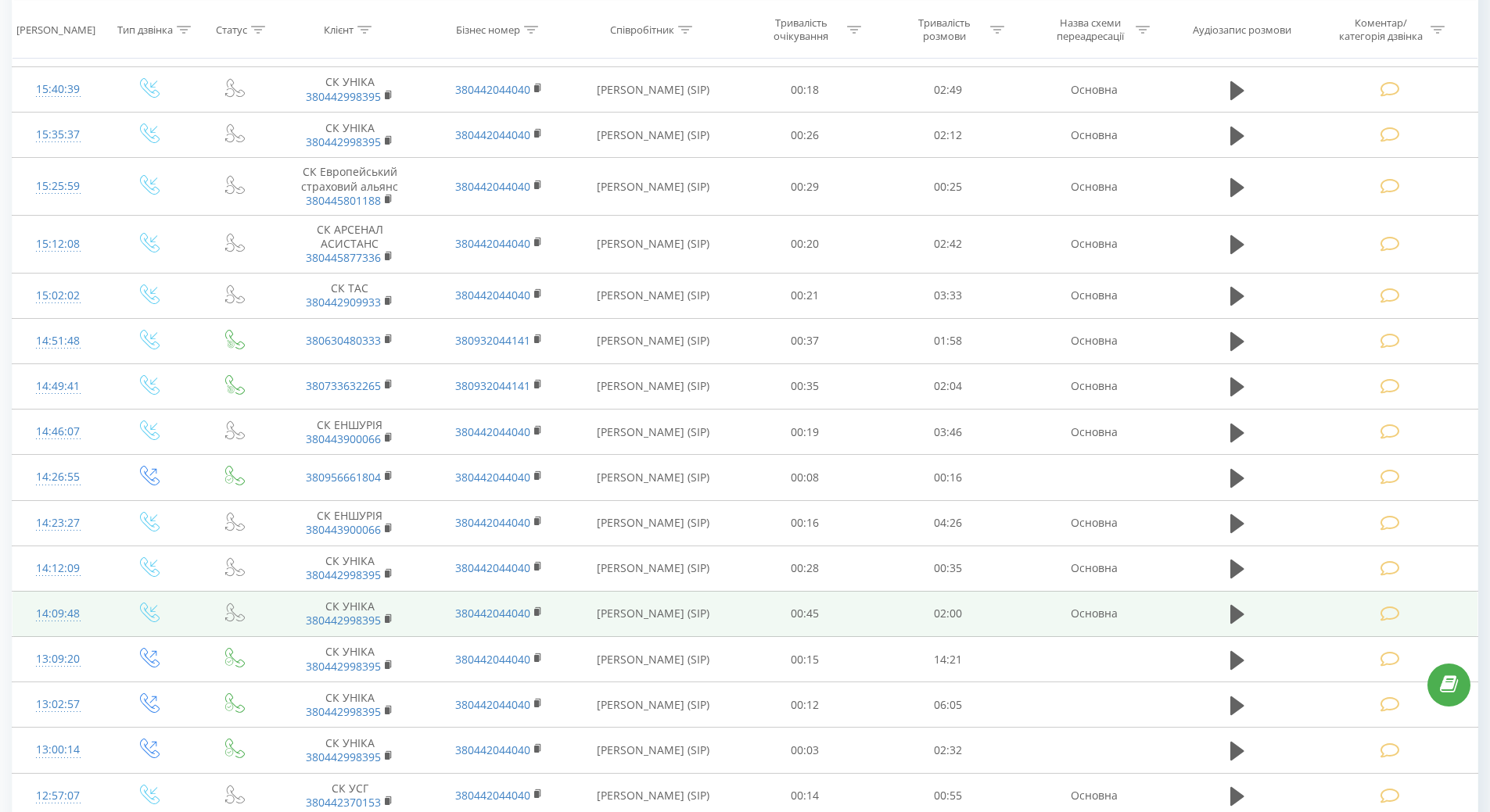
scroll to position [4121, 0]
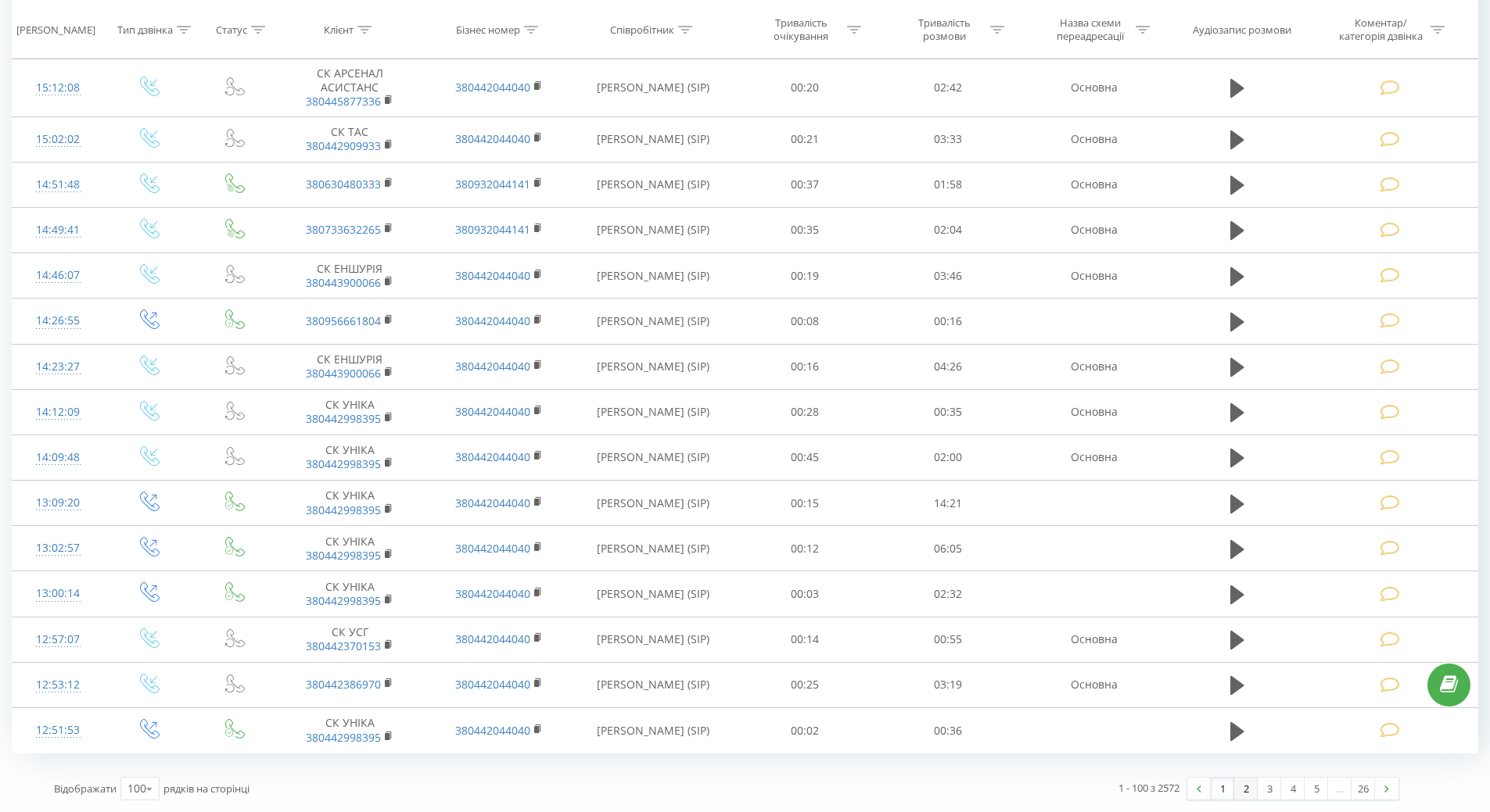
click at [1244, 792] on link "2" at bounding box center [1246, 788] width 24 height 22
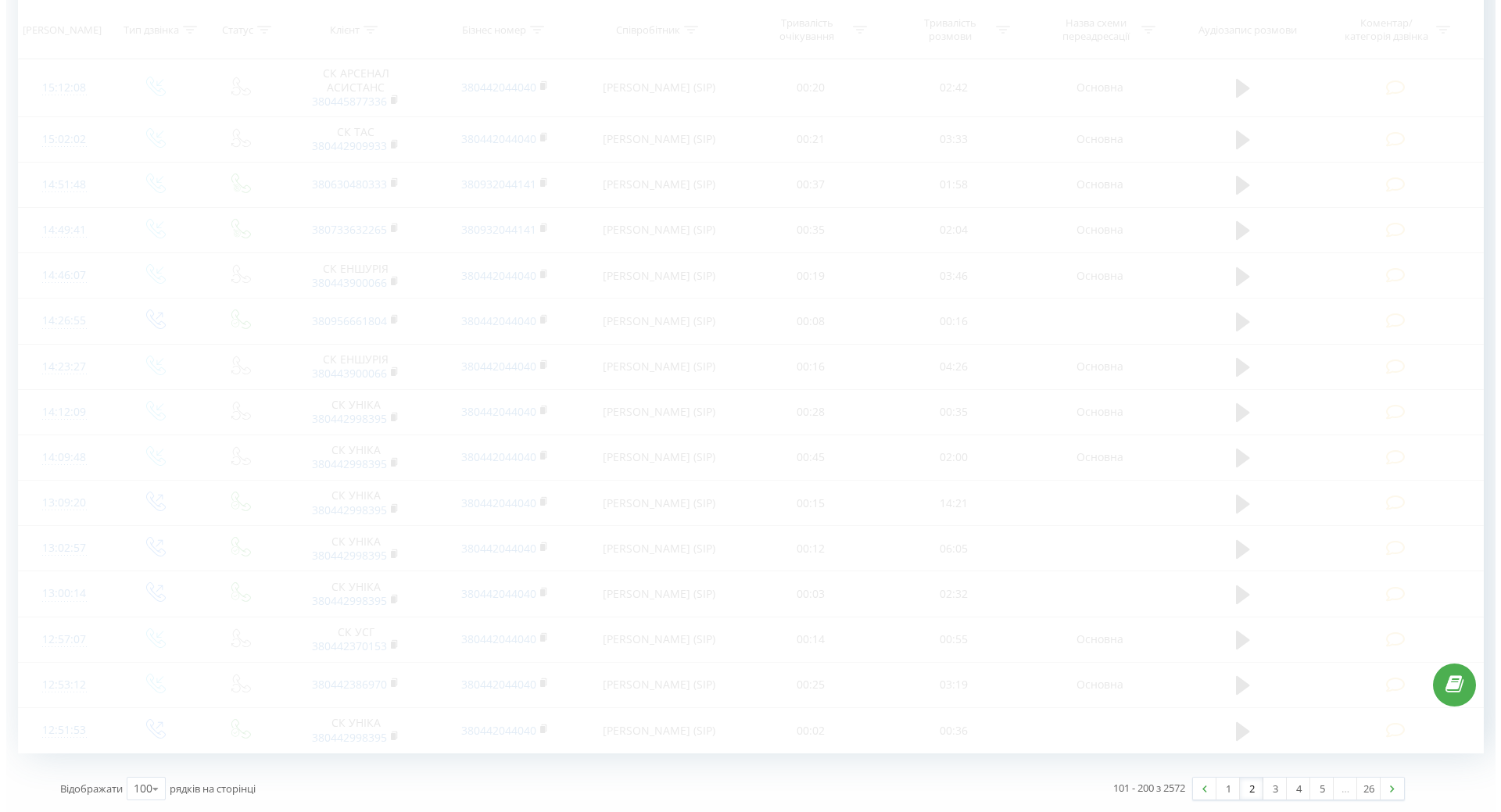
scroll to position [103, 0]
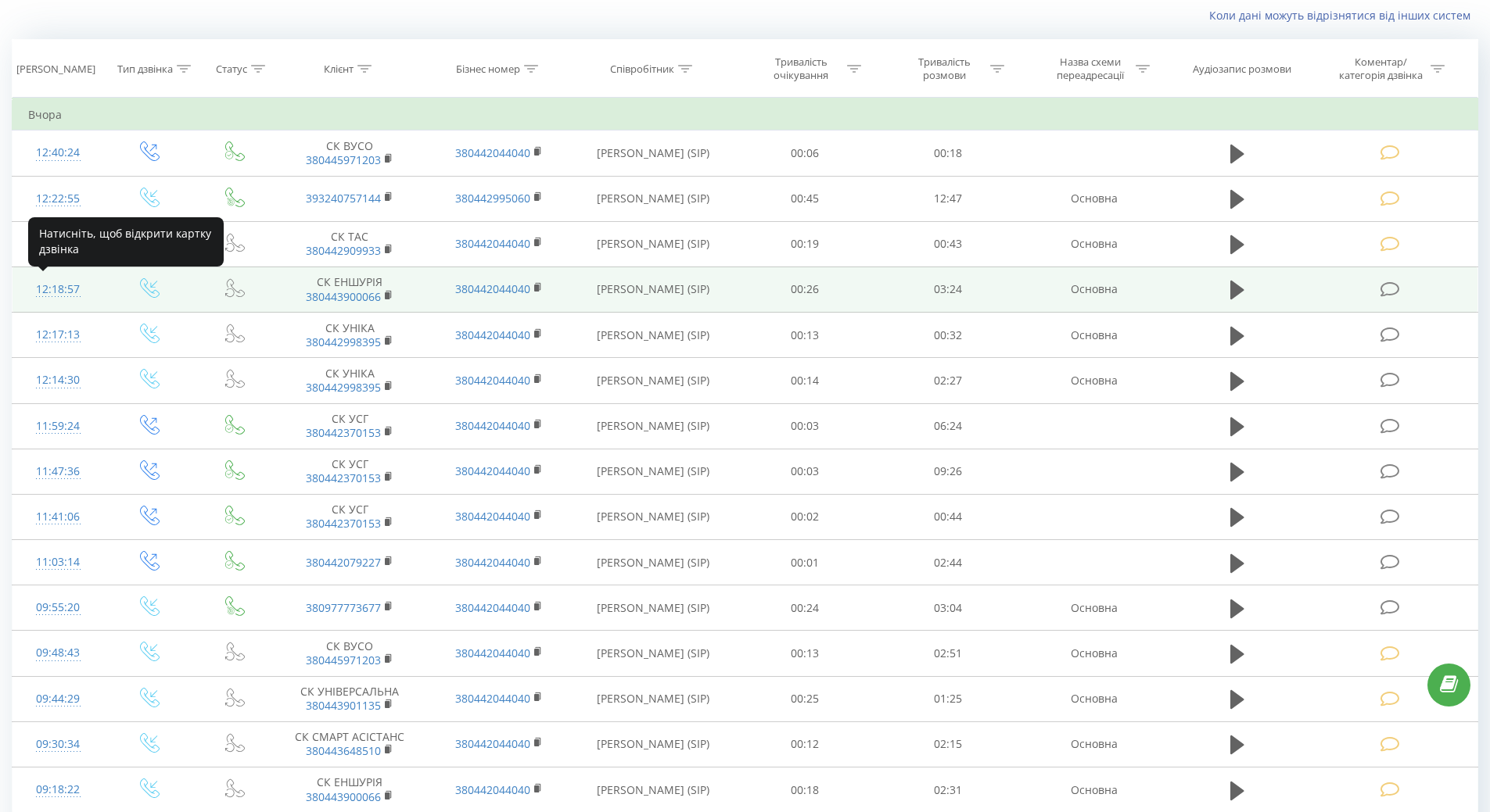
click at [51, 291] on div "12:18:57" at bounding box center [59, 289] width 60 height 30
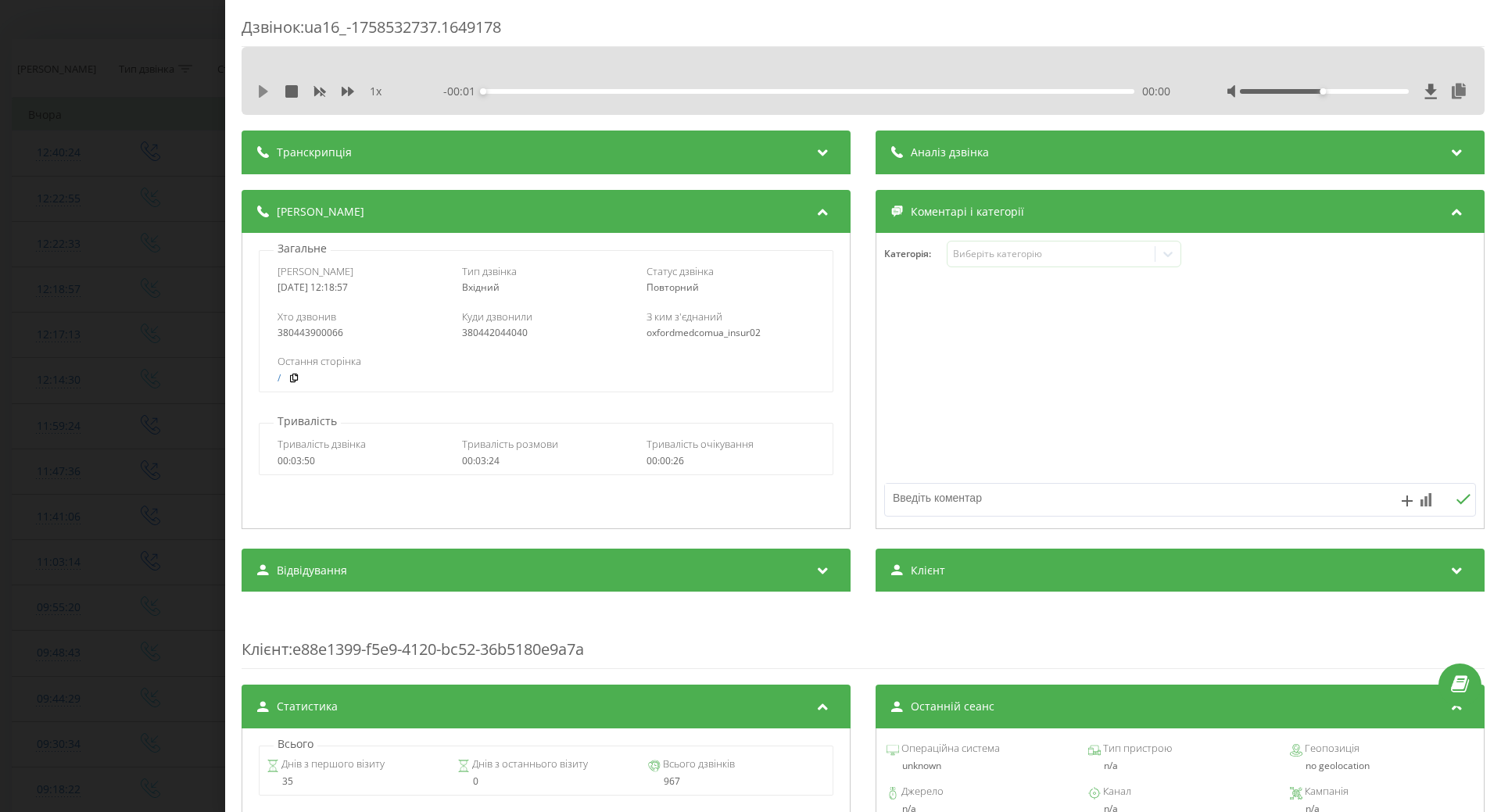
click at [261, 95] on icon at bounding box center [264, 91] width 10 height 12
click at [881, 90] on div "- 03:06 00:14 00:14" at bounding box center [806, 91] width 727 height 15
click at [881, 90] on div "00:15" at bounding box center [809, 91] width 652 height 5
click at [1043, 257] on div "Виберіть категорію" at bounding box center [1051, 253] width 195 height 12
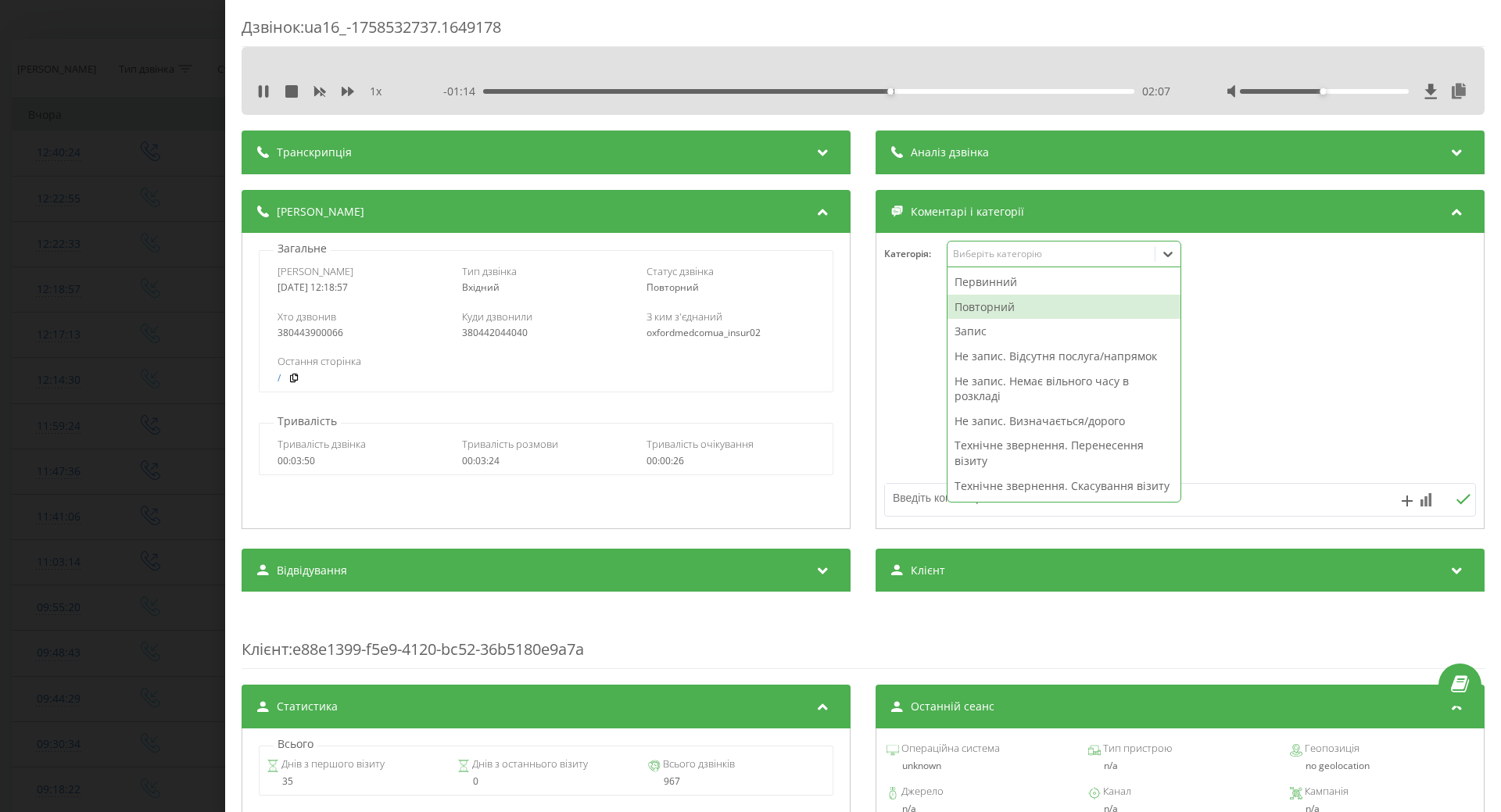
click at [977, 308] on div "Повторний" at bounding box center [1064, 307] width 233 height 25
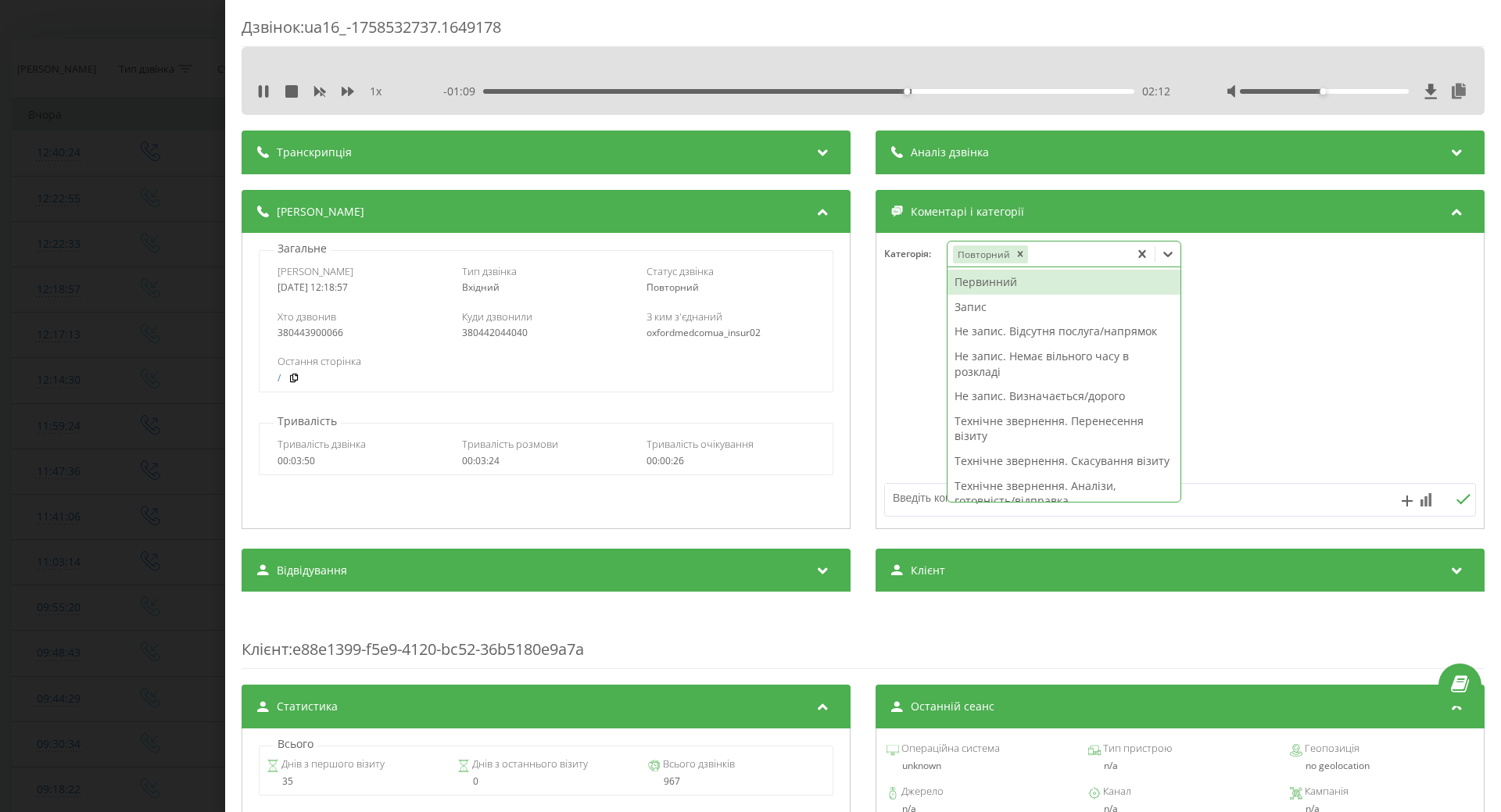
click at [967, 308] on div "Запис" at bounding box center [1064, 307] width 233 height 25
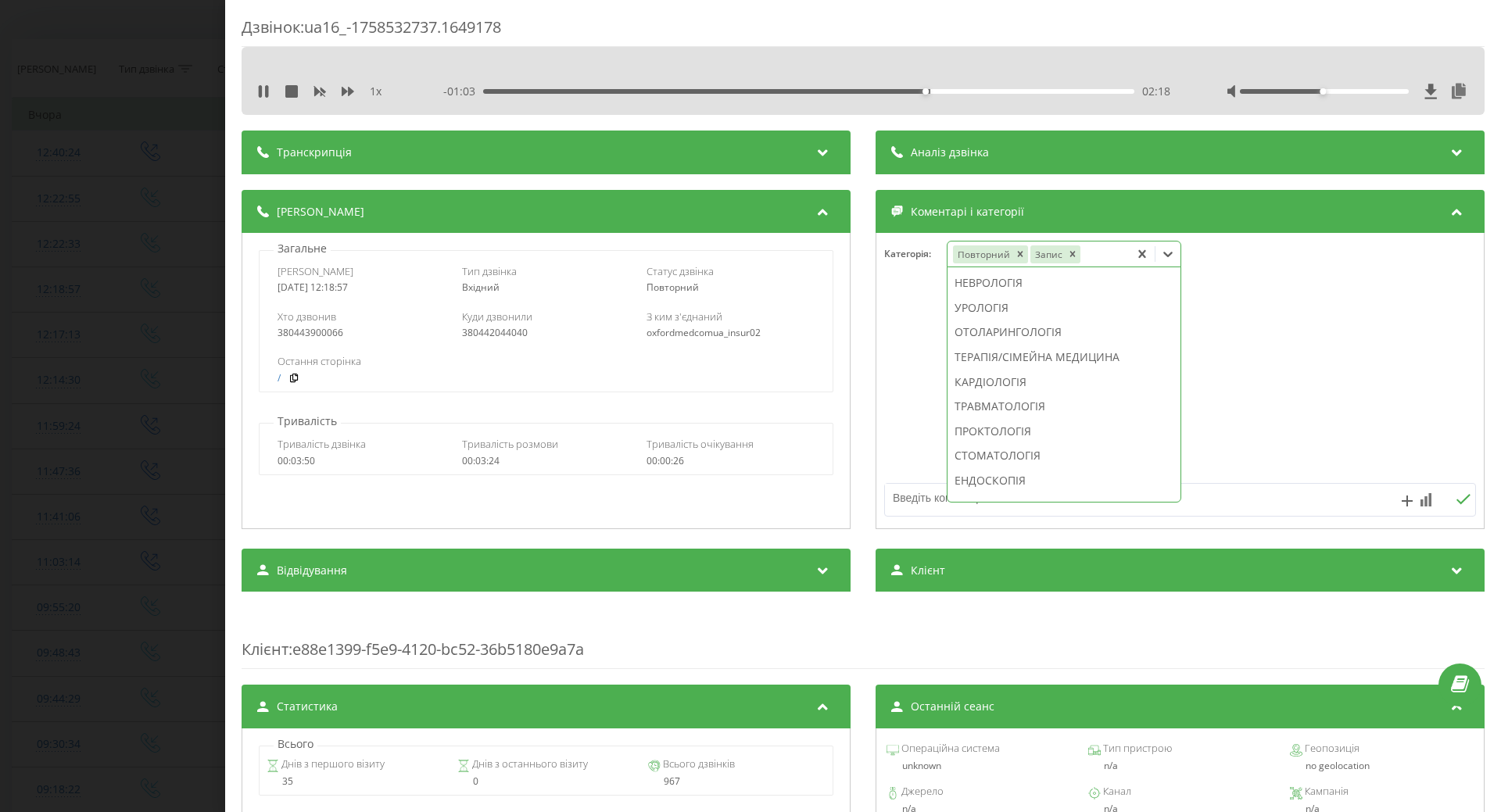
scroll to position [522, 0]
click at [981, 300] on div "ГІНЕКОЛОГІЯ" at bounding box center [1064, 287] width 233 height 25
click at [919, 382] on div at bounding box center [1180, 381] width 608 height 187
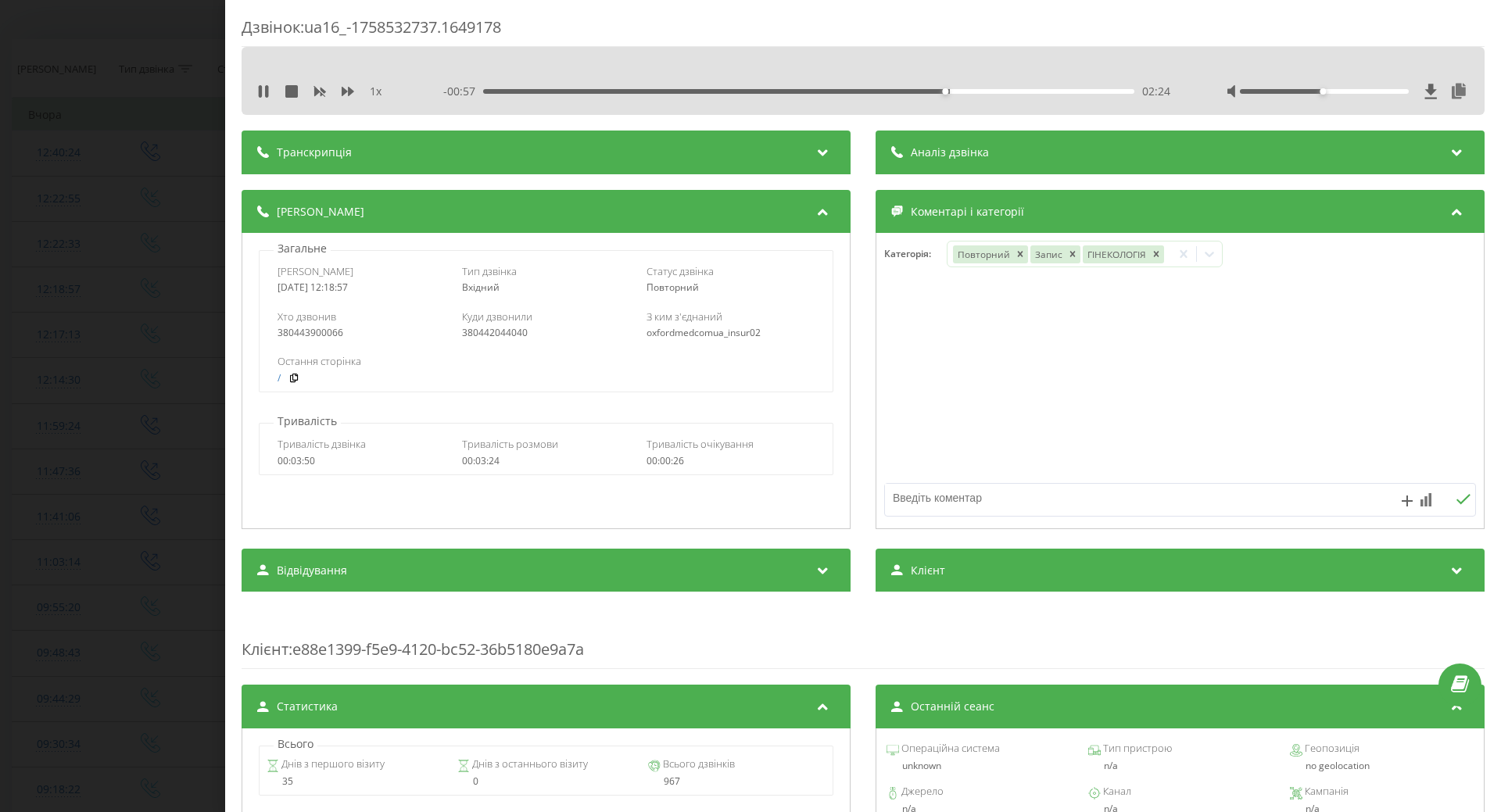
click at [173, 340] on div "Дзвінок : ua16_-1758532737.1649178 1 x - 00:57 02:24 02:24 Транскрипція Для AI-…" at bounding box center [750, 406] width 1501 height 812
click at [262, 90] on icon at bounding box center [261, 91] width 3 height 12
click at [169, 273] on div "Дзвінок : ua16_-1758532737.1649178 1 x - 00:53 02:28 02:28 Транскрипція Для AI-…" at bounding box center [750, 406] width 1501 height 812
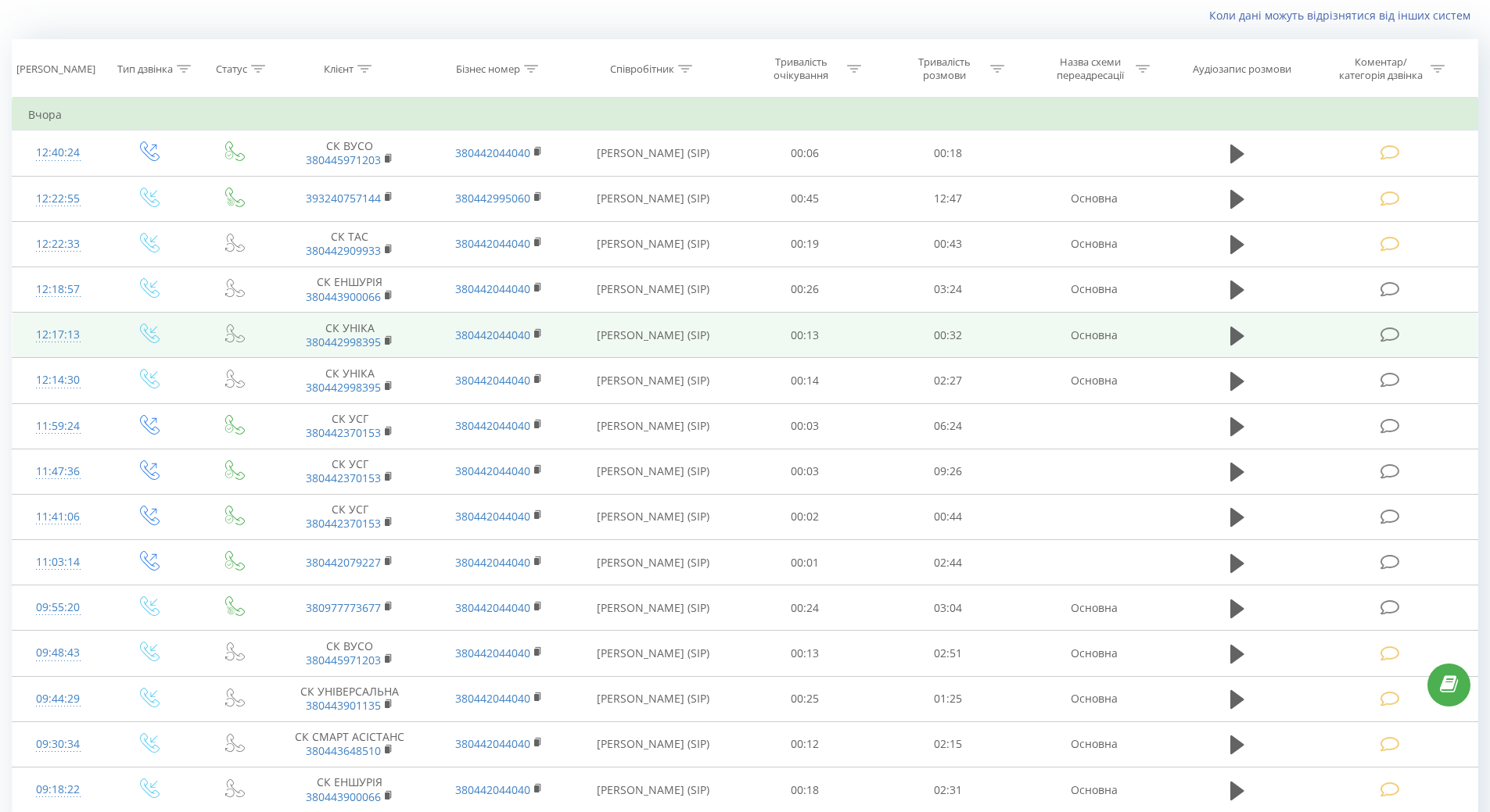
click at [70, 338] on div "12:17:13" at bounding box center [59, 335] width 60 height 30
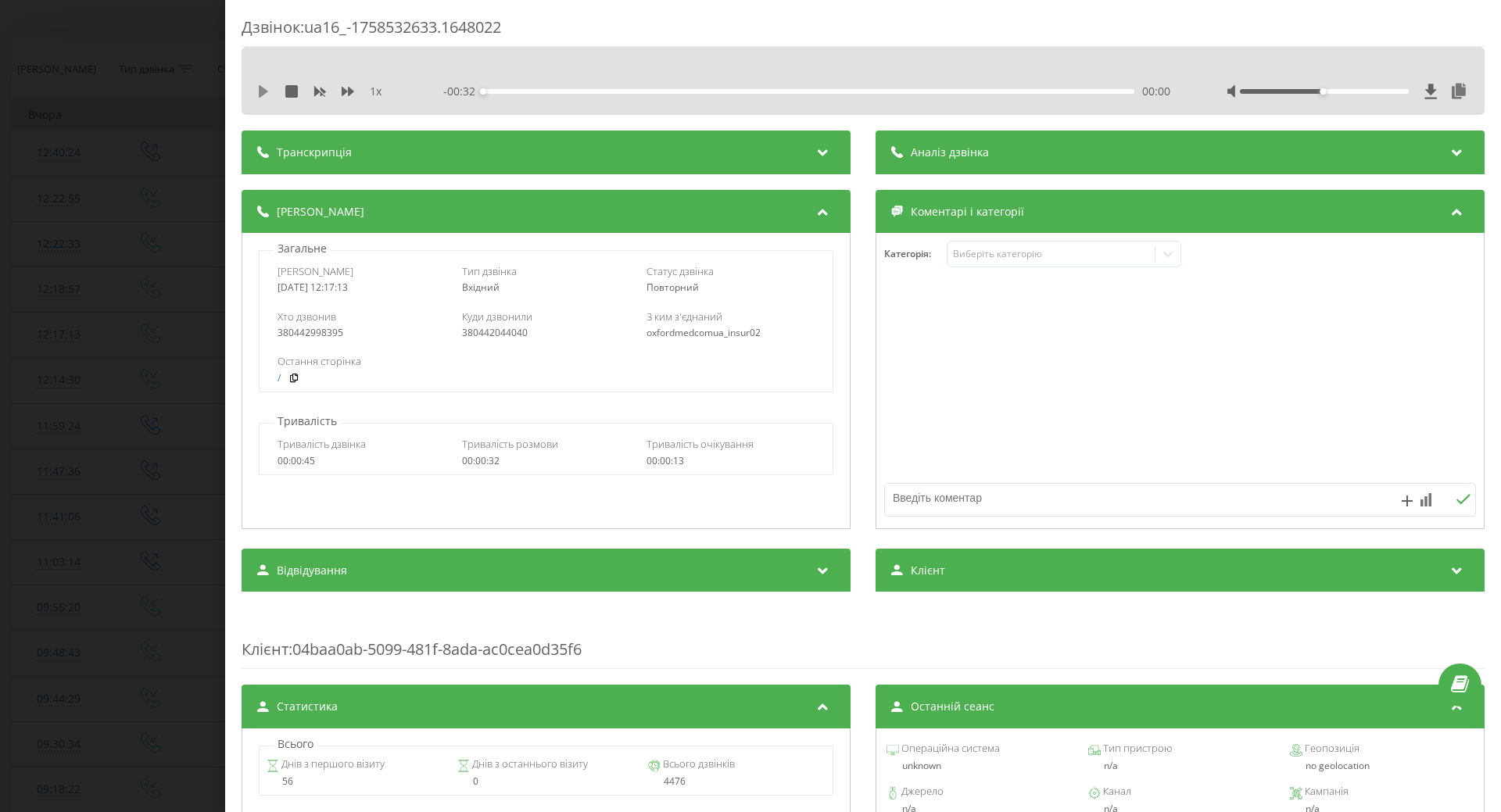
click at [257, 96] on icon at bounding box center [263, 91] width 12 height 12
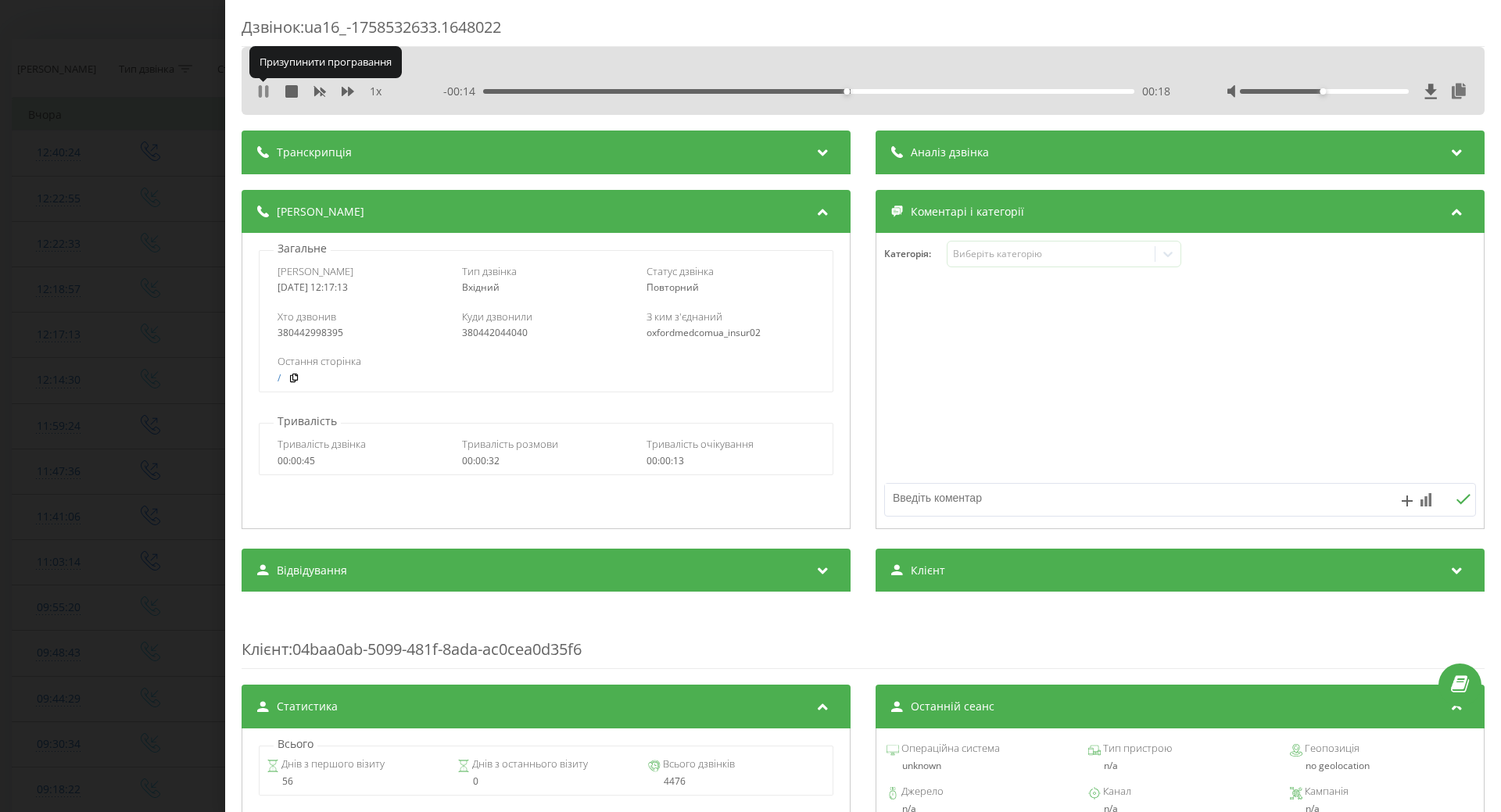
click at [263, 94] on icon at bounding box center [263, 91] width 12 height 12
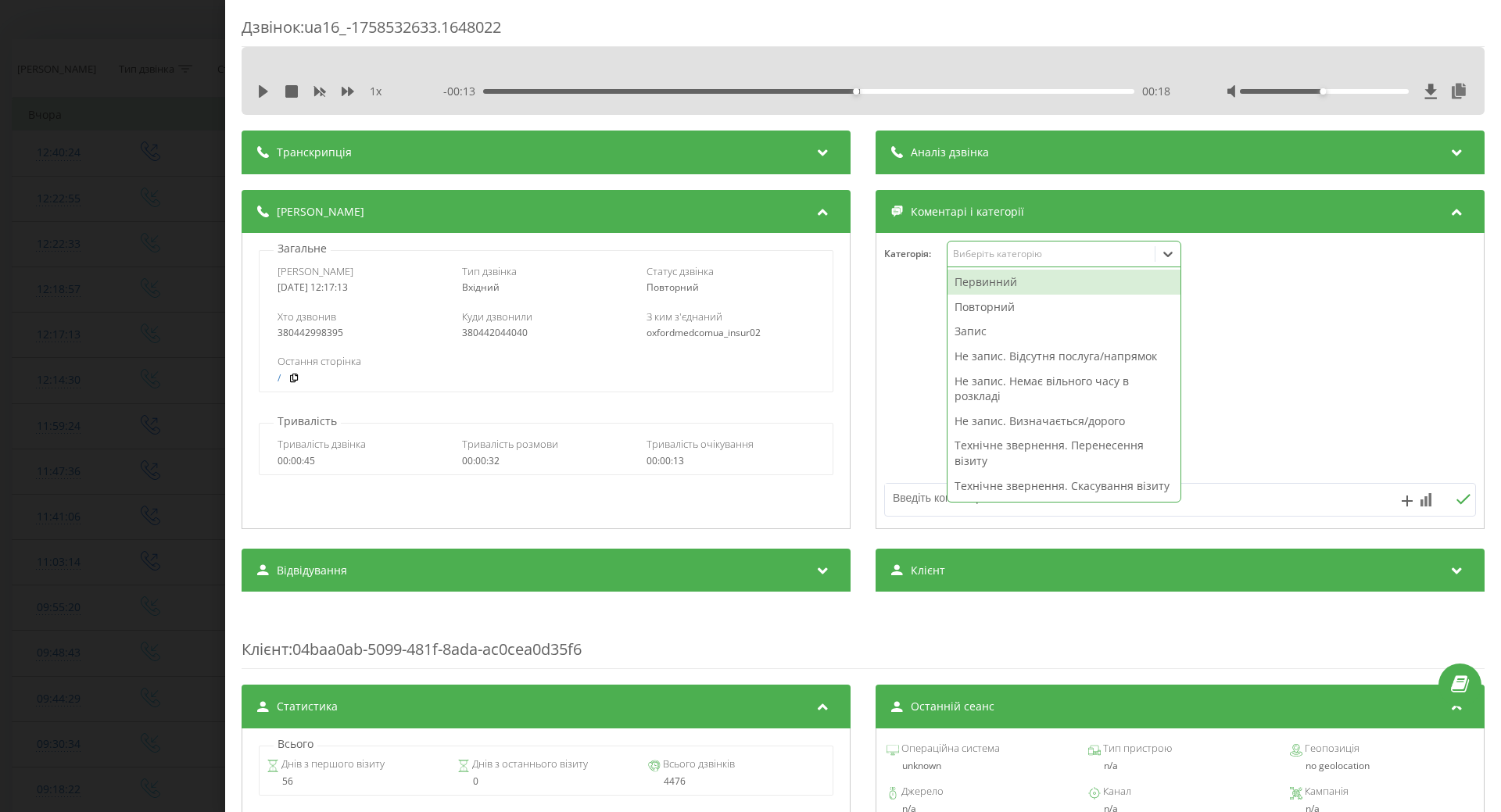
click at [1012, 248] on div "Виберіть категорію" at bounding box center [1051, 253] width 195 height 12
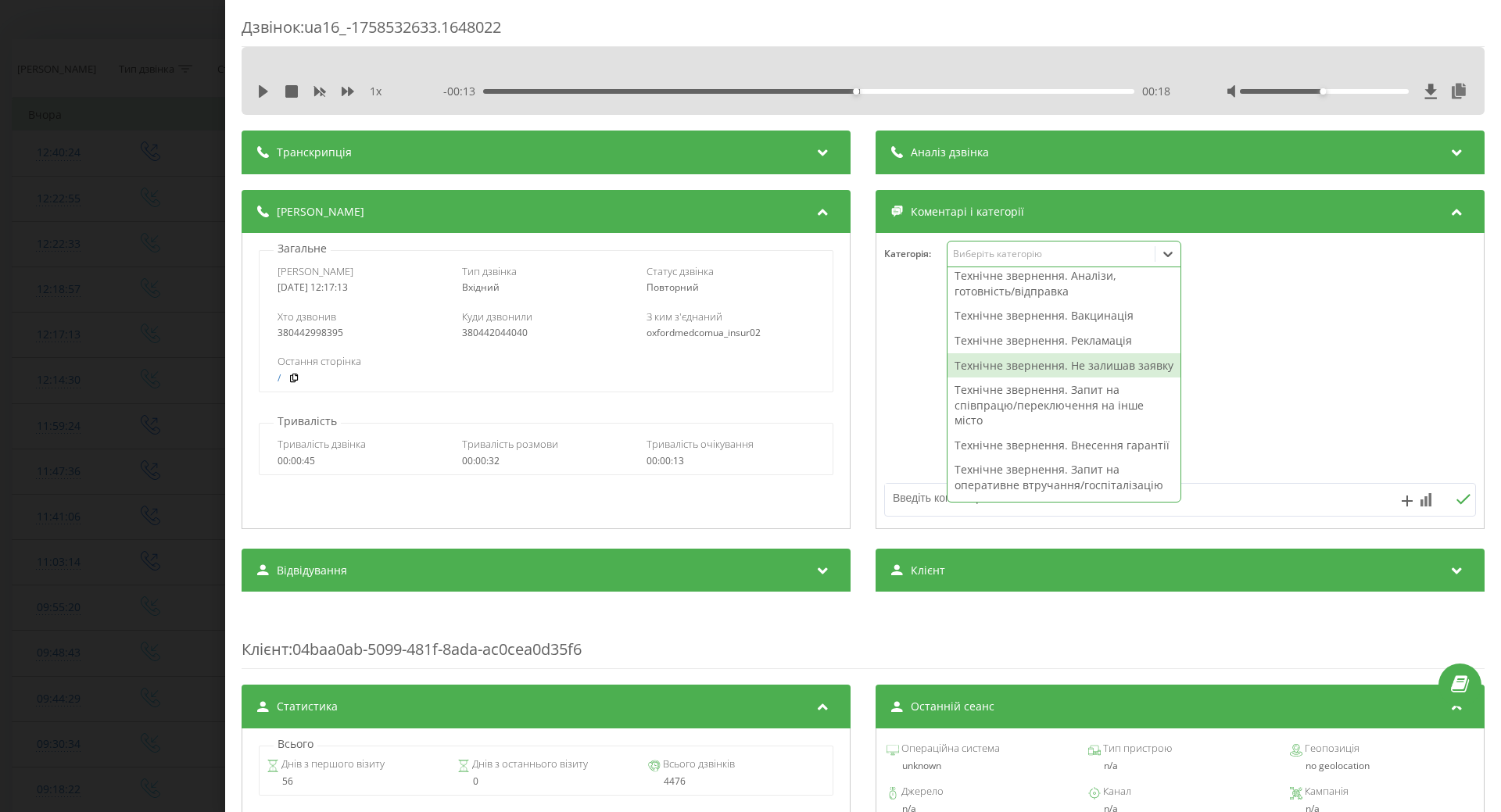
drag, startPoint x: 957, startPoint y: 390, endPoint x: 924, endPoint y: 414, distance: 40.8
click at [955, 379] on div "Технічне звернення. Не залишав заявку" at bounding box center [1064, 366] width 233 height 25
click at [899, 428] on div at bounding box center [1180, 381] width 608 height 187
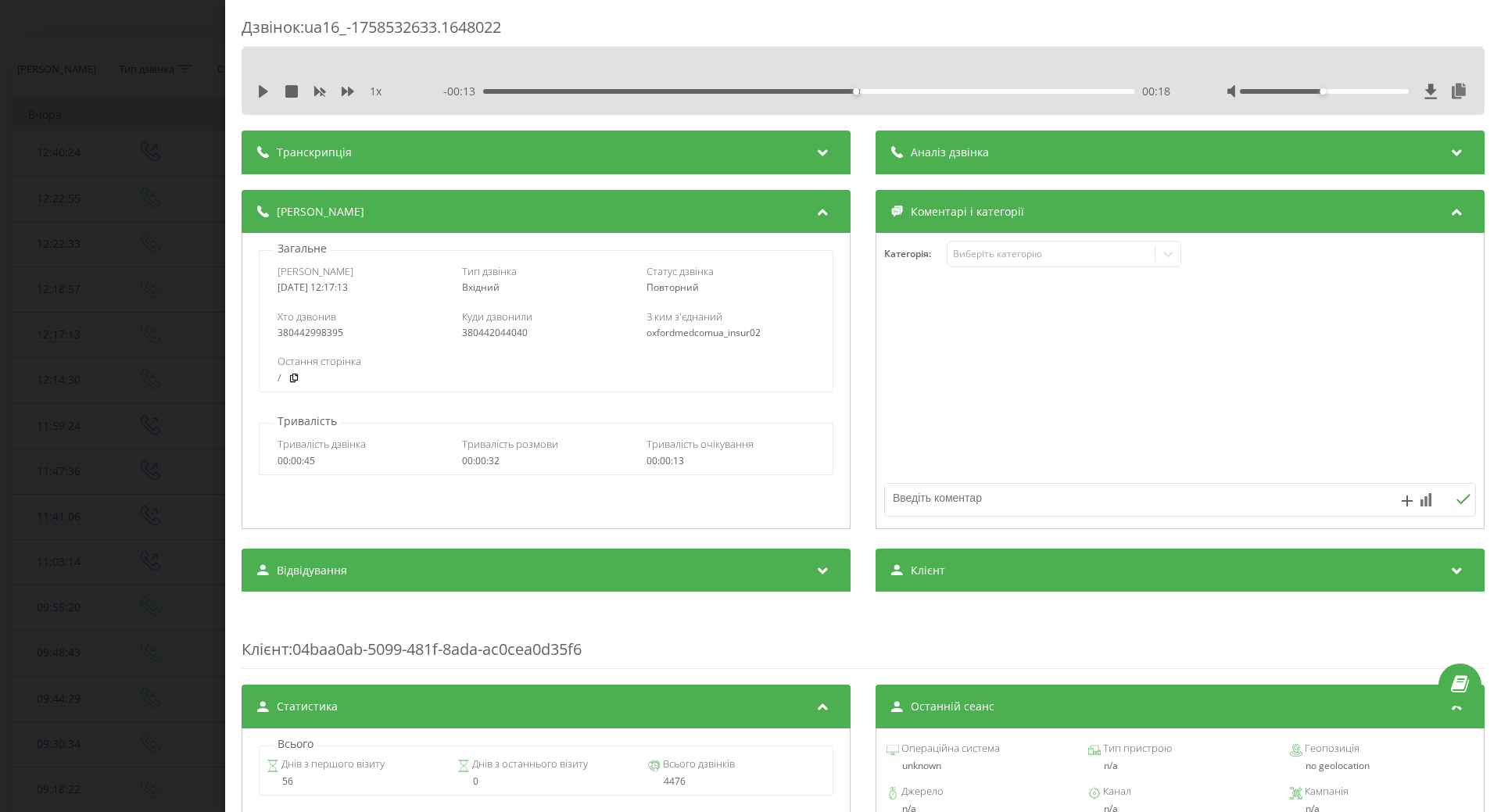
drag, startPoint x: 186, startPoint y: 440, endPoint x: 210, endPoint y: 430, distance: 26.0
click at [185, 440] on div "Дзвінок : ua16_-1758532633.1648022 1 x - 00:13 00:18 00:18 Транскрипція Для AI-…" at bounding box center [750, 406] width 1501 height 812
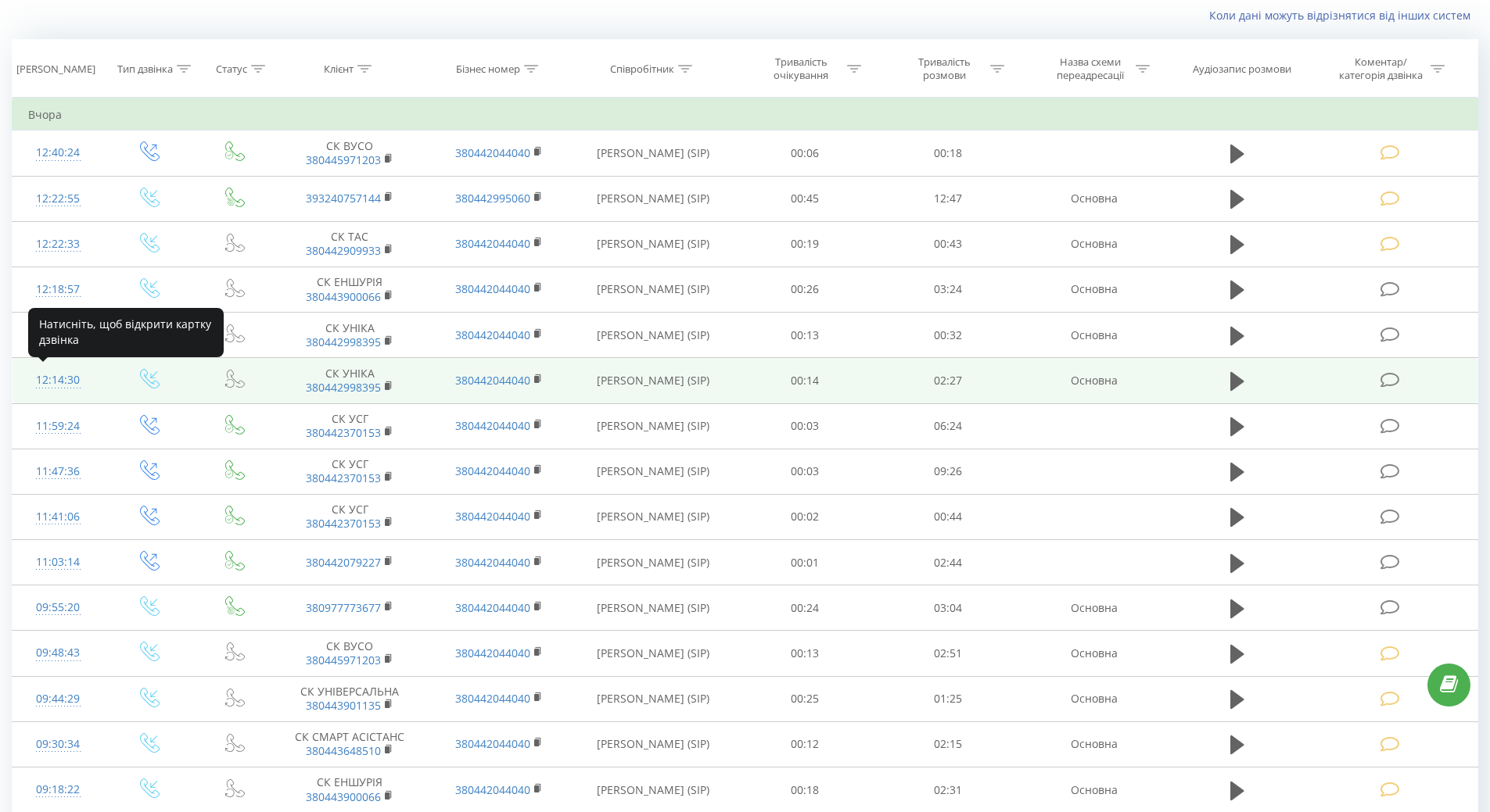
click at [48, 381] on div "12:14:30" at bounding box center [59, 380] width 60 height 30
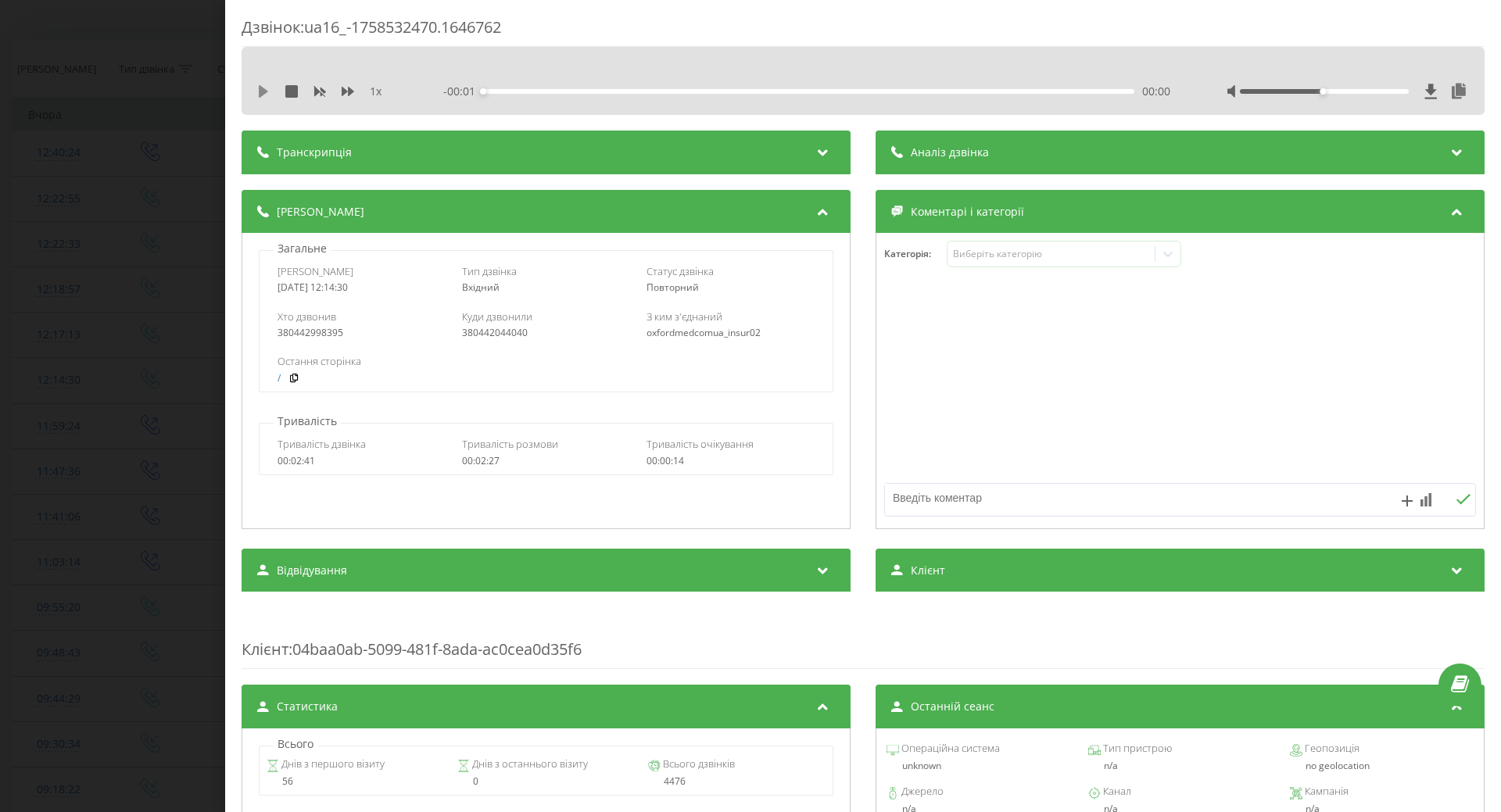
click at [262, 90] on icon at bounding box center [264, 91] width 10 height 12
click at [267, 88] on icon at bounding box center [266, 91] width 3 height 12
click at [1065, 252] on div "Виберіть категорію" at bounding box center [1051, 253] width 195 height 12
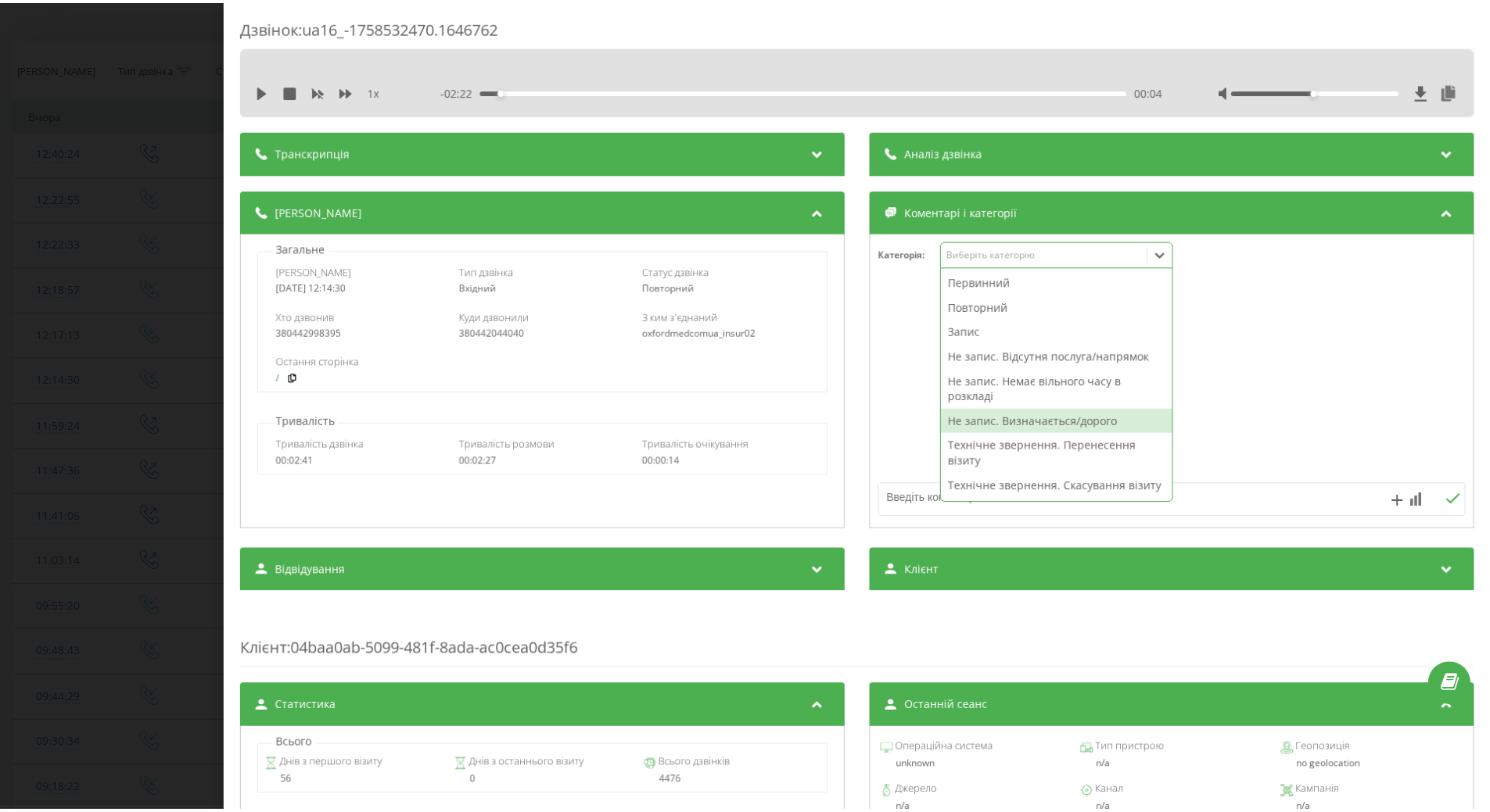
scroll to position [313, 0]
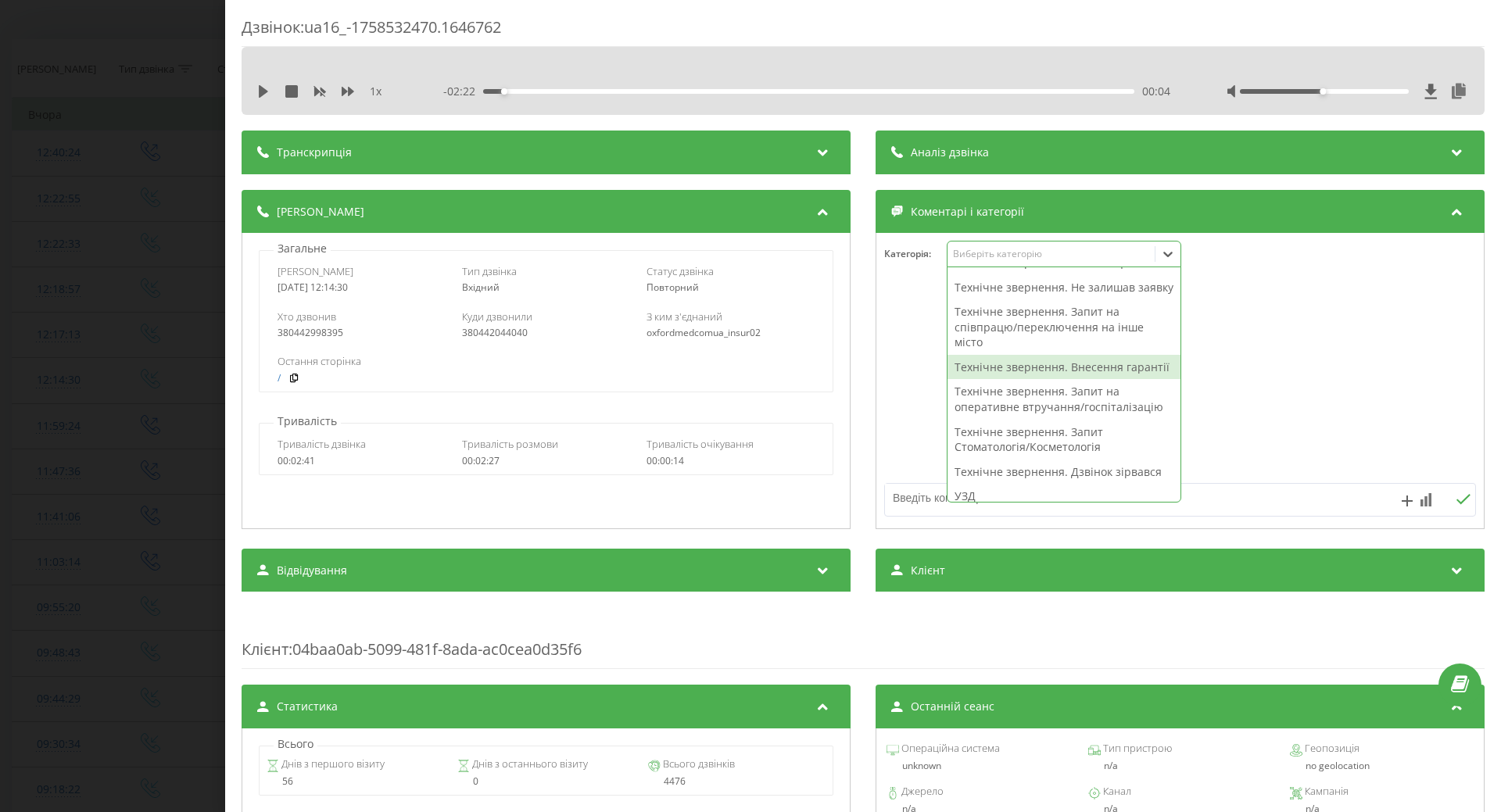
click at [966, 380] on div "Технічне звернення. Внесення гарантії" at bounding box center [1064, 367] width 233 height 25
drag, startPoint x: 904, startPoint y: 432, endPoint x: 639, endPoint y: 372, distance: 271.7
click at [889, 427] on div at bounding box center [1180, 381] width 608 height 187
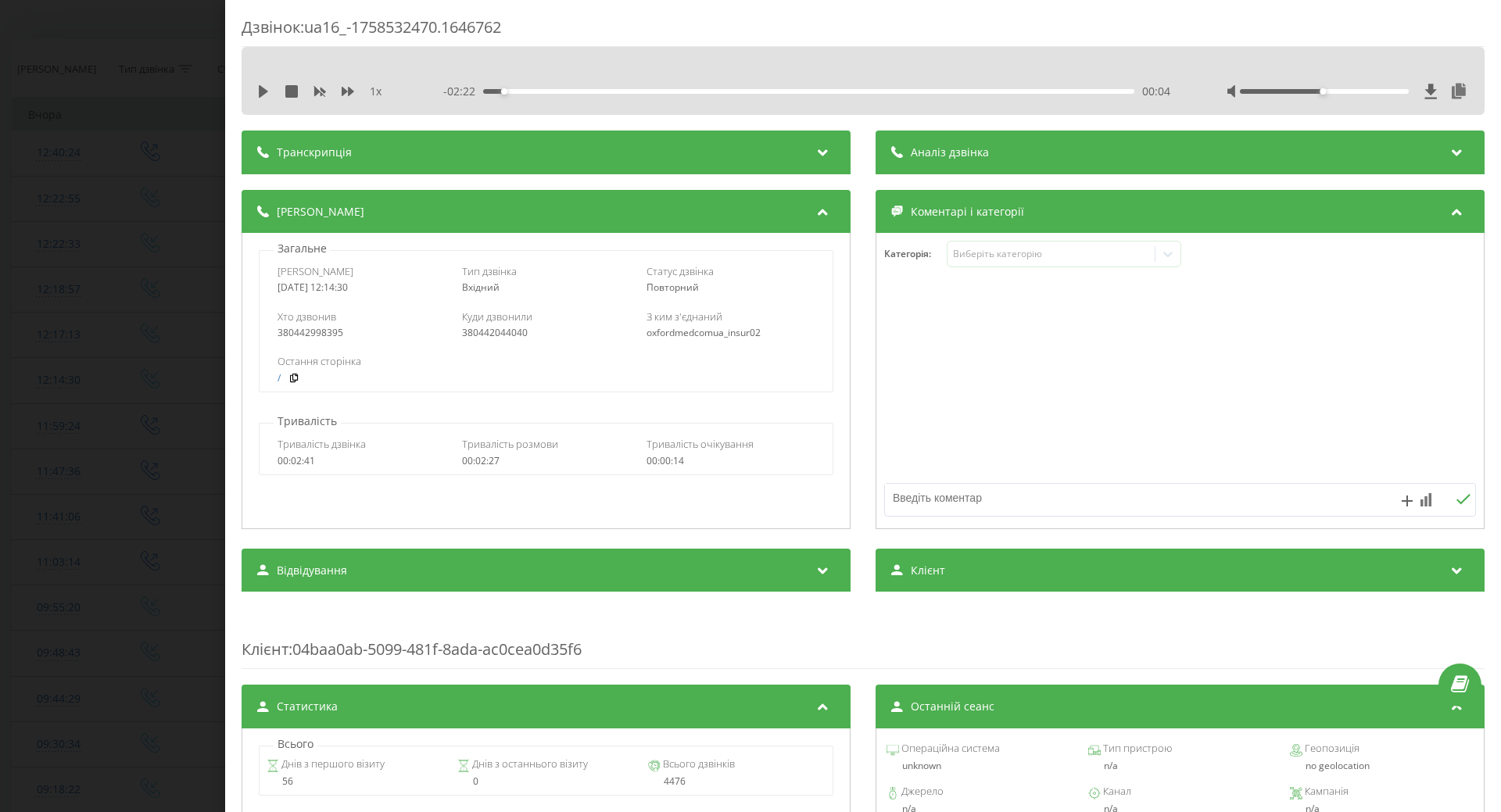
click at [173, 376] on div "Дзвінок : ua16_-1758532470.1646762 1 x - 02:22 00:04 00:04 Транскрипція Для AI-…" at bounding box center [750, 406] width 1501 height 812
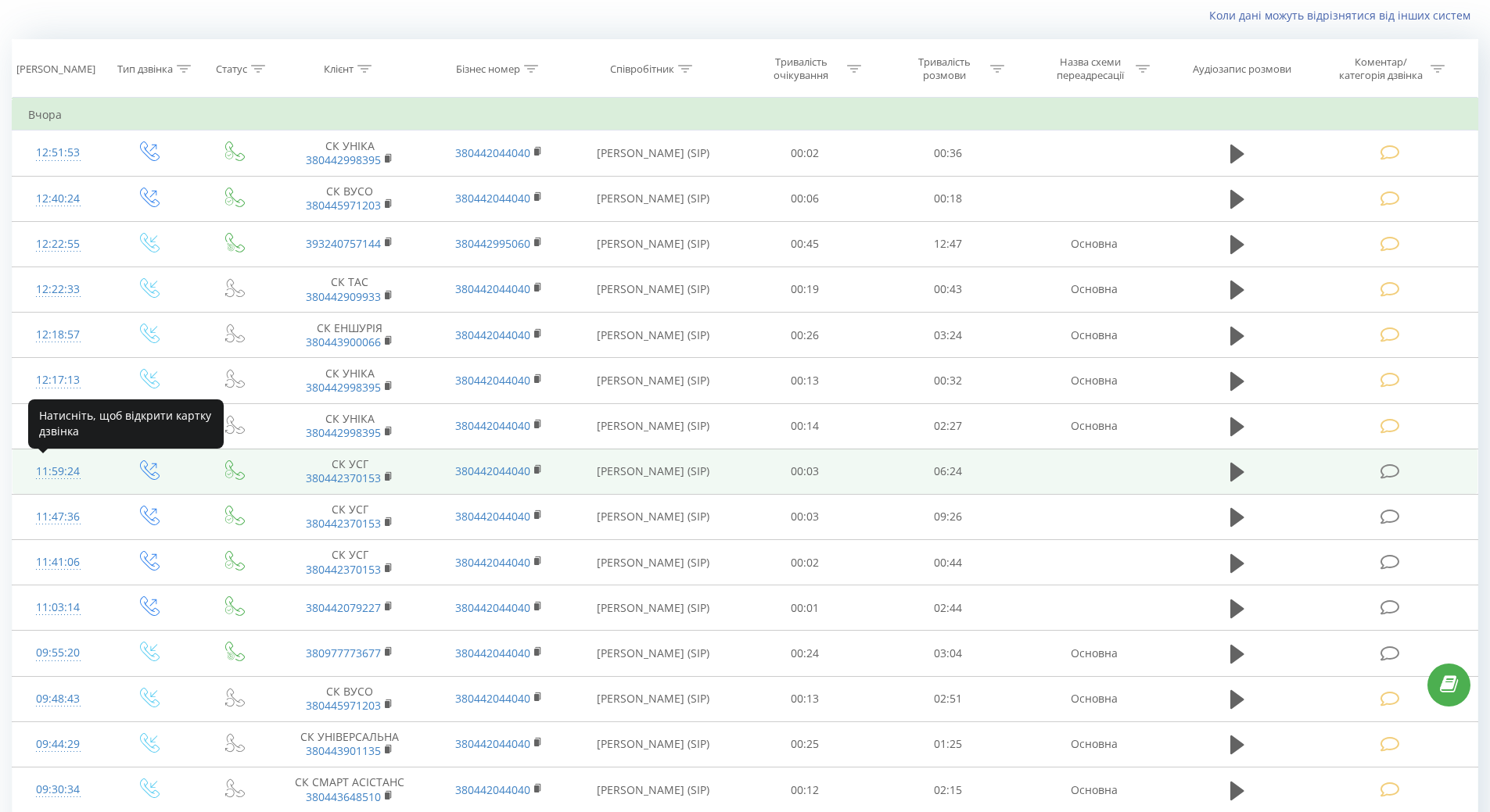
click at [55, 470] on div "11:59:24" at bounding box center [59, 472] width 60 height 30
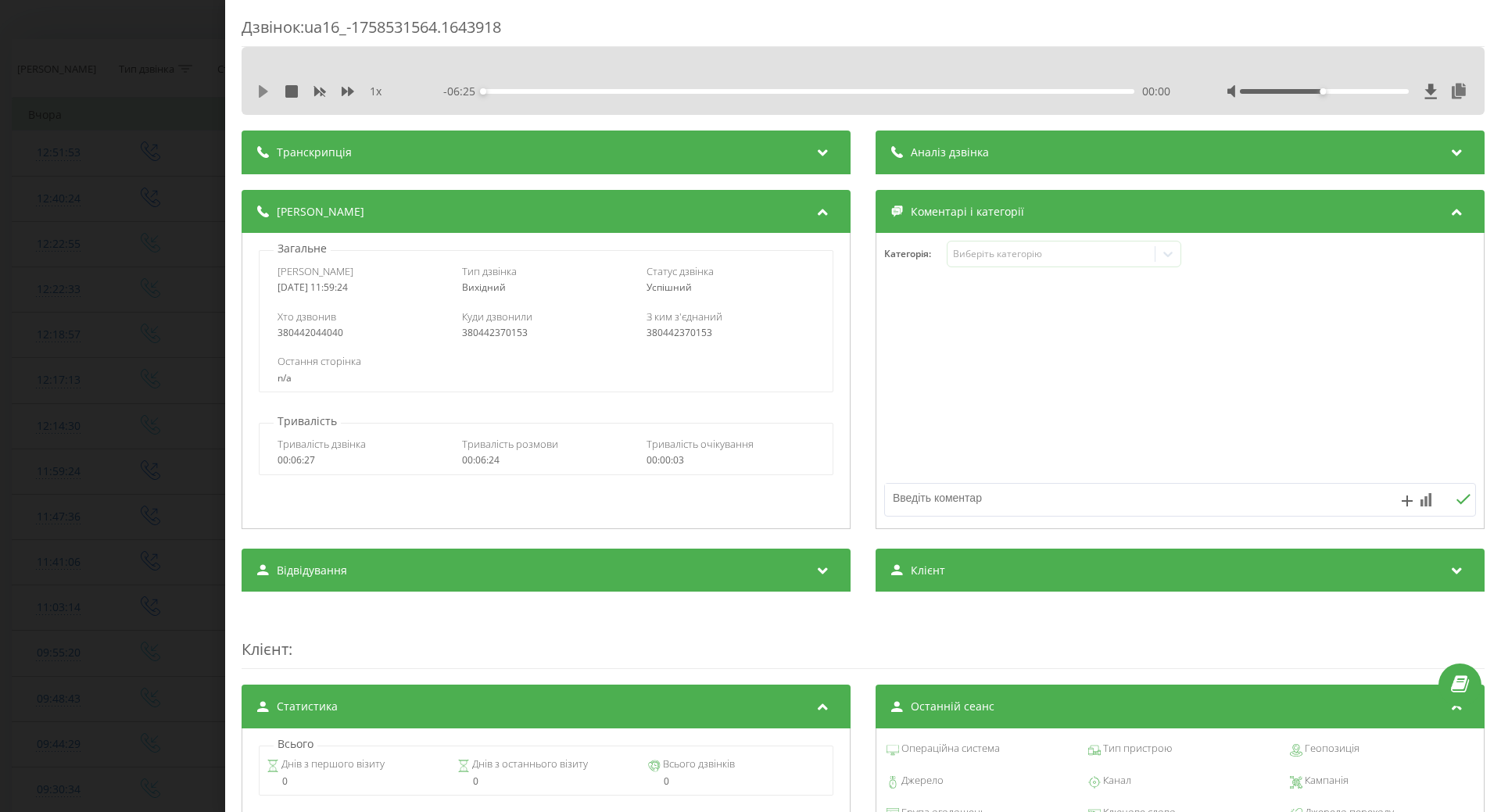
click at [261, 87] on icon at bounding box center [264, 91] width 10 height 12
click at [672, 94] on div "- 06:18 00:06 00:06" at bounding box center [806, 91] width 727 height 15
click at [678, 91] on div "01:57" at bounding box center [809, 91] width 652 height 5
click at [757, 90] on div "02:01" at bounding box center [809, 91] width 652 height 5
click at [901, 88] on div "- 03:39 02:46 02:46" at bounding box center [806, 91] width 727 height 15
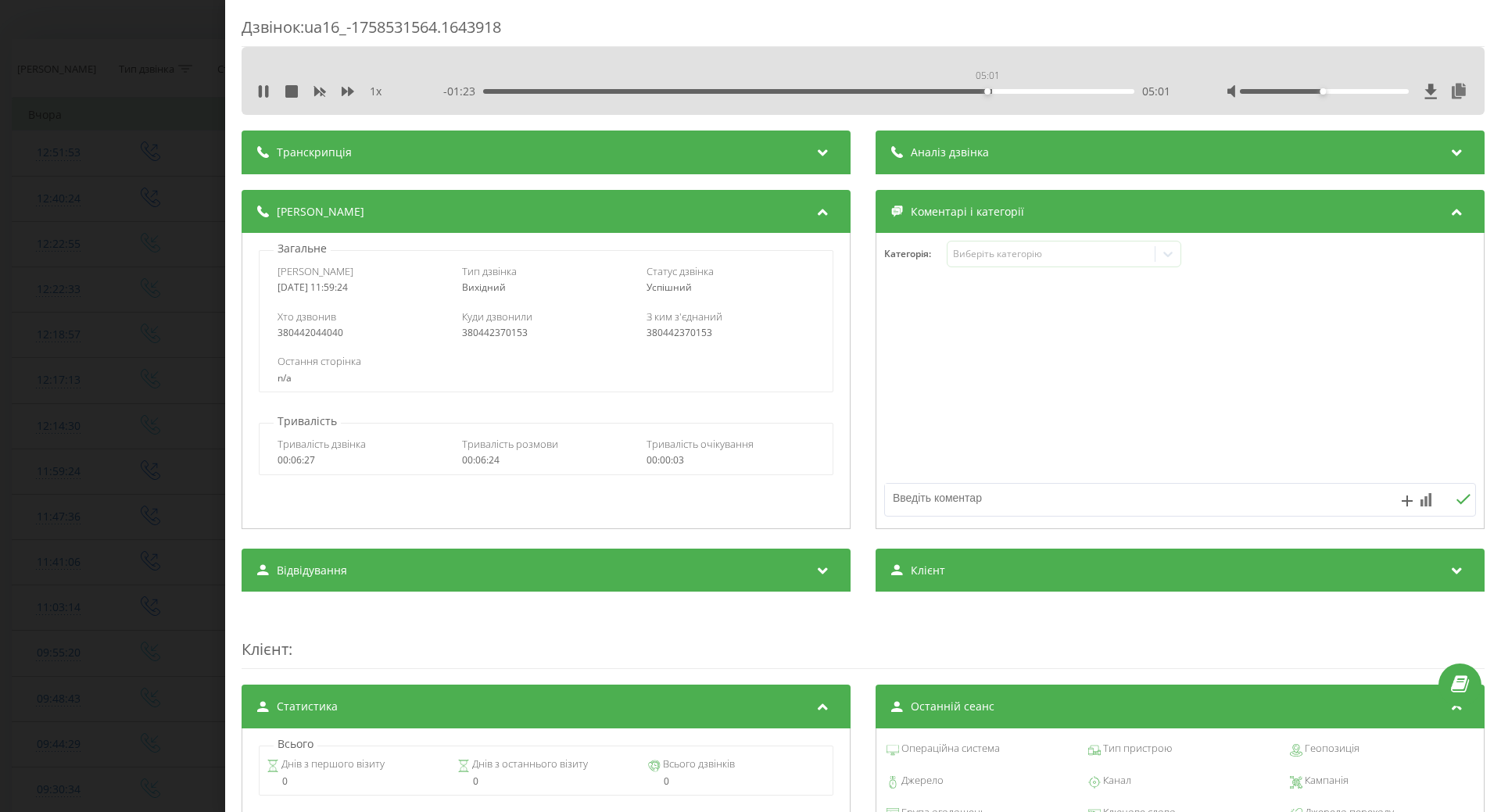
click at [985, 92] on div "05:01" at bounding box center [809, 91] width 652 height 5
click at [490, 92] on div "00:05" at bounding box center [809, 91] width 652 height 5
click at [520, 90] on div "00:23" at bounding box center [809, 91] width 652 height 5
click at [533, 90] on div "00:24" at bounding box center [809, 91] width 652 height 5
click at [554, 90] on div "00:43" at bounding box center [809, 91] width 652 height 5
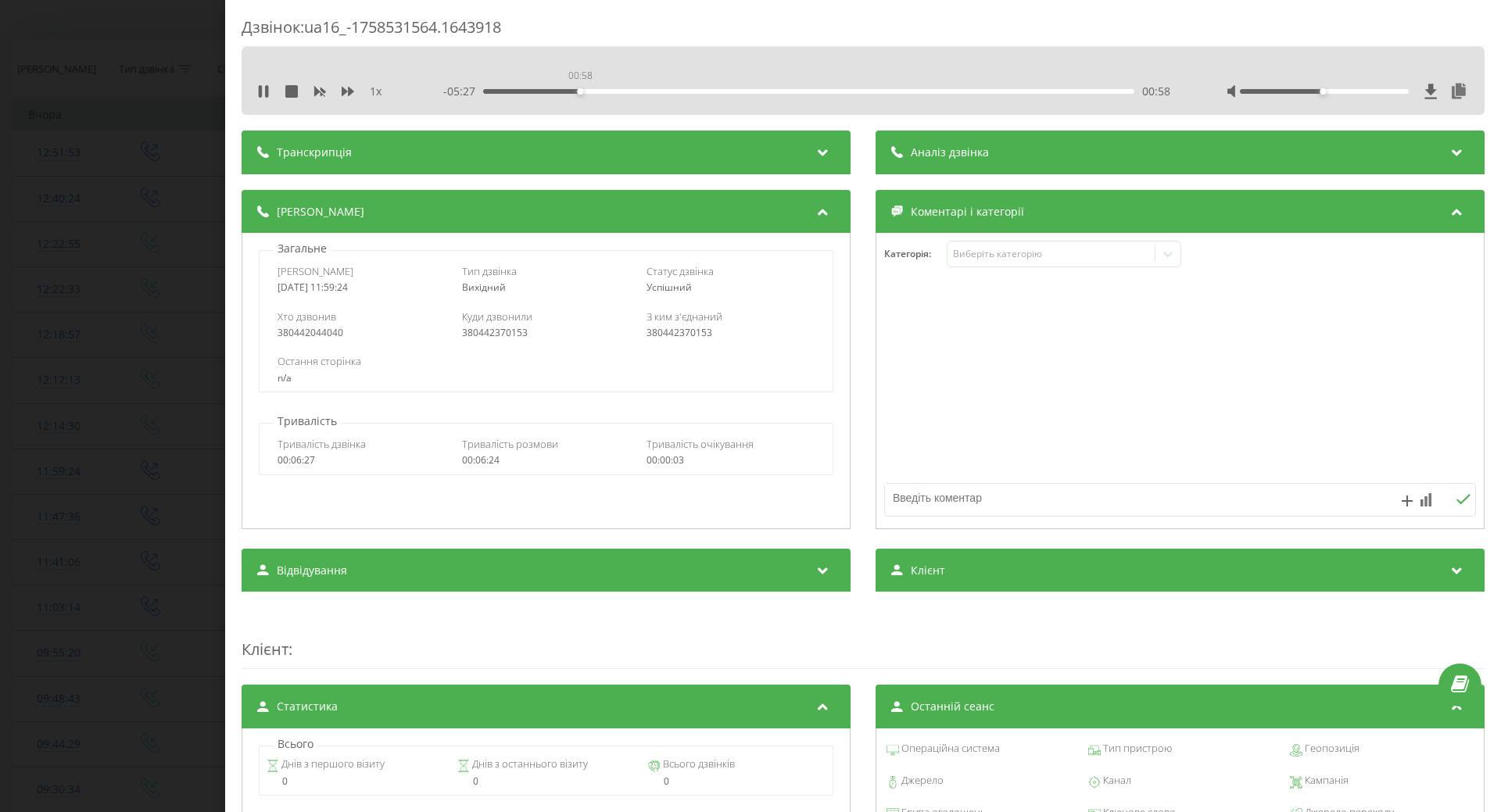
click at [577, 91] on div "00:58" at bounding box center [809, 91] width 652 height 5
click at [947, 93] on div "01:19" at bounding box center [809, 91] width 652 height 5
click at [977, 90] on div "00:00" at bounding box center [809, 91] width 652 height 5
click at [1056, 91] on div "04:56" at bounding box center [809, 91] width 652 height 5
click at [1106, 94] on div "- 06:25 00:00 00:00" at bounding box center [806, 91] width 727 height 15
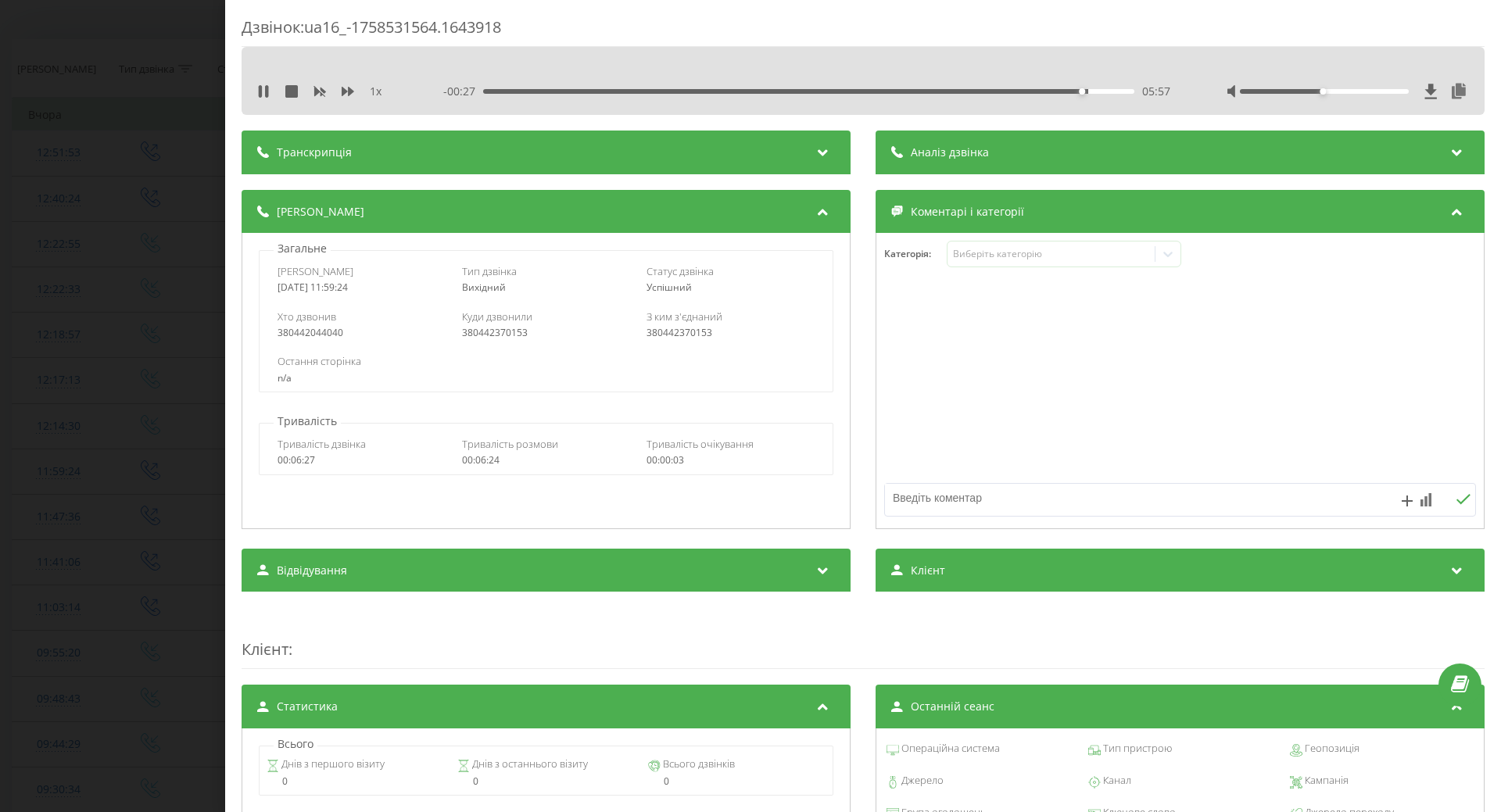
click at [257, 95] on div "1 x - 00:27 05:57 05:57" at bounding box center [863, 91] width 1220 height 24
click at [261, 94] on icon at bounding box center [261, 91] width 3 height 12
click at [1103, 259] on div "Виберіть категорію" at bounding box center [1051, 253] width 195 height 12
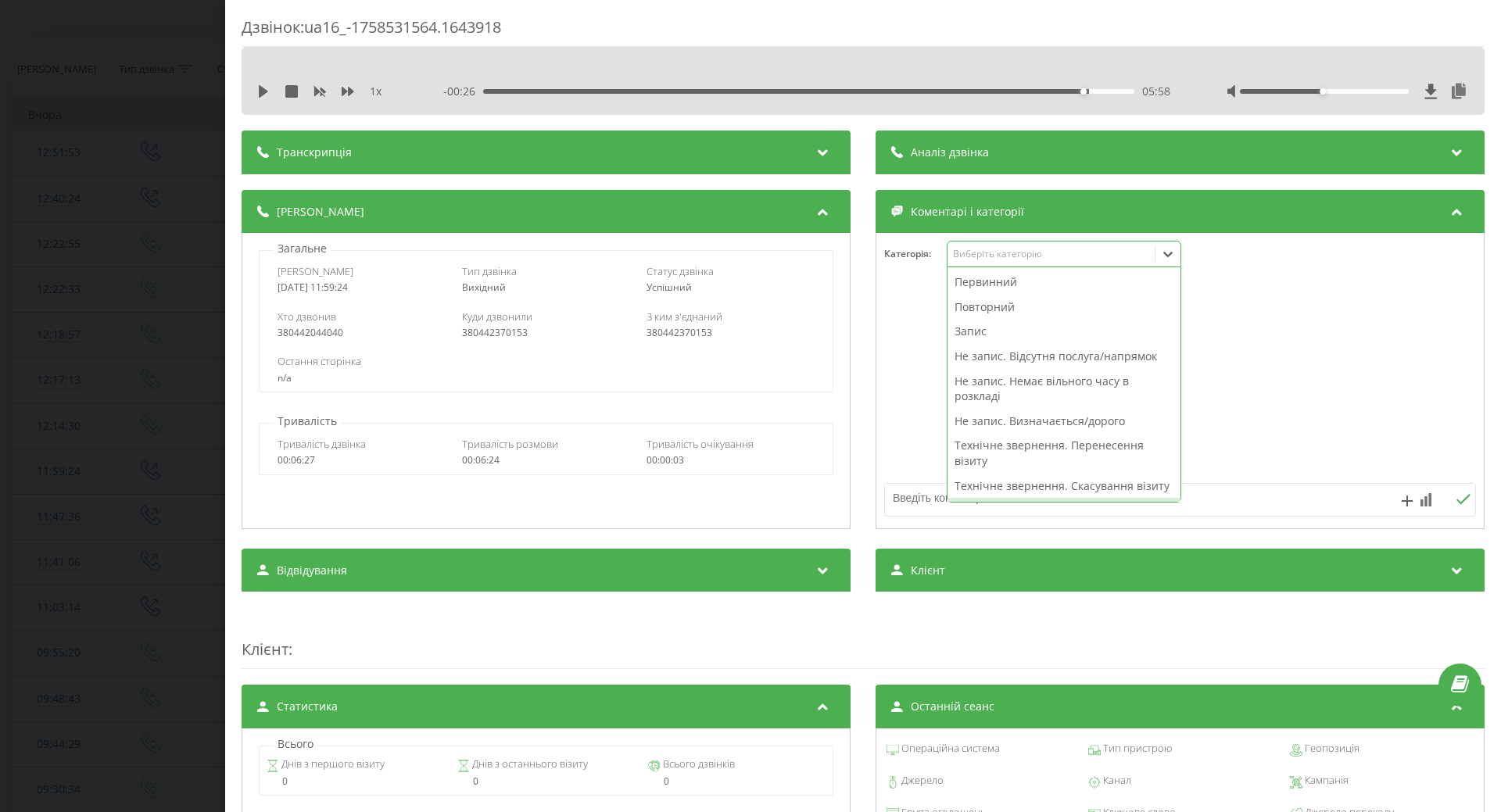
scroll to position [235, 0]
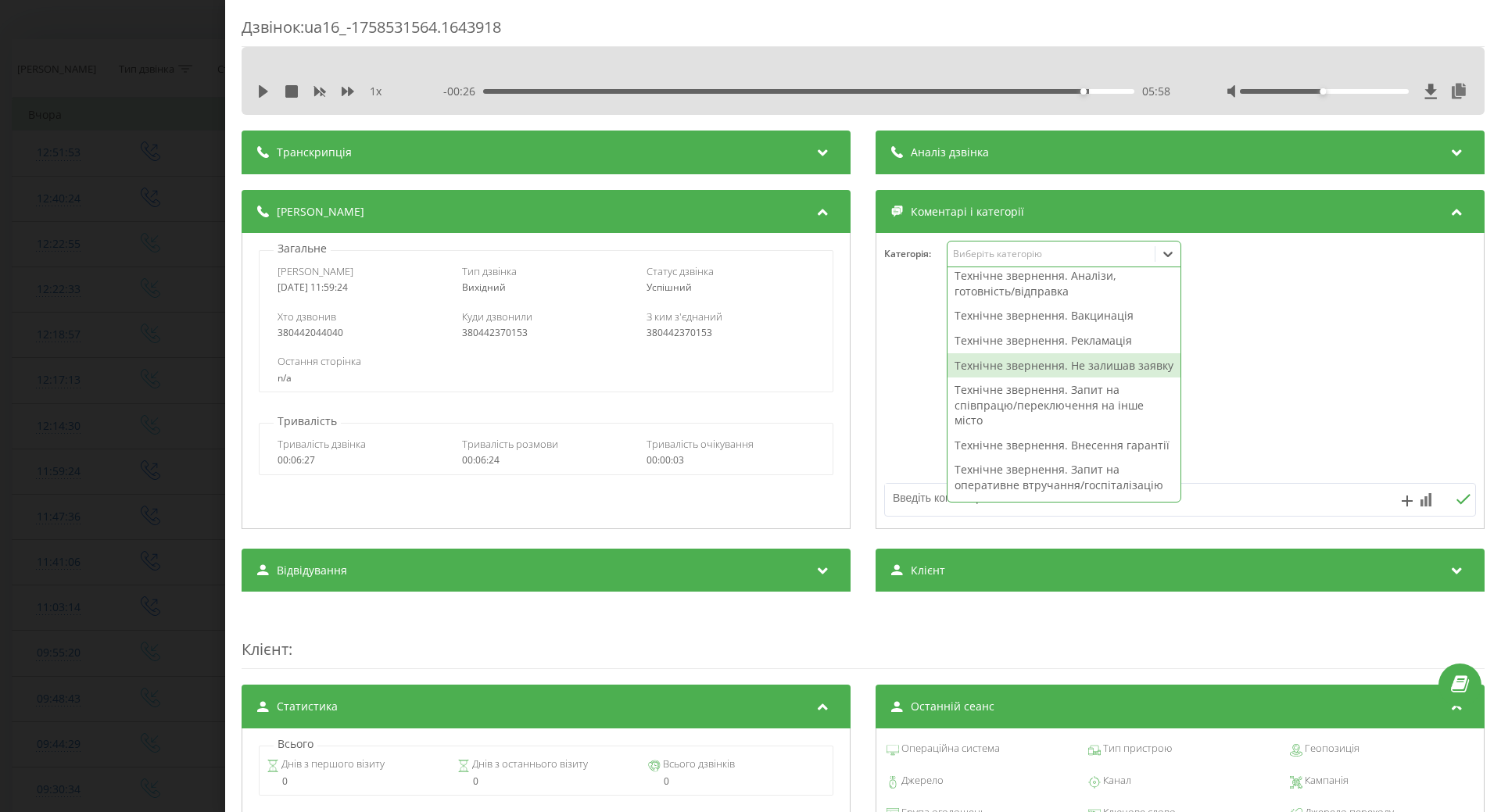
click at [976, 379] on div "Технічне звернення. Не залишав заявку" at bounding box center [1064, 366] width 233 height 25
click at [892, 406] on div at bounding box center [1180, 381] width 608 height 187
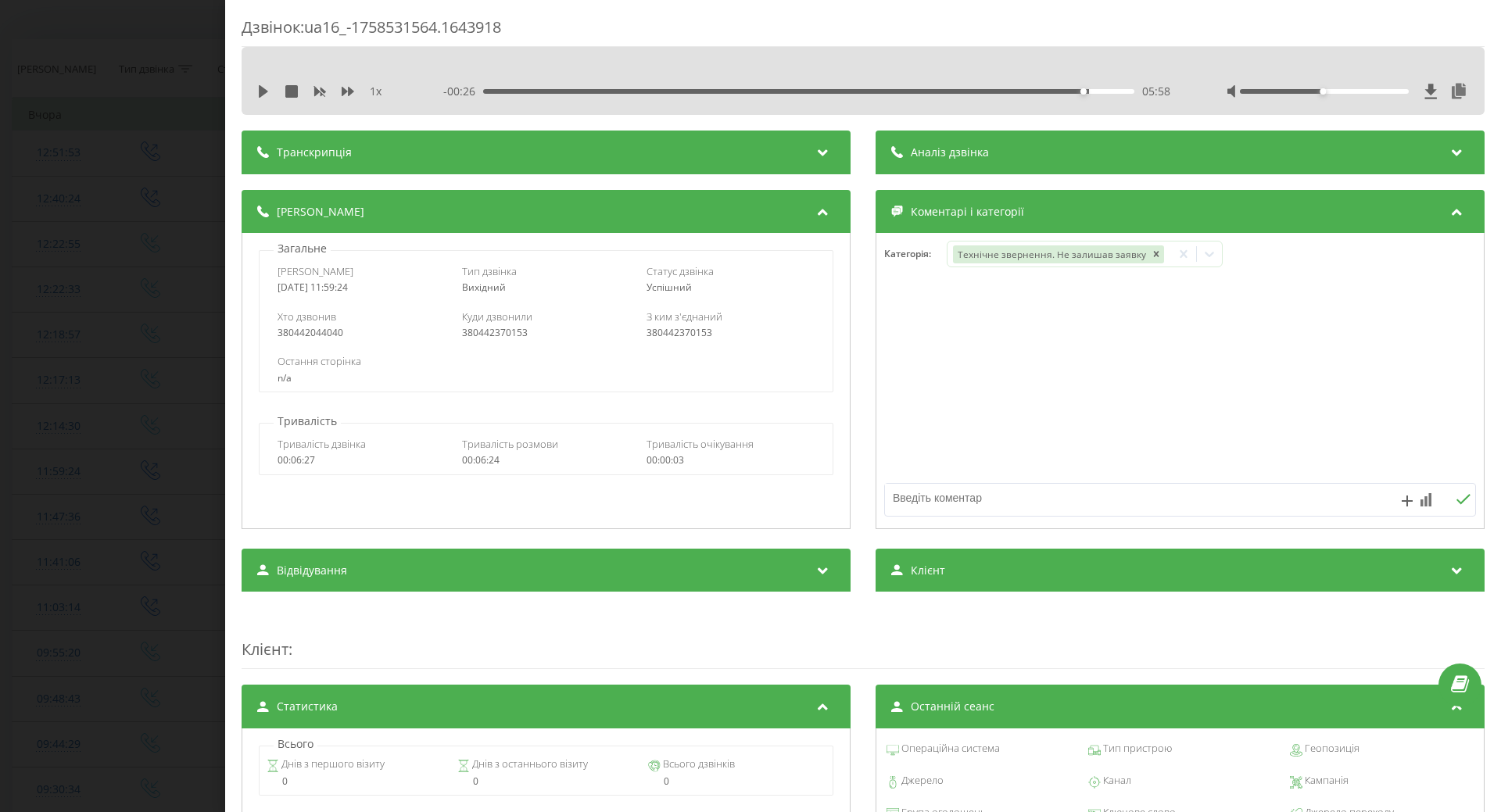
click at [110, 489] on div "Дзвінок : ua16_-1758531564.1643918 1 x - 00:26 05:58 05:58 Транскрипція Для AI-…" at bounding box center [750, 406] width 1501 height 812
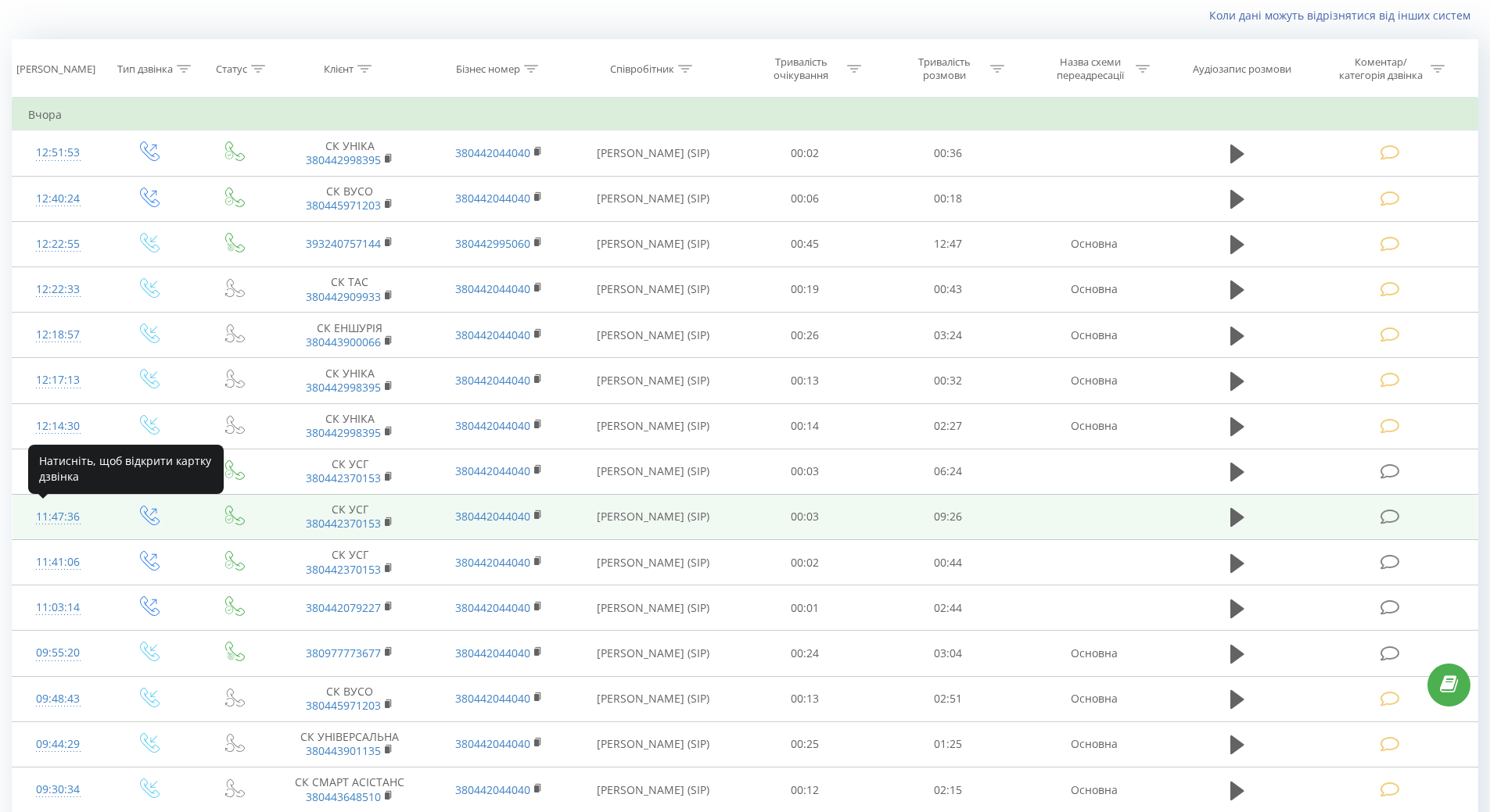
click at [49, 520] on div "11:47:36" at bounding box center [59, 516] width 60 height 30
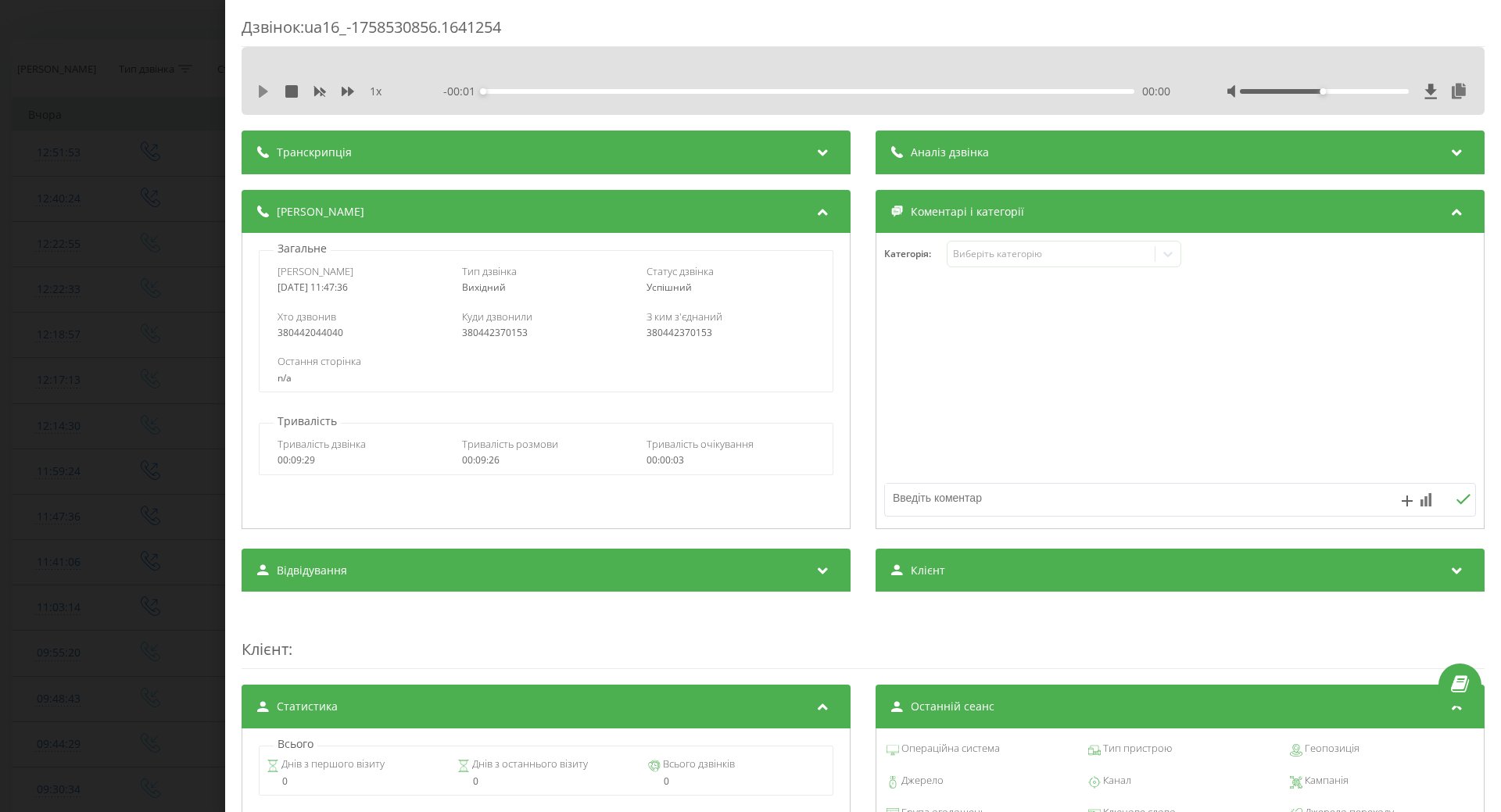
click at [266, 94] on icon at bounding box center [263, 91] width 12 height 12
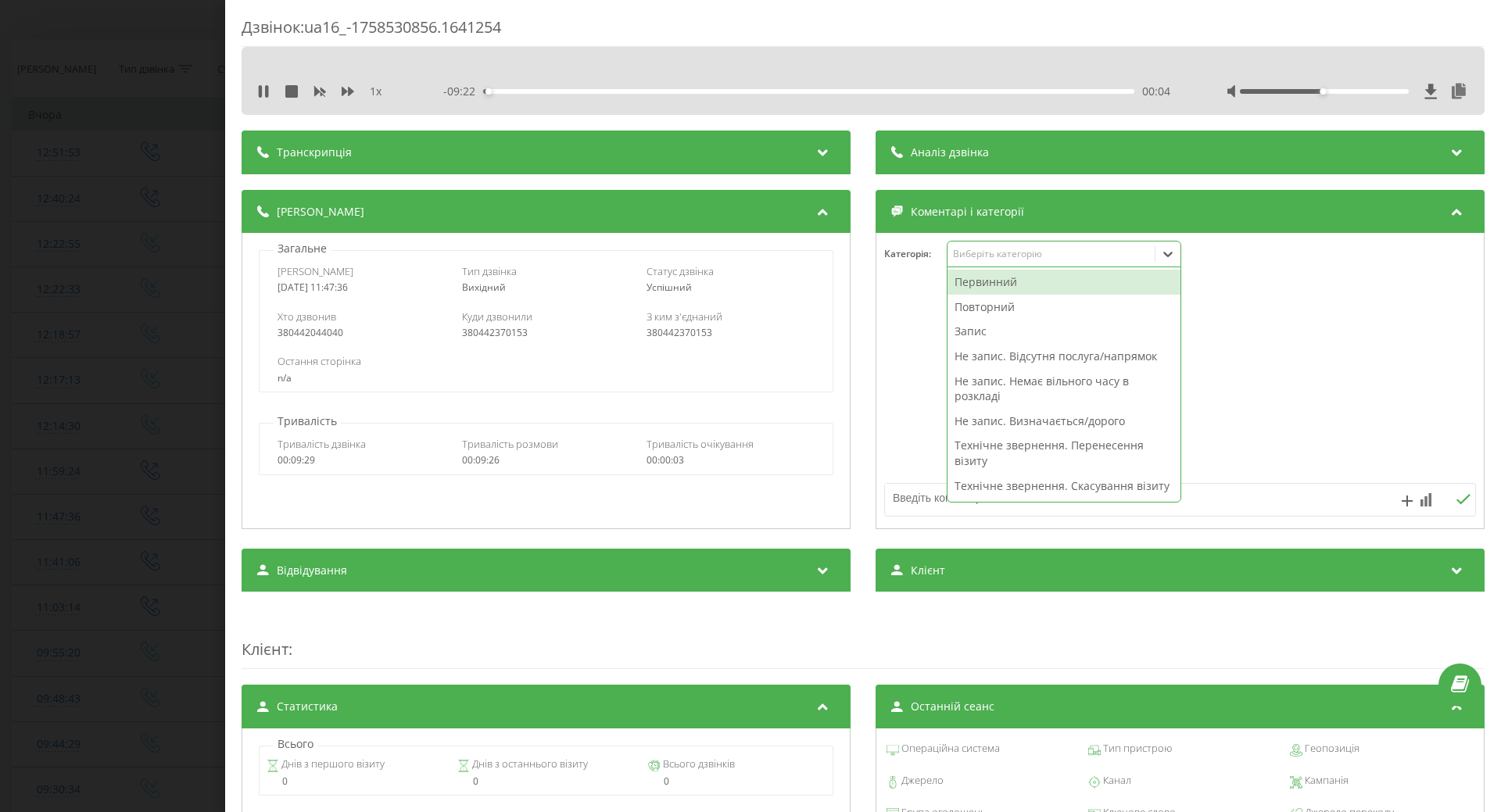
click at [1161, 252] on icon at bounding box center [1168, 253] width 15 height 15
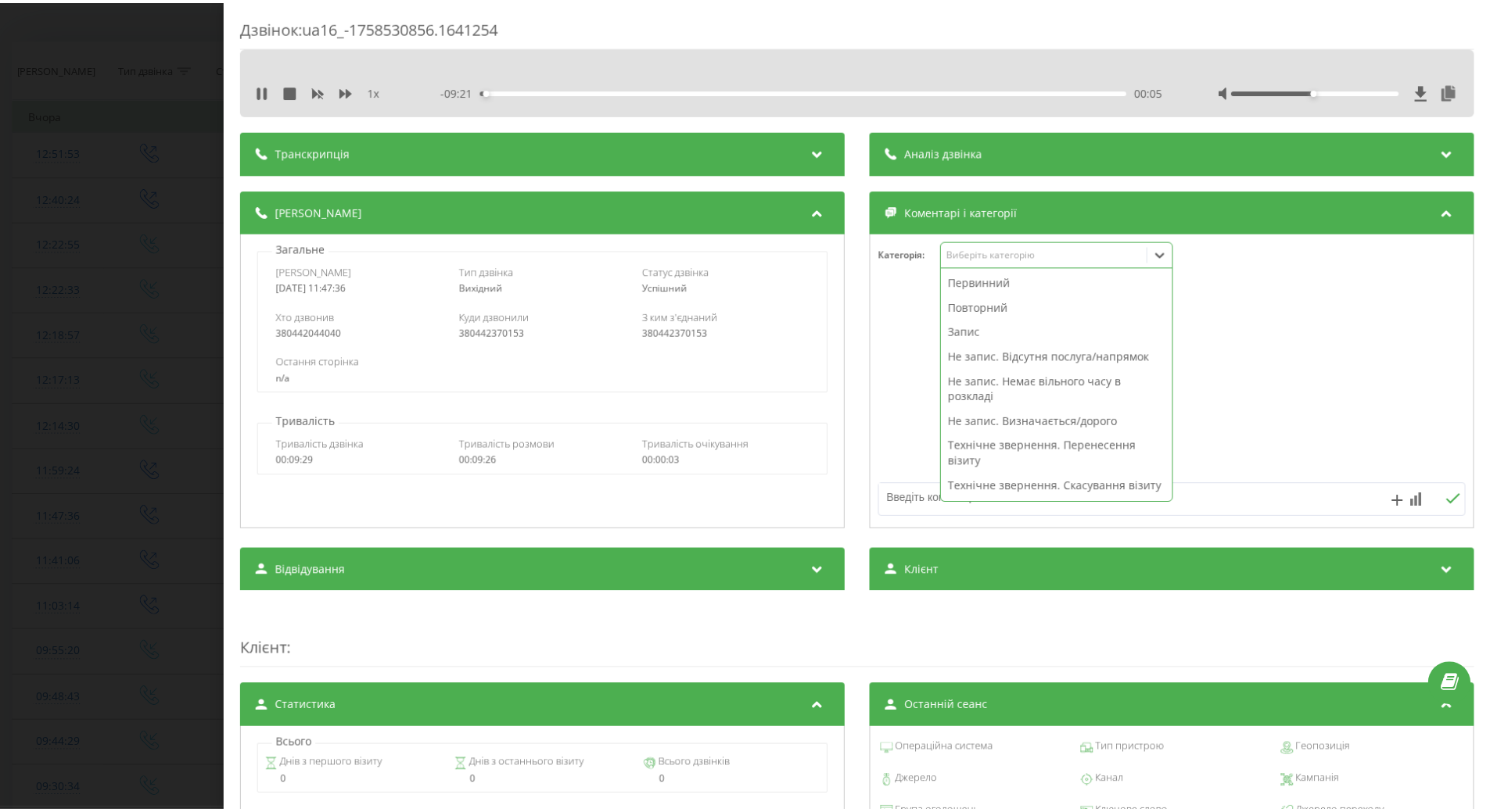
scroll to position [235, 0]
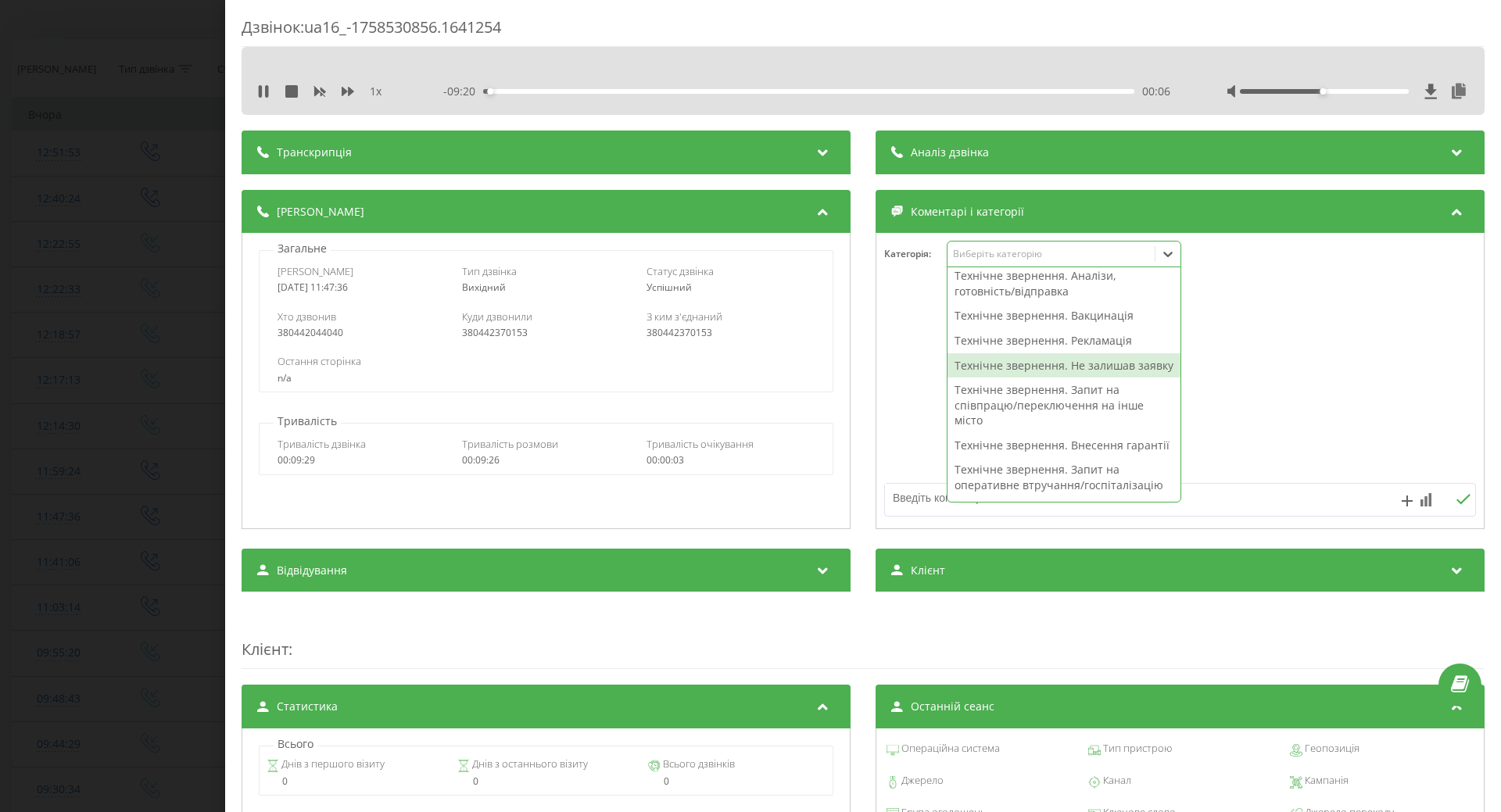
drag, startPoint x: 1011, startPoint y: 391, endPoint x: 885, endPoint y: 411, distance: 127.6
click at [1007, 379] on div "Технічне звернення. Не залишав заявку" at bounding box center [1064, 366] width 233 height 25
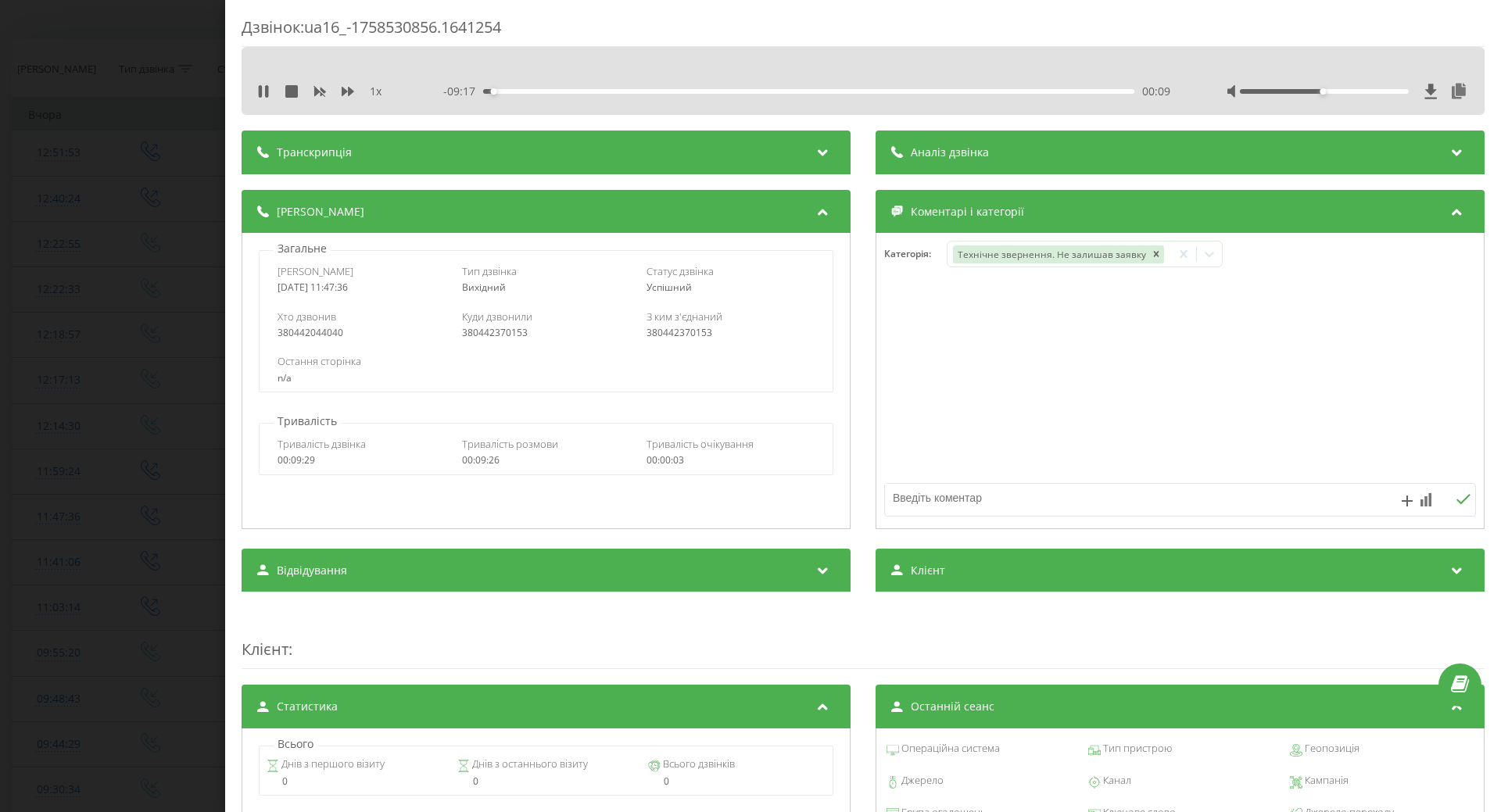
click at [876, 415] on div at bounding box center [1180, 381] width 608 height 187
click at [260, 88] on icon at bounding box center [261, 91] width 3 height 12
click at [125, 380] on div "Дзвінок : ua16_-1758530856.1641254 1 x - 09:17 00:09 00:09 Транскрипція Для AI-…" at bounding box center [750, 406] width 1501 height 812
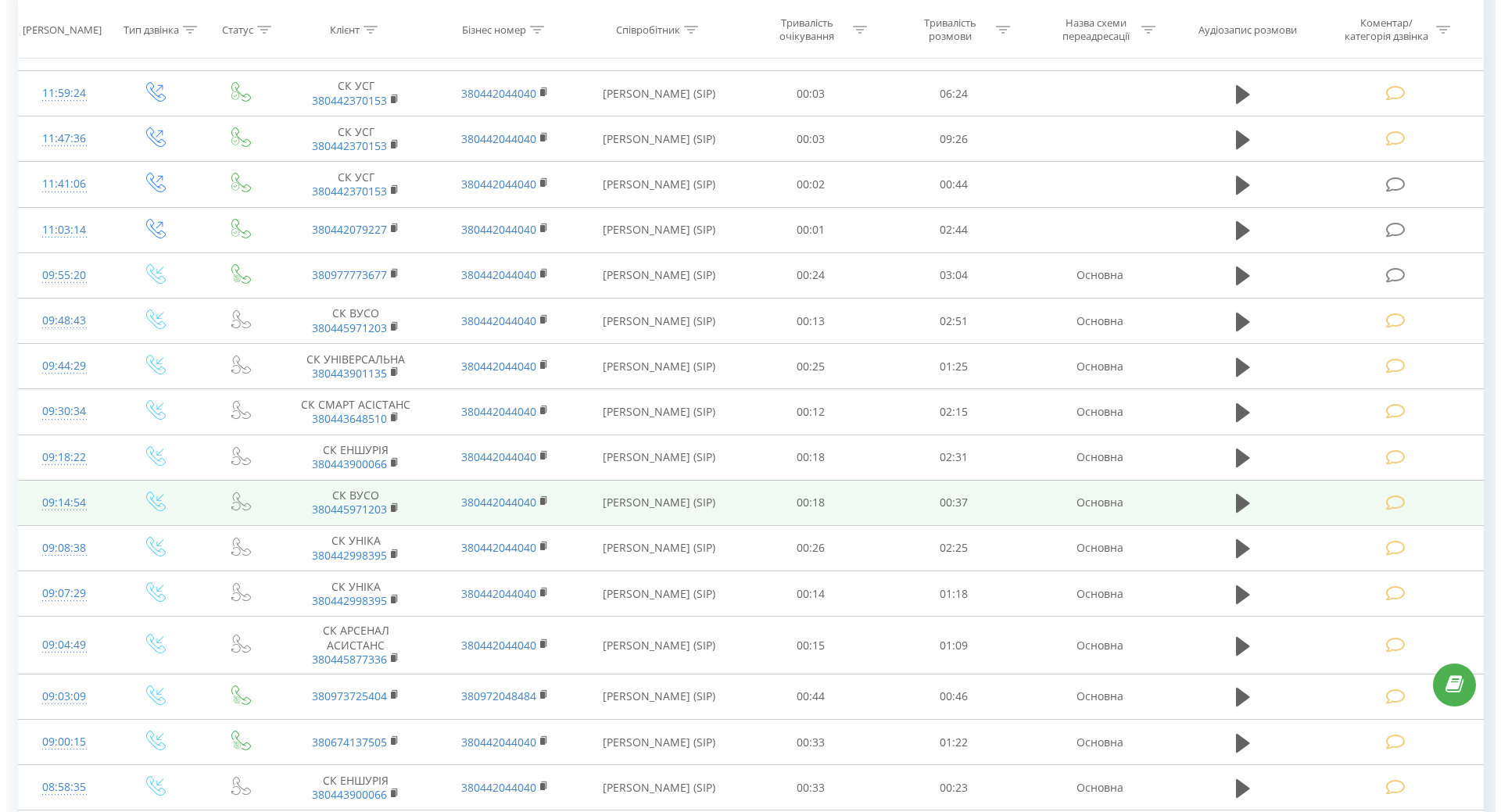
scroll to position [651, 0]
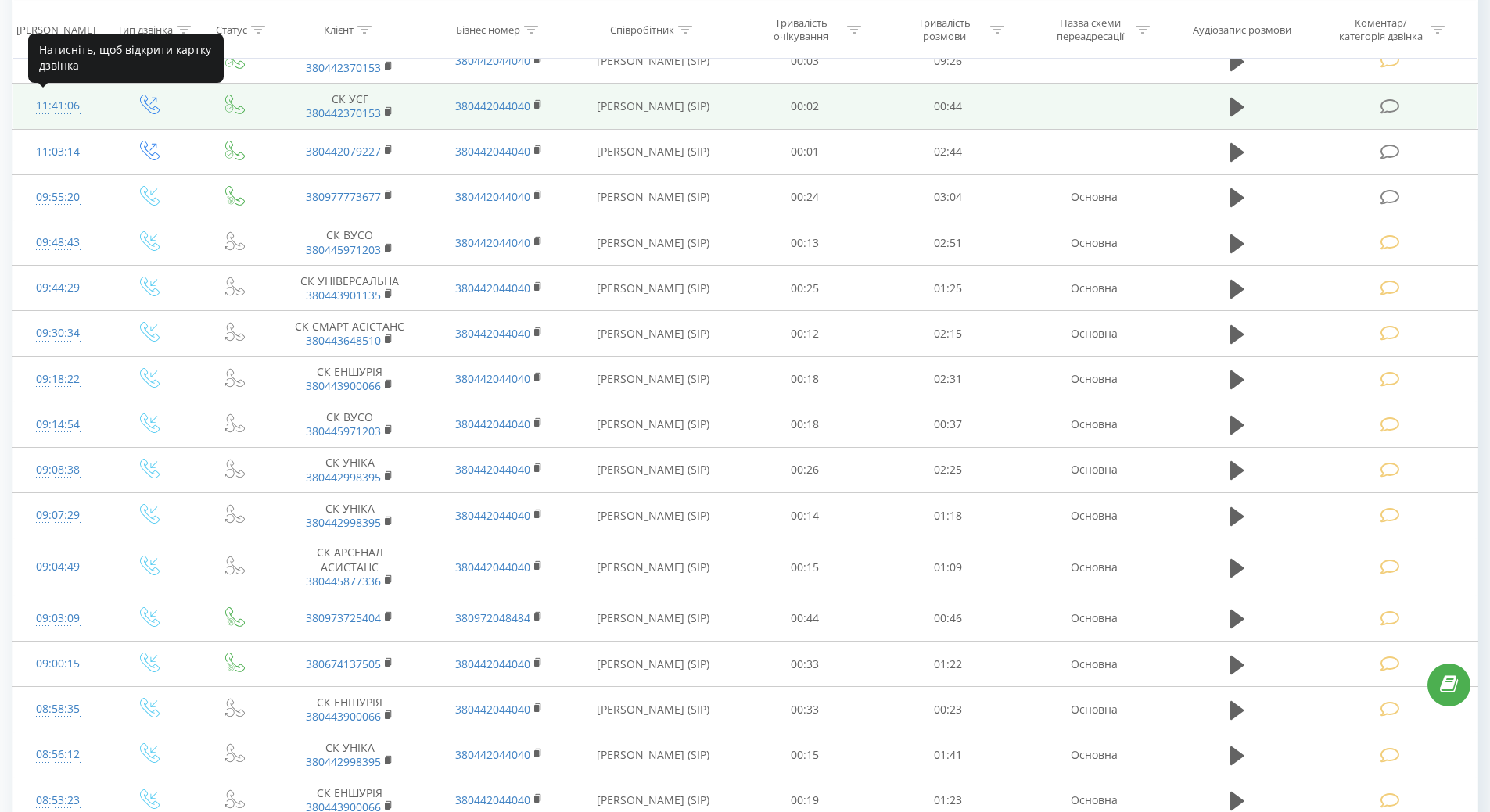
click at [49, 106] on div "11:41:06" at bounding box center [59, 105] width 60 height 30
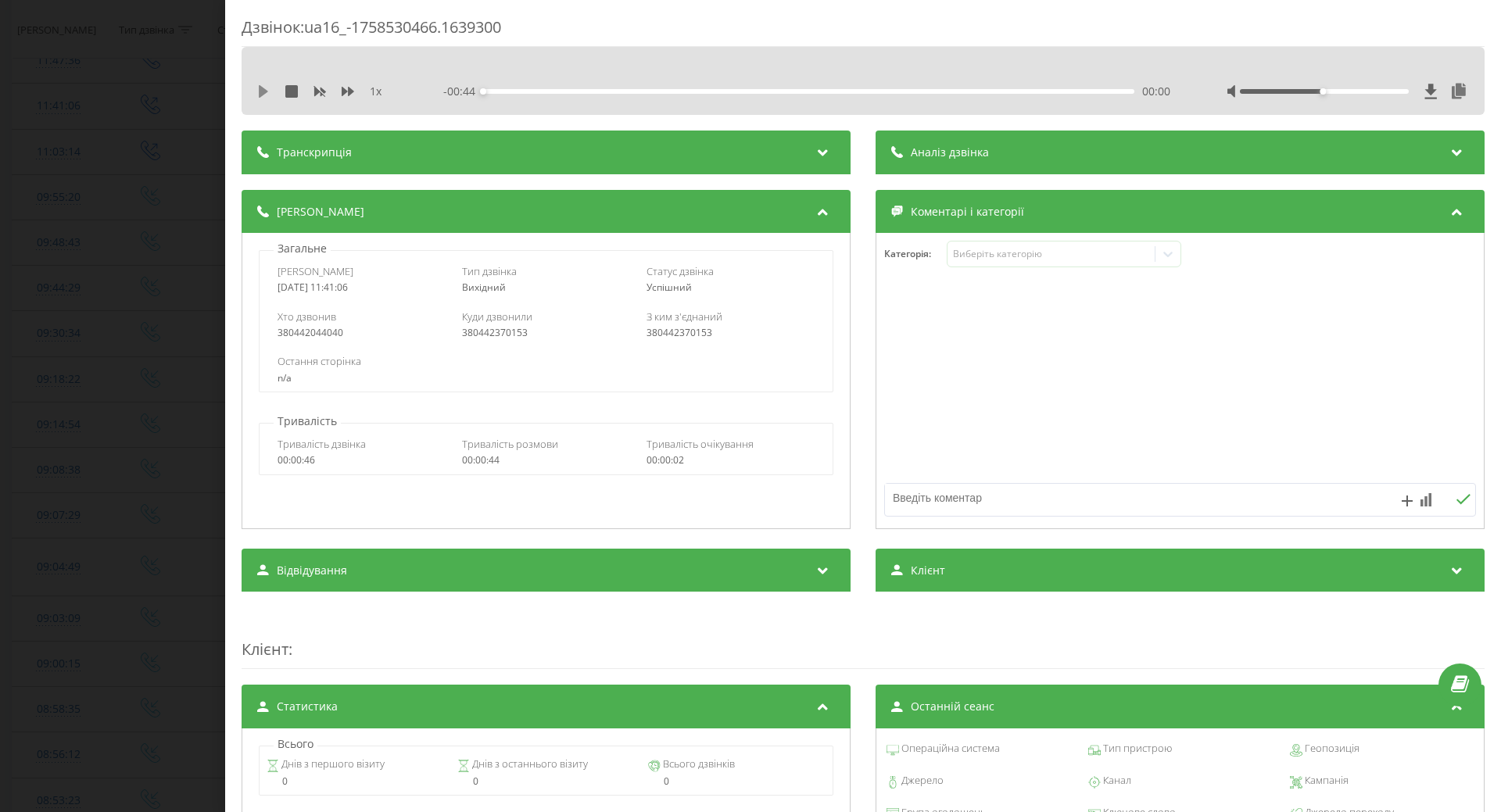
click at [261, 90] on icon at bounding box center [264, 91] width 10 height 12
click at [792, 92] on div "00:08" at bounding box center [809, 91] width 652 height 5
click at [932, 96] on div "- 00:22 00:21 00:21" at bounding box center [806, 91] width 727 height 15
drag, startPoint x: 948, startPoint y: 92, endPoint x: 972, endPoint y: 92, distance: 24.0
click at [953, 92] on div "00:32" at bounding box center [809, 91] width 652 height 5
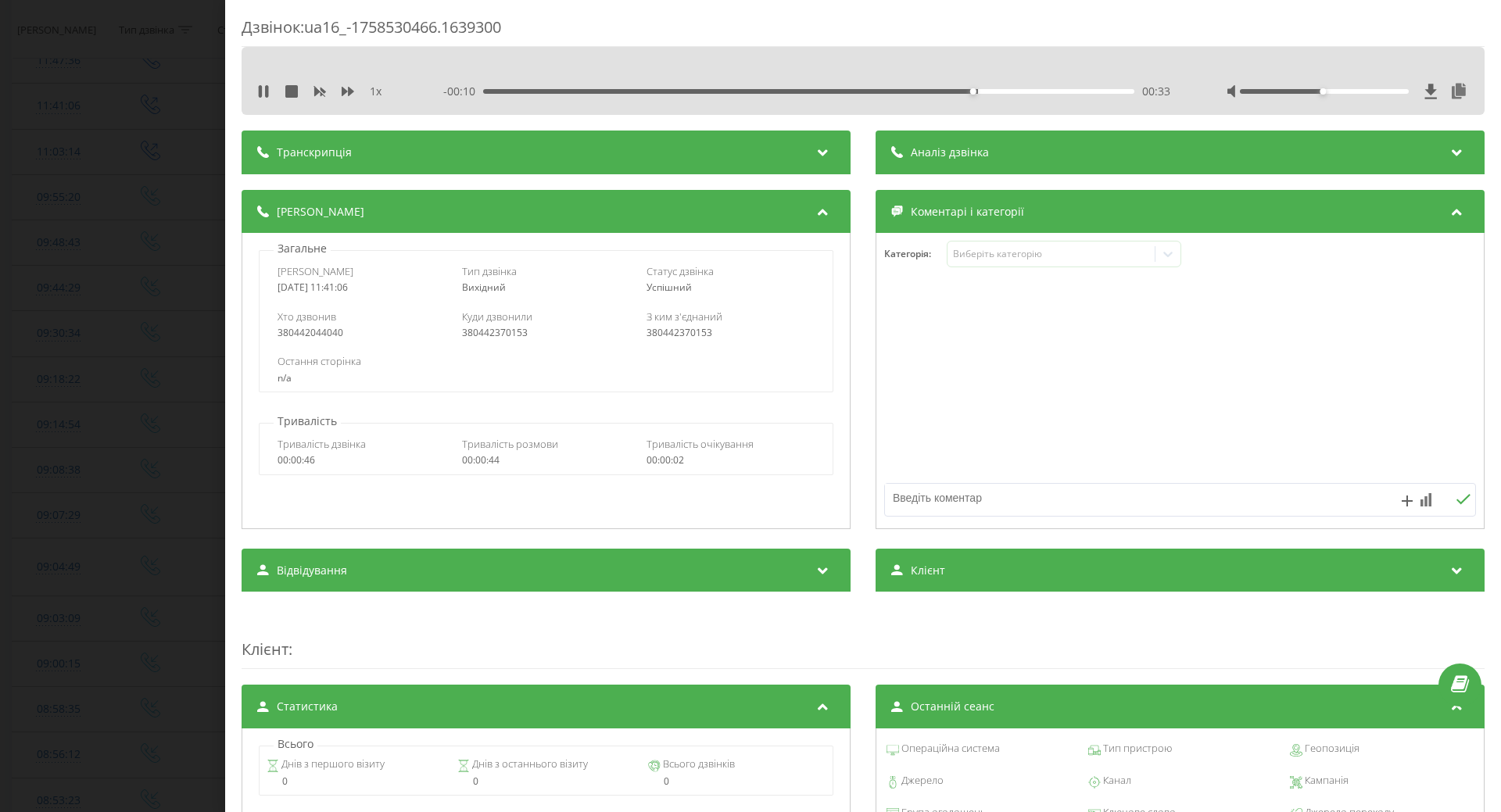
click at [1071, 94] on div "- 00:10 00:33 00:33" at bounding box center [806, 91] width 727 height 15
click at [1104, 89] on div "00:33" at bounding box center [809, 91] width 652 height 5
click at [1021, 255] on div "Виберіть категорію" at bounding box center [1051, 253] width 195 height 12
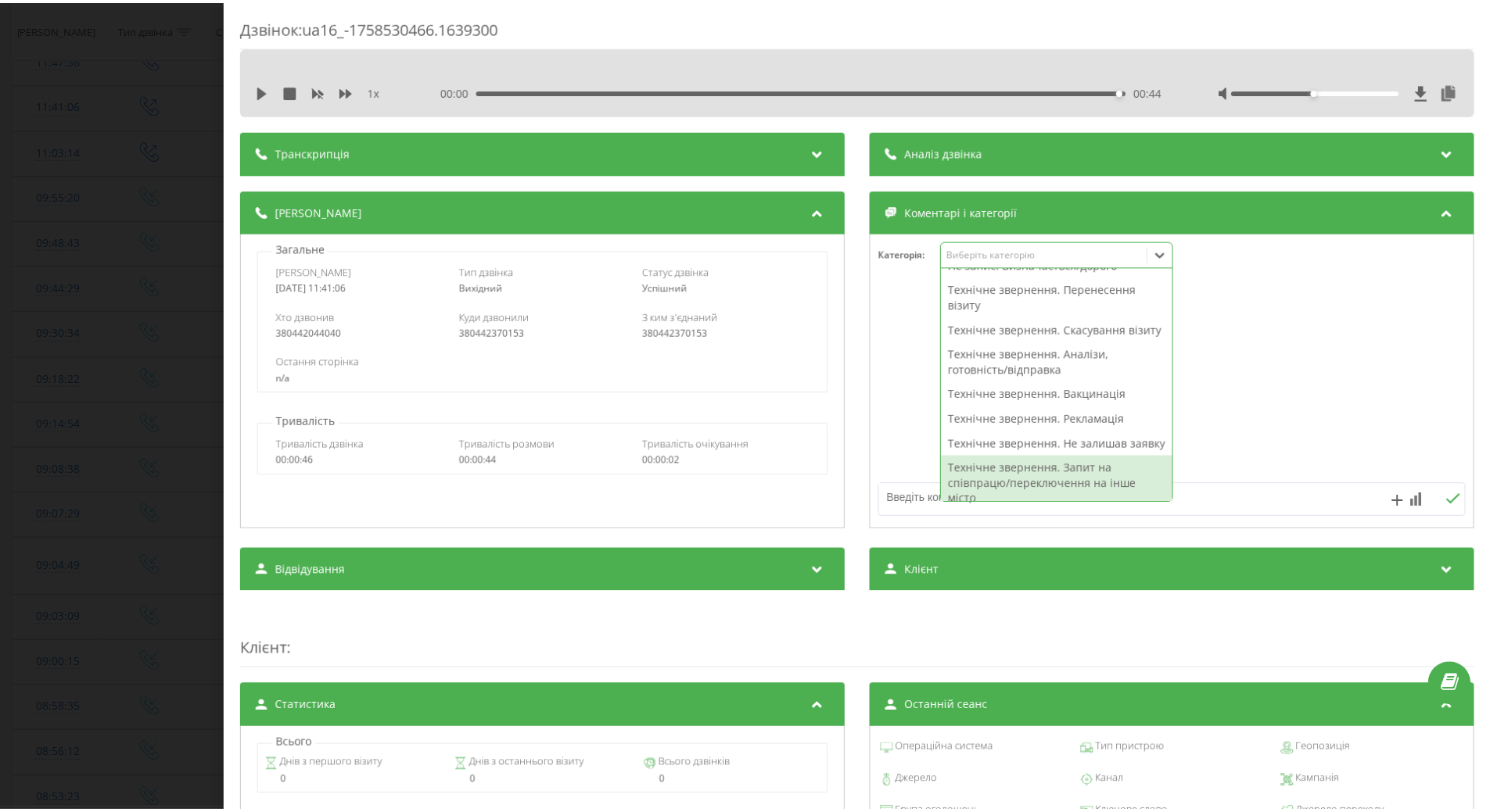
scroll to position [235, 0]
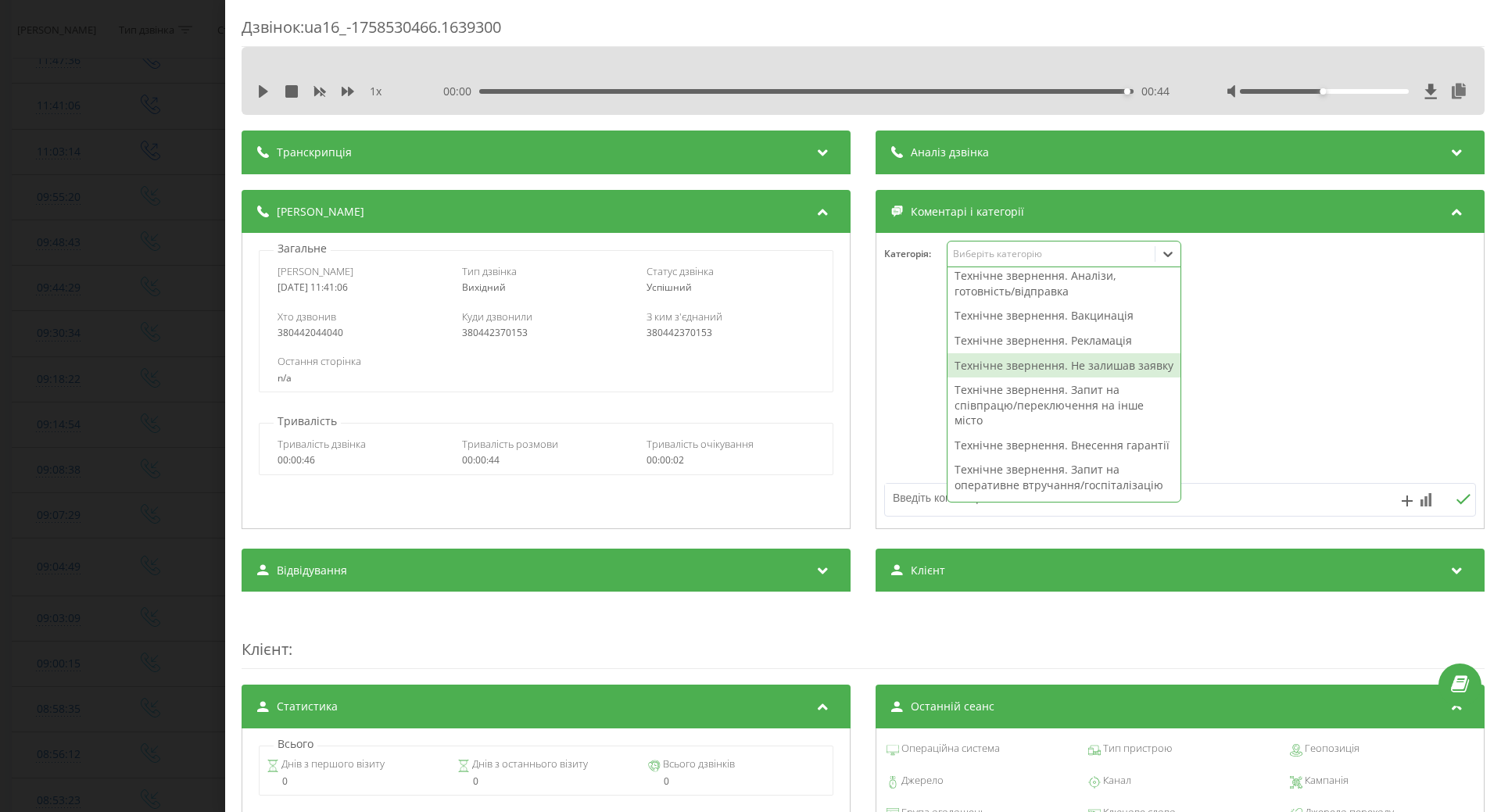
click at [994, 377] on div "Технічне звернення. Не залишав заявку" at bounding box center [1064, 366] width 233 height 25
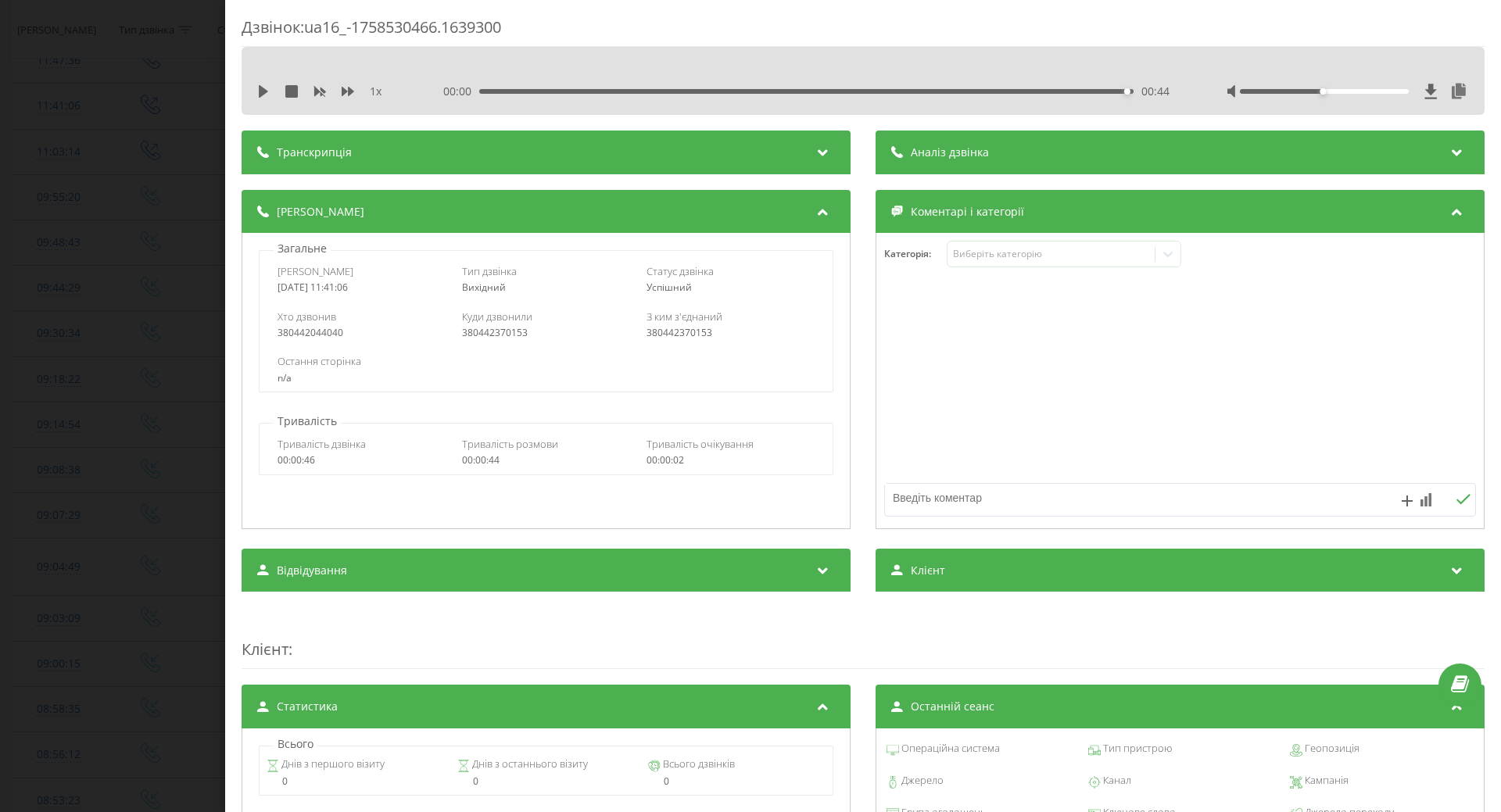
drag, startPoint x: 919, startPoint y: 393, endPoint x: 913, endPoint y: 450, distance: 57.3
click at [919, 394] on div at bounding box center [1180, 381] width 608 height 187
click at [911, 497] on textarea at bounding box center [1121, 498] width 472 height 29
type textarea "не додзвонилась"
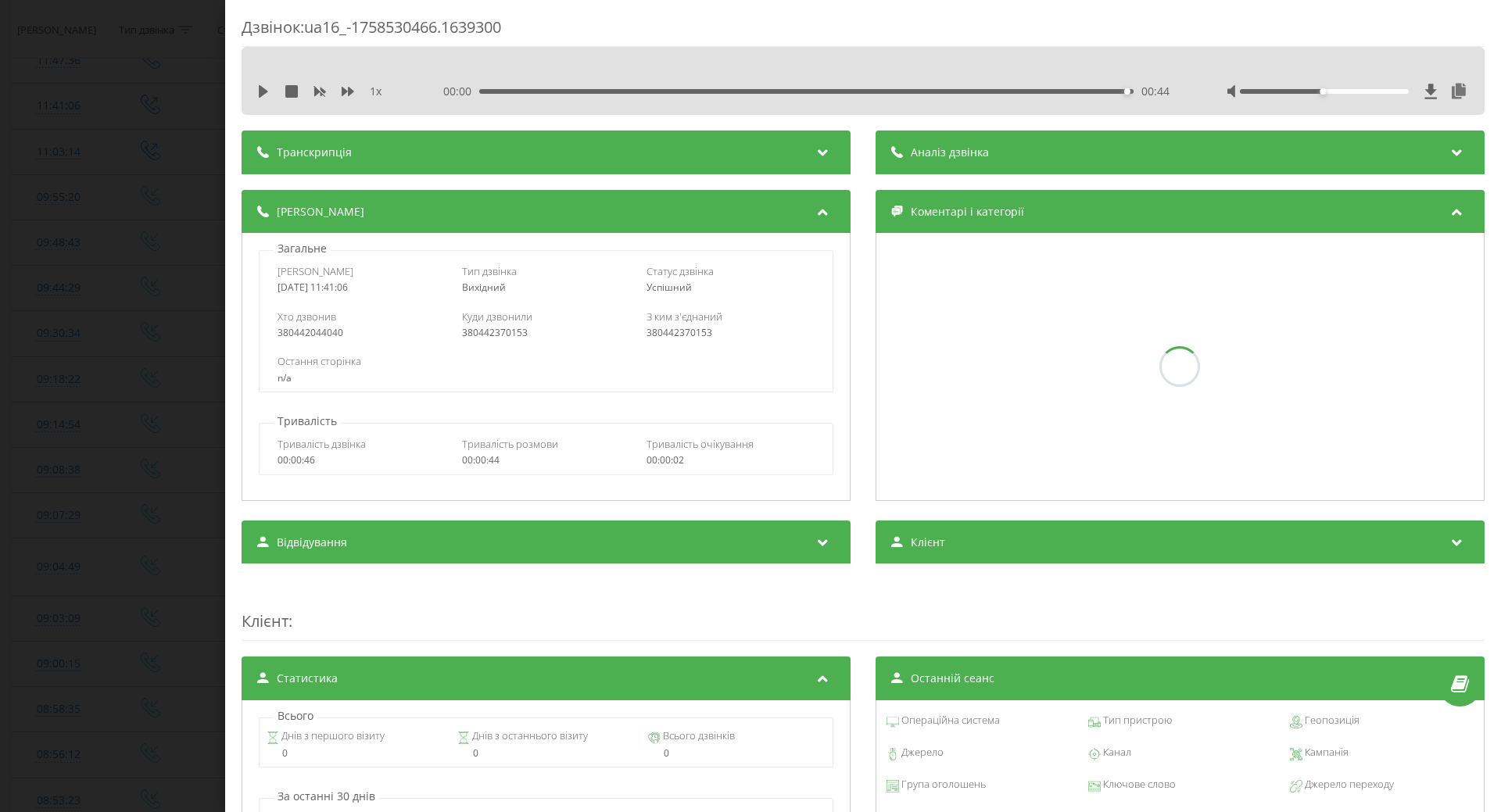
click at [27, 446] on div "Дзвінок : ua16_-1758530466.1639300 1 x 00:00 00:44 00:44 Транскрипція Для AI-ан…" at bounding box center [750, 406] width 1501 height 812
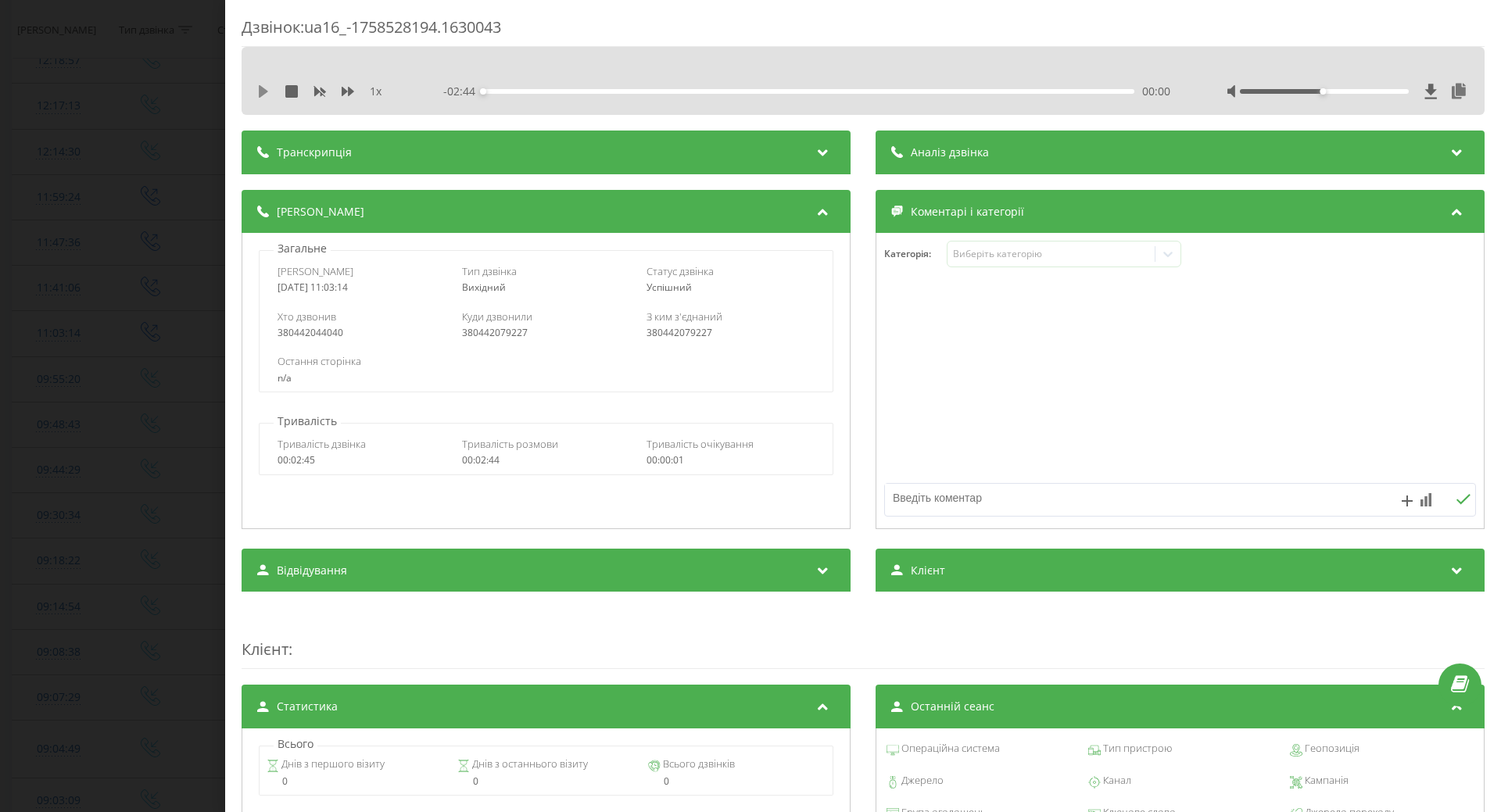
click at [264, 89] on icon at bounding box center [264, 91] width 10 height 12
click at [1042, 256] on div "Виберіть категорію" at bounding box center [1051, 253] width 195 height 12
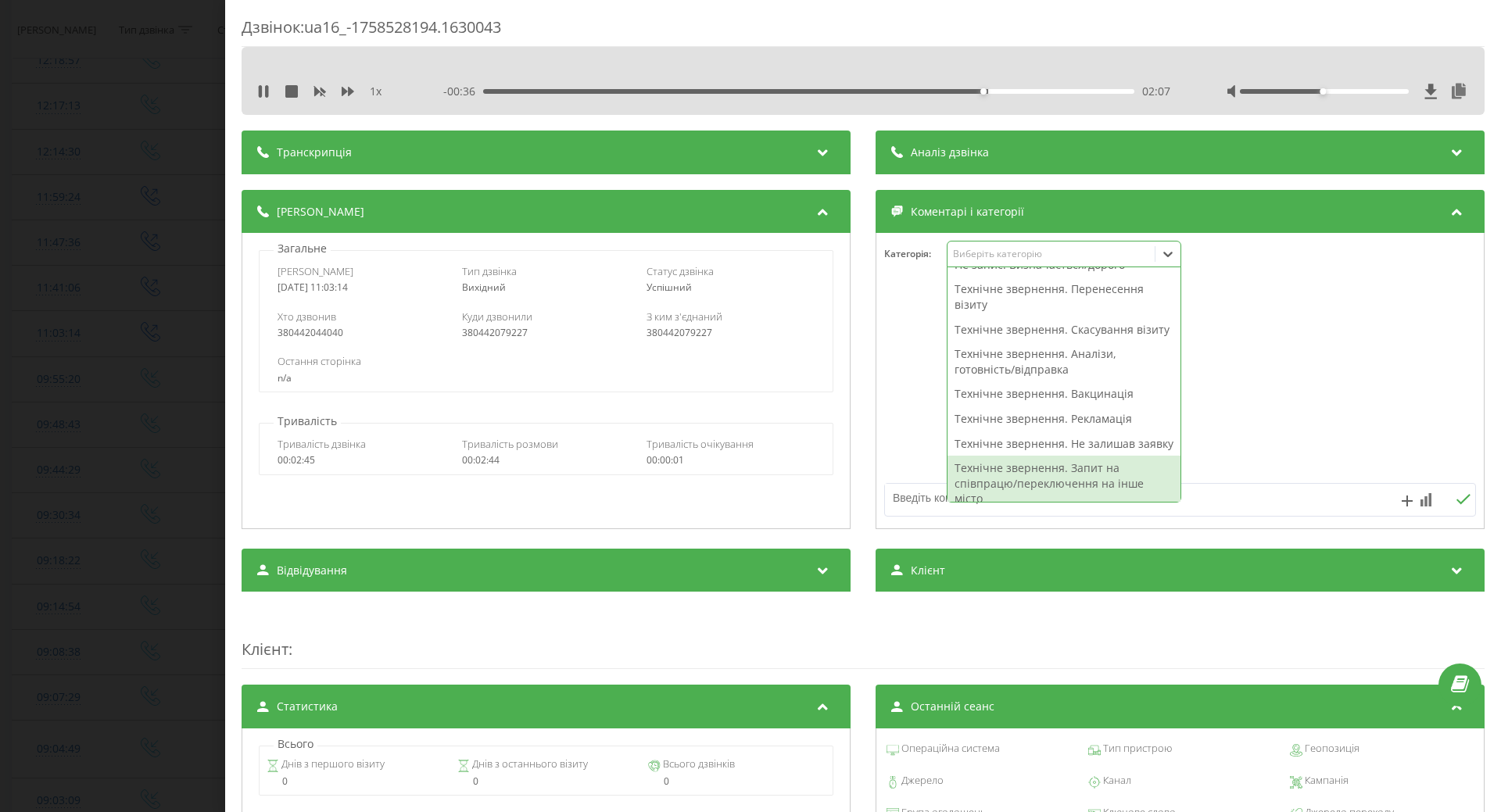
scroll to position [235, 0]
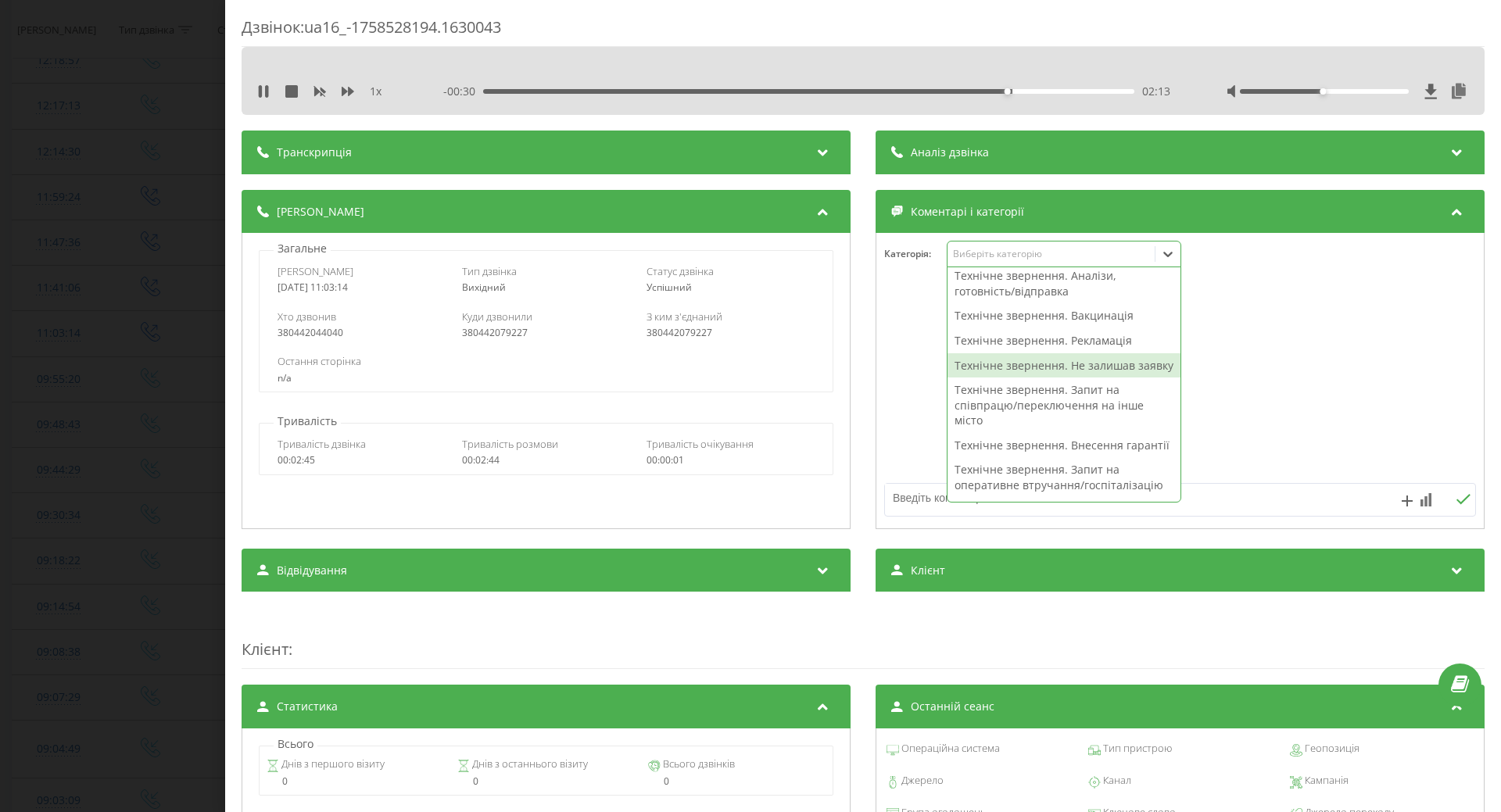
click at [983, 379] on div "Технічне звернення. Не залишав заявку" at bounding box center [1064, 366] width 233 height 25
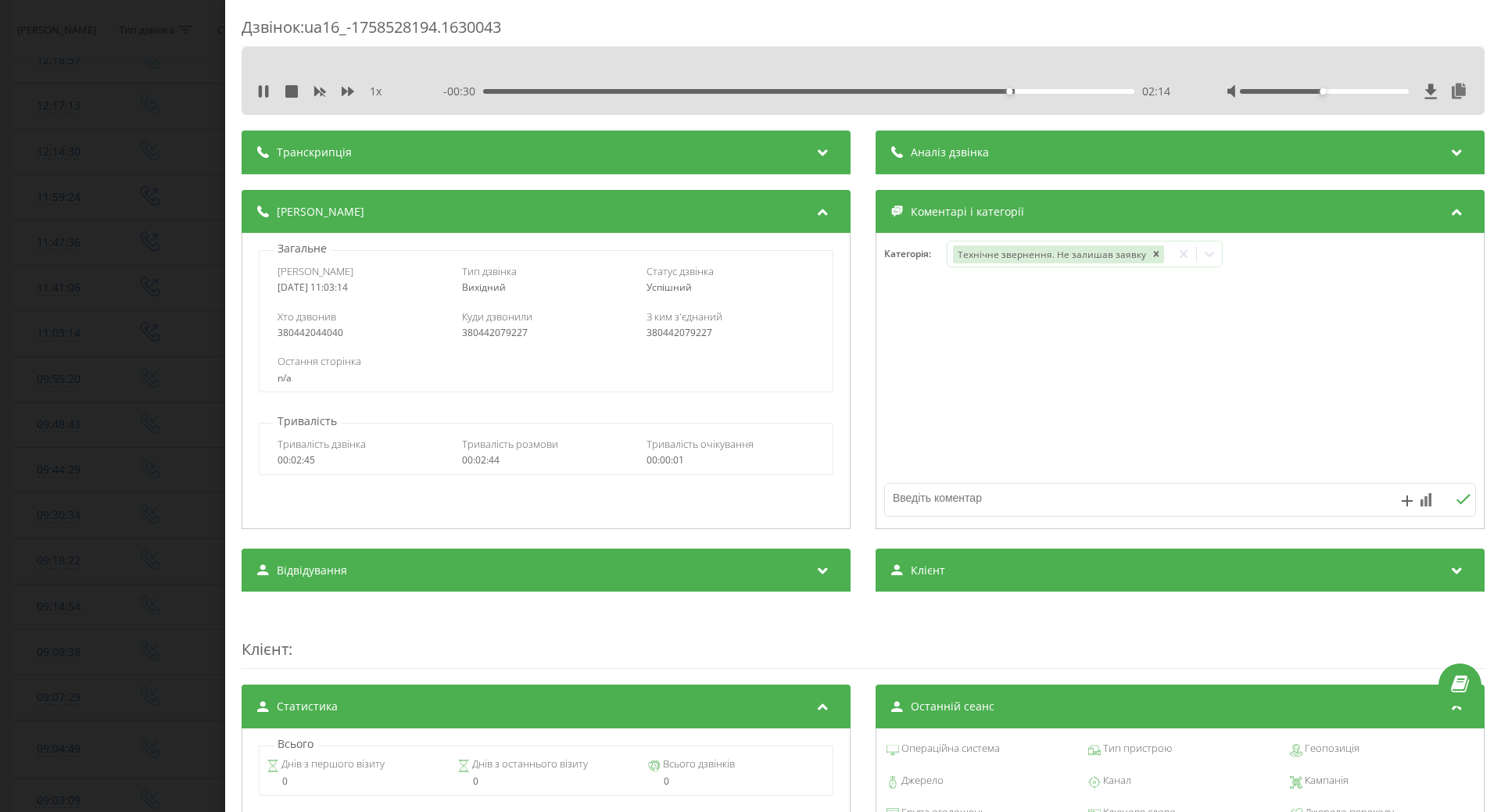
click at [929, 431] on div at bounding box center [1180, 381] width 608 height 187
click at [923, 506] on textarea at bounding box center [1121, 498] width 472 height 29
type textarea "уточнення щодо запису"
click at [264, 91] on icon at bounding box center [263, 91] width 12 height 12
click at [89, 186] on div "Дзвінок : ua16_-1758528194.1630043 1 x - 00:20 02:24 02:24 Транскрипція Для AI-…" at bounding box center [750, 406] width 1501 height 812
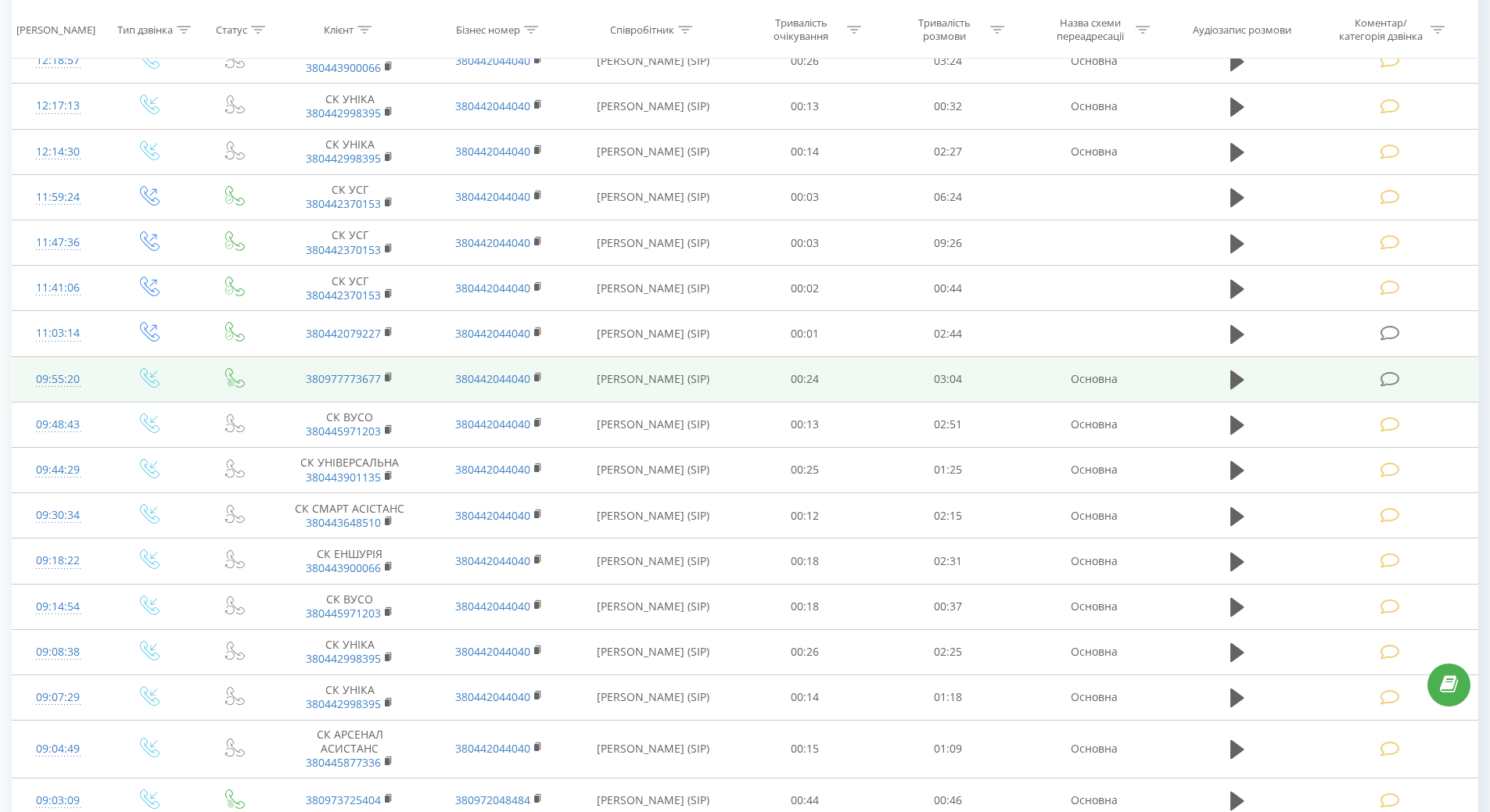
click at [57, 375] on div "09:55:20" at bounding box center [59, 379] width 60 height 30
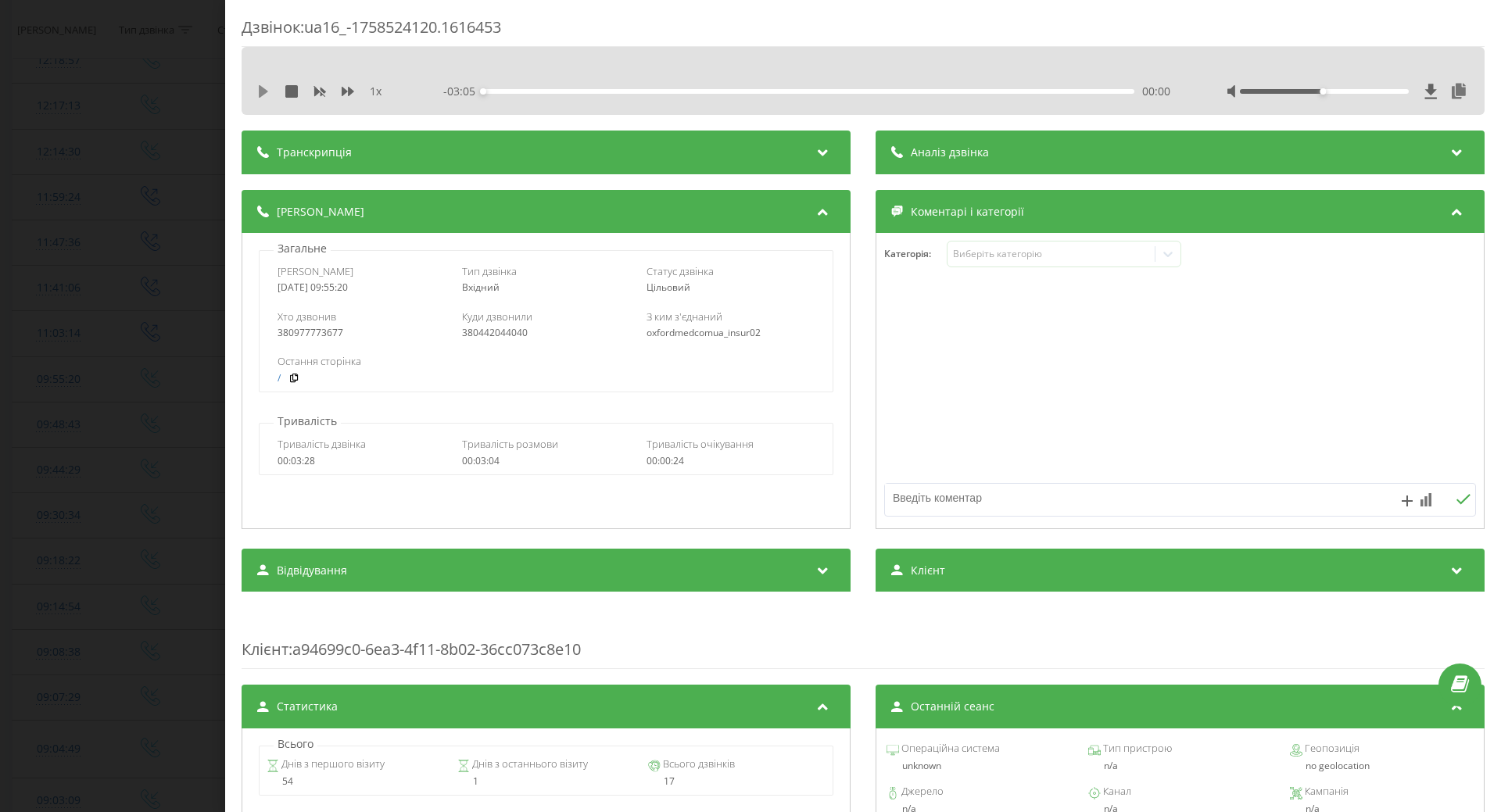
click at [269, 87] on icon at bounding box center [263, 91] width 12 height 12
click at [731, 89] on div "00:09" at bounding box center [809, 91] width 652 height 5
click at [933, 90] on div "02:09" at bounding box center [809, 91] width 652 height 5
click at [1057, 91] on div "00:00" at bounding box center [809, 91] width 652 height 5
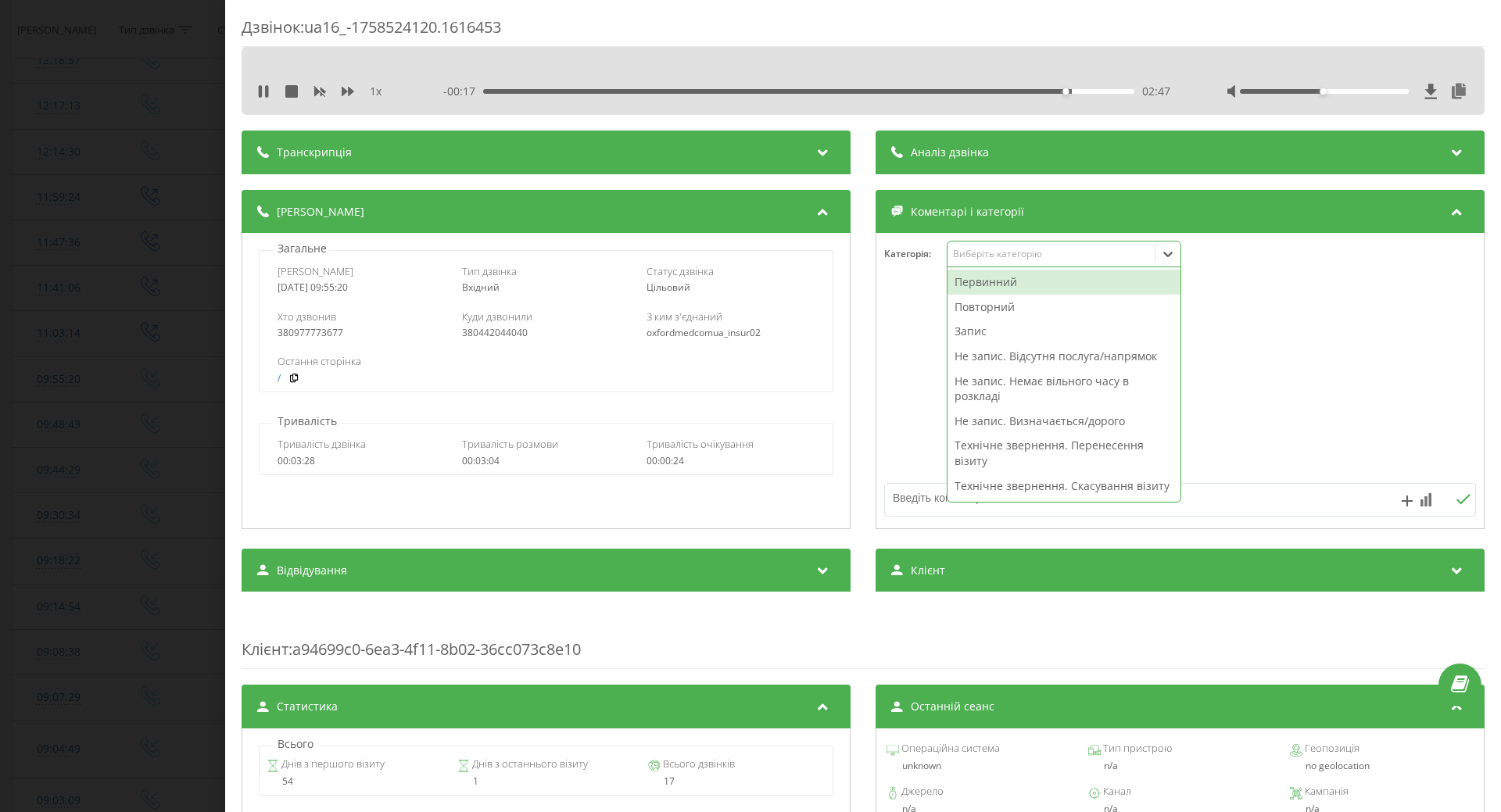
click at [999, 252] on div "Виберіть категорію" at bounding box center [1051, 253] width 195 height 12
click at [969, 331] on div "Запис" at bounding box center [1064, 331] width 233 height 25
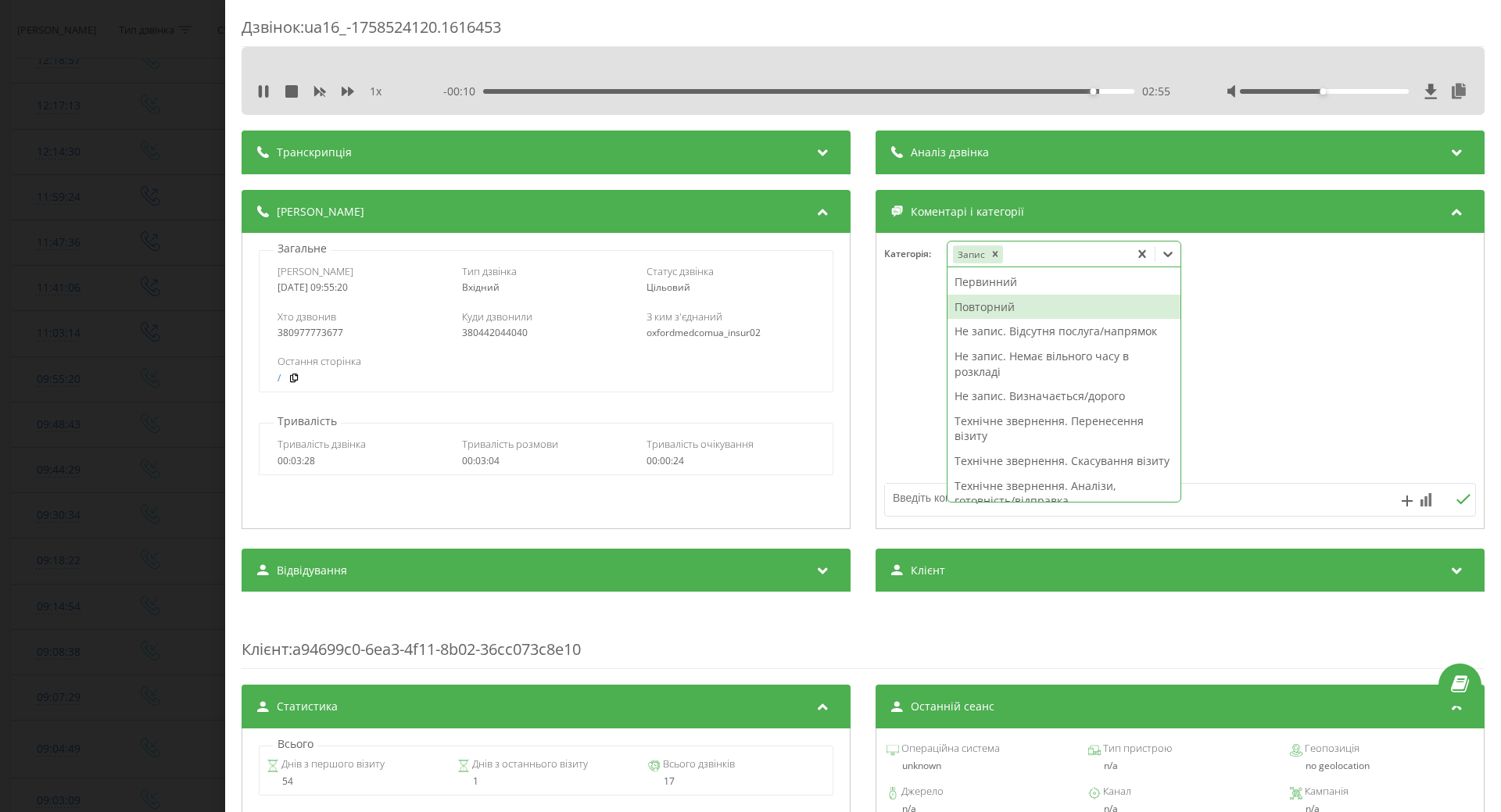
click at [975, 309] on div "Повторний" at bounding box center [1064, 307] width 233 height 25
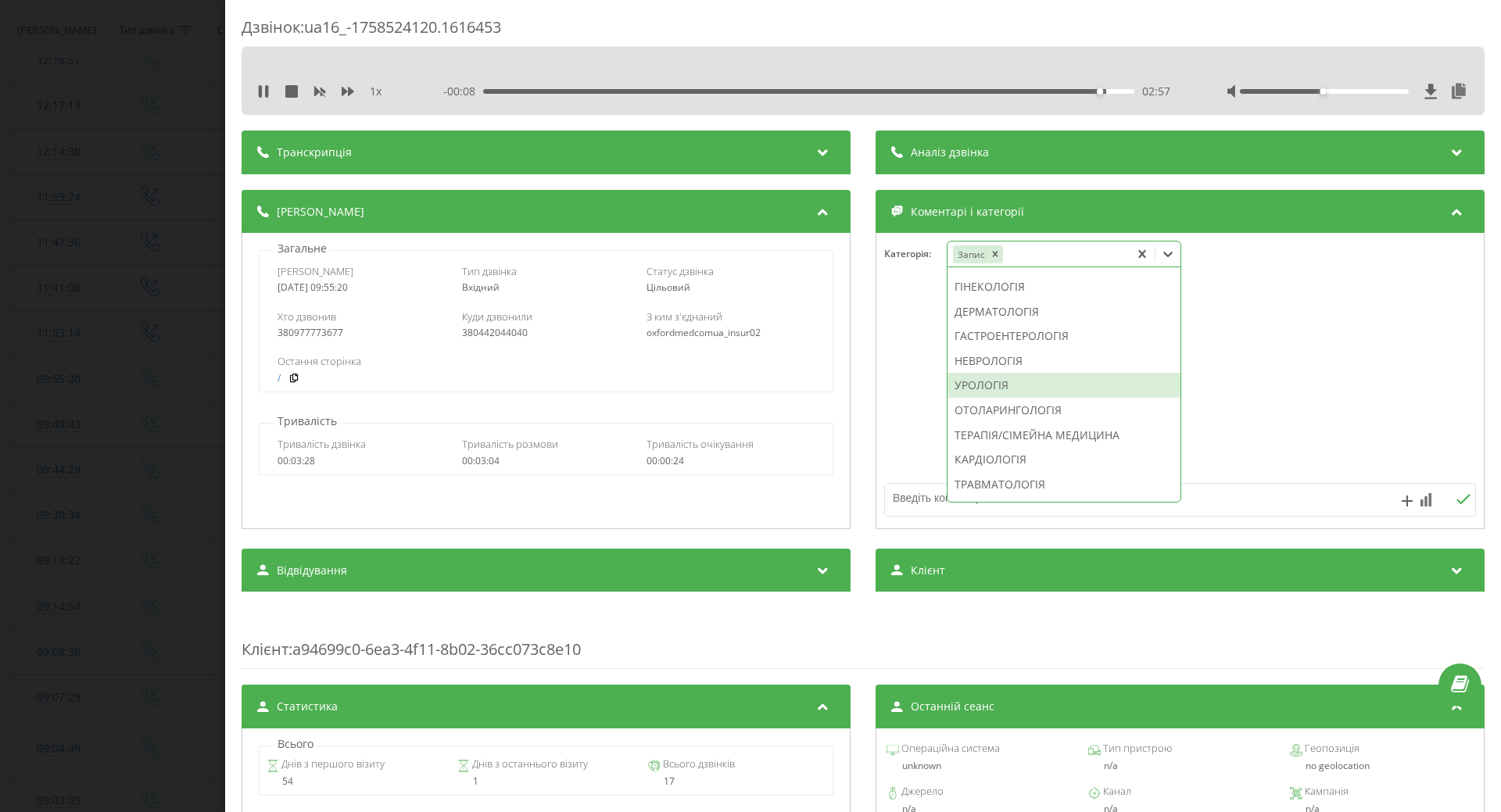
scroll to position [601, 0]
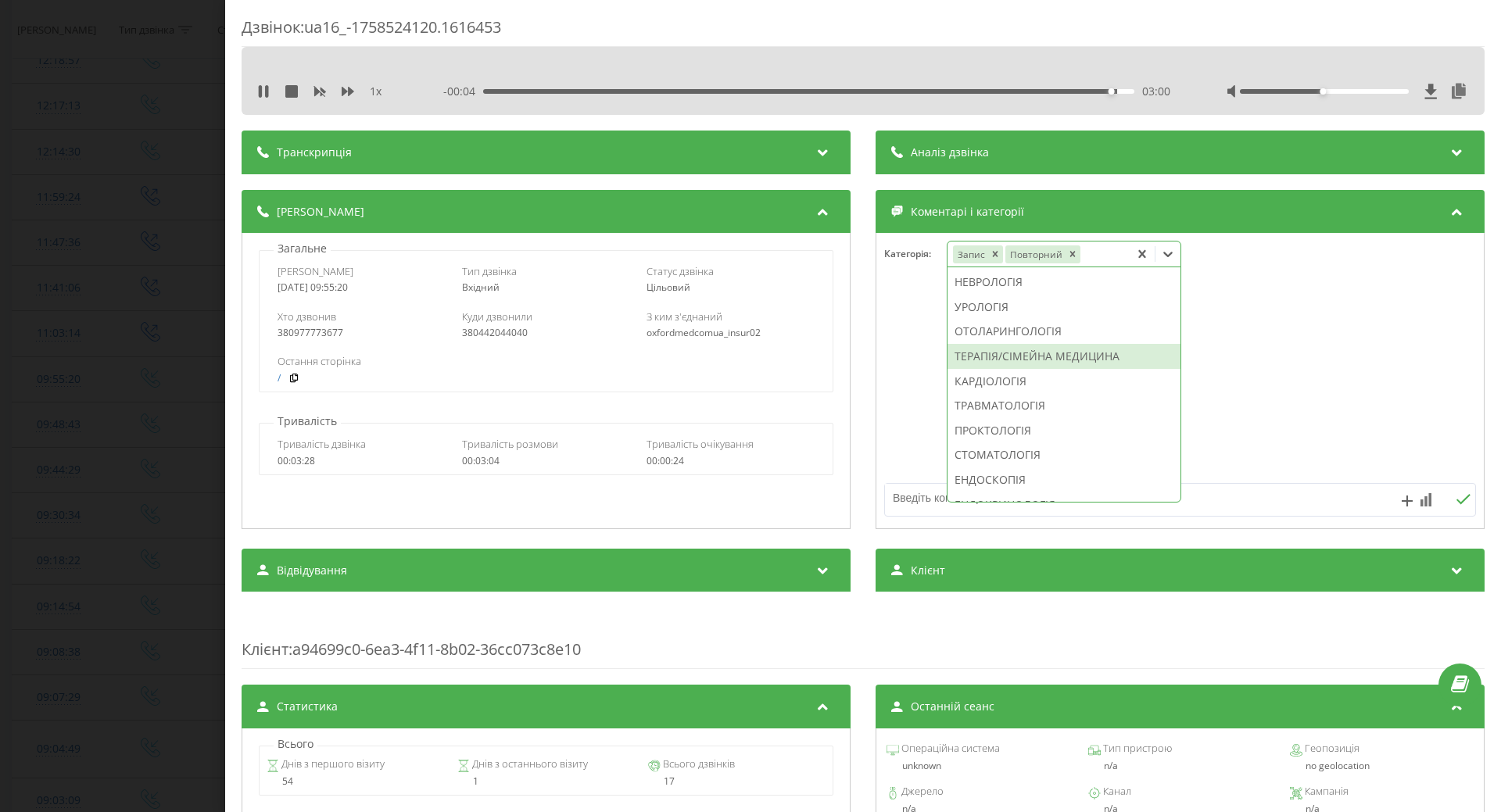
click at [985, 369] on div "ТЕРАПІЯ/СІМЕЙНА МЕДИЦИНА" at bounding box center [1064, 356] width 233 height 25
click at [928, 405] on div at bounding box center [1180, 381] width 608 height 187
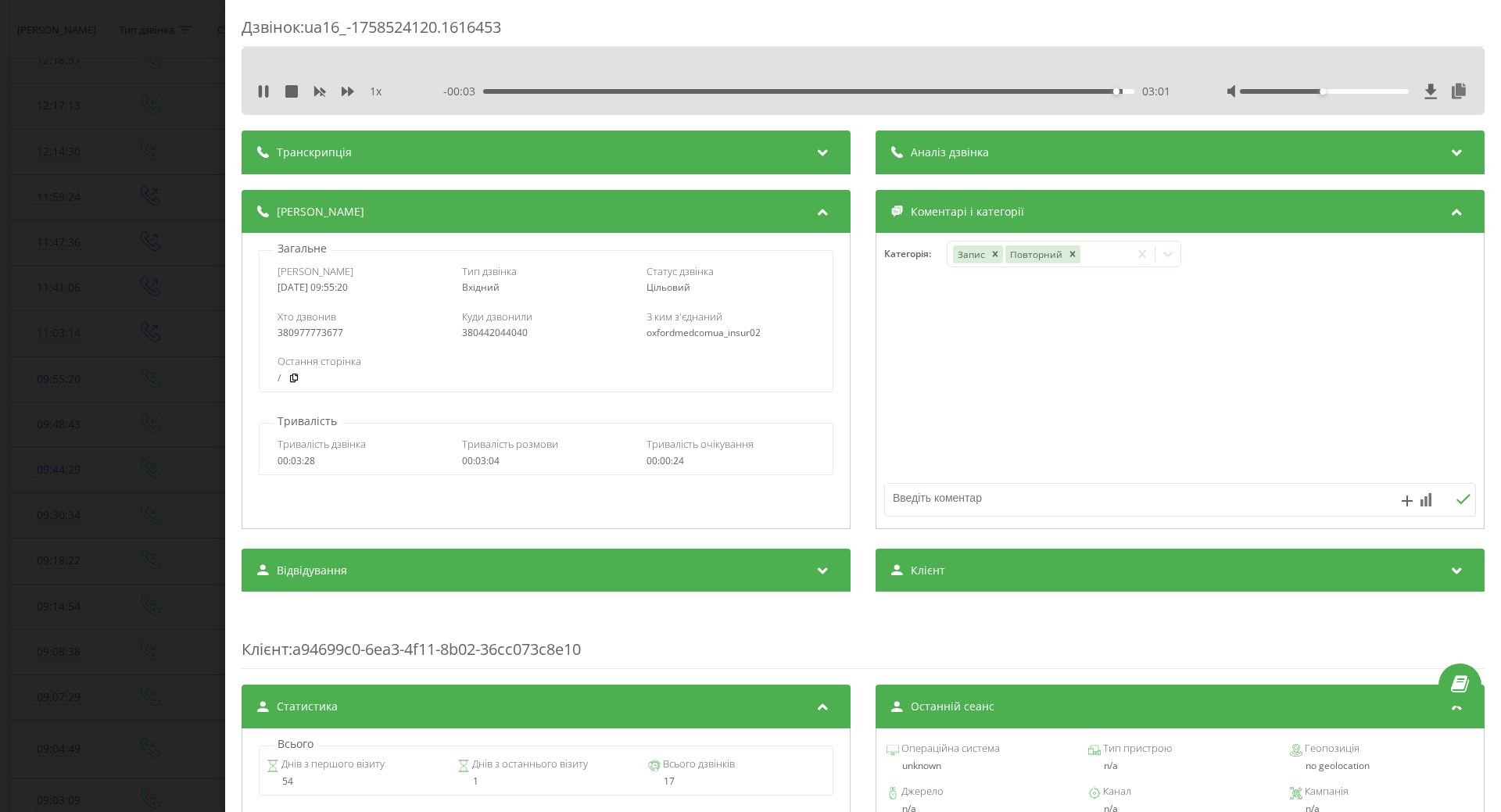
click at [111, 365] on div "Дзвінок : ua16_-1758524120.1616453 1 x - 00:03 03:01 03:01 Транскрипція Для AI-…" at bounding box center [750, 406] width 1501 height 812
click at [21, 254] on div "Дзвінок : ua16_-1758524120.1616453 1 x - 00:00 03:04 03:04 Транскрипція Для AI-…" at bounding box center [750, 406] width 1501 height 812
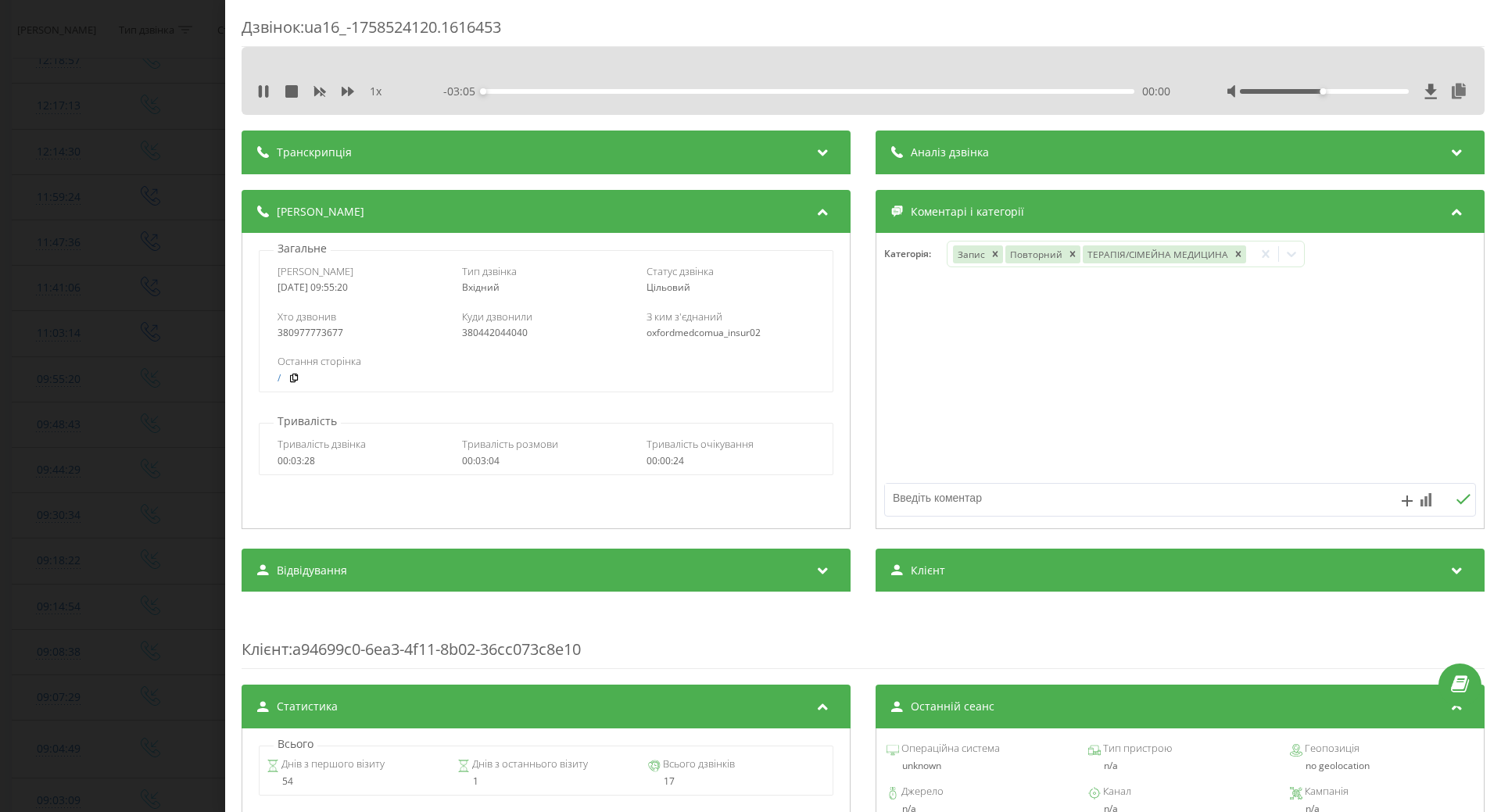
click at [264, 96] on icon at bounding box center [263, 91] width 12 height 12
click at [89, 230] on td "11:47:36" at bounding box center [58, 244] width 92 height 46
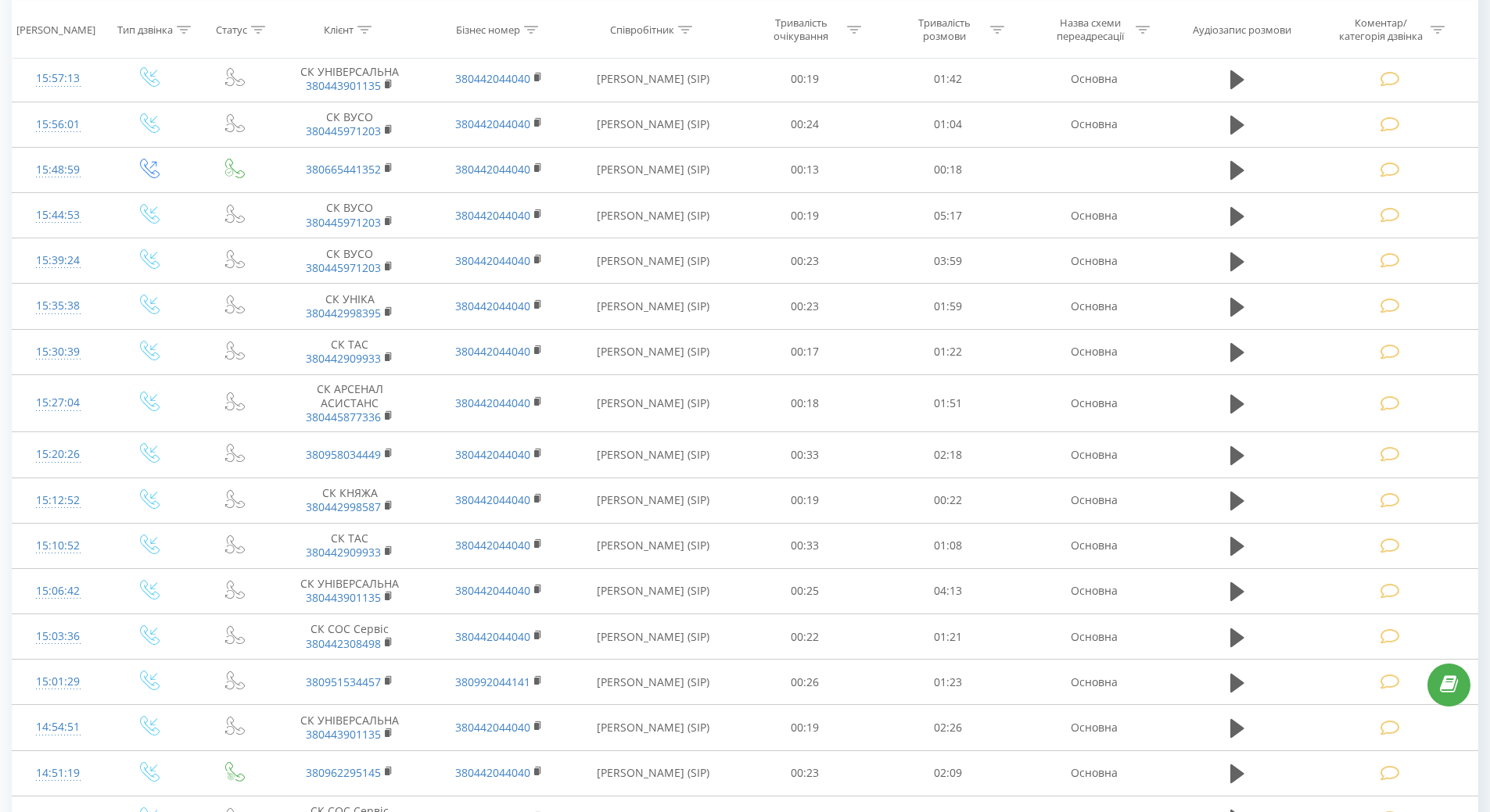
scroll to position [4121, 0]
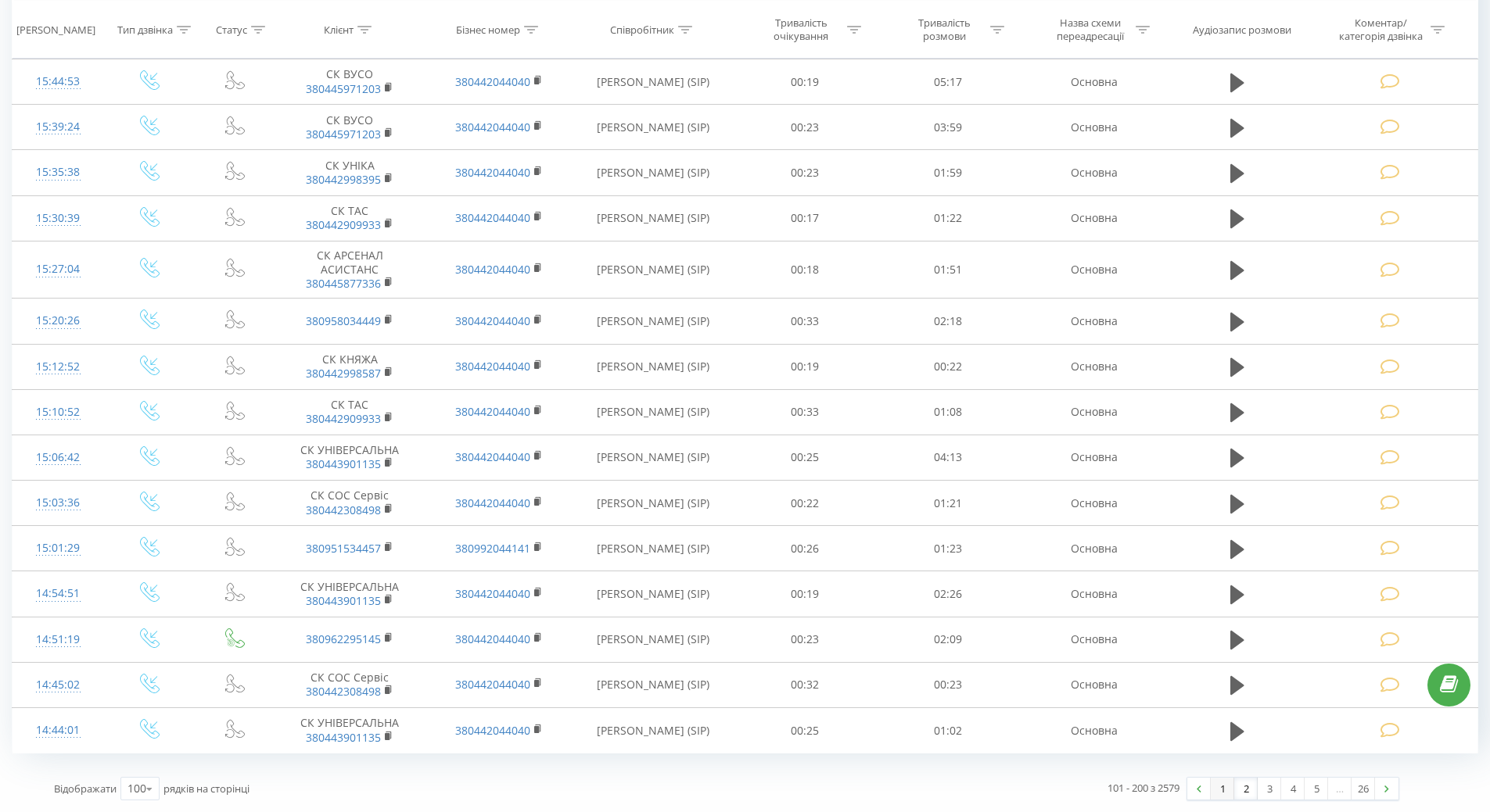
click at [1225, 786] on link "1" at bounding box center [1222, 788] width 24 height 22
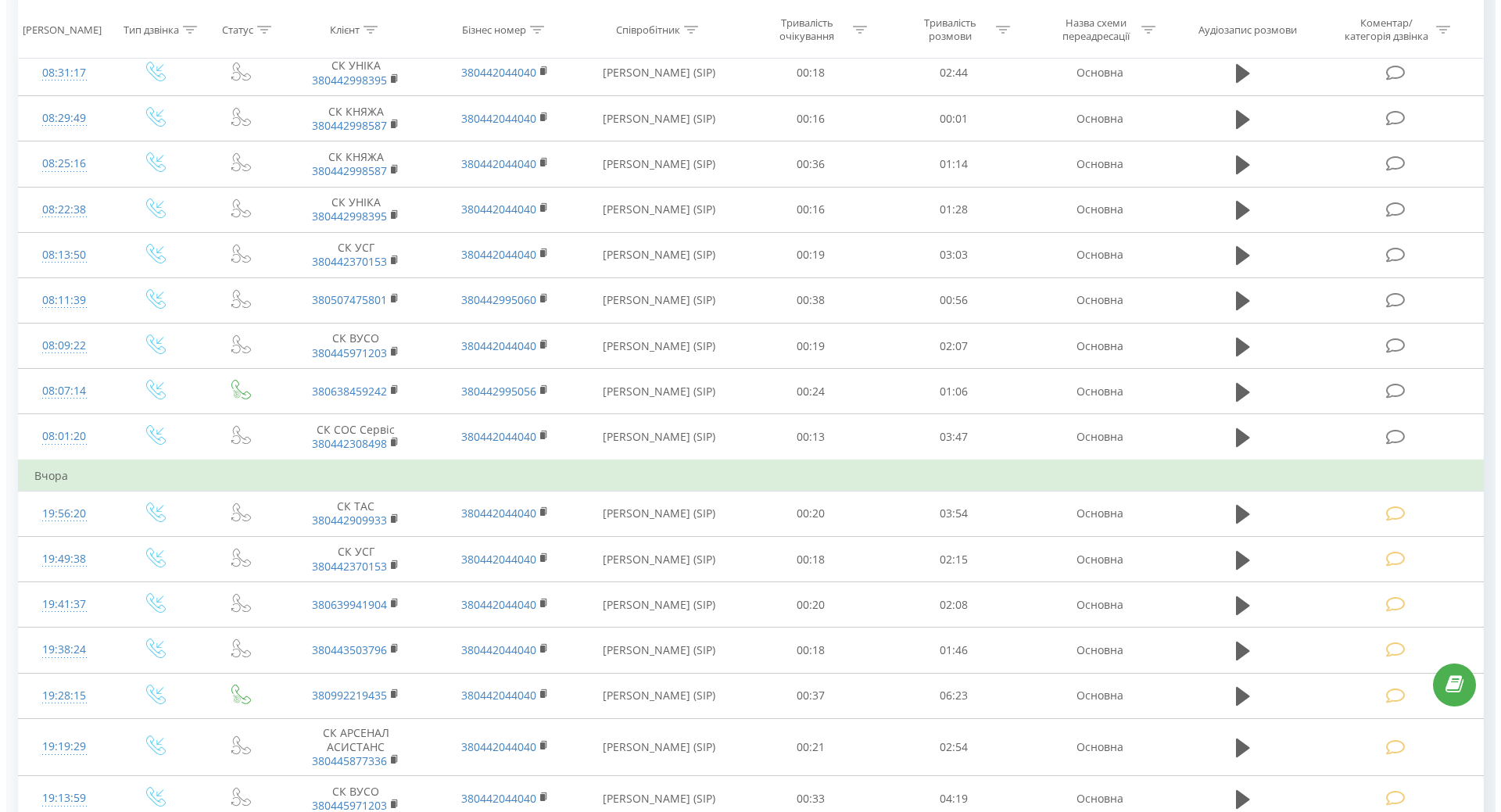
scroll to position [1697, 0]
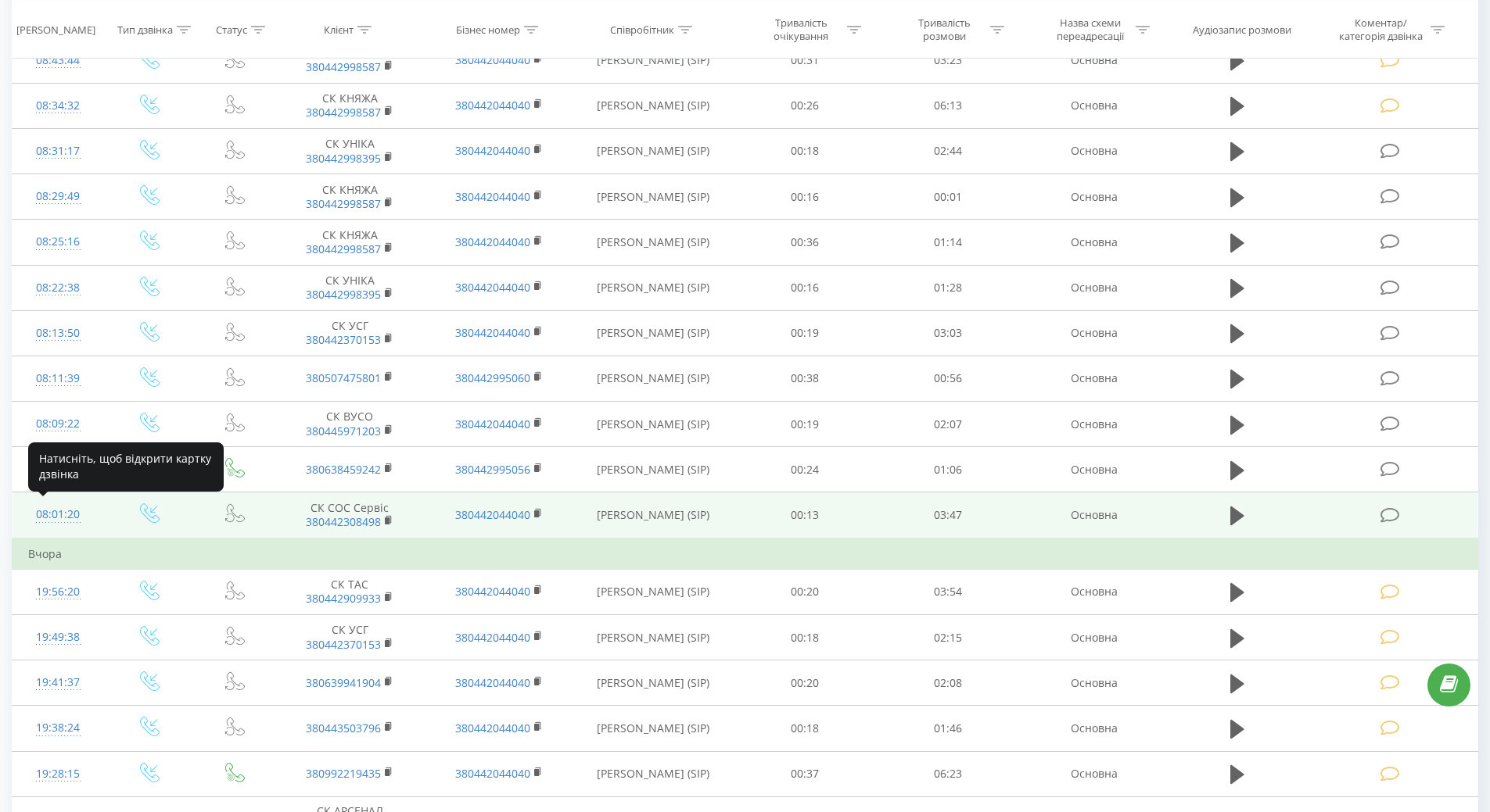
click at [54, 509] on div "08:01:20" at bounding box center [59, 514] width 60 height 30
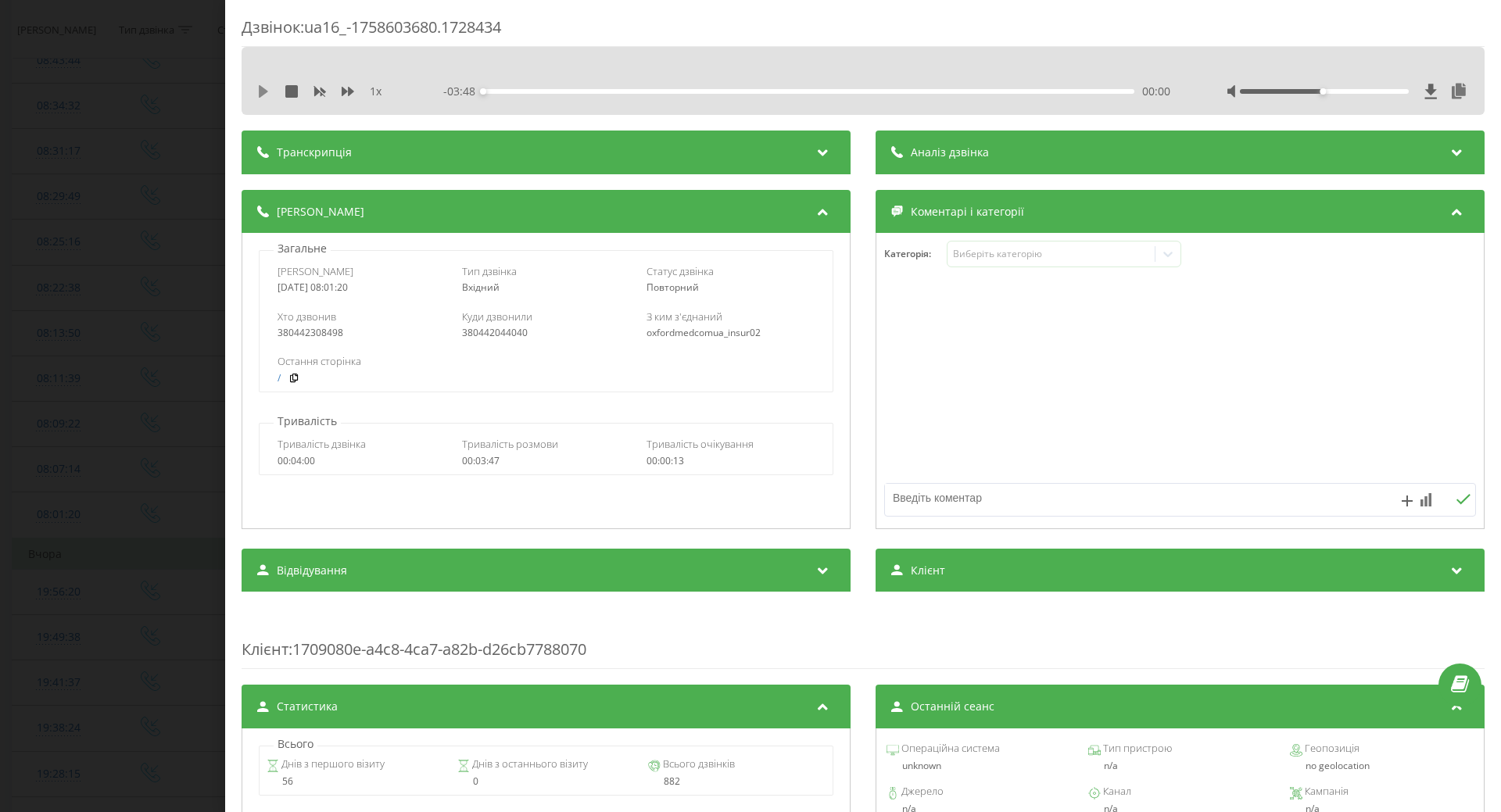
click at [263, 94] on icon at bounding box center [264, 91] width 10 height 12
click at [266, 99] on div "1 x" at bounding box center [330, 91] width 146 height 15
click at [266, 92] on icon at bounding box center [266, 91] width 3 height 12
click at [264, 91] on icon at bounding box center [264, 91] width 10 height 12
click at [261, 97] on icon at bounding box center [261, 91] width 3 height 12
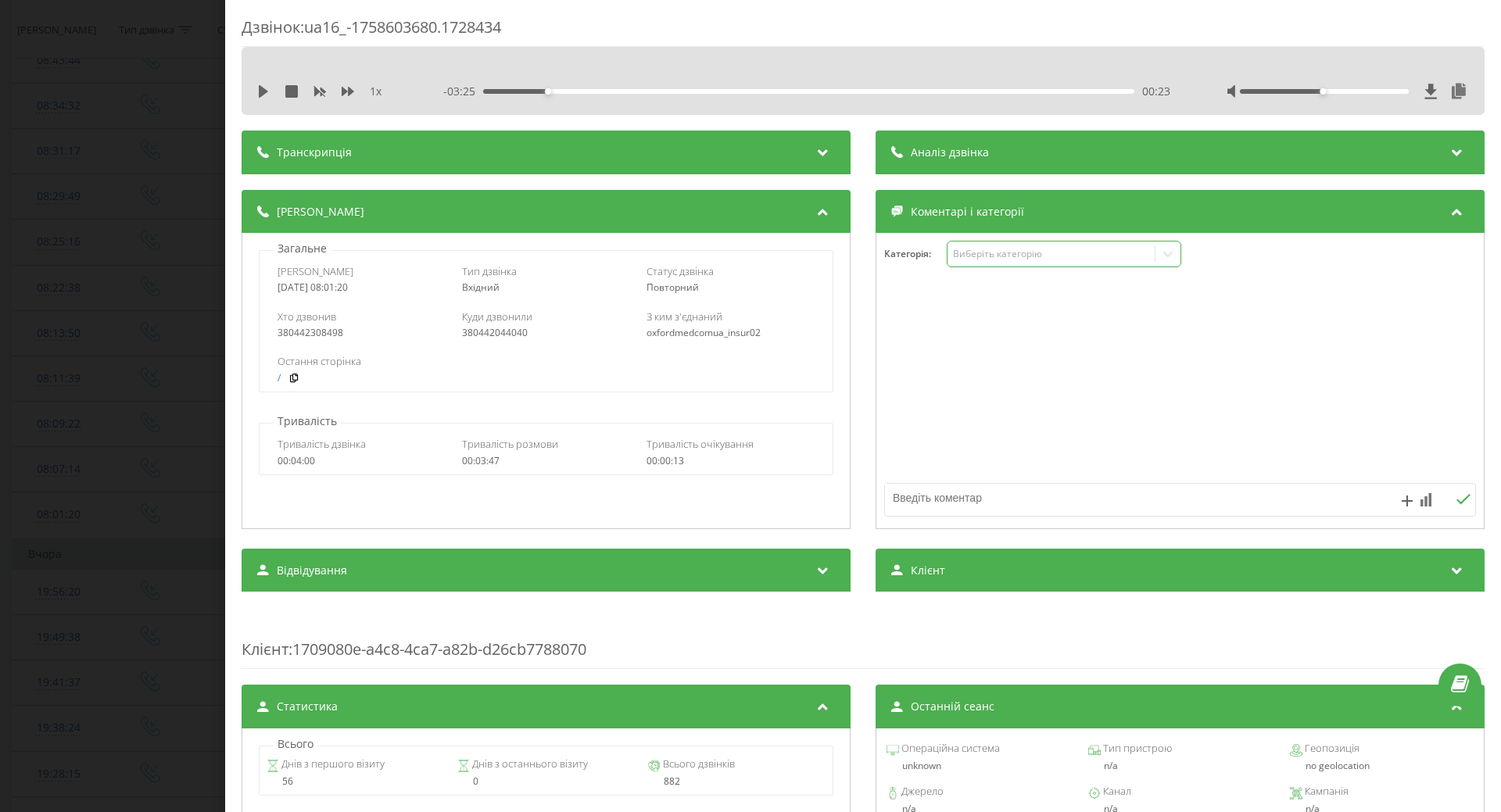
click at [1096, 258] on div "Виберіть категорію" at bounding box center [1051, 253] width 195 height 12
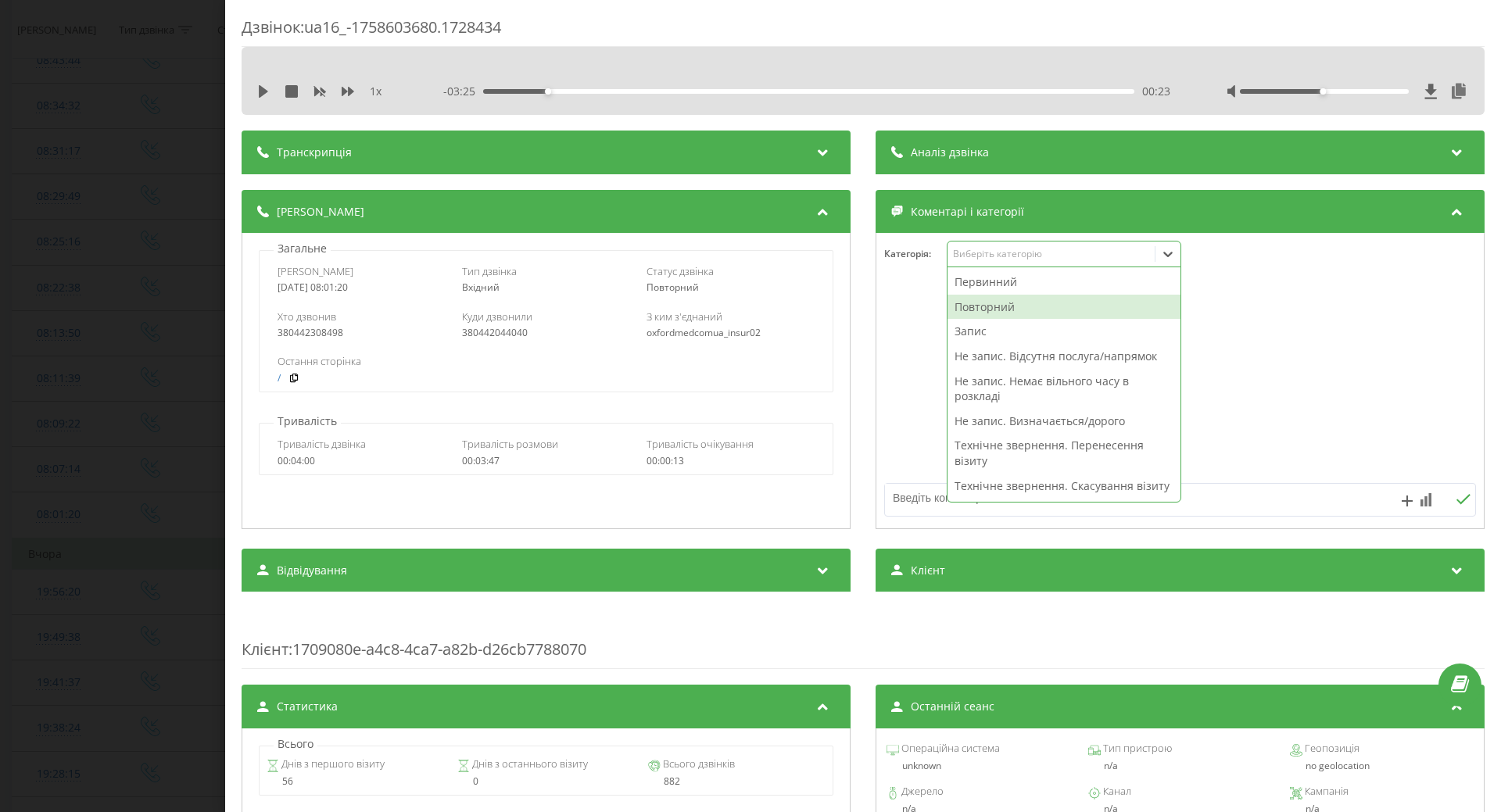
click at [1007, 309] on div "Повторний" at bounding box center [1064, 307] width 233 height 25
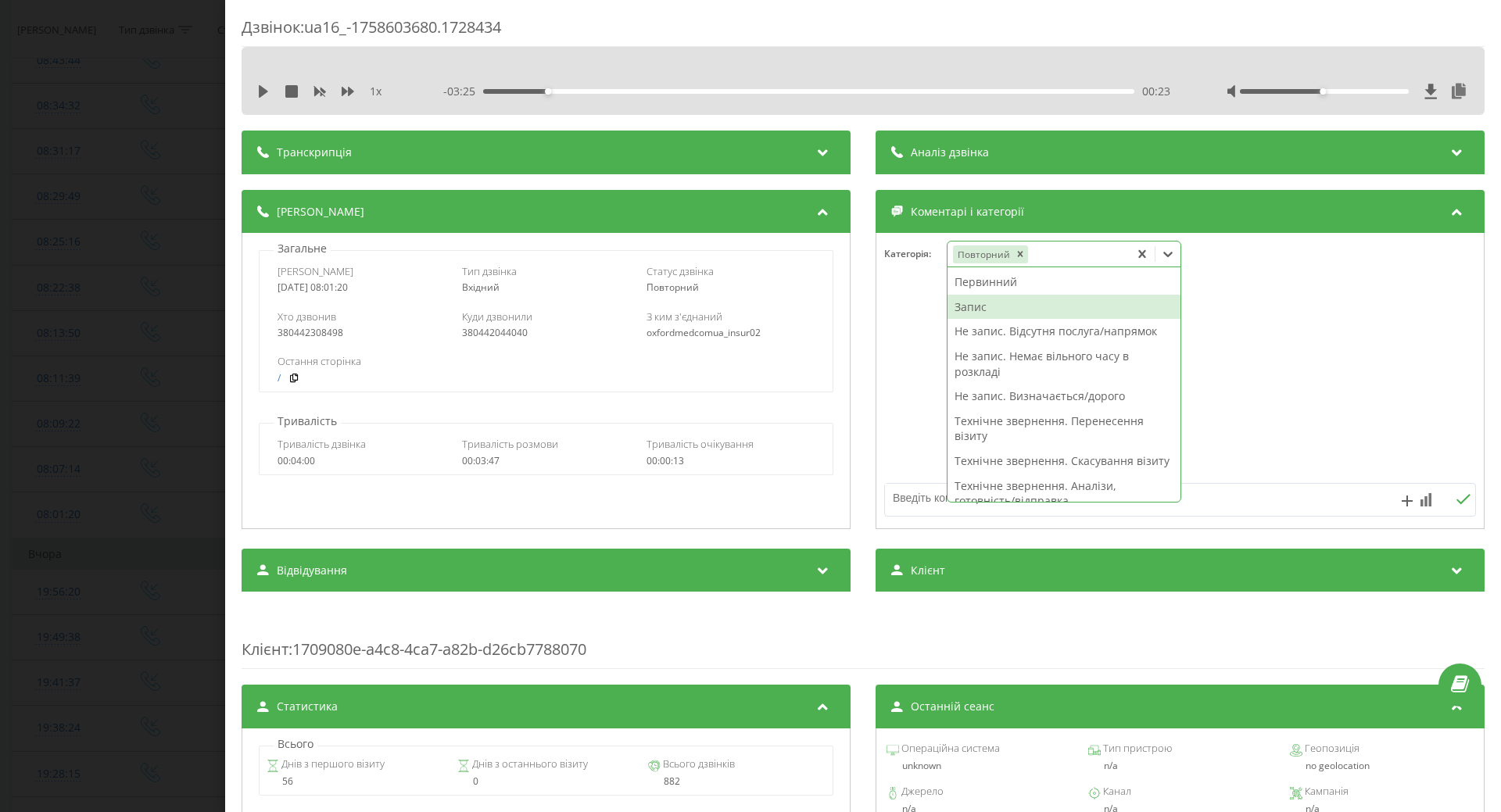
click at [968, 309] on div "Запис" at bounding box center [1064, 307] width 233 height 25
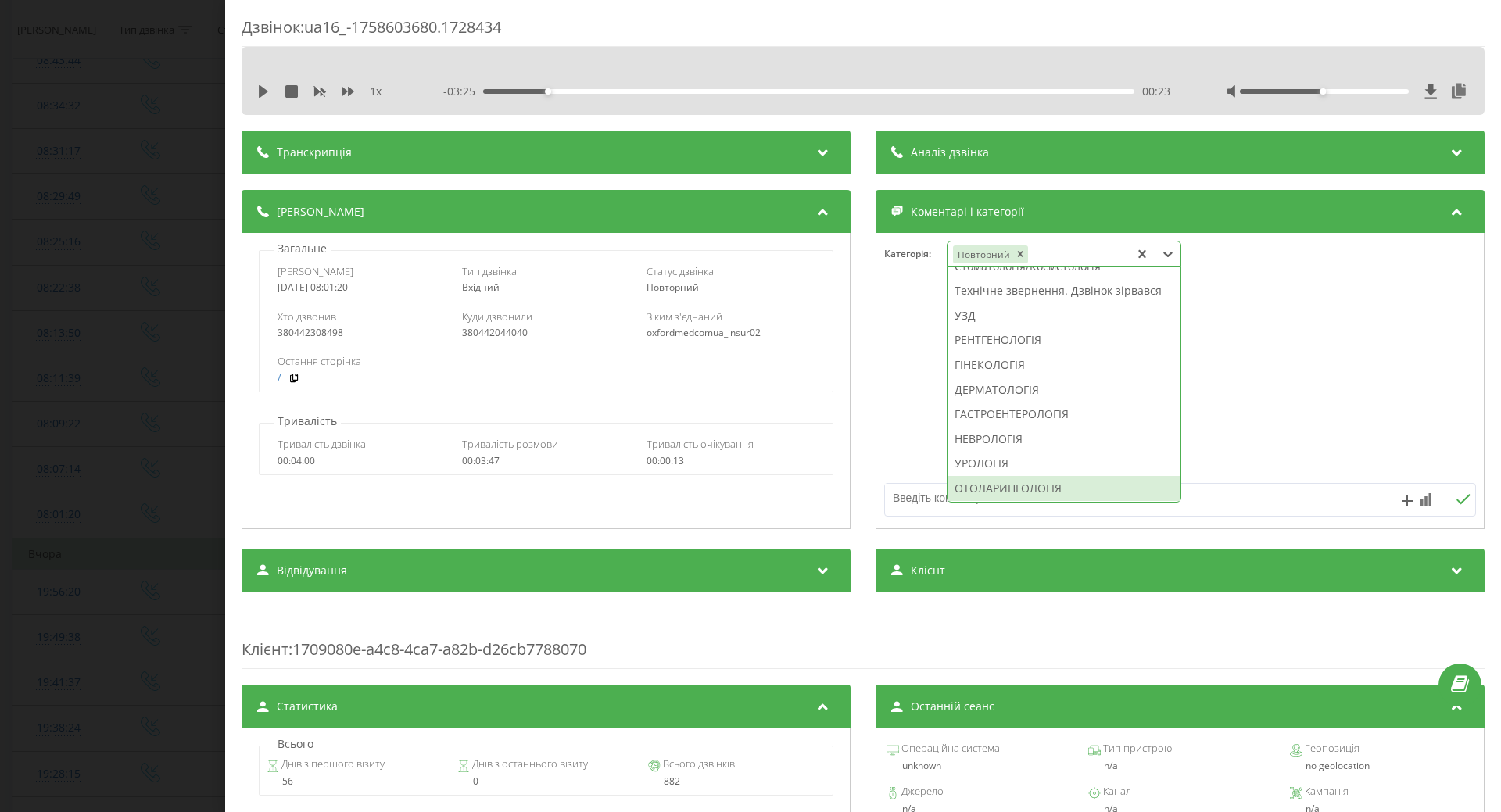
scroll to position [625, 0]
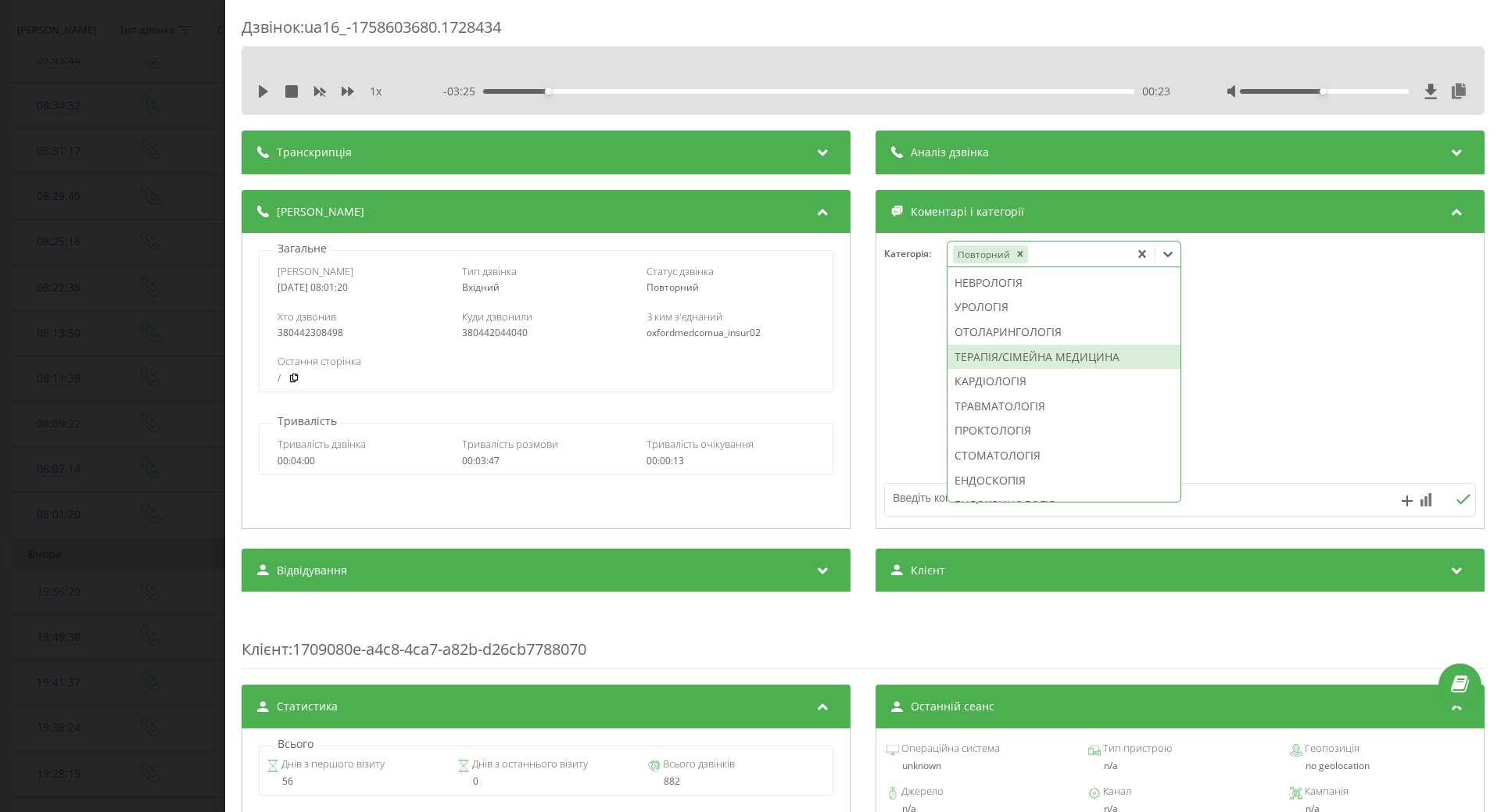
click at [1036, 370] on div "ТЕРАПІЯ/СІМЕЙНА МЕДИЦИНА" at bounding box center [1064, 357] width 233 height 25
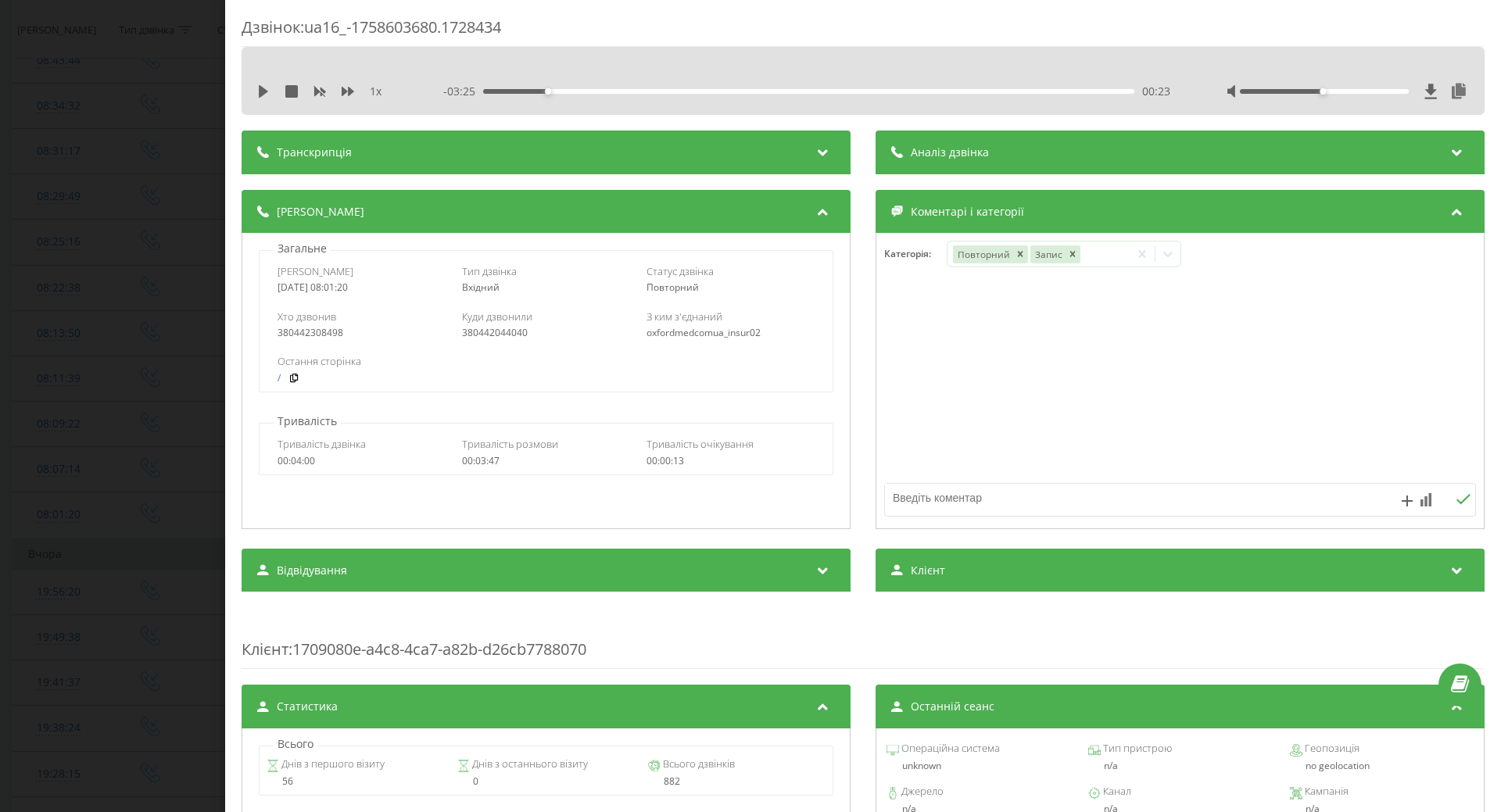
click at [901, 417] on div at bounding box center [1180, 381] width 608 height 187
drag, startPoint x: 7, startPoint y: 616, endPoint x: 124, endPoint y: 719, distance: 155.9
click at [9, 617] on div "Дзвінок : ua16_-1758603680.1728434 1 x - 03:25 00:23 00:23 Транскрипція Для AI-…" at bounding box center [750, 406] width 1501 height 812
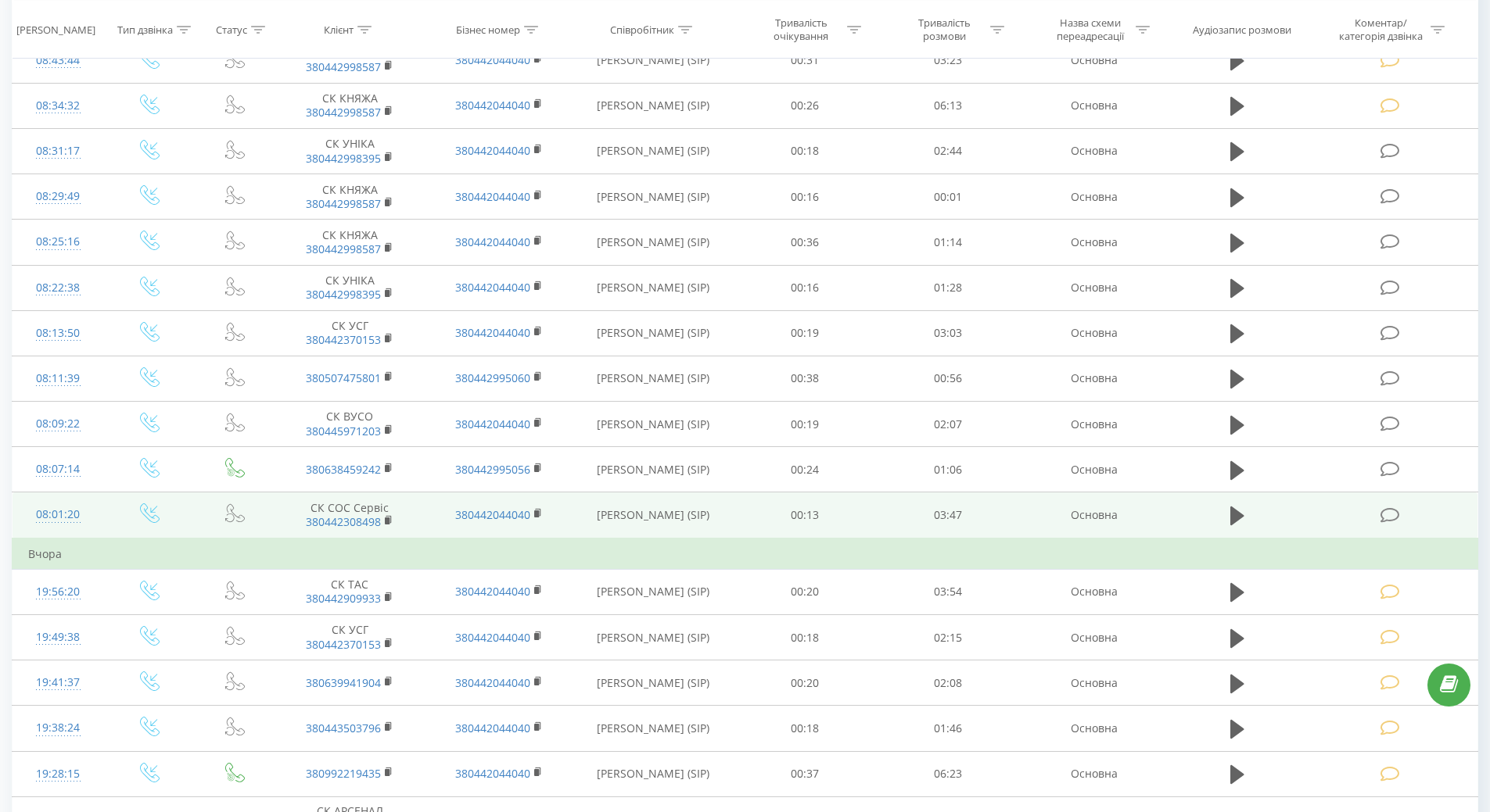
click at [48, 517] on div "08:01:20" at bounding box center [59, 514] width 60 height 30
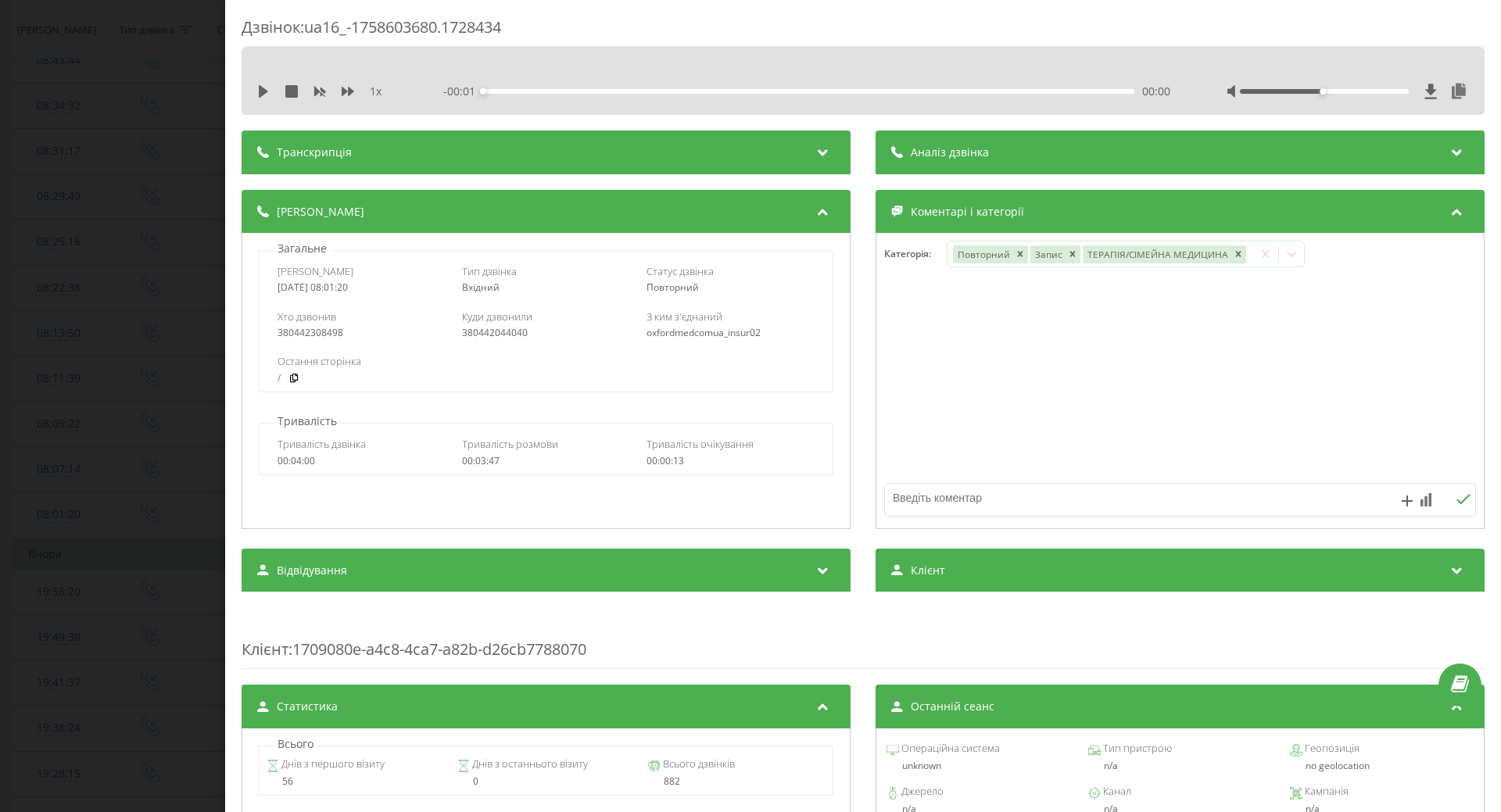
click at [50, 320] on div "Дзвінок : ua16_-1758603680.1728434 1 x - 00:01 00:00 00:00 Транскрипція Для AI-…" at bounding box center [750, 406] width 1501 height 812
click at [110, 278] on td at bounding box center [151, 287] width 92 height 46
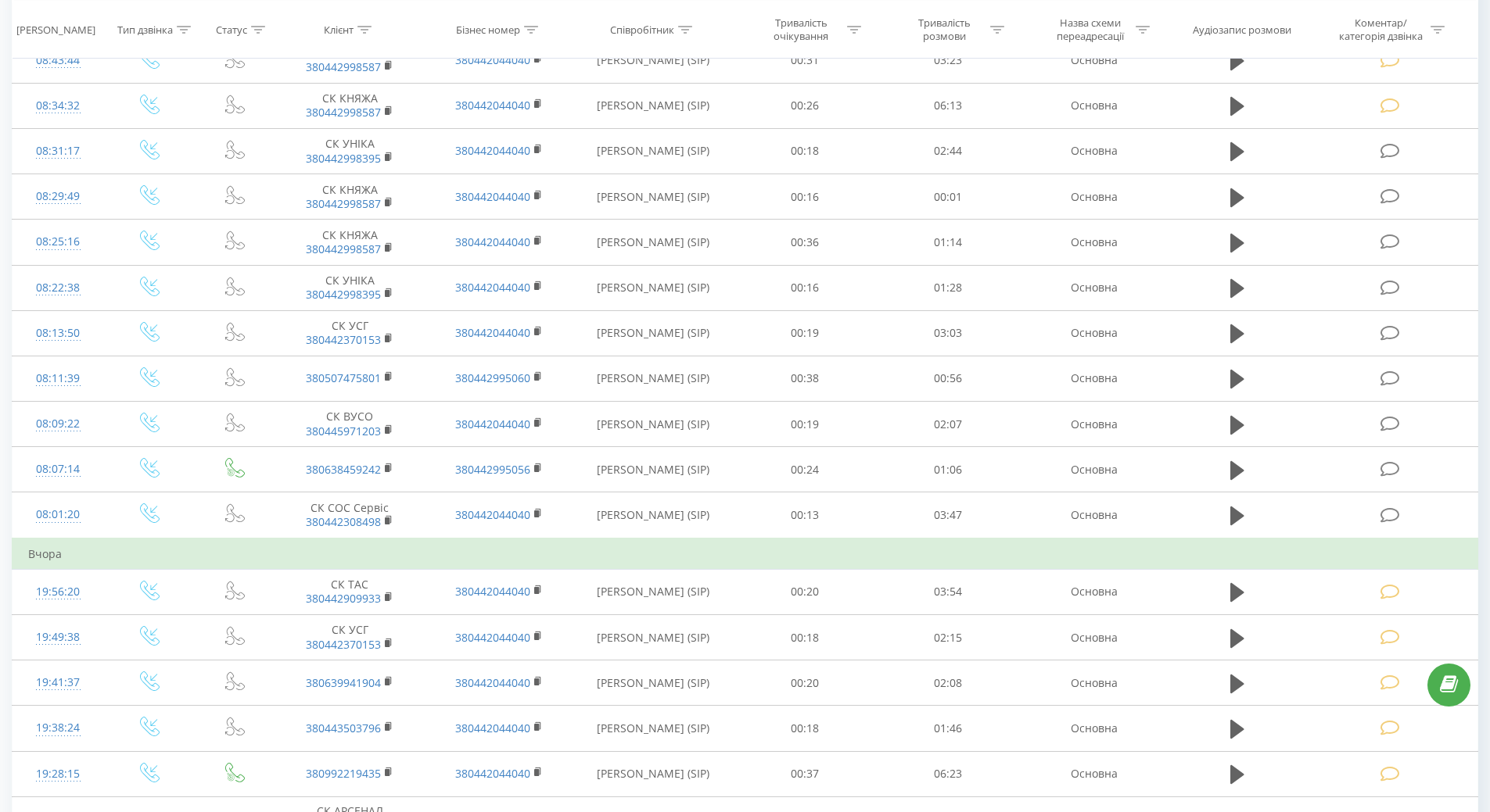
click at [8, 467] on div "Всі дзвінки Основний Графік Експорт .csv .xls .xlsx [DATE] - [DATE] Коли дані м…" at bounding box center [745, 792] width 1490 height 4887
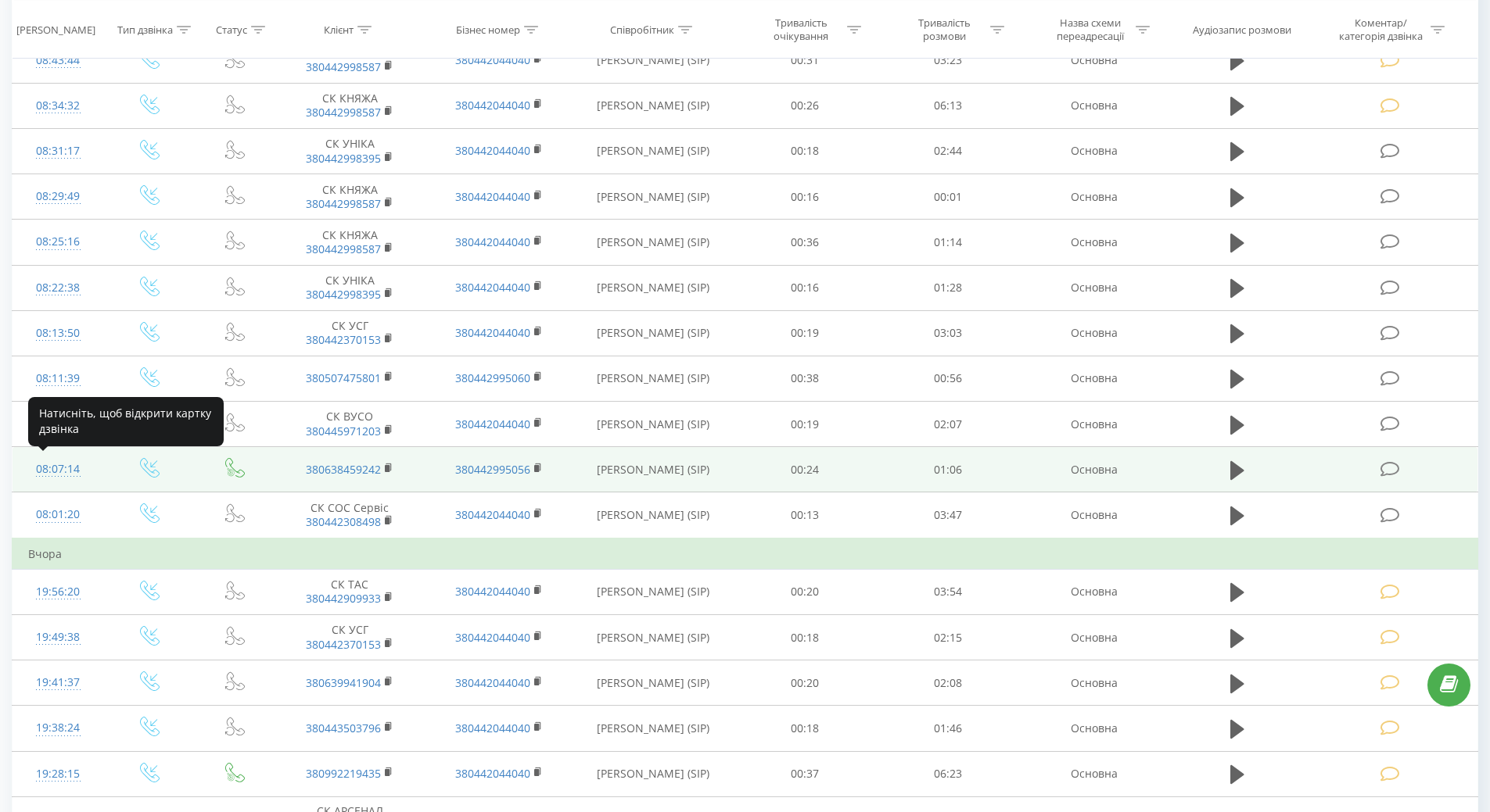
click at [62, 472] on div "08:07:14" at bounding box center [59, 469] width 60 height 30
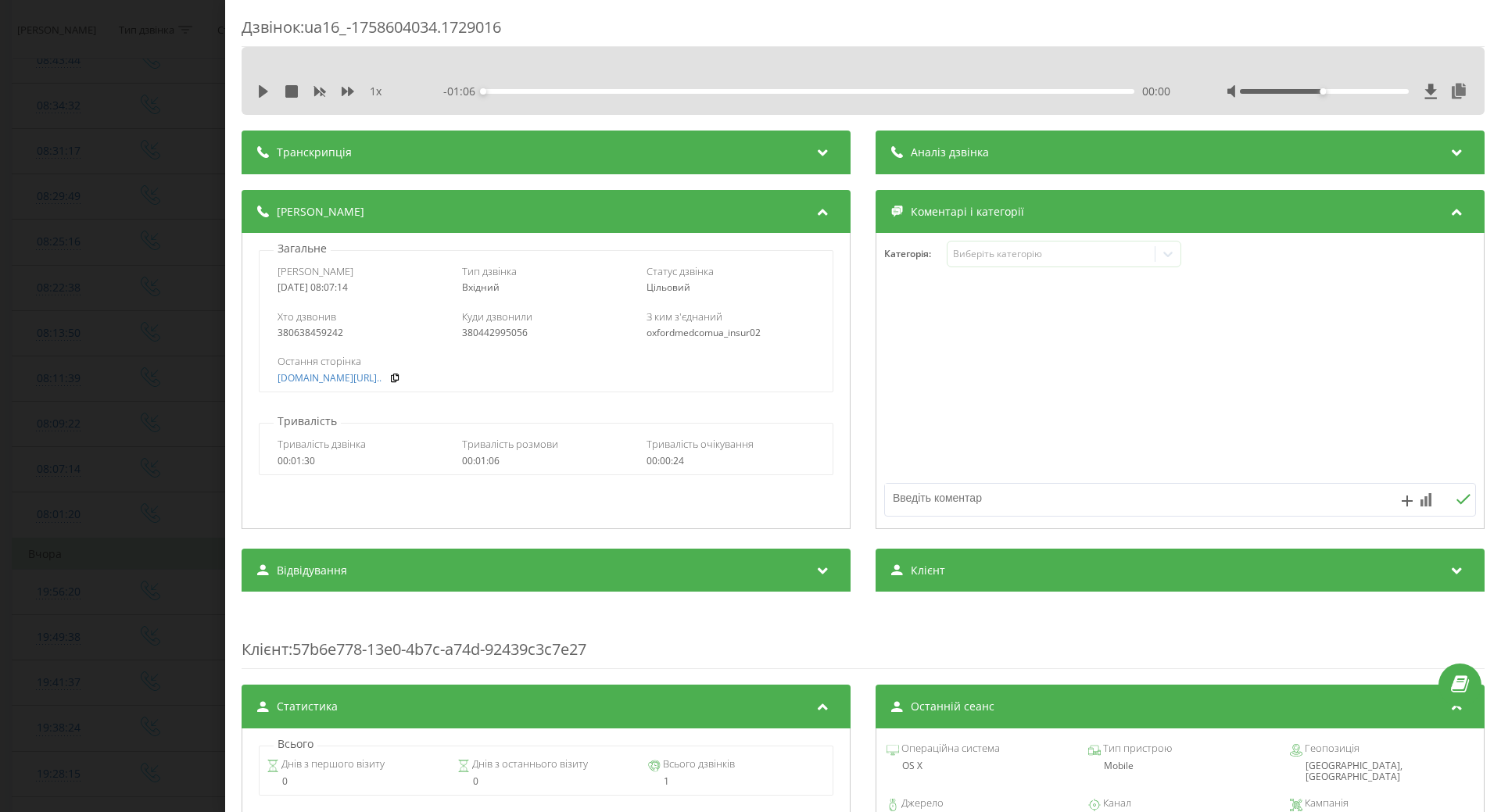
drag, startPoint x: 262, startPoint y: 88, endPoint x: 297, endPoint y: 34, distance: 64.4
click at [263, 88] on icon at bounding box center [264, 91] width 10 height 12
click at [261, 89] on icon at bounding box center [261, 91] width 3 height 12
click at [995, 264] on div "Виберіть категорію" at bounding box center [1064, 254] width 235 height 27
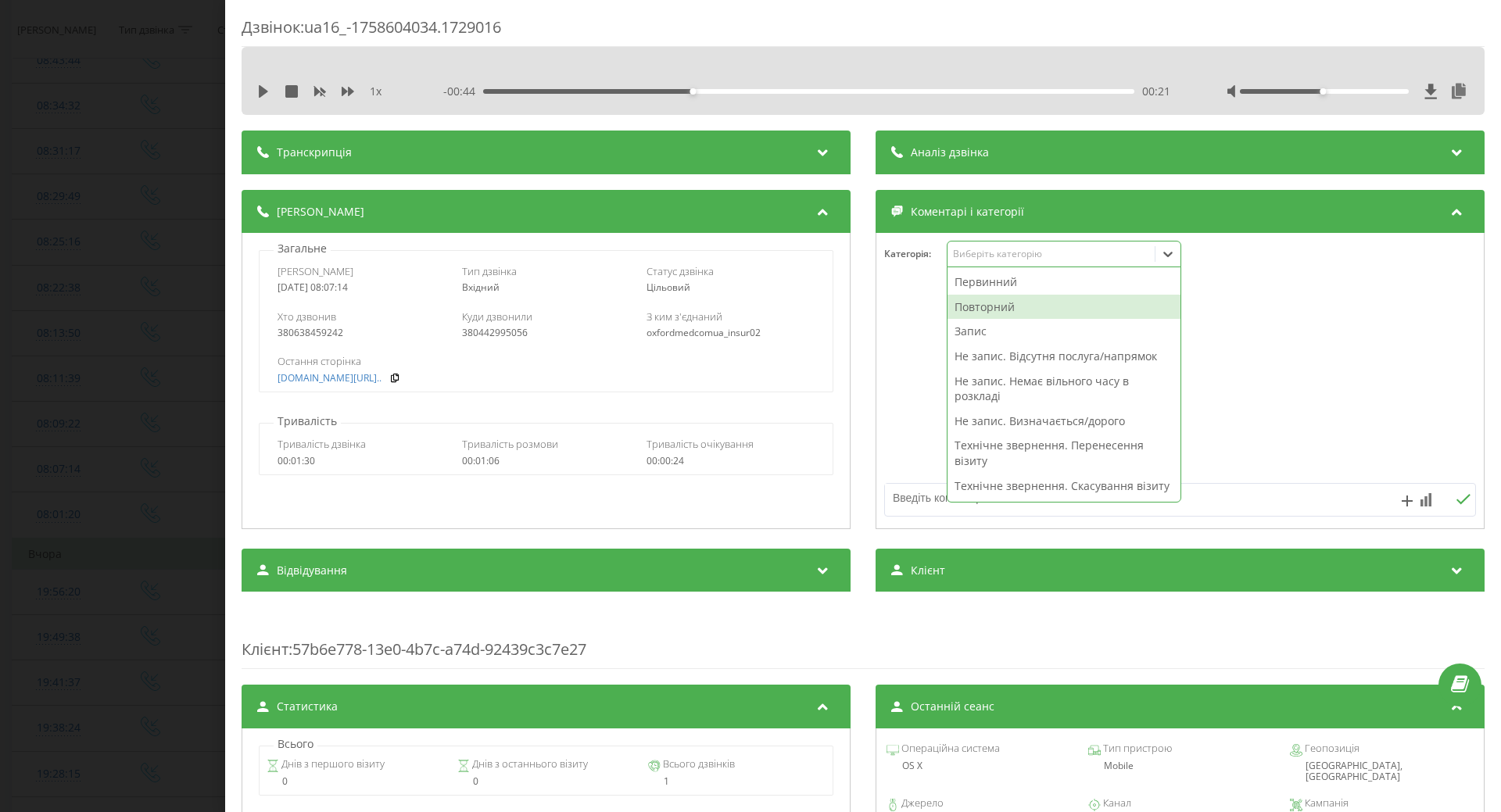
click at [991, 308] on div "Повторний" at bounding box center [1064, 307] width 233 height 25
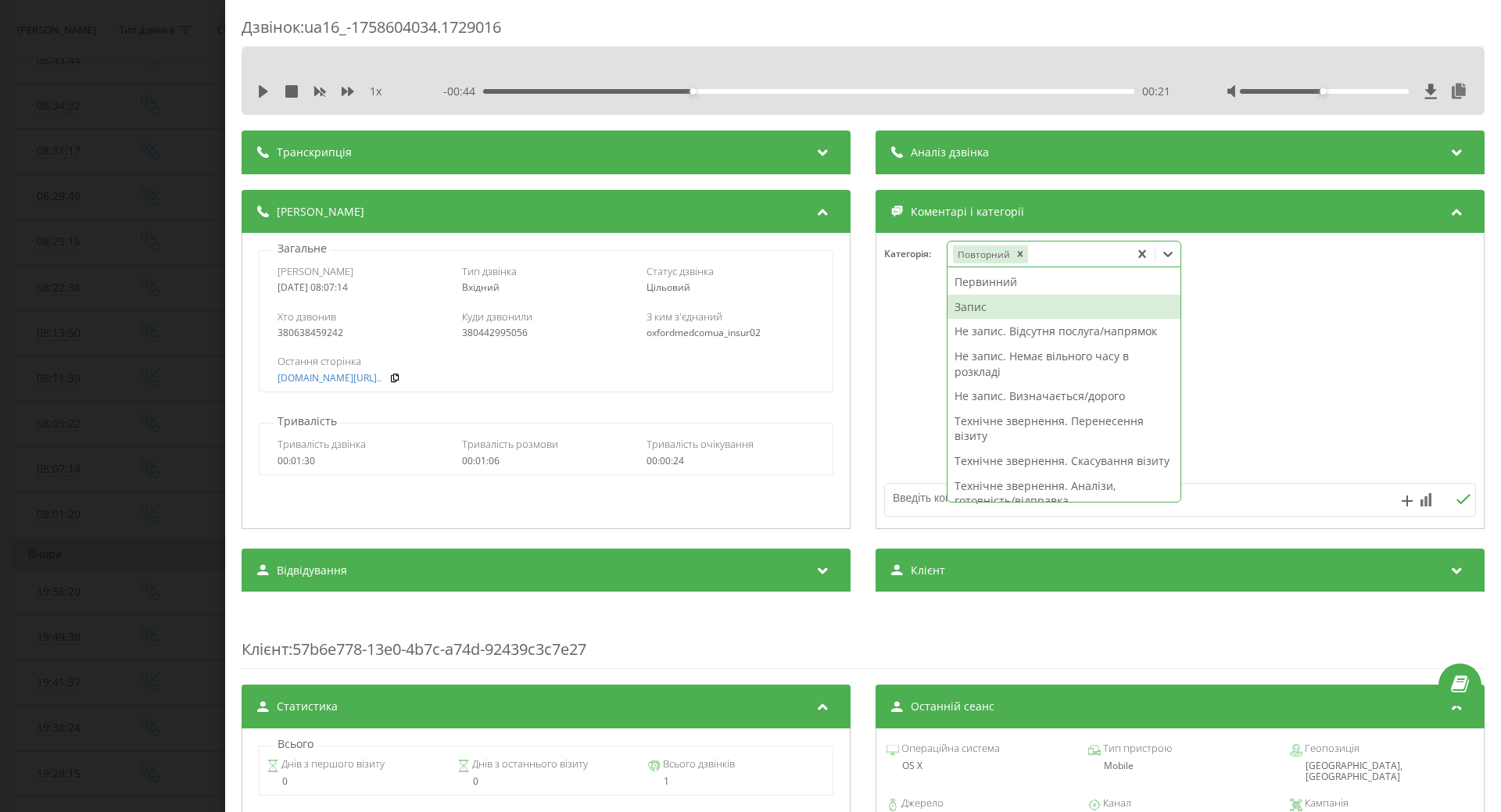
click at [968, 313] on div "Запис" at bounding box center [1064, 307] width 233 height 25
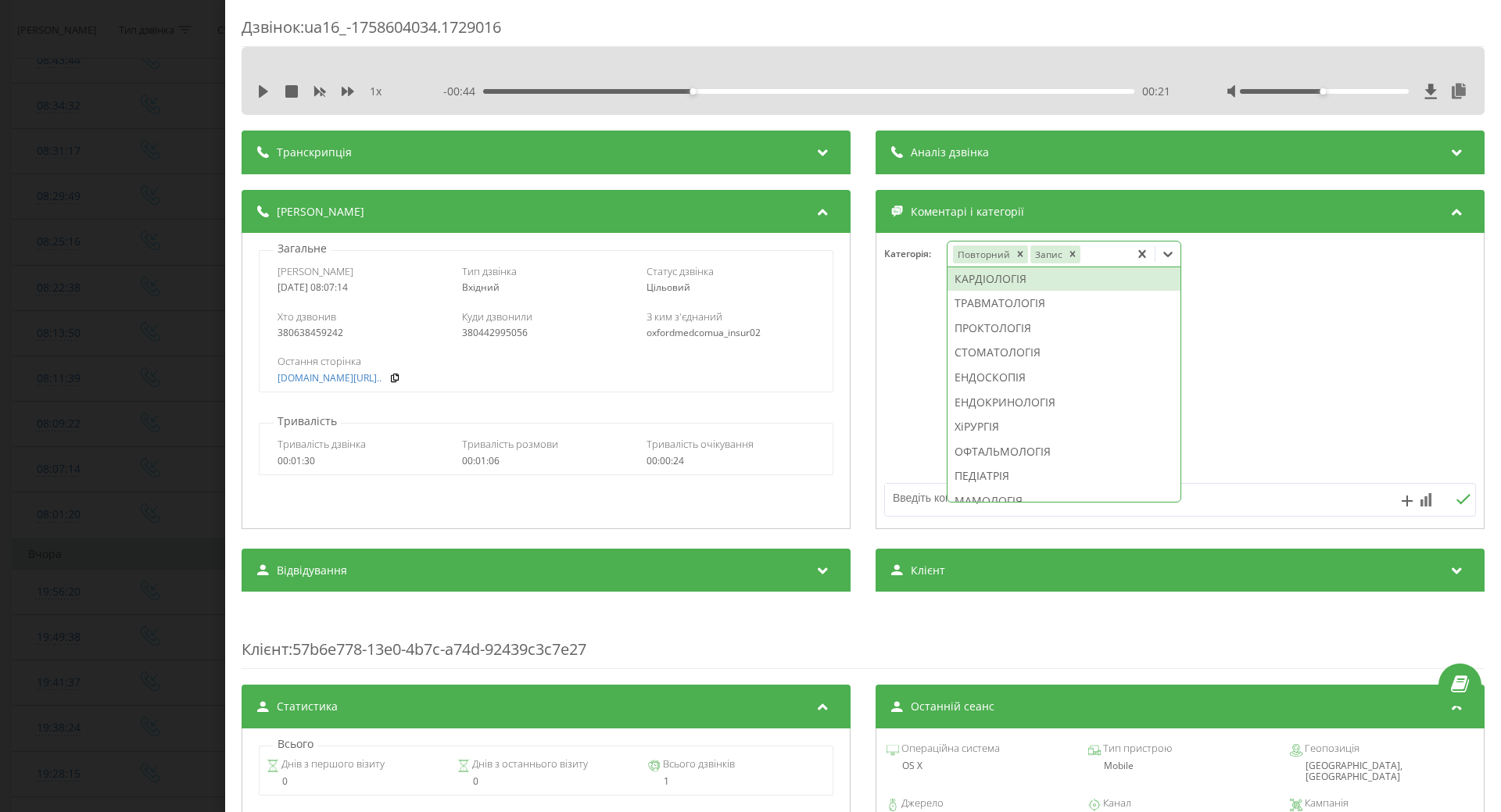
scroll to position [678, 0]
click at [1012, 292] on div "ТЕРАПІЯ/СІМЕЙНА МЕДИЦИНА" at bounding box center [1064, 279] width 233 height 25
click at [877, 384] on div at bounding box center [1180, 381] width 608 height 187
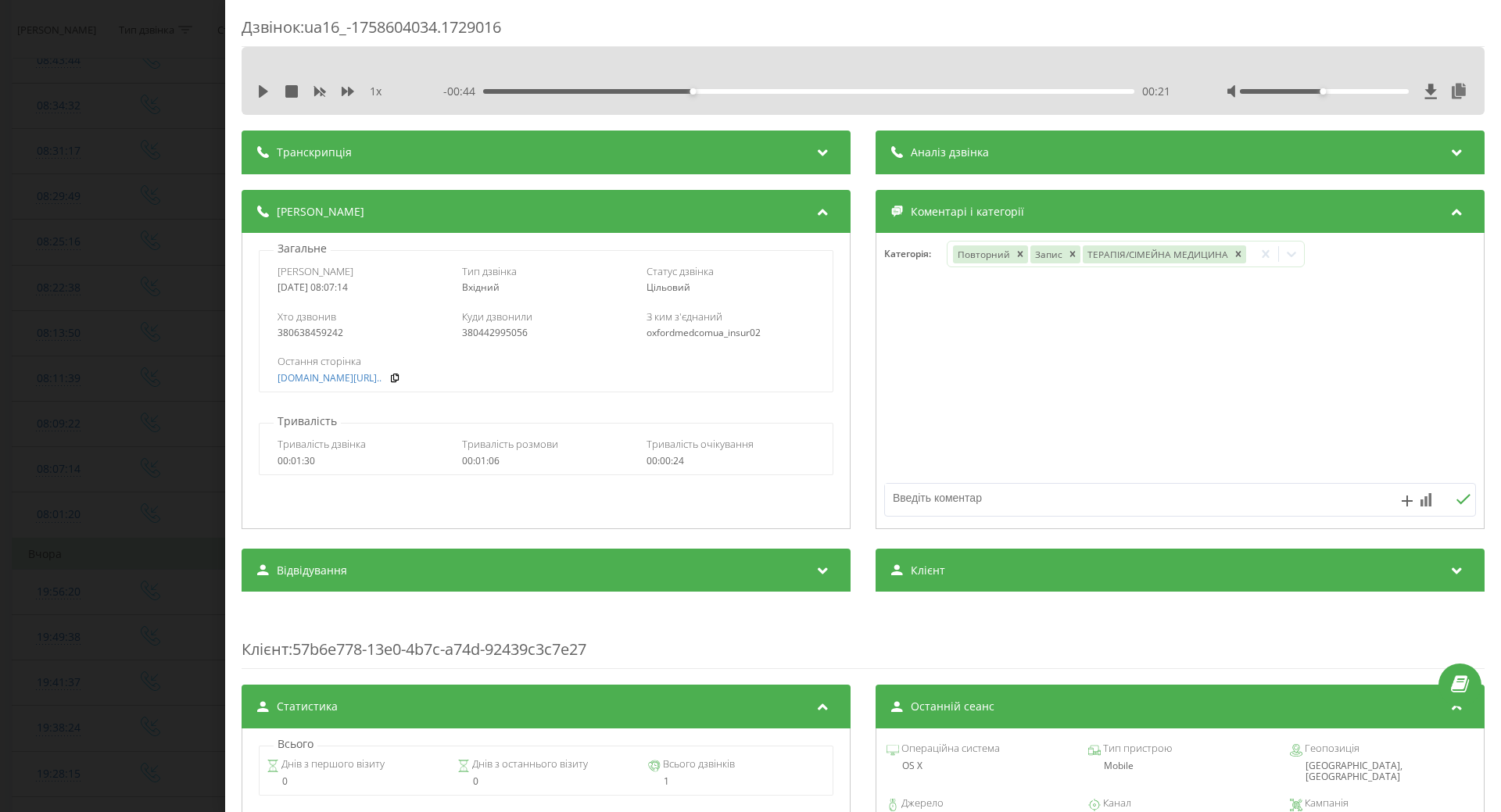
click at [160, 312] on div "Дзвінок : ua16_-1758604034.1729016 1 x - 00:44 00:21 00:21 Транскрипція Для AI-…" at bounding box center [750, 406] width 1501 height 812
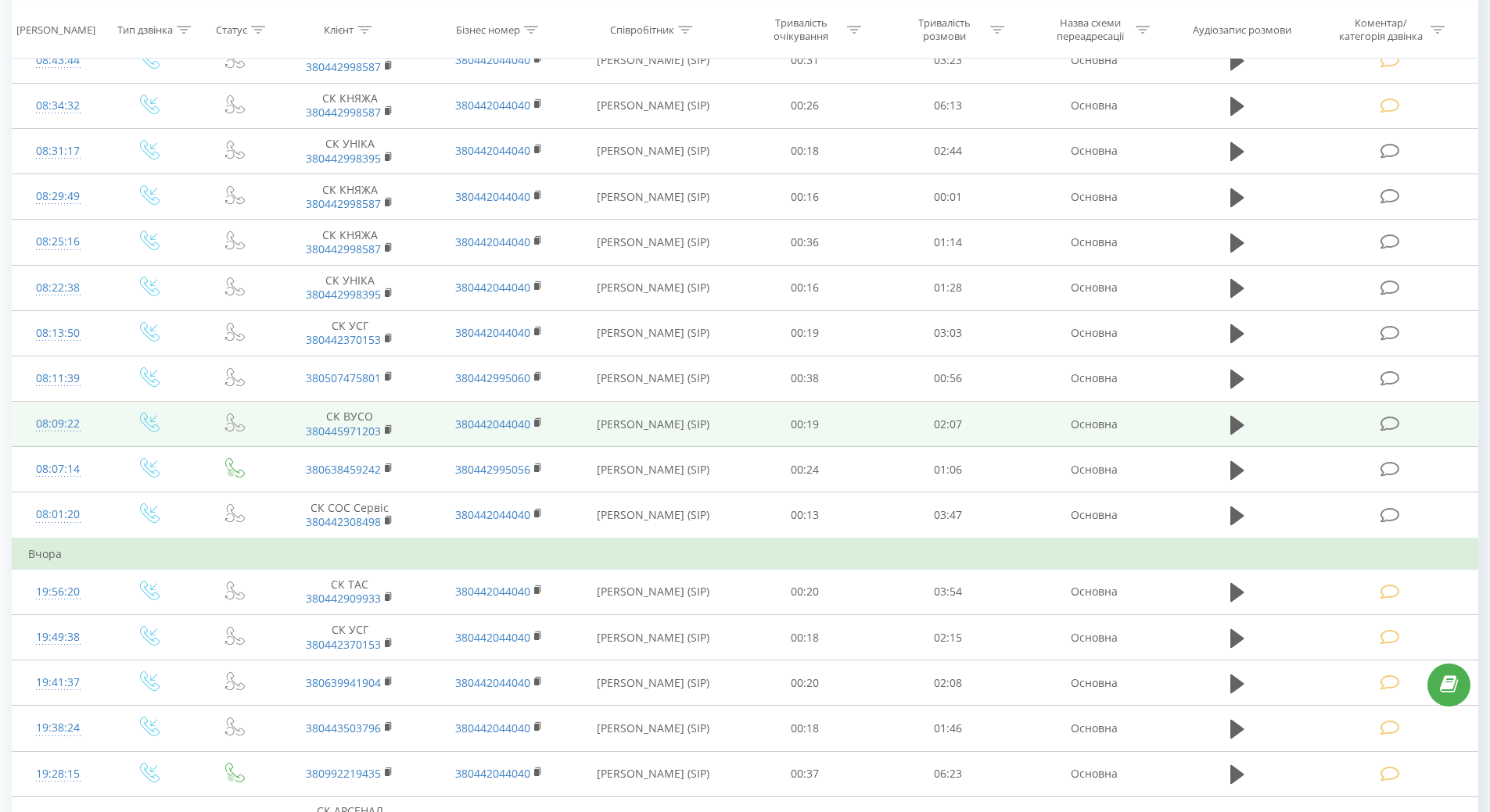
click at [60, 424] on div "08:09:22" at bounding box center [59, 424] width 60 height 30
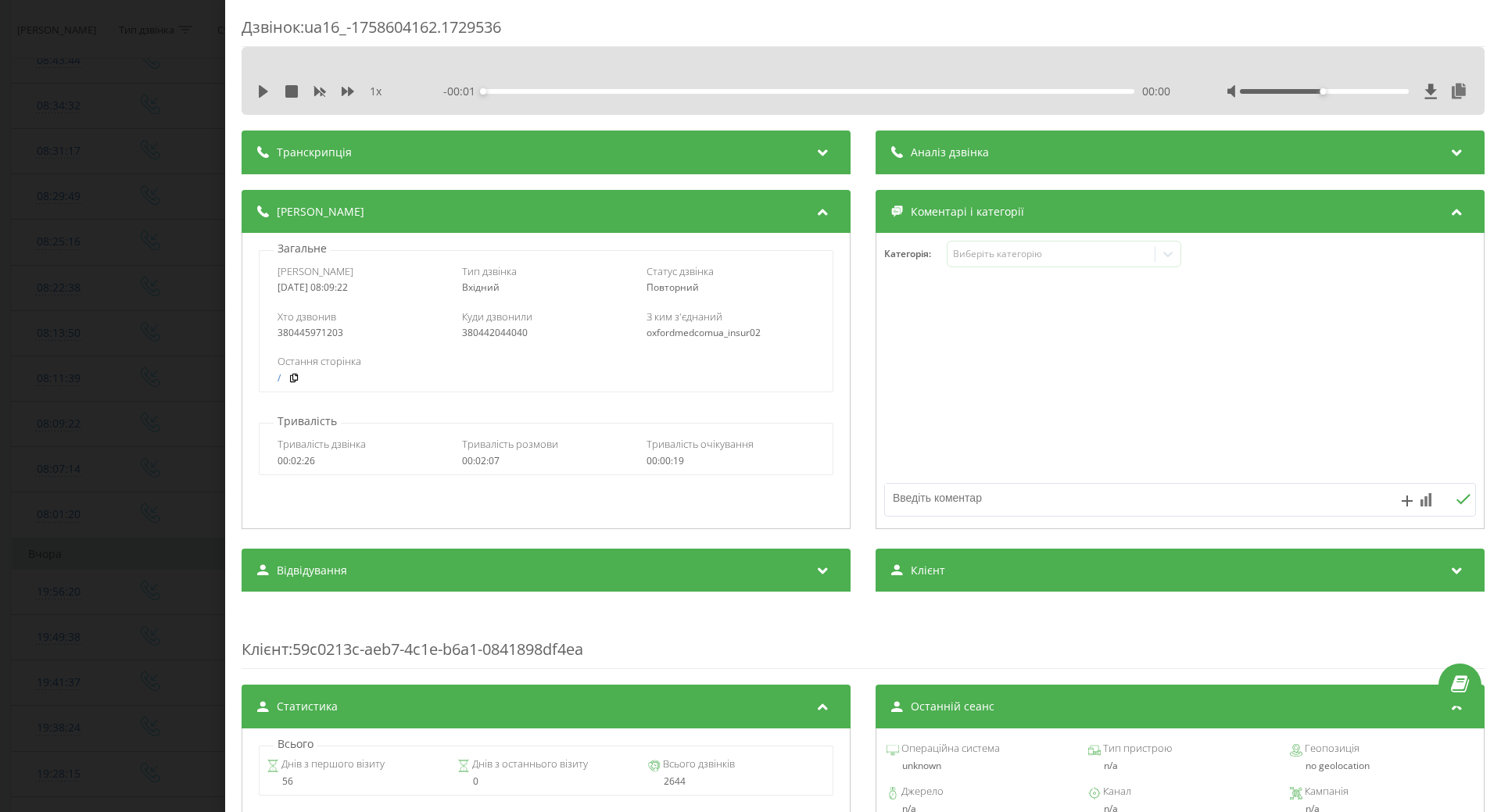
click at [257, 89] on div "1 x - 00:01 00:00 00:00" at bounding box center [863, 91] width 1220 height 24
click at [260, 88] on icon at bounding box center [264, 91] width 10 height 12
click at [1011, 253] on div "Виберіть категорію" at bounding box center [1051, 253] width 195 height 12
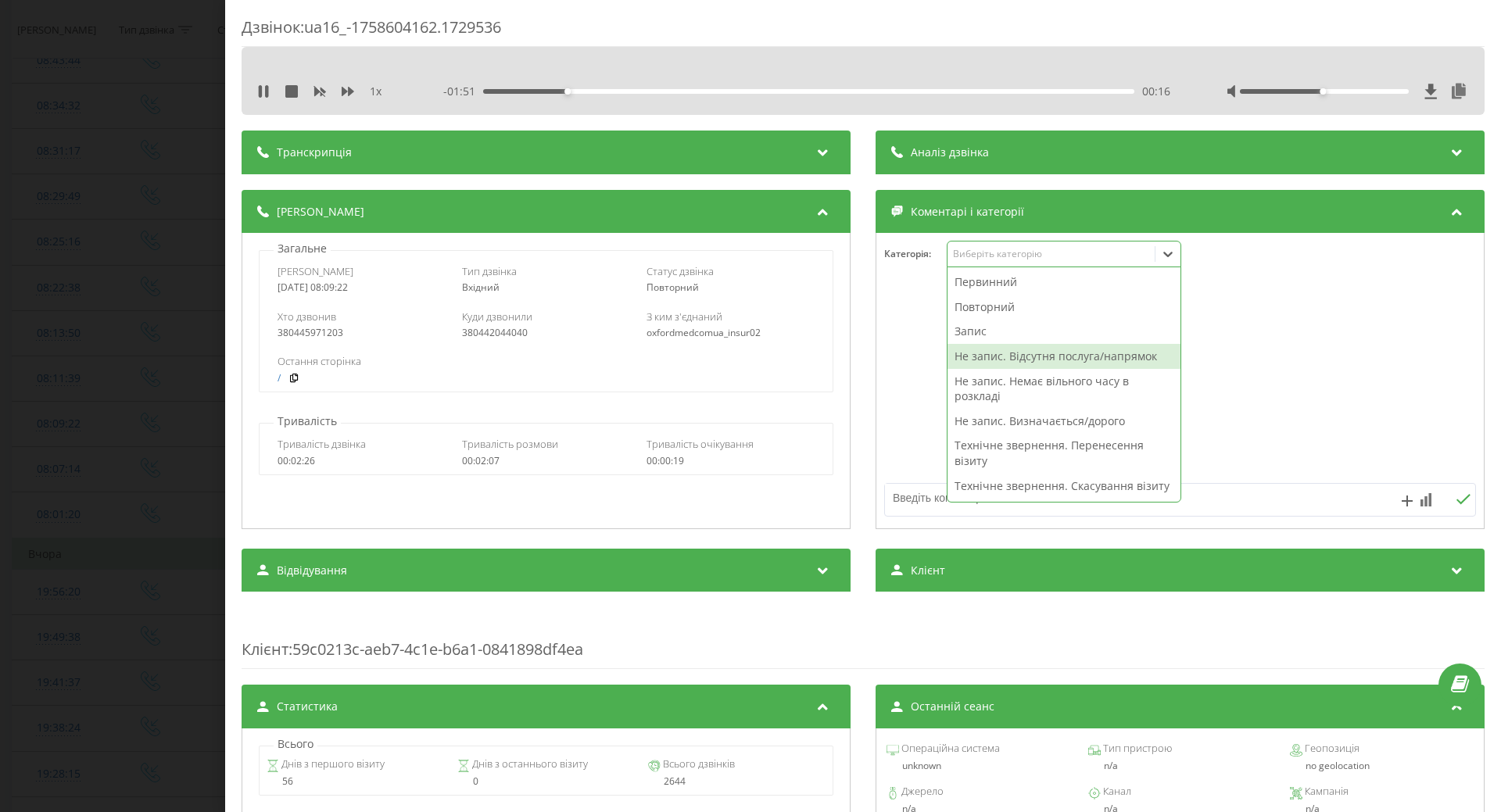
click at [990, 351] on div "Не запис. Відсутня послуга/напрямок" at bounding box center [1064, 356] width 233 height 25
click at [880, 381] on div at bounding box center [1180, 381] width 608 height 187
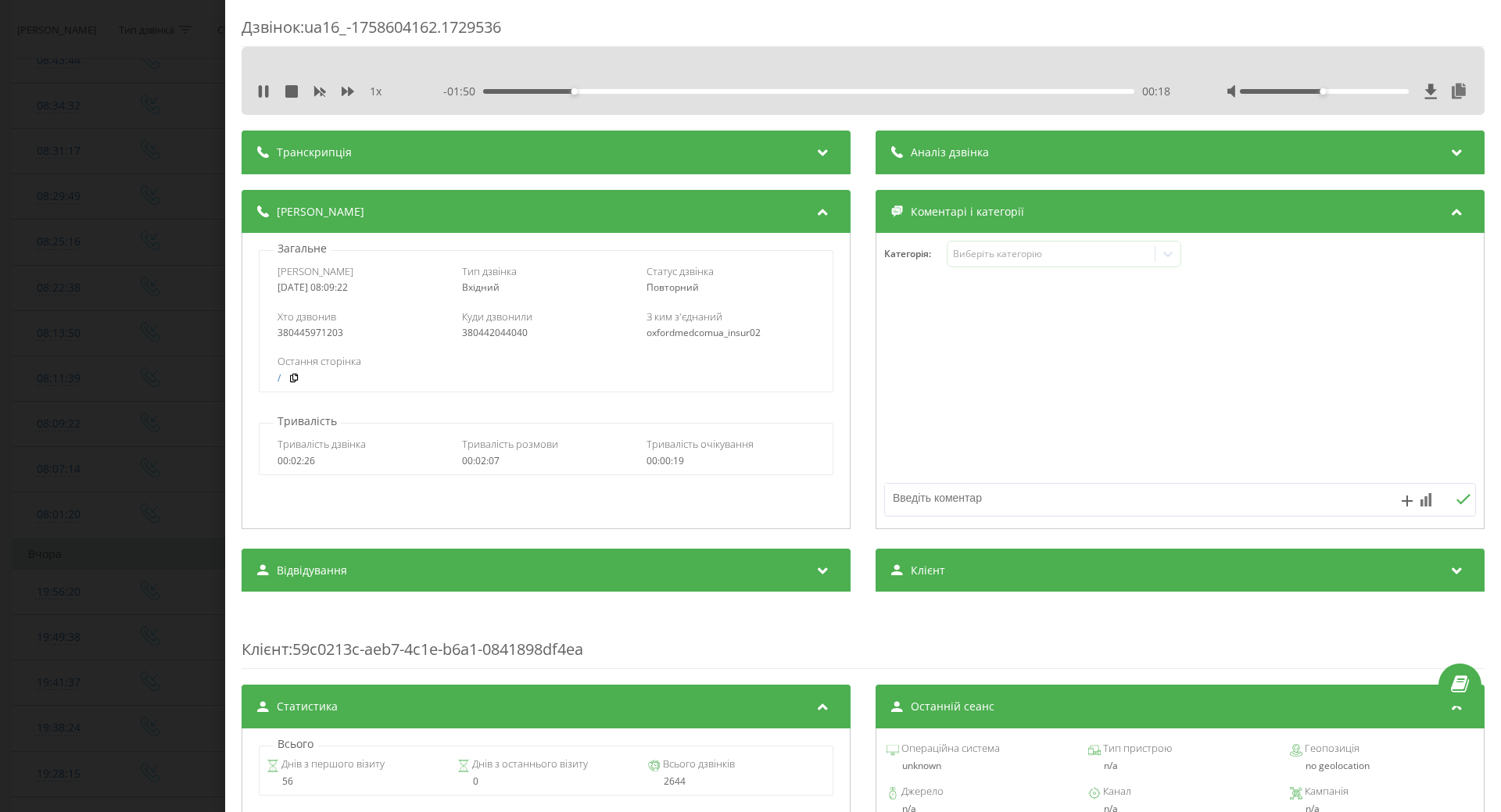
click at [899, 503] on textarea at bounding box center [1121, 498] width 472 height 29
type textarea "гастроентеролог [PERSON_NAME]"
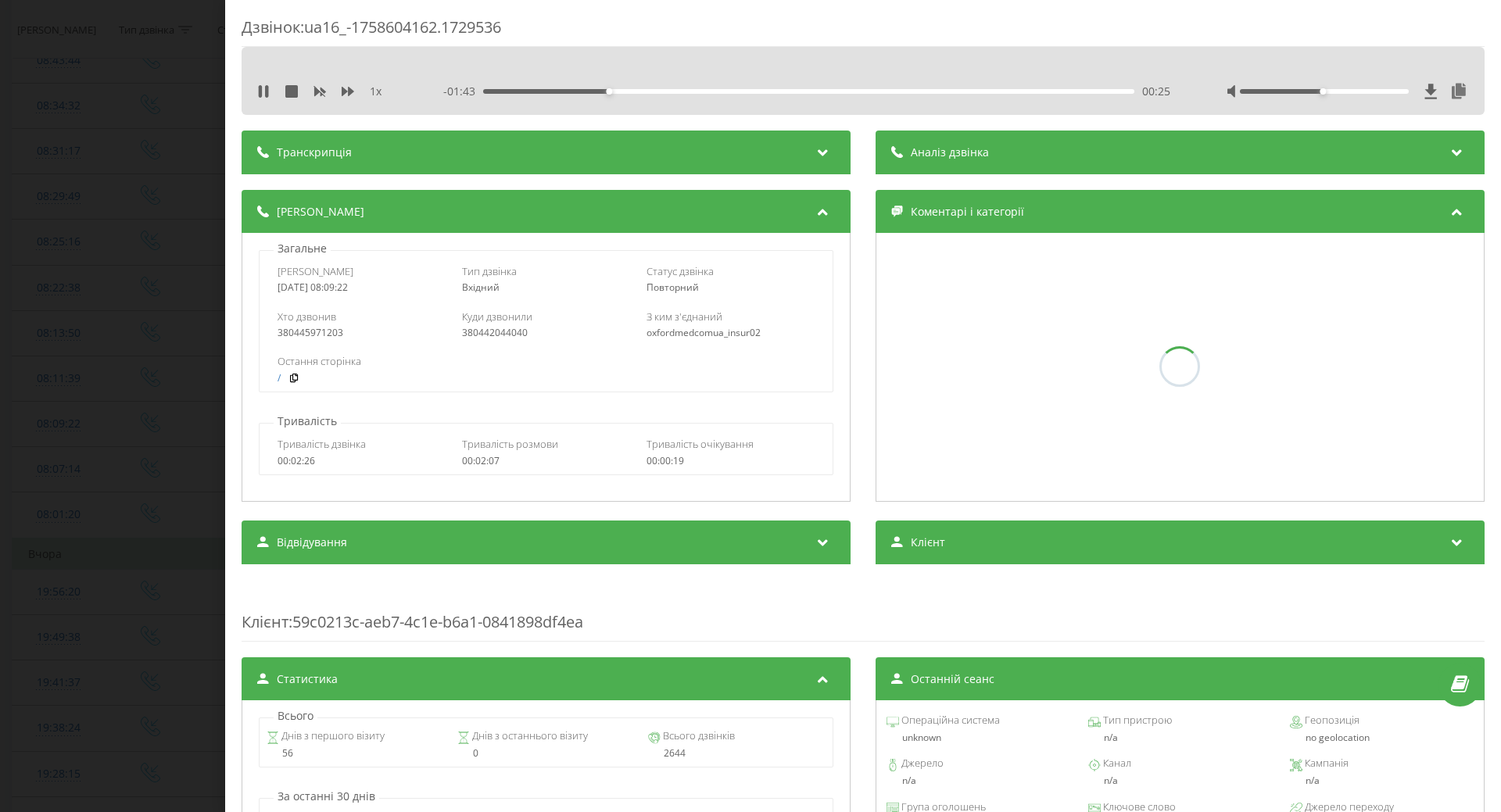
drag, startPoint x: 156, startPoint y: 454, endPoint x: 141, endPoint y: 176, distance: 278.4
click at [155, 449] on div "Дзвінок : ua16_-1758604162.1729536 1 x - 01:43 00:25 00:25 Транскрипція Для AI-…" at bounding box center [750, 406] width 1501 height 812
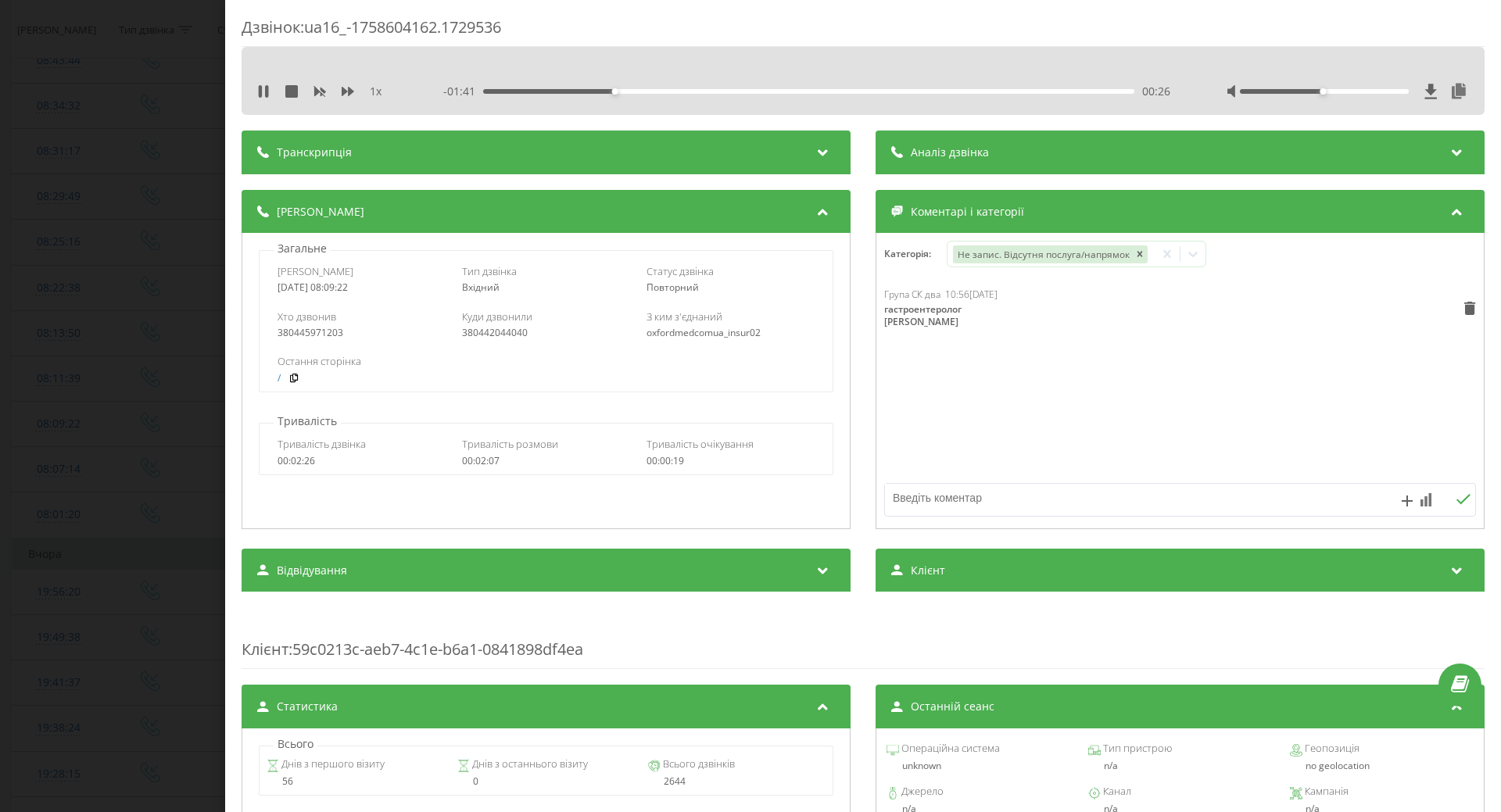
drag, startPoint x: 262, startPoint y: 89, endPoint x: 140, endPoint y: 200, distance: 164.9
click at [262, 93] on icon at bounding box center [261, 91] width 3 height 12
click at [140, 200] on div "Дзвінок : ua16_-1758604162.1729536 1 x - 01:41 00:26 00:26 Транскрипція Для AI-…" at bounding box center [750, 406] width 1501 height 812
click at [72, 204] on div at bounding box center [59, 204] width 61 height 1
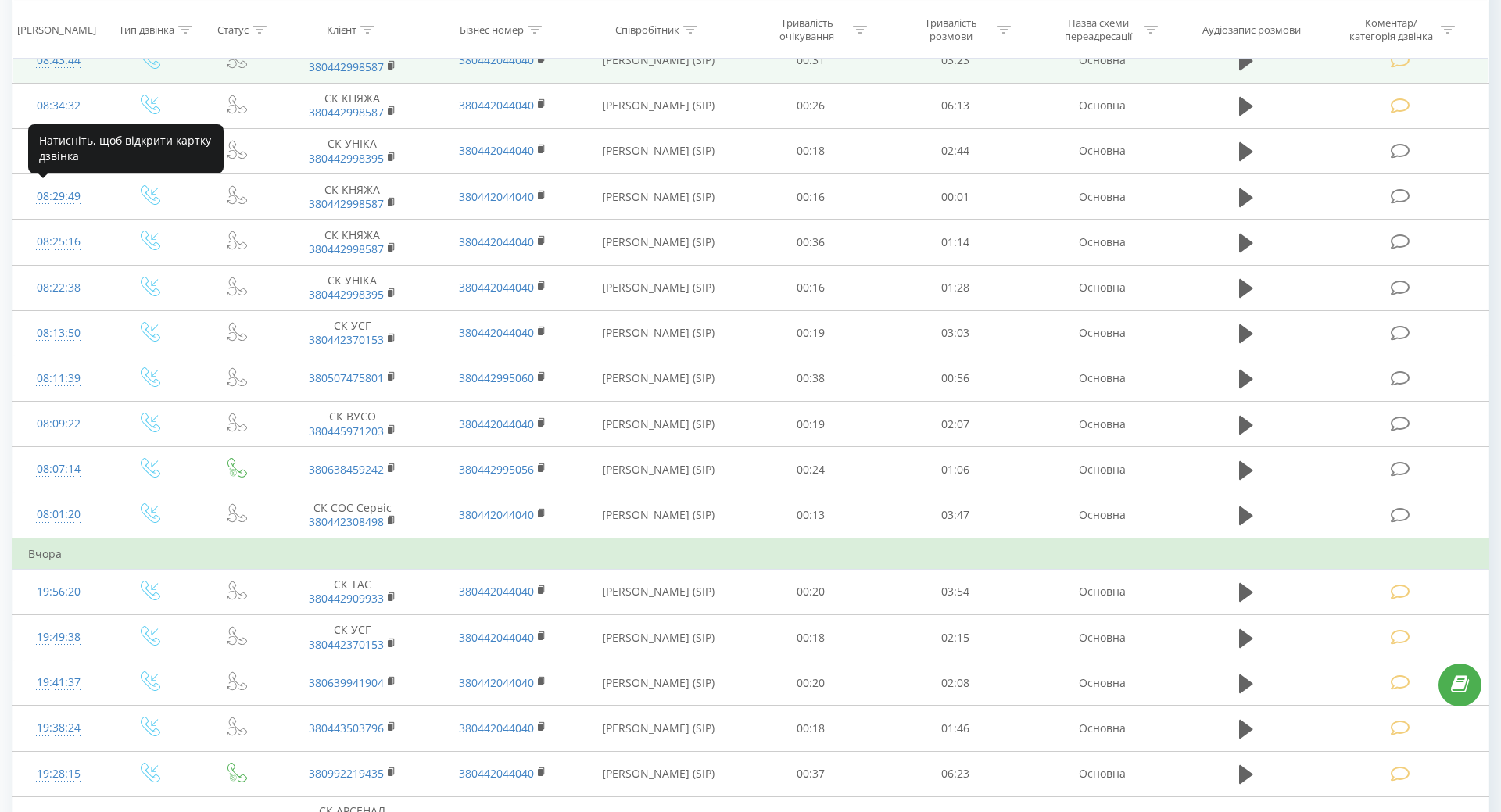
click at [49, 378] on div "08:11:39" at bounding box center [59, 378] width 61 height 30
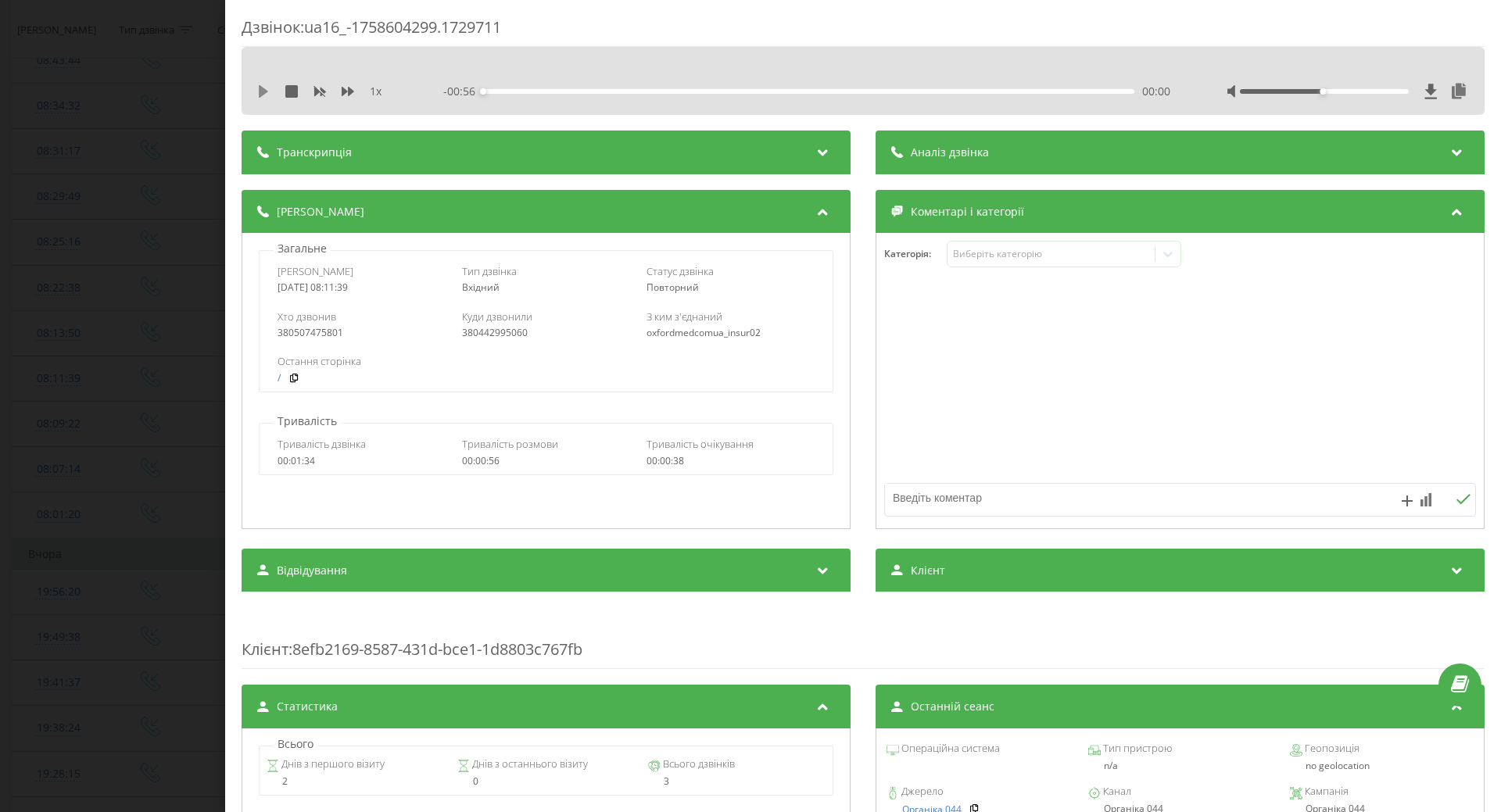
click at [266, 88] on icon at bounding box center [263, 91] width 12 height 12
click at [264, 88] on icon at bounding box center [263, 91] width 12 height 12
click at [266, 92] on icon at bounding box center [264, 91] width 10 height 12
click at [402, 88] on div "1 x - 00:48 00:08 00:08" at bounding box center [863, 91] width 1220 height 24
click at [257, 94] on icon at bounding box center [263, 91] width 12 height 12
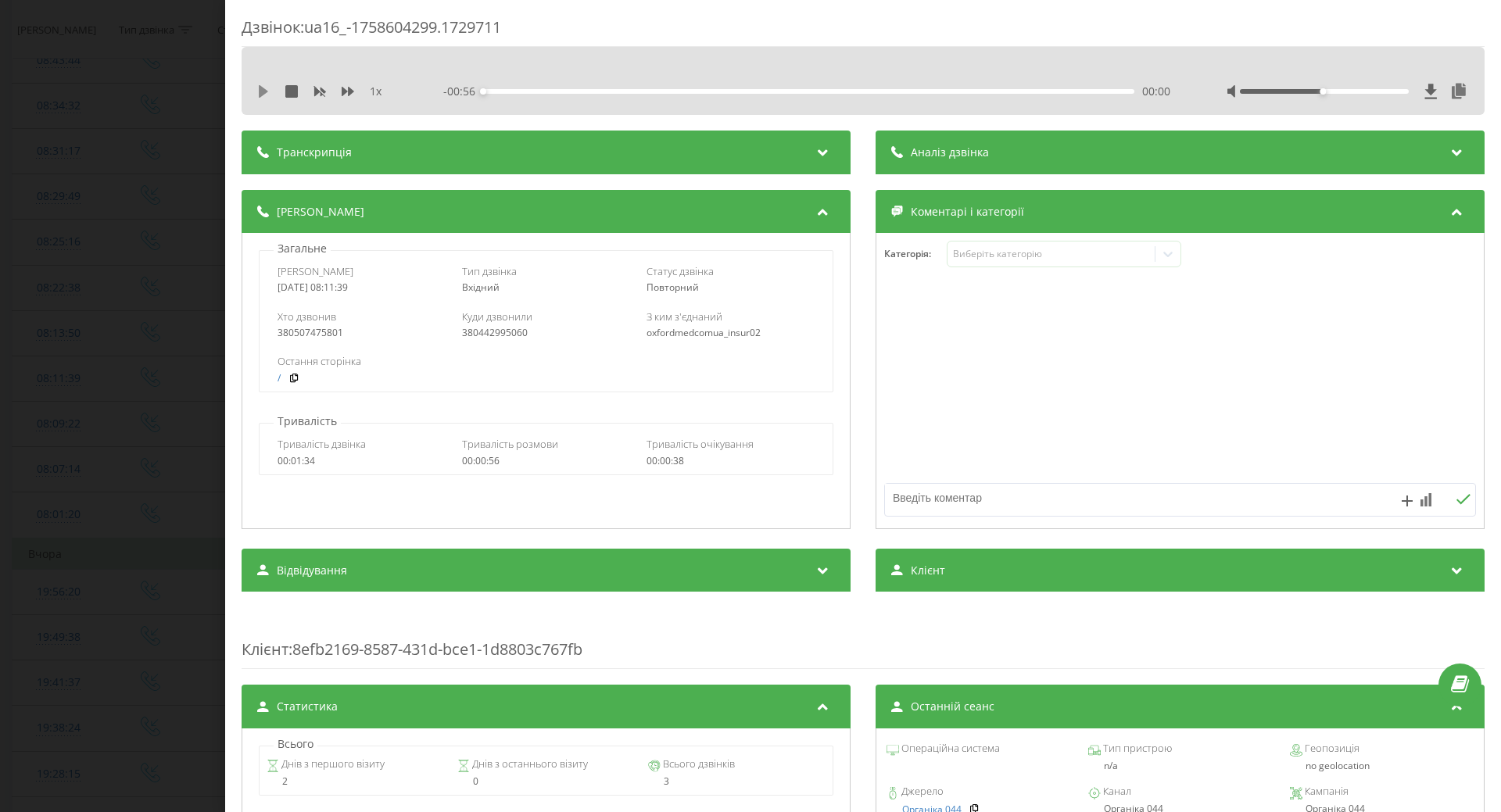
click at [263, 90] on icon at bounding box center [264, 91] width 10 height 12
click at [995, 260] on div "Виберіть категорію" at bounding box center [1051, 253] width 195 height 12
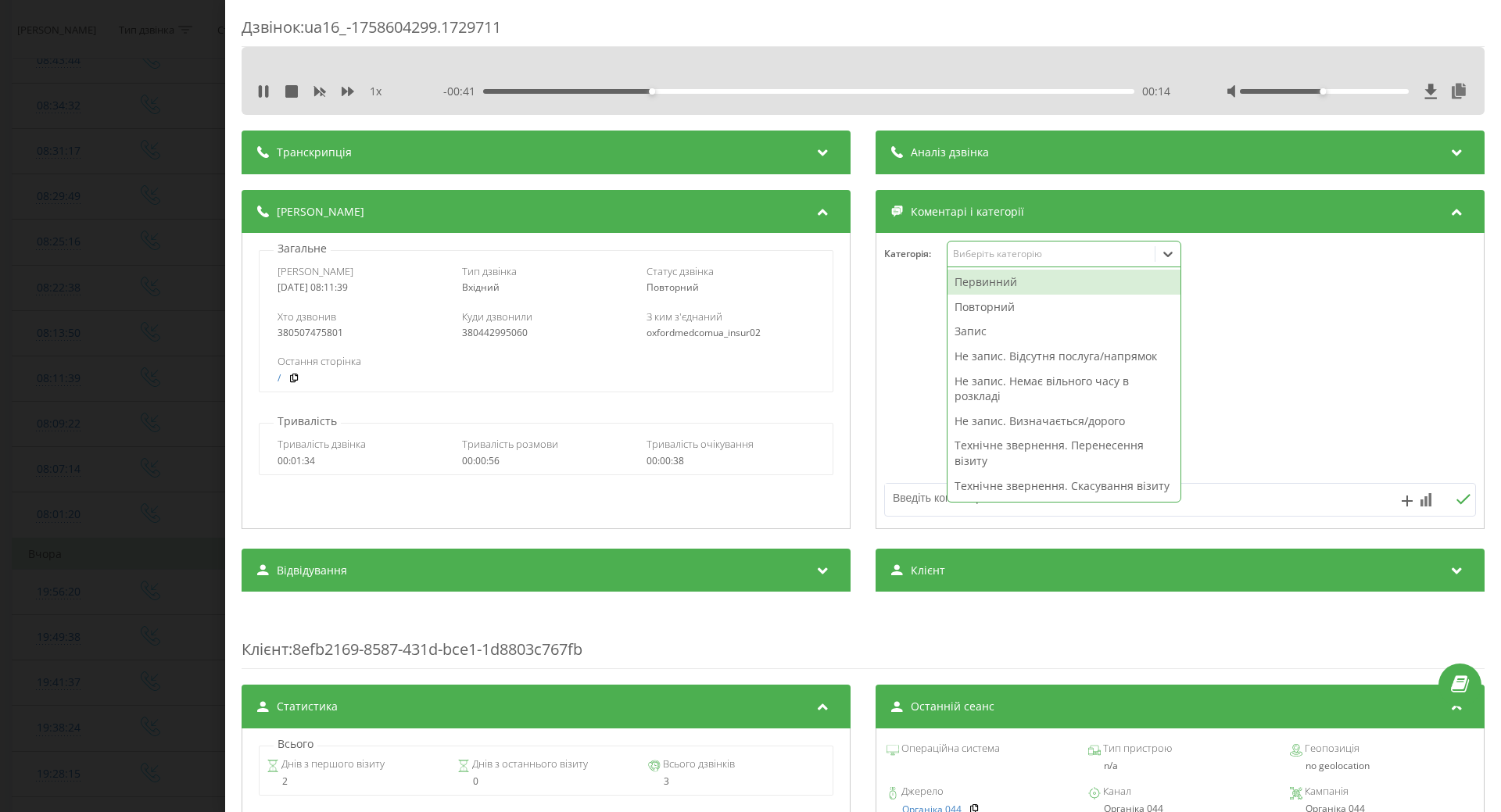
drag, startPoint x: 987, startPoint y: 479, endPoint x: 951, endPoint y: 478, distance: 36.0
click at [985, 479] on div "Технічне звернення. Скасування візиту" at bounding box center [1064, 486] width 233 height 25
drag, startPoint x: 901, startPoint y: 450, endPoint x: 788, endPoint y: 411, distance: 119.5
click at [898, 449] on div at bounding box center [1180, 381] width 608 height 187
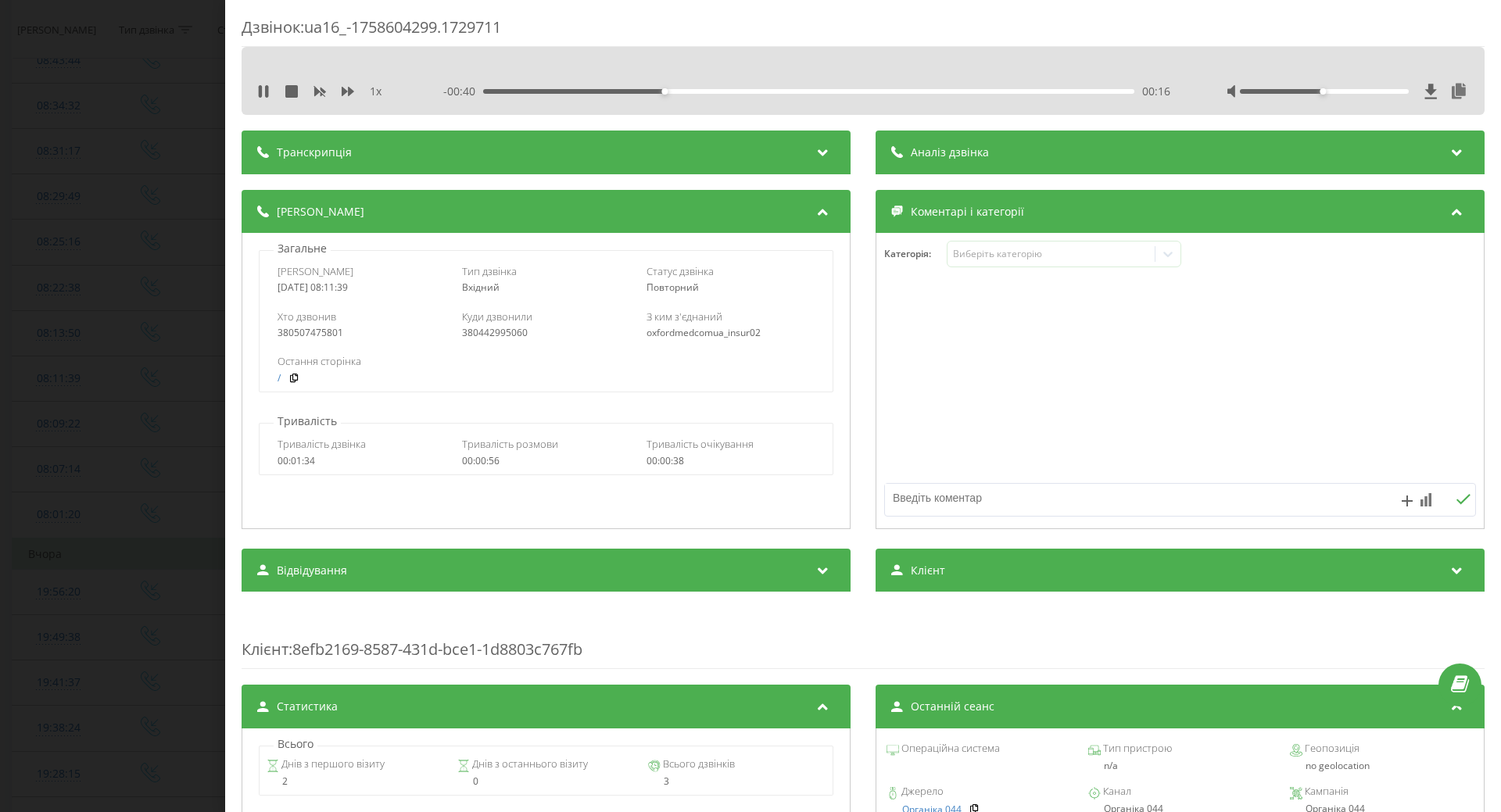
click at [166, 317] on div "Дзвінок : ua16_-1758604299.1729711 1 x - 00:40 00:16 00:16 Транскрипція Для AI-…" at bounding box center [750, 406] width 1501 height 812
click at [264, 95] on icon at bounding box center [263, 91] width 12 height 12
click at [187, 249] on div "Дзвінок : ua16_-1758604299.1729711 1 x - 00:39 00:16 00:16 Транскрипція Для AI-…" at bounding box center [750, 406] width 1501 height 812
click at [142, 284] on div "Дзвінок : ua16_-1758604299.1729711 1 x - 00:39 00:16 00:16 Транскрипція Для AI-…" at bounding box center [750, 406] width 1501 height 812
drag, startPoint x: 155, startPoint y: 211, endPoint x: 18, endPoint y: 418, distance: 248.2
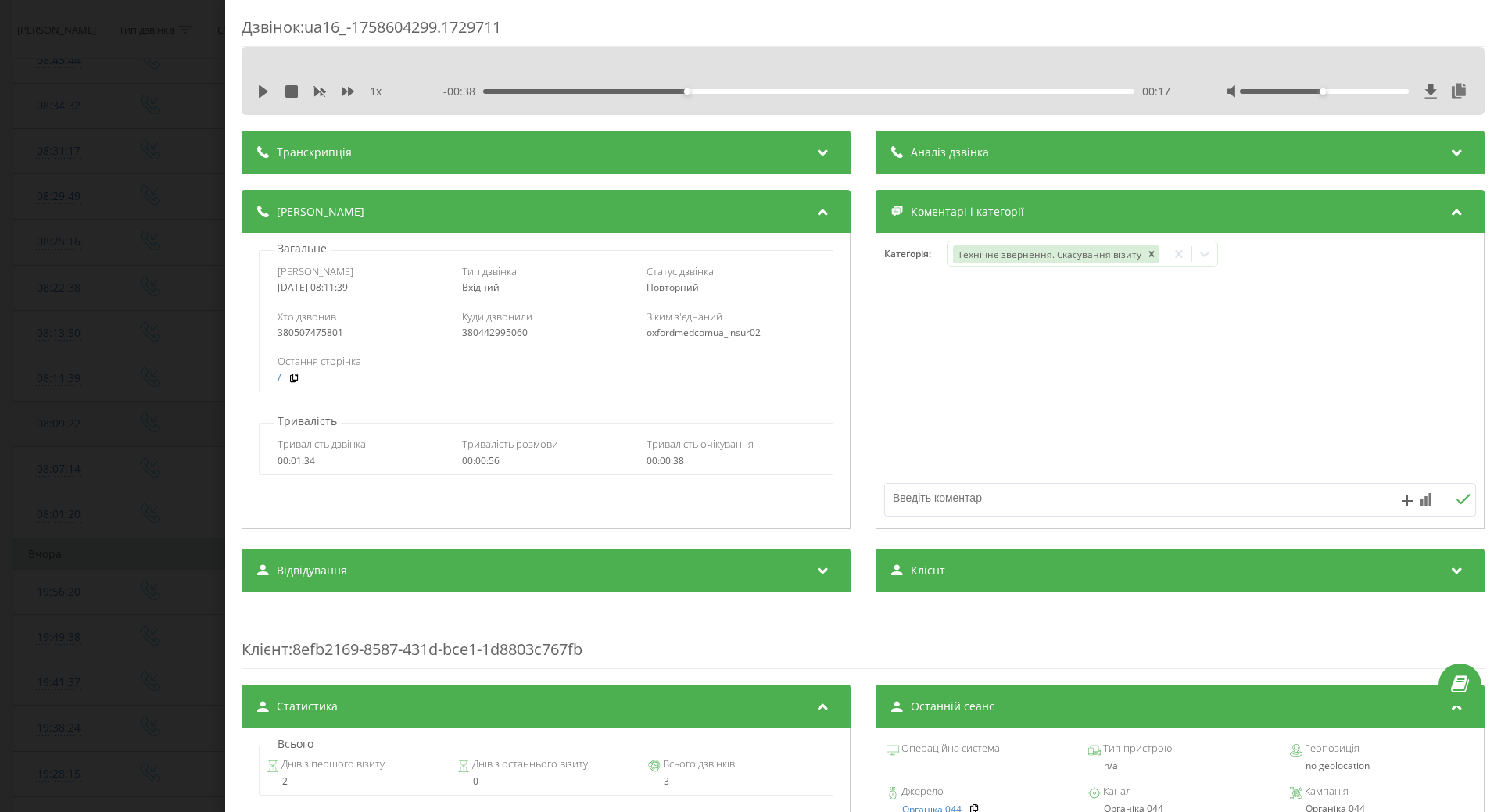
click at [156, 212] on div "Дзвінок : ua16_-1758604299.1729711 1 x - 00:38 00:17 00:17 Транскрипція Для AI-…" at bounding box center [750, 406] width 1501 height 812
click at [15, 419] on td "08:09:22" at bounding box center [58, 424] width 92 height 46
click at [55, 279] on div "Дзвінок : ua16_-1758604162.1729536 1 x - 02:08 00:00 00:00 Транскрипція Для AI-…" at bounding box center [750, 406] width 1501 height 812
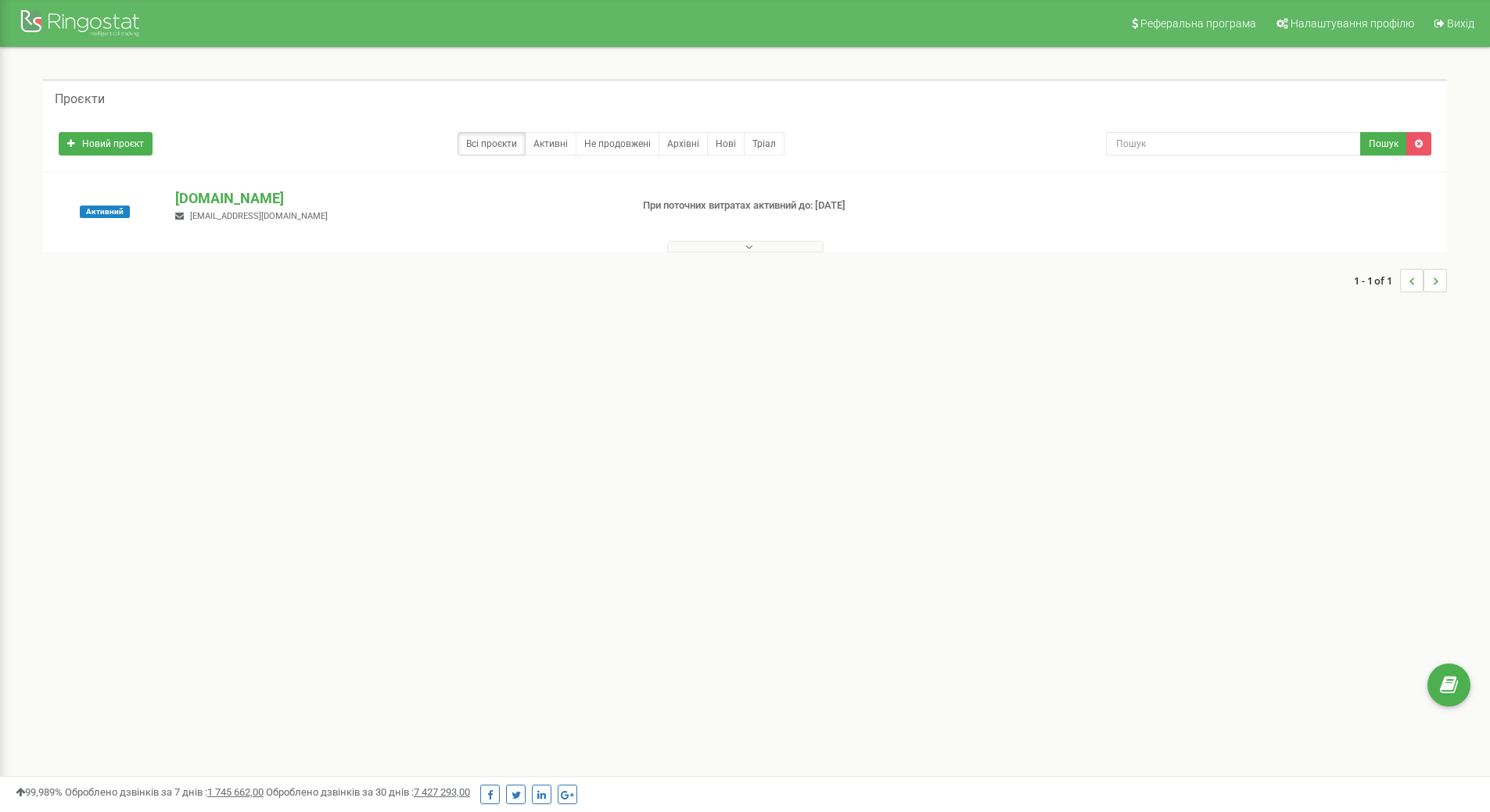
click at [753, 242] on button at bounding box center [745, 247] width 156 height 11
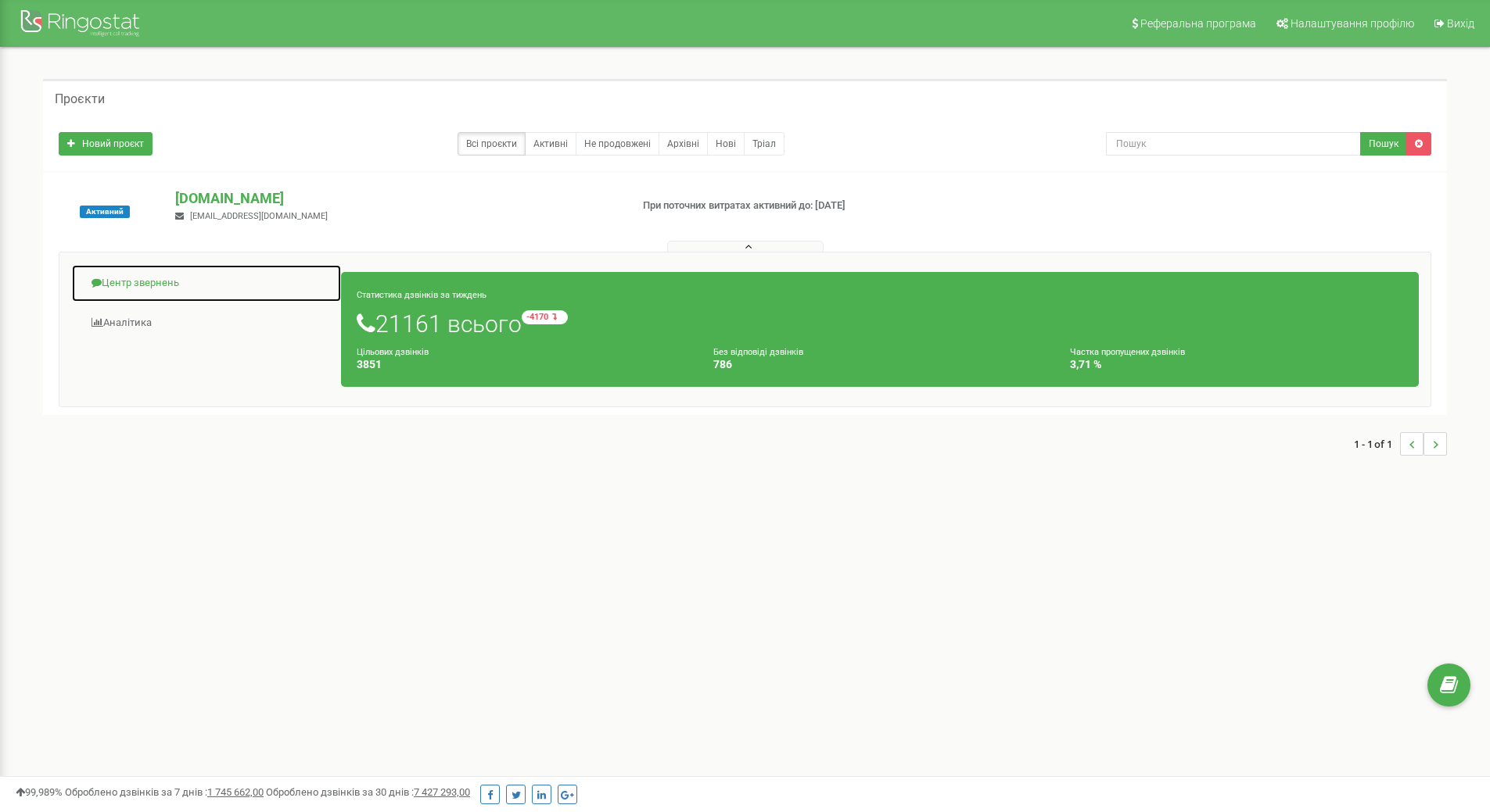
click at [138, 279] on link "Центр звернень" at bounding box center [206, 283] width 270 height 38
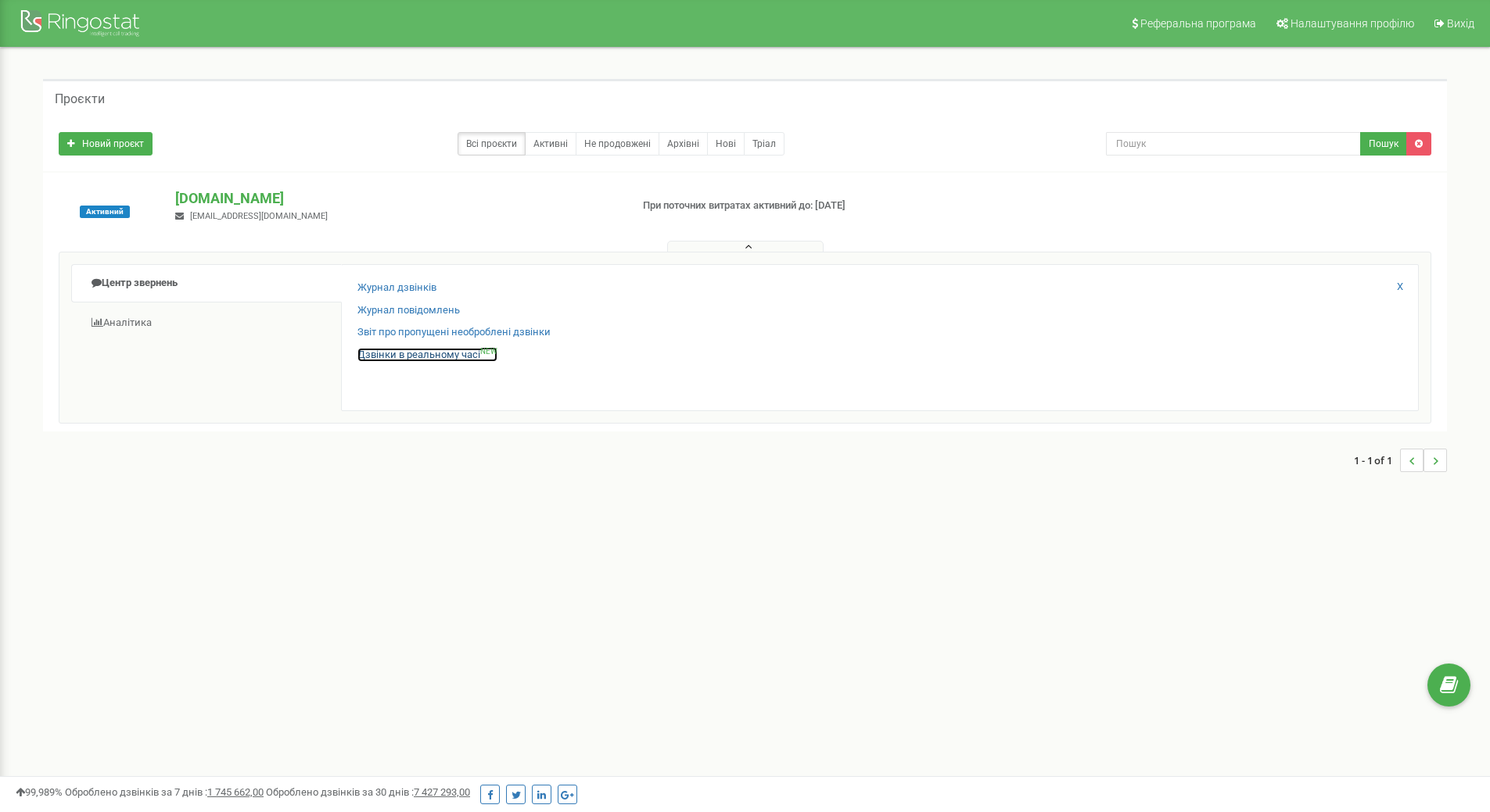
click at [405, 354] on link "Дзвінки в реальному часі NEW" at bounding box center [428, 355] width 140 height 15
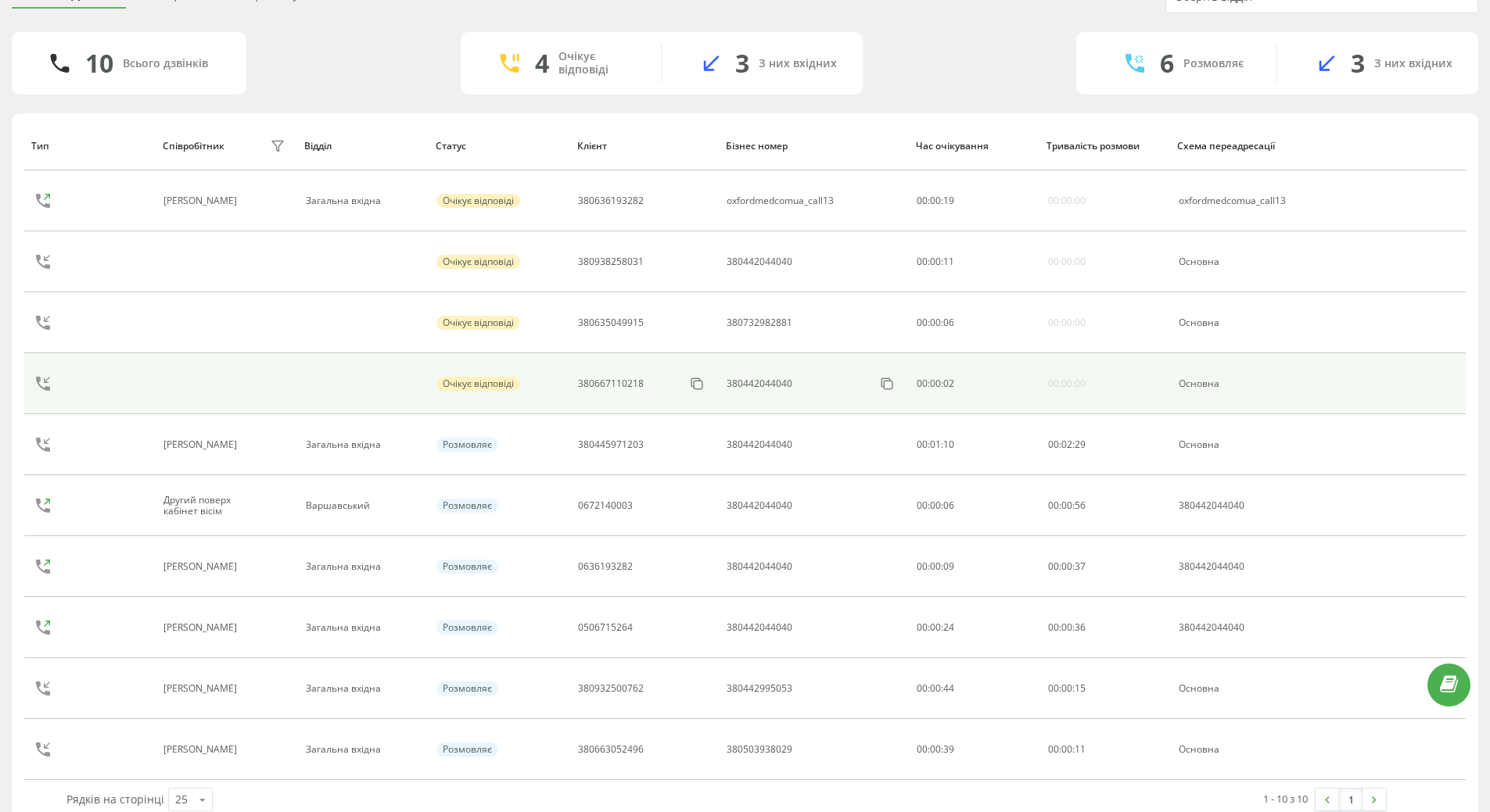
scroll to position [105, 0]
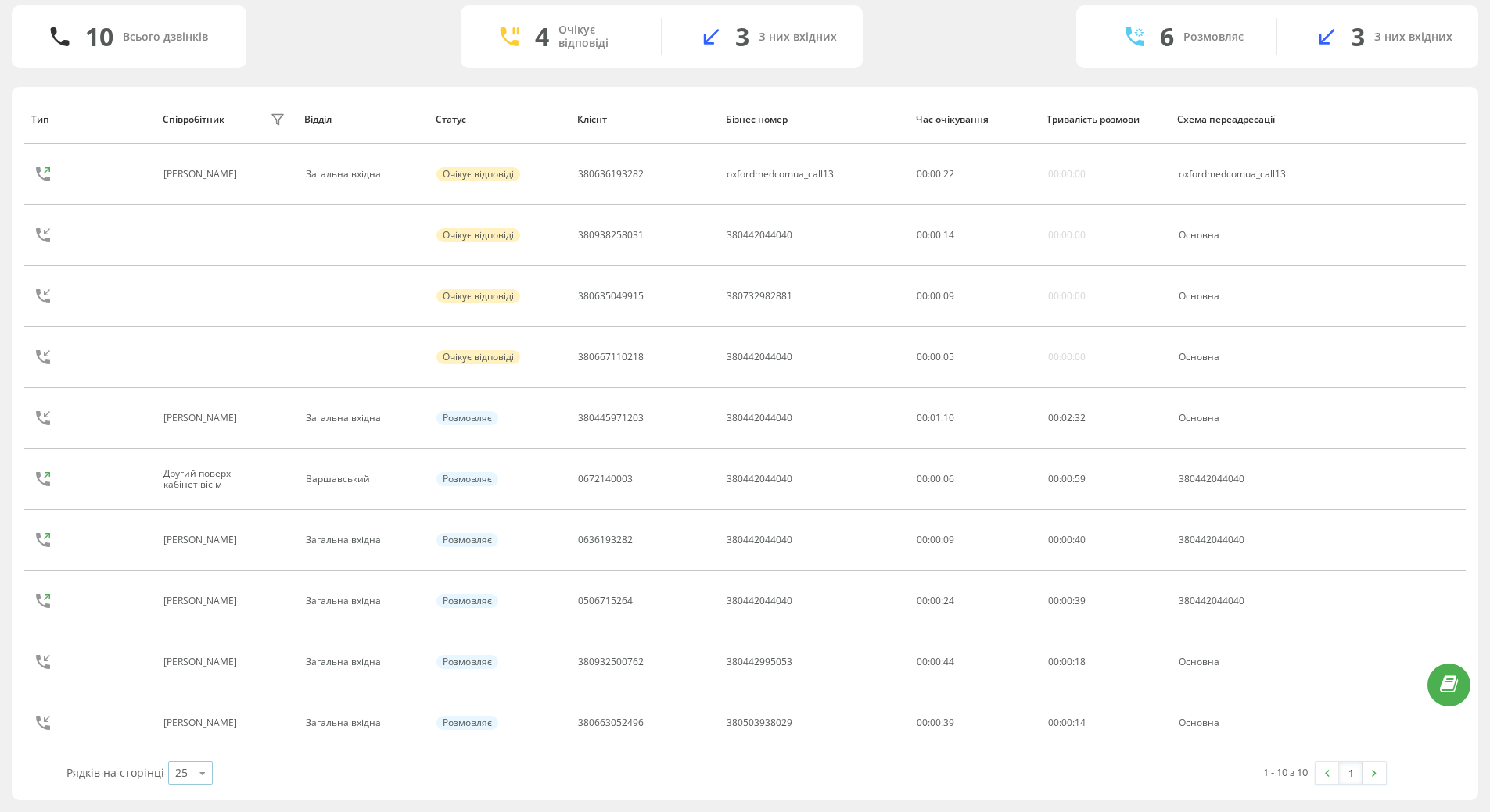
click at [203, 773] on icon at bounding box center [202, 773] width 24 height 30
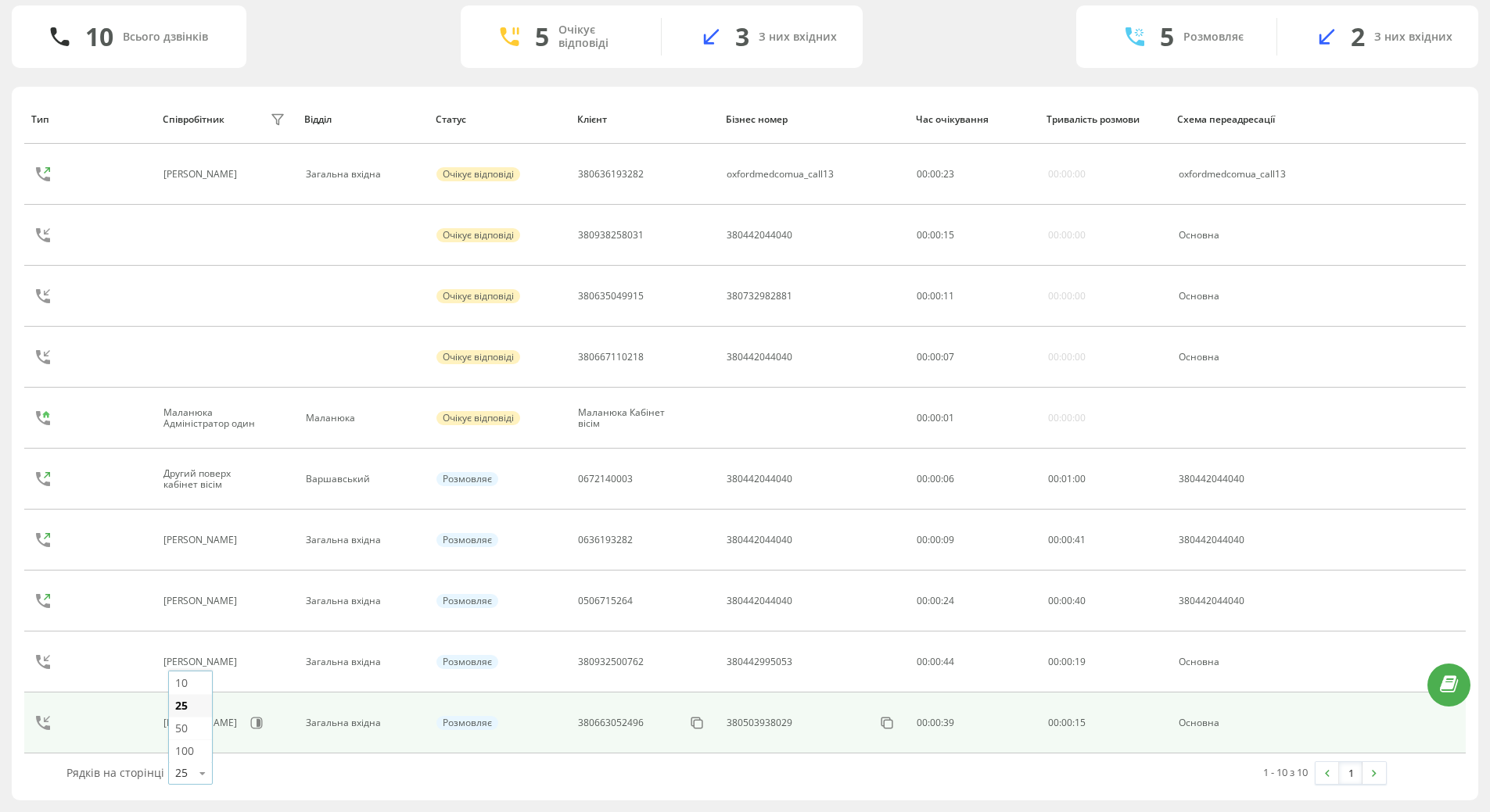
drag, startPoint x: 190, startPoint y: 754, endPoint x: 204, endPoint y: 750, distance: 14.6
click at [190, 755] on span "100" at bounding box center [184, 751] width 19 height 15
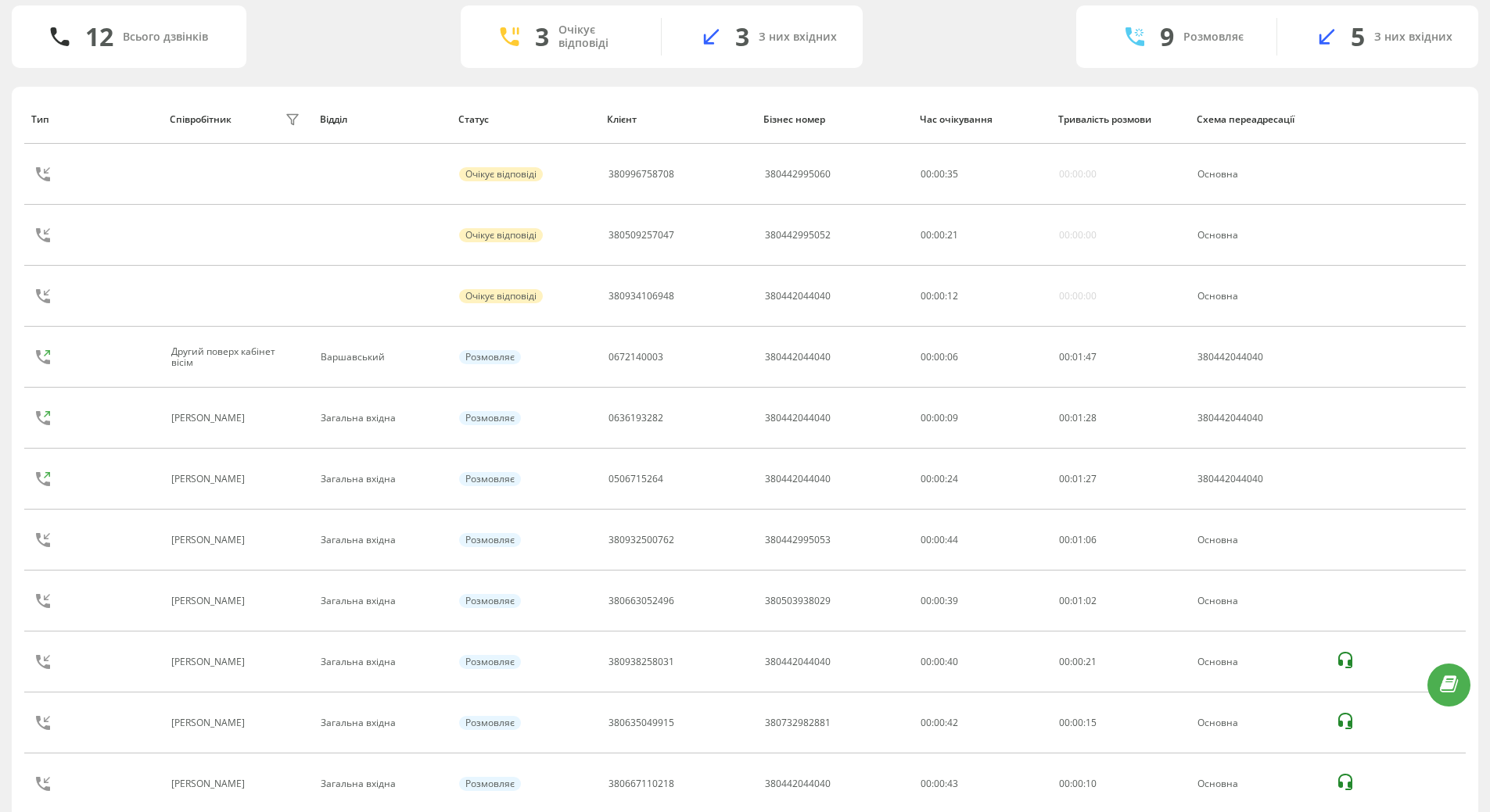
click at [218, 125] on div "Співробітник" at bounding box center [200, 119] width 62 height 11
click at [297, 121] on div "фільтру" at bounding box center [299, 120] width 47 height 18
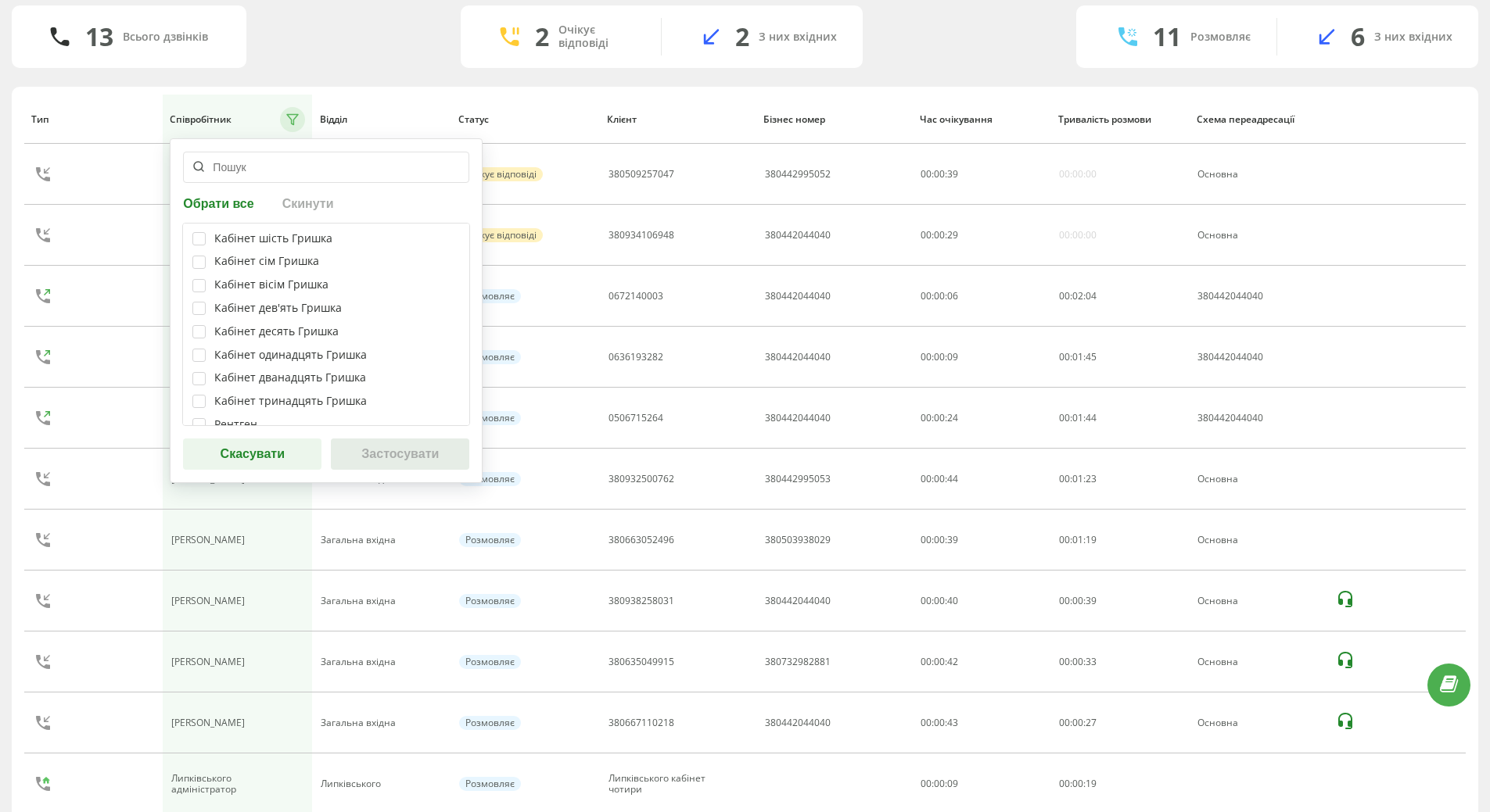
scroll to position [2424, 0]
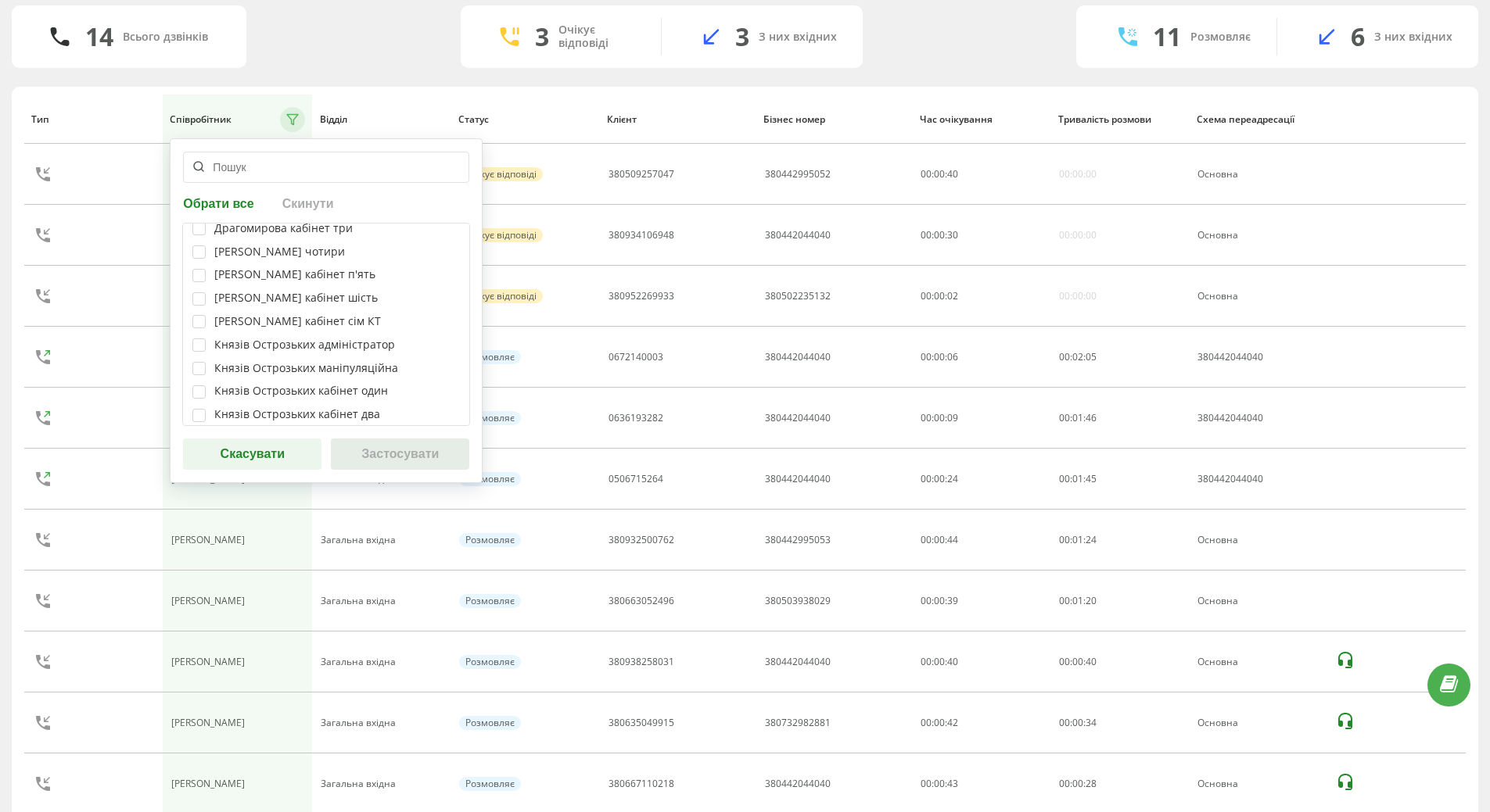
click at [297, 165] on input "text" at bounding box center [326, 167] width 286 height 31
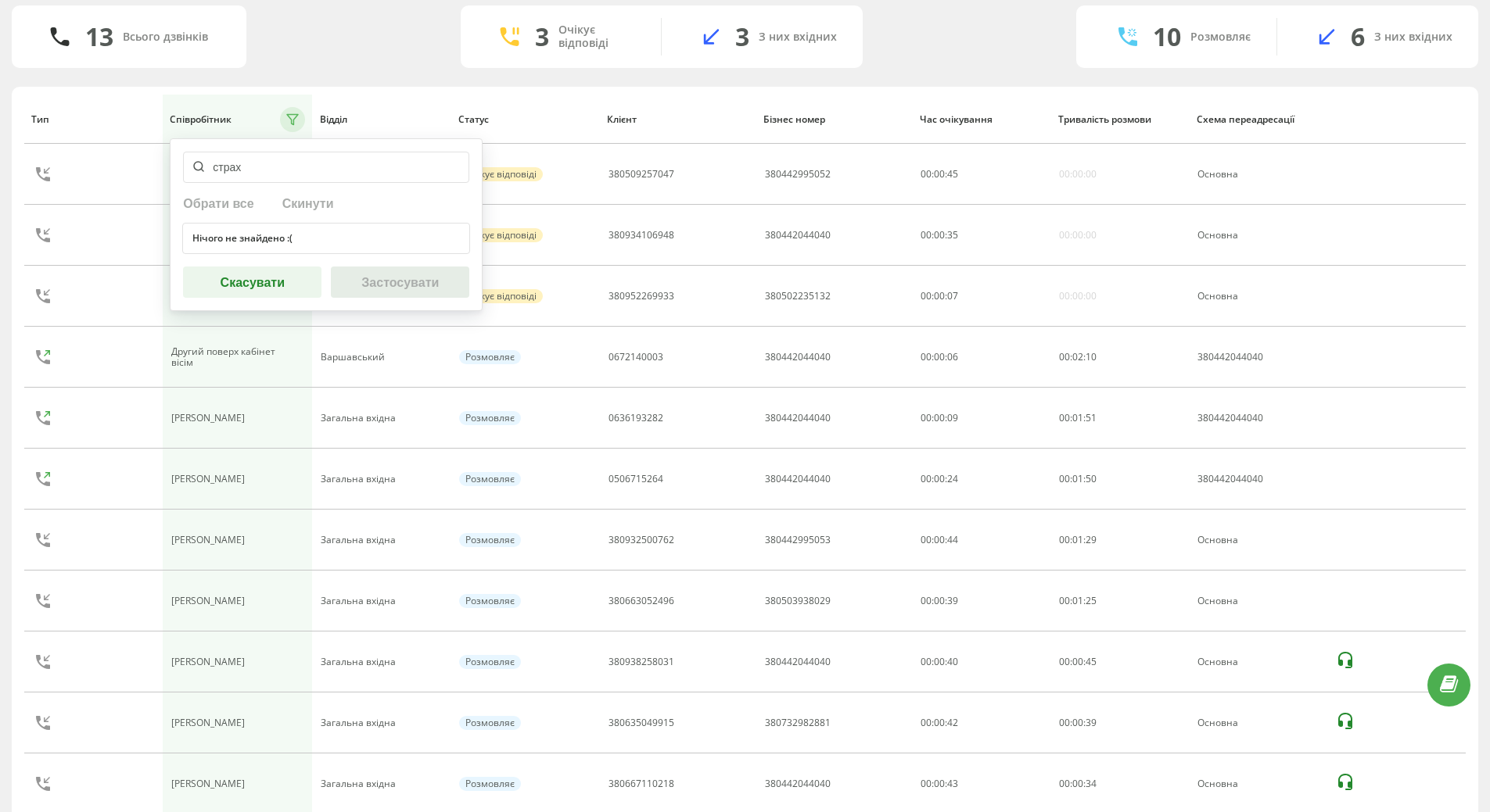
scroll to position [0, 0]
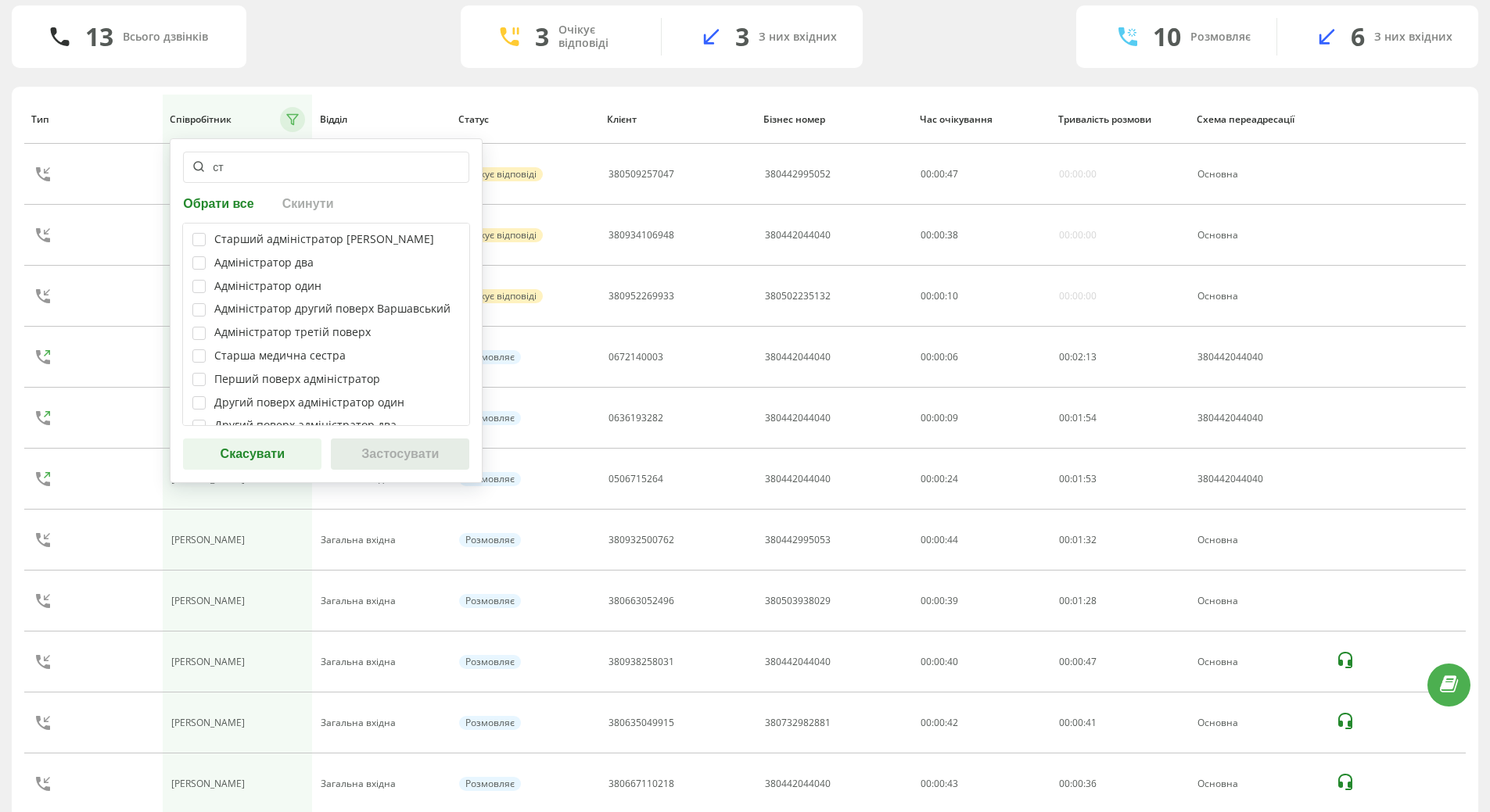
type input "с"
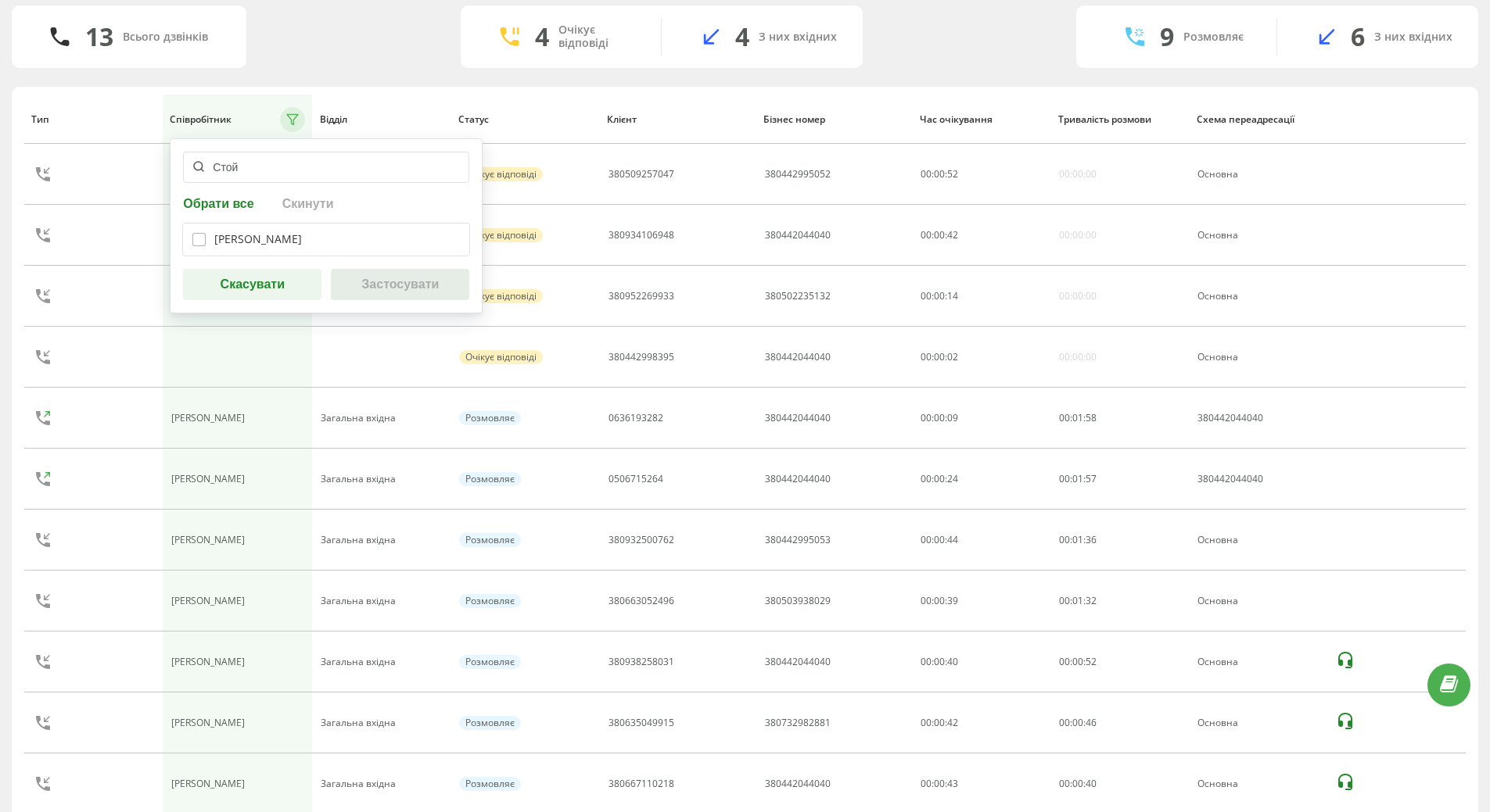
type input "Стой"
click at [202, 233] on label at bounding box center [199, 233] width 13 height 0
checkbox input "true"
click at [367, 296] on button "Застосувати" at bounding box center [400, 284] width 138 height 31
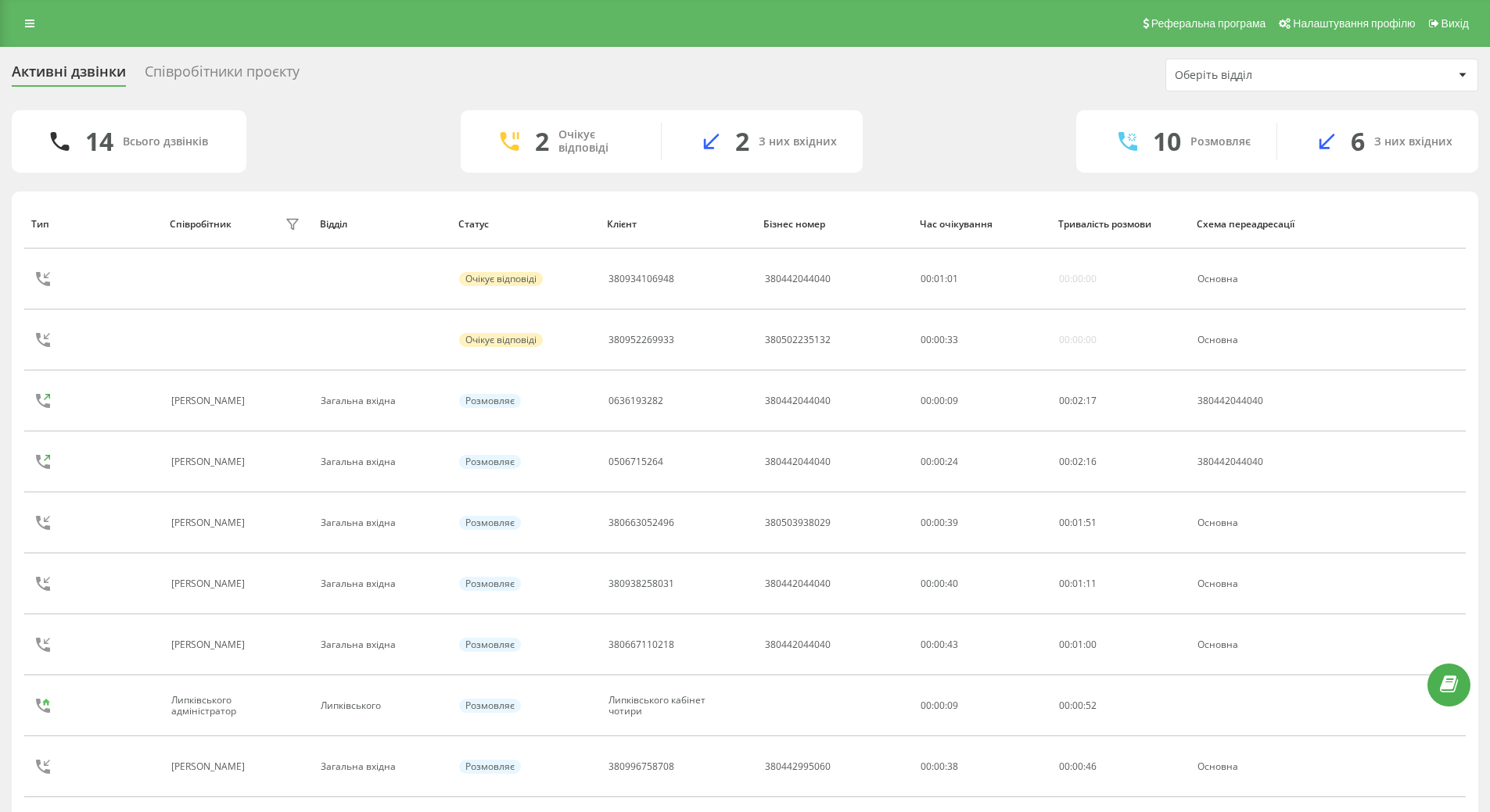
click at [11, 580] on div "Активні дзвінки Співробітники проєкту Оберіть відділ 14 Всього дзвінків 2 Очіку…" at bounding box center [745, 543] width 1490 height 992
